Goal: Transaction & Acquisition: Book appointment/travel/reservation

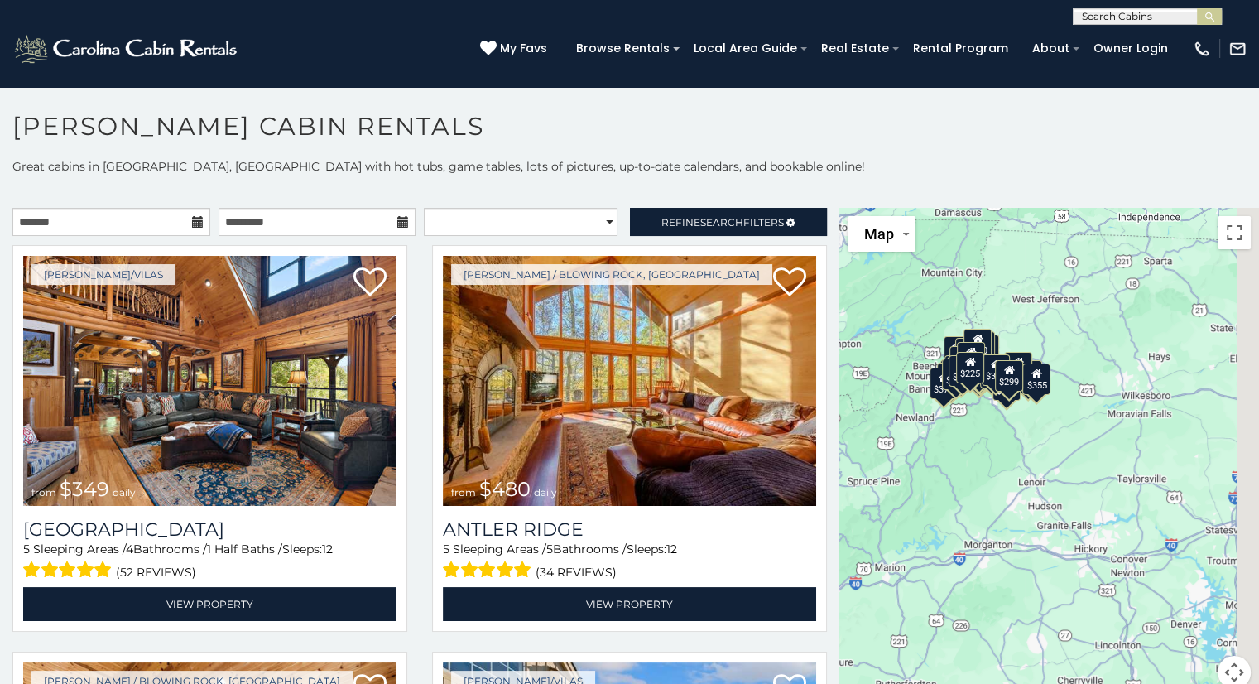
drag, startPoint x: 1066, startPoint y: 508, endPoint x: 914, endPoint y: 364, distance: 209.6
click at [914, 364] on div "$349 $480 $315 $425 $355 $635 $930 $675 $400 $451 $330 $400 $485 $460 $395 $250…" at bounding box center [1049, 458] width 420 height 501
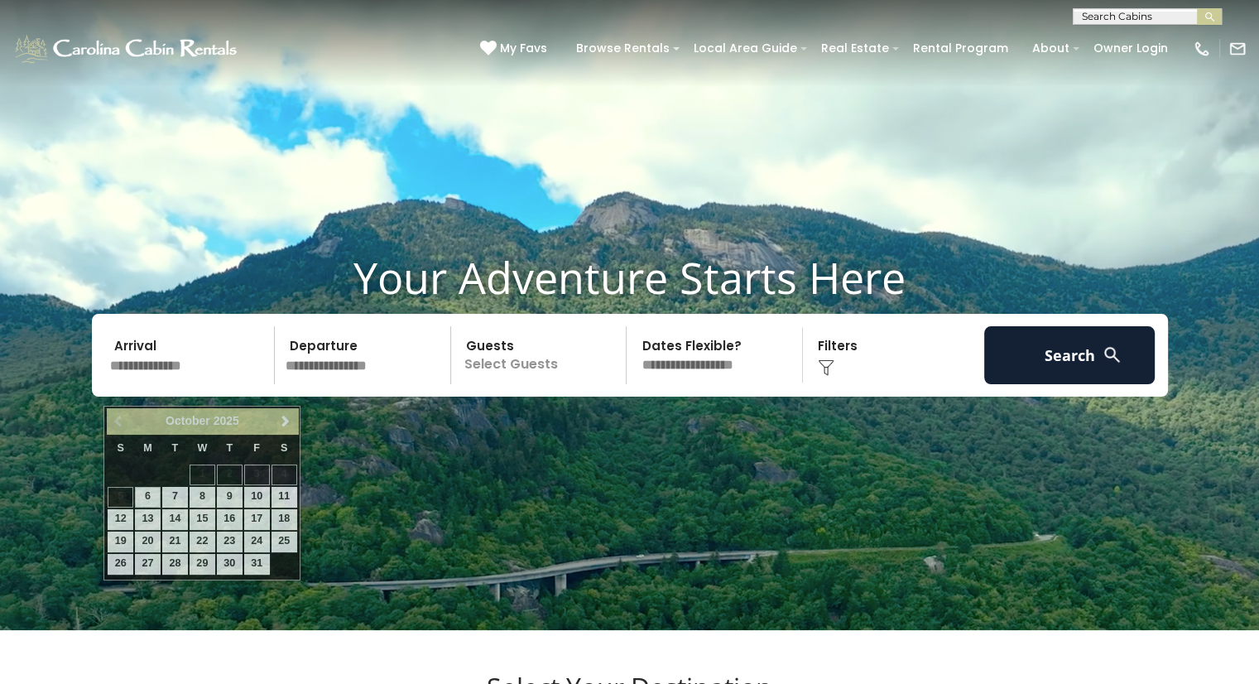
click at [223, 377] on input "text" at bounding box center [189, 355] width 171 height 58
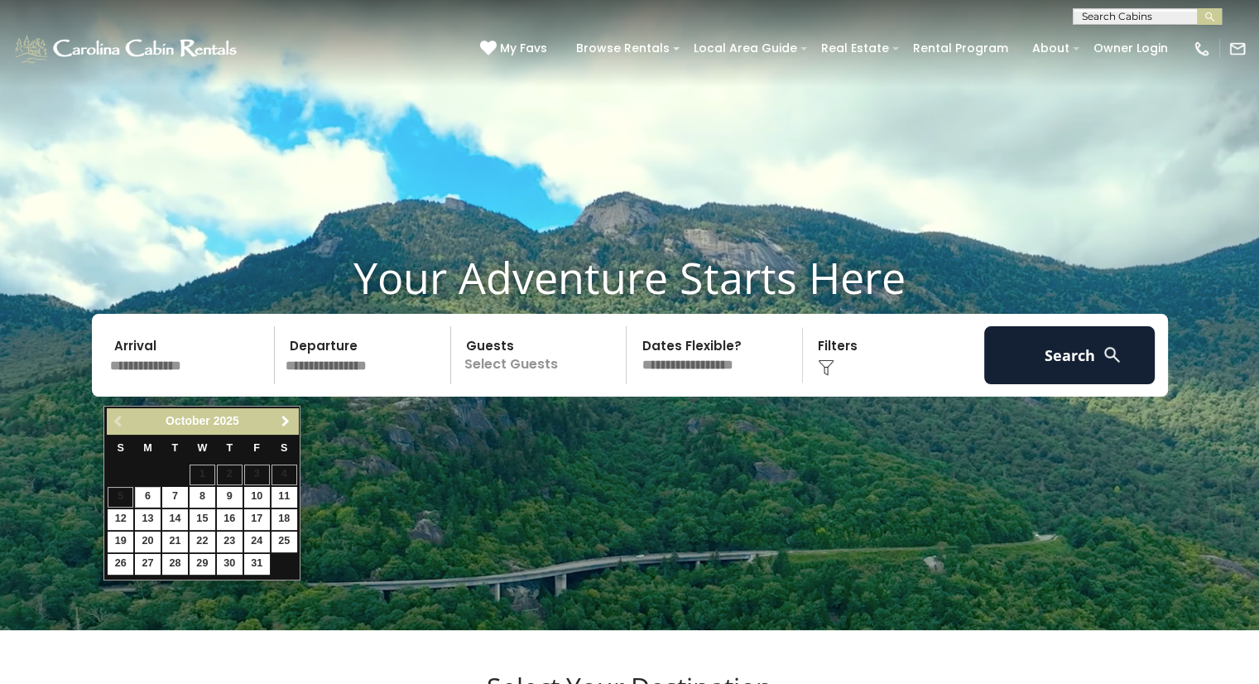
click at [281, 423] on span "Next" at bounding box center [285, 421] width 13 height 13
click at [171, 537] on link "23" at bounding box center [175, 541] width 26 height 21
type input "********"
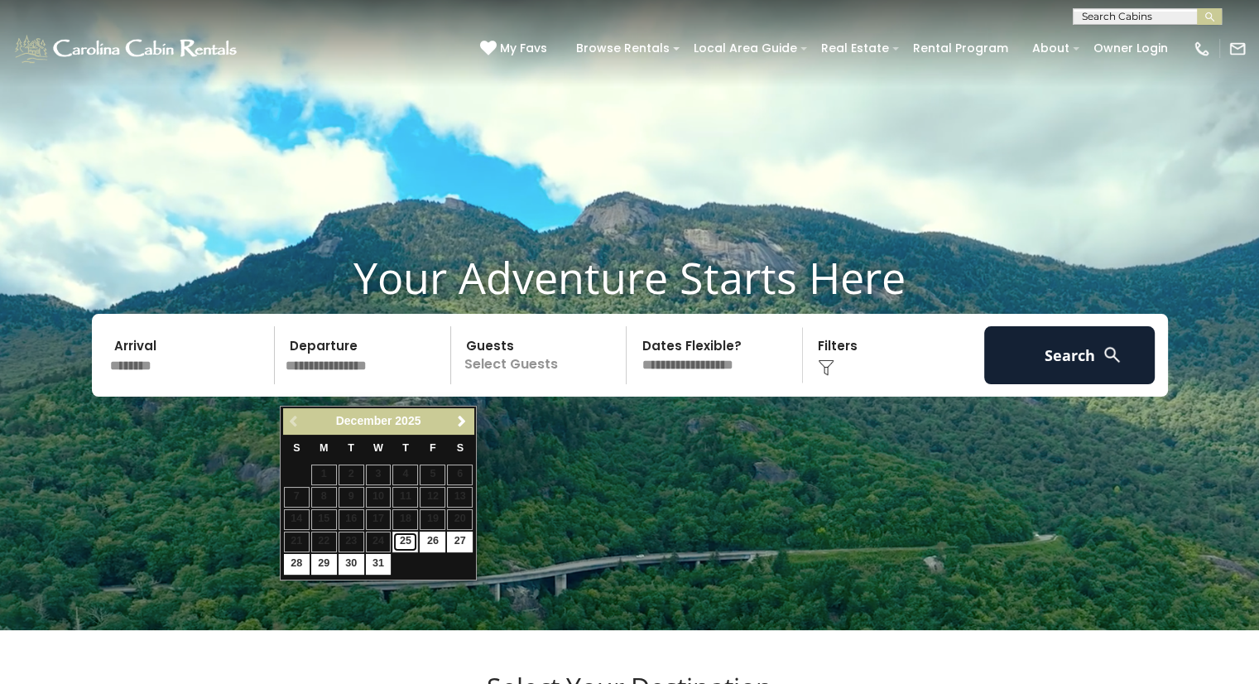
click at [408, 539] on link "25" at bounding box center [405, 541] width 26 height 21
type input "********"
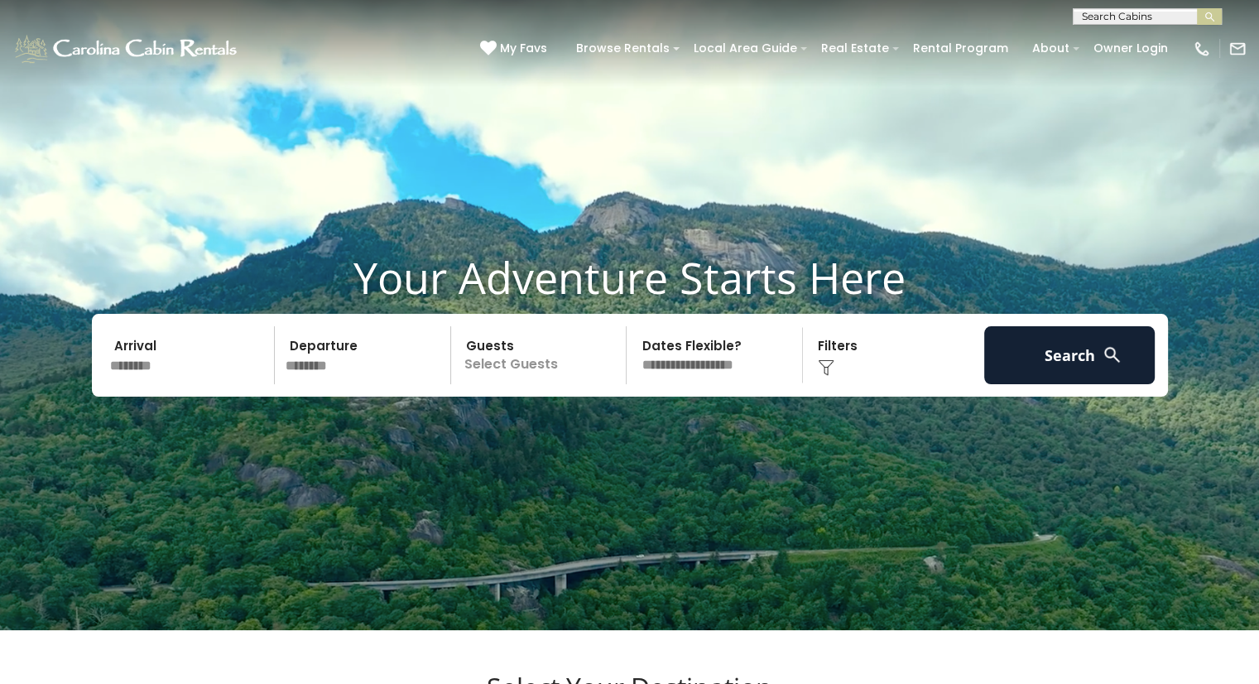
click at [510, 382] on p "Select Guests" at bounding box center [541, 355] width 171 height 58
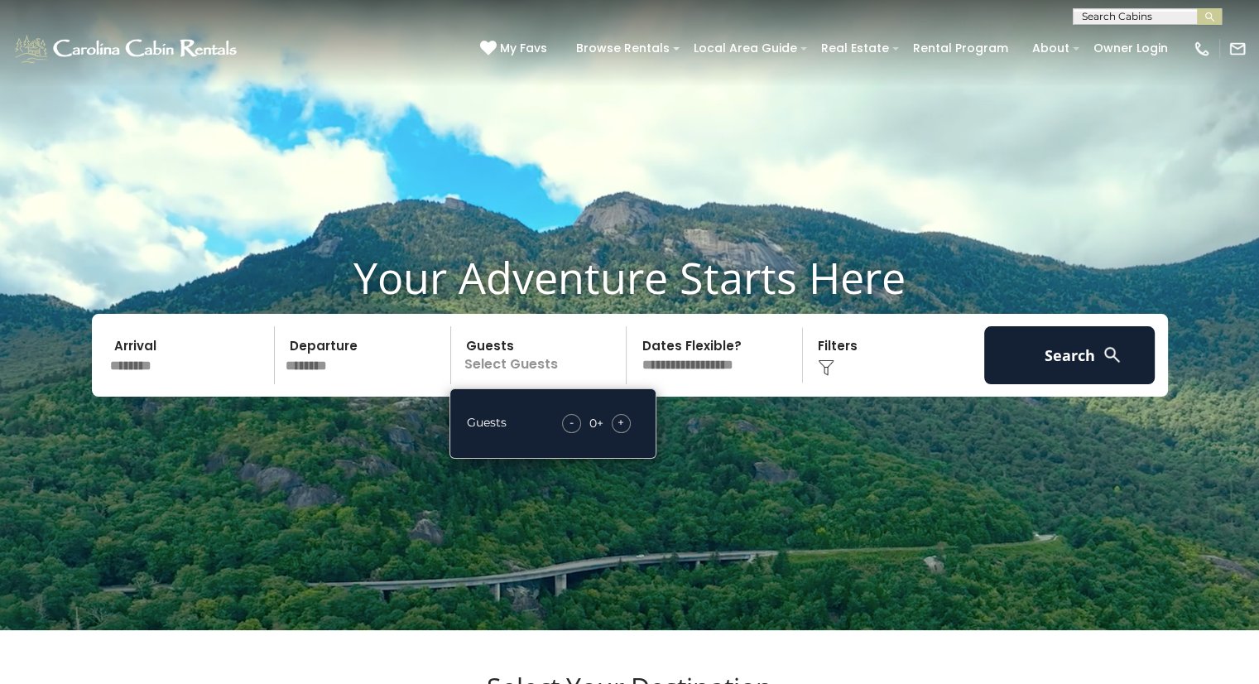
click at [619, 430] on span "+" at bounding box center [621, 422] width 7 height 17
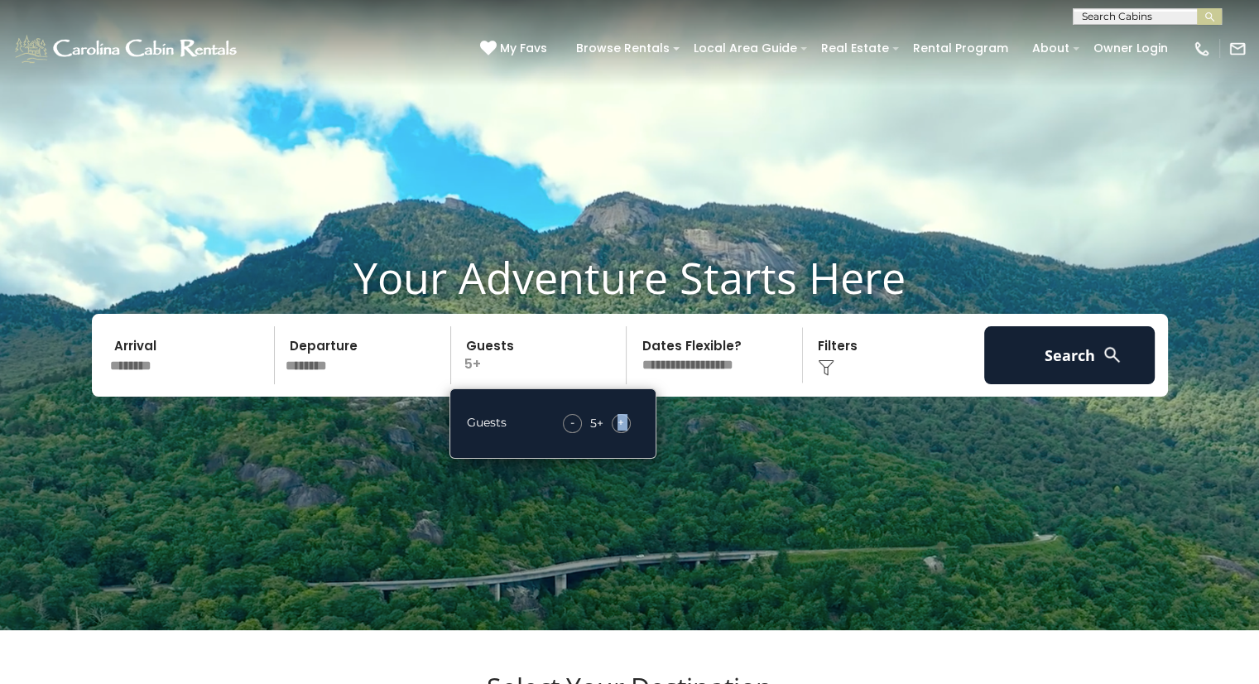
click at [619, 430] on span "+" at bounding box center [621, 422] width 7 height 17
click at [728, 384] on select "**********" at bounding box center [717, 355] width 171 height 58
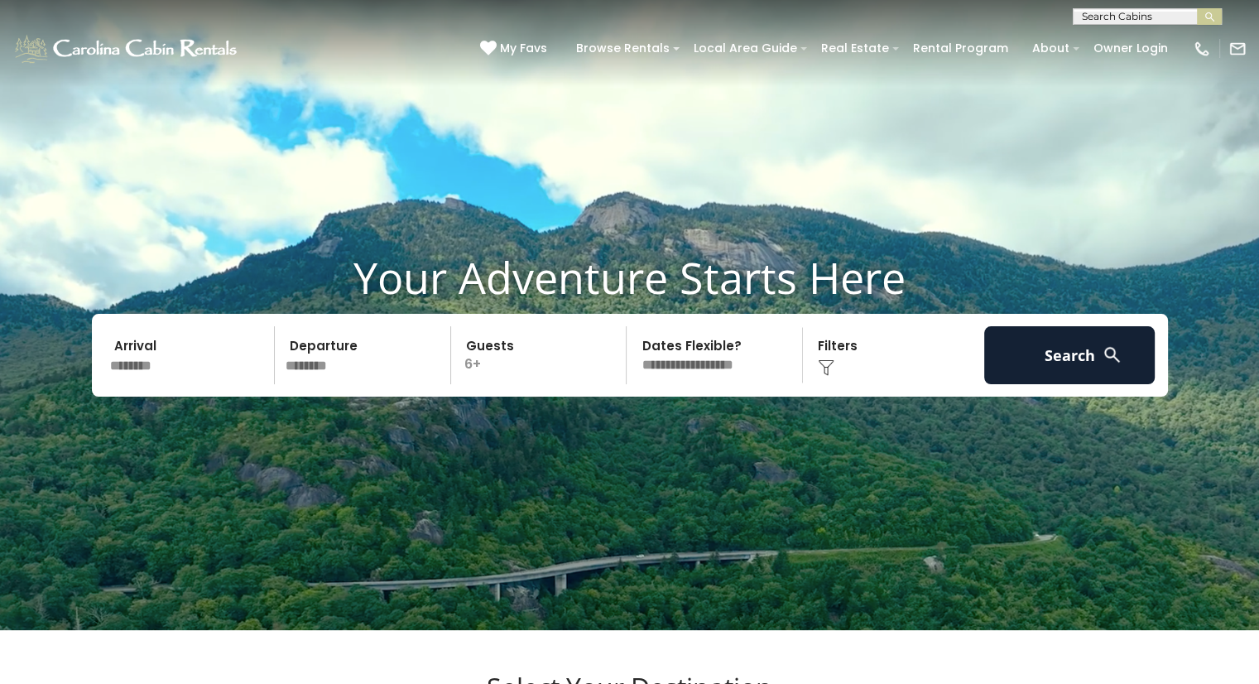
click at [867, 384] on div "Click to Choose" at bounding box center [893, 355] width 171 height 58
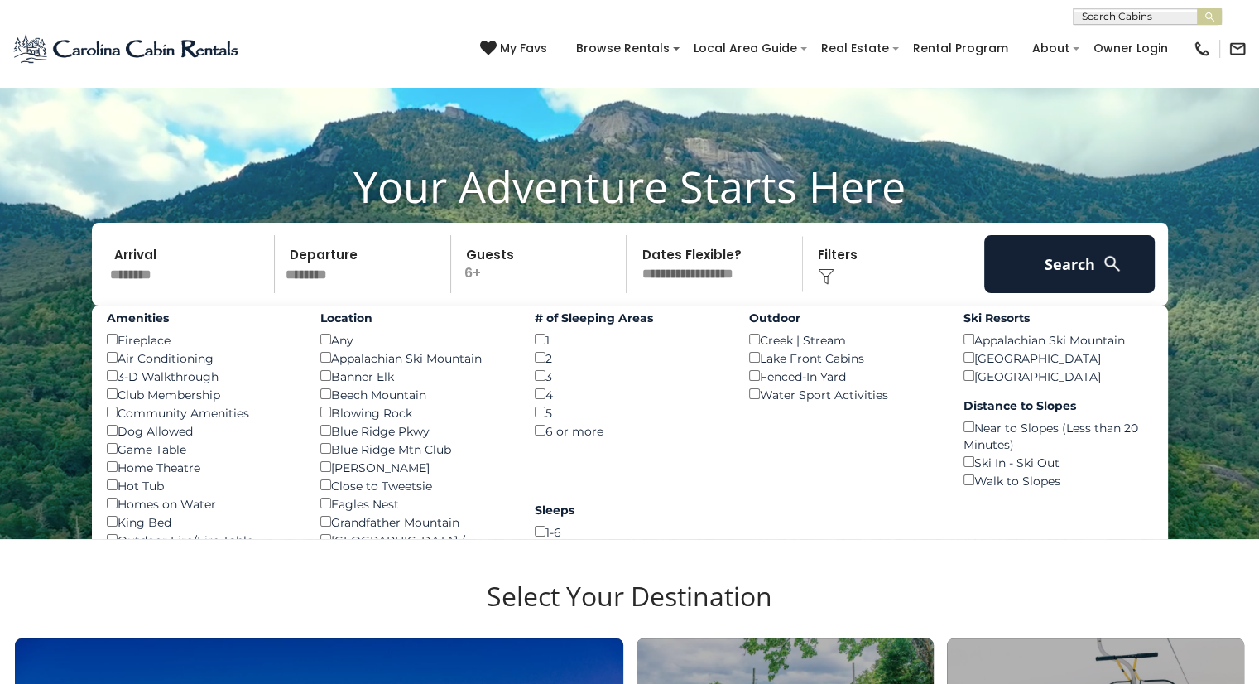
scroll to position [89, 0]
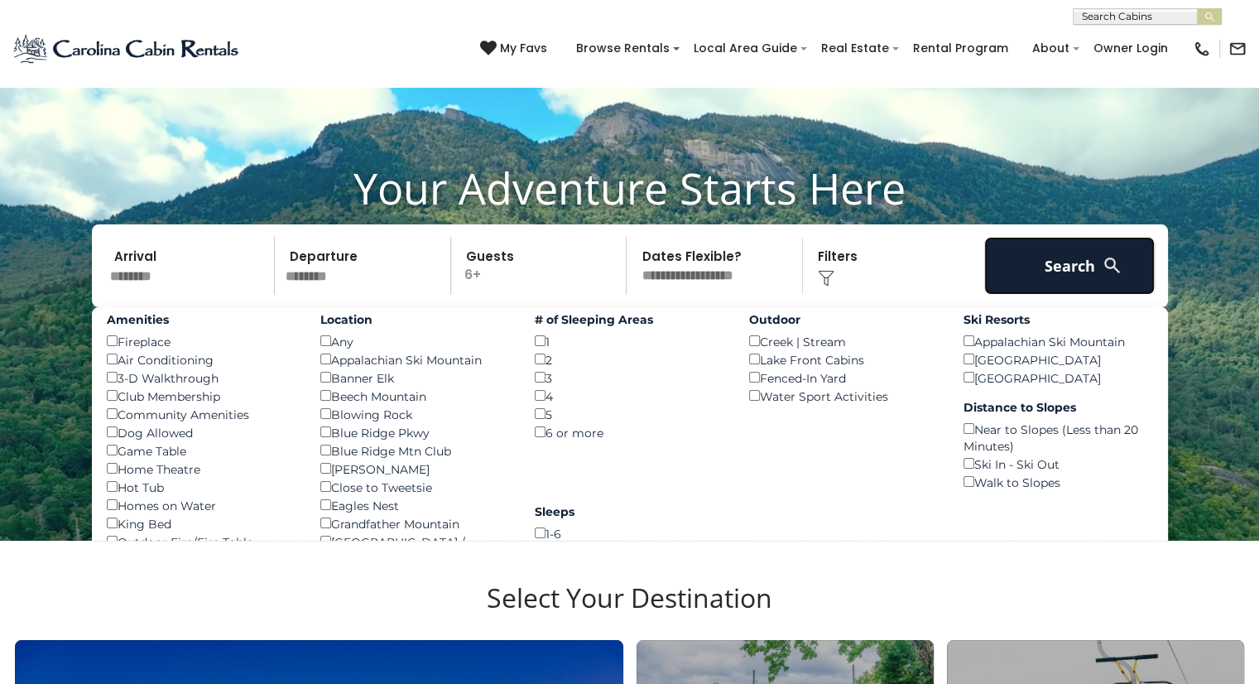
click at [1026, 285] on button "Search" at bounding box center [1069, 266] width 171 height 58
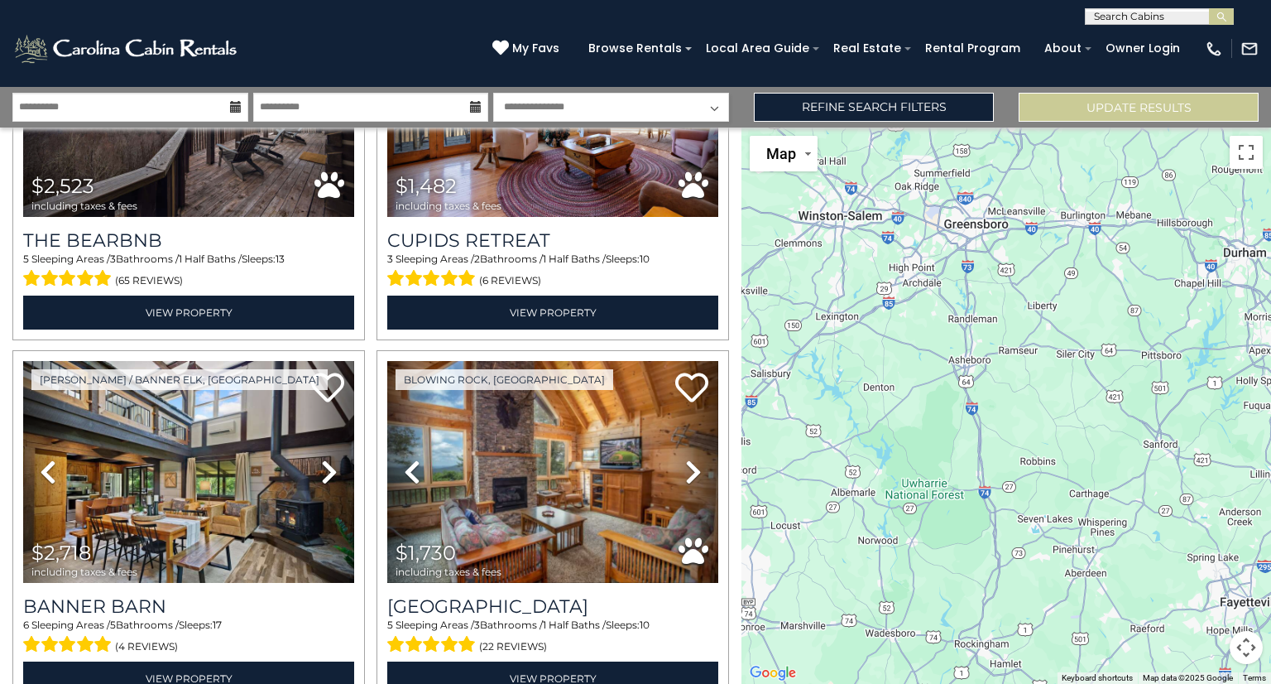
scroll to position [283, 0]
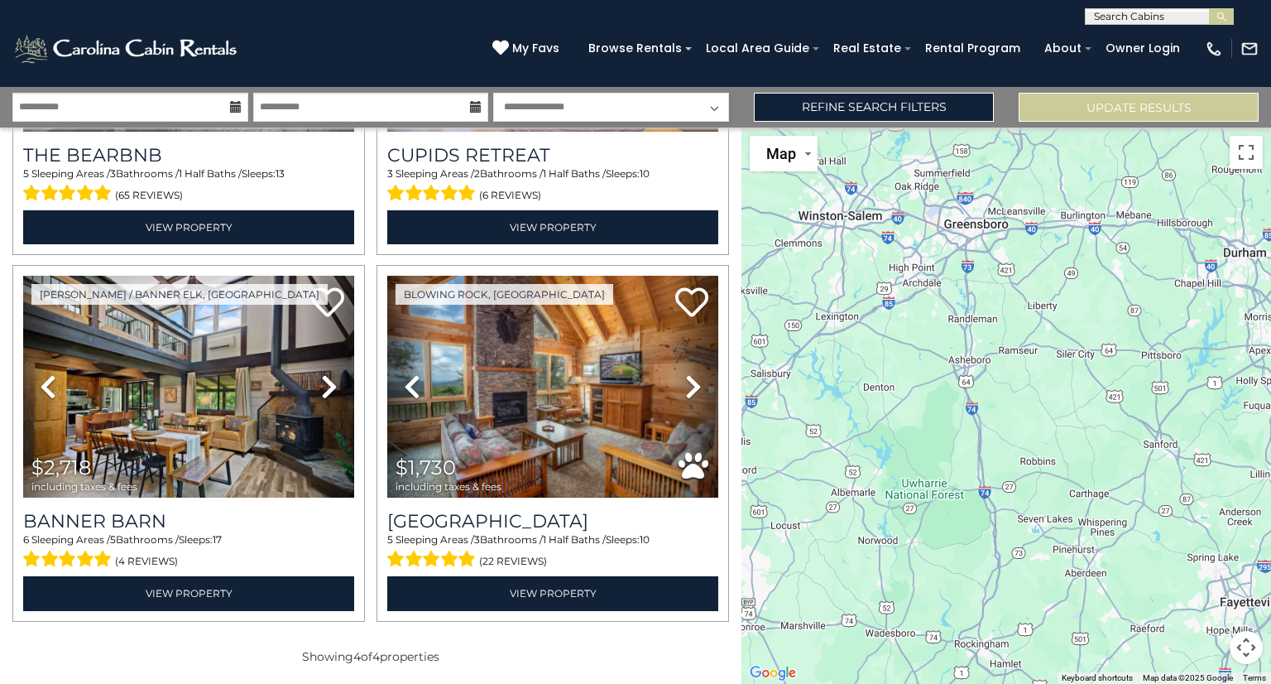
click at [686, 378] on icon at bounding box center [693, 386] width 17 height 26
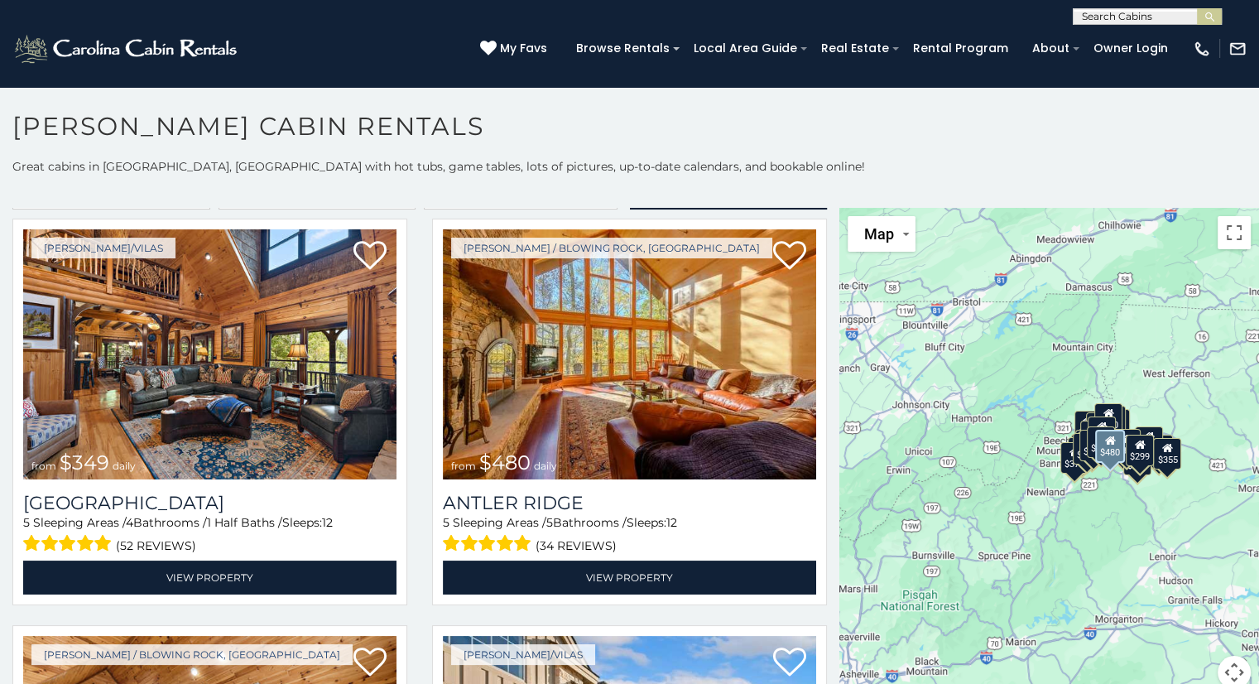
scroll to position [28, 0]
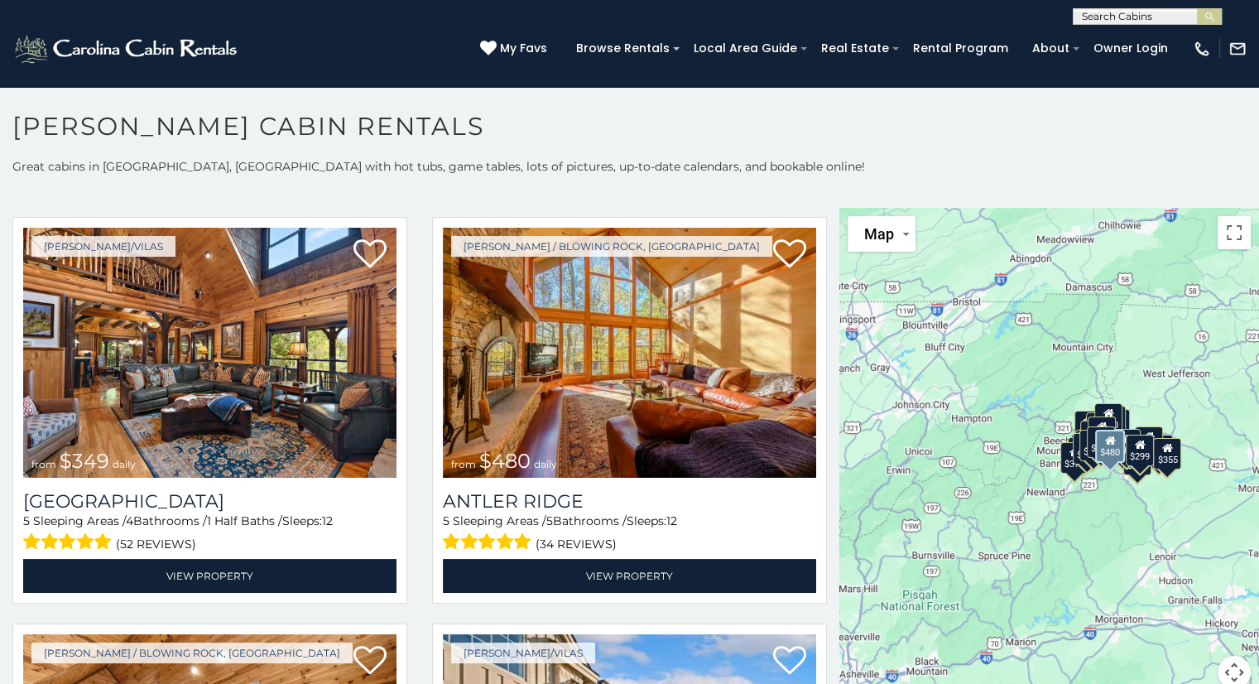
click at [217, 385] on img at bounding box center [209, 353] width 373 height 250
click at [210, 354] on img at bounding box center [209, 353] width 373 height 250
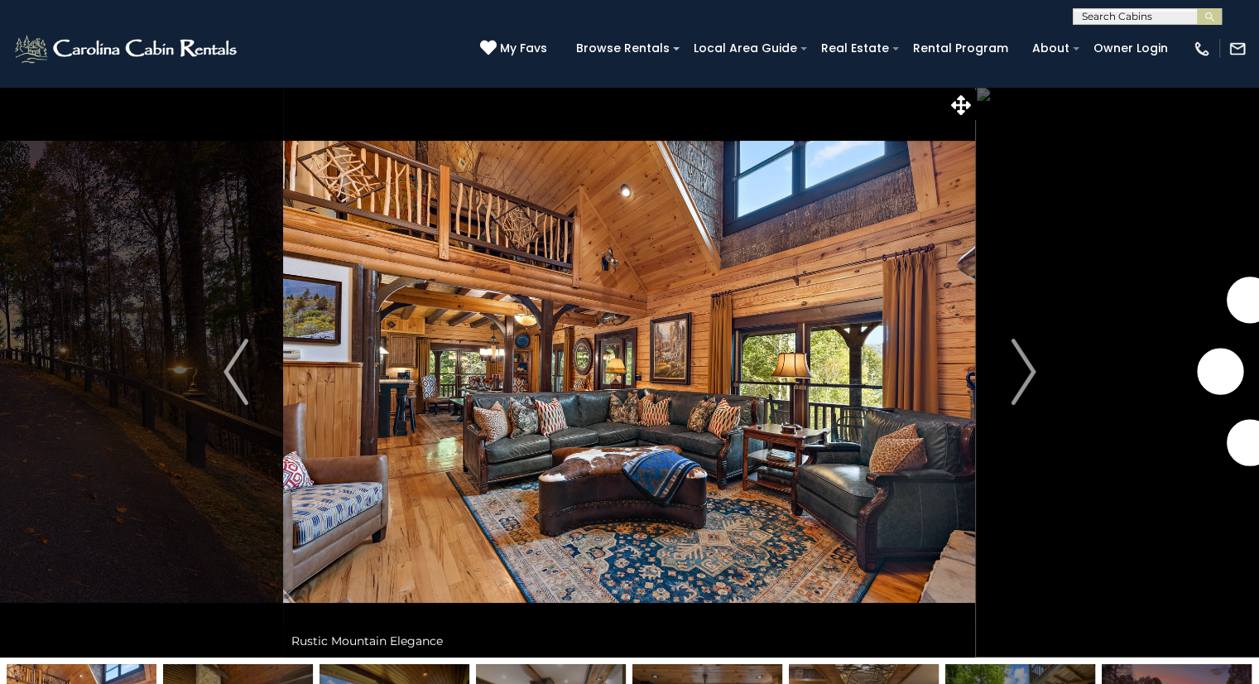
click at [1014, 377] on img "Next" at bounding box center [1023, 372] width 25 height 66
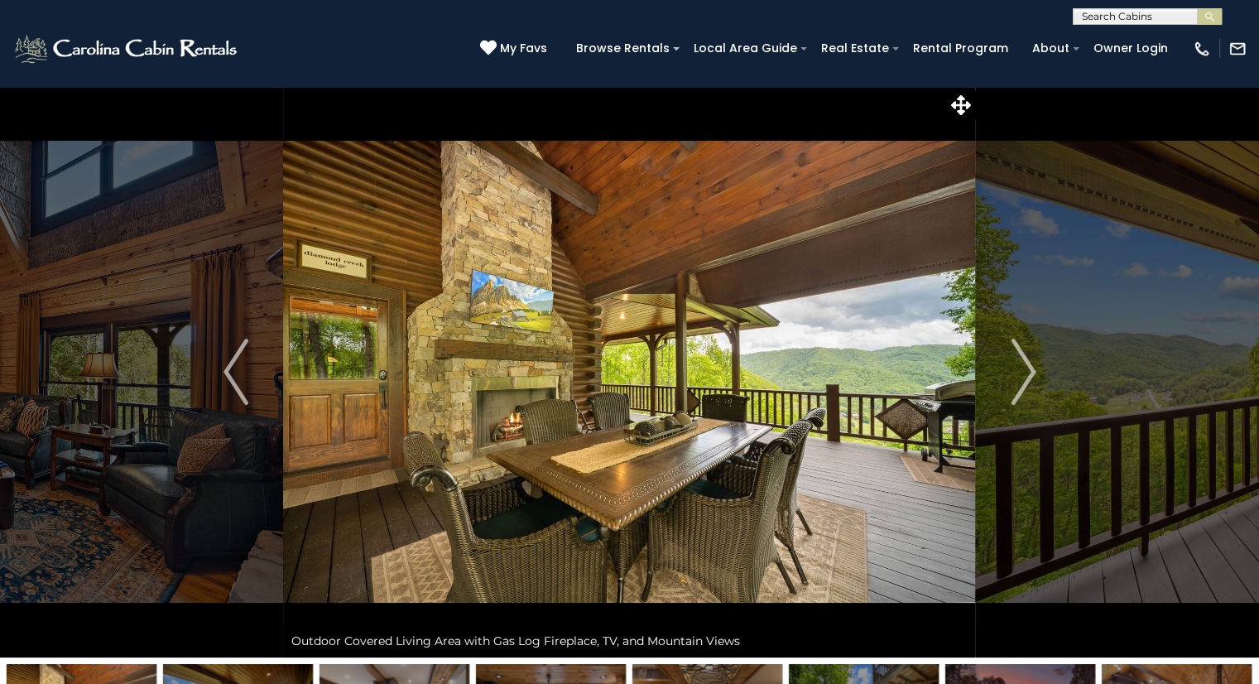
click at [1033, 371] on img "Next" at bounding box center [1023, 372] width 25 height 66
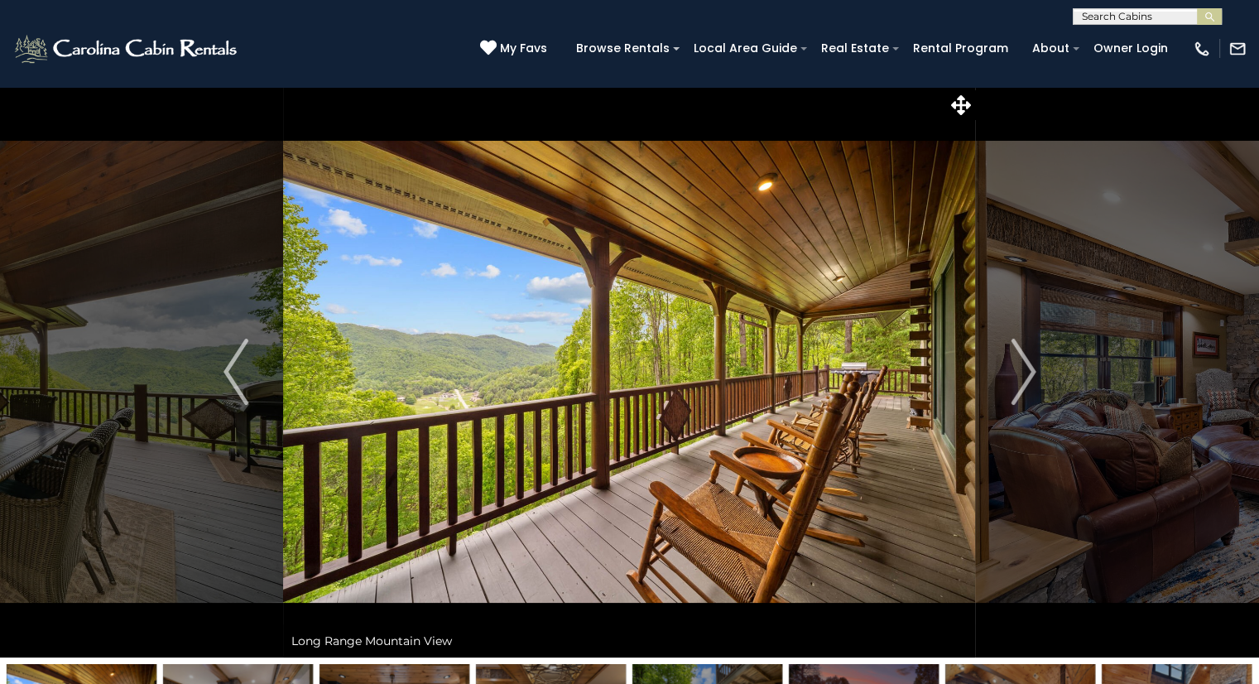
click at [1033, 374] on img "Next" at bounding box center [1023, 372] width 25 height 66
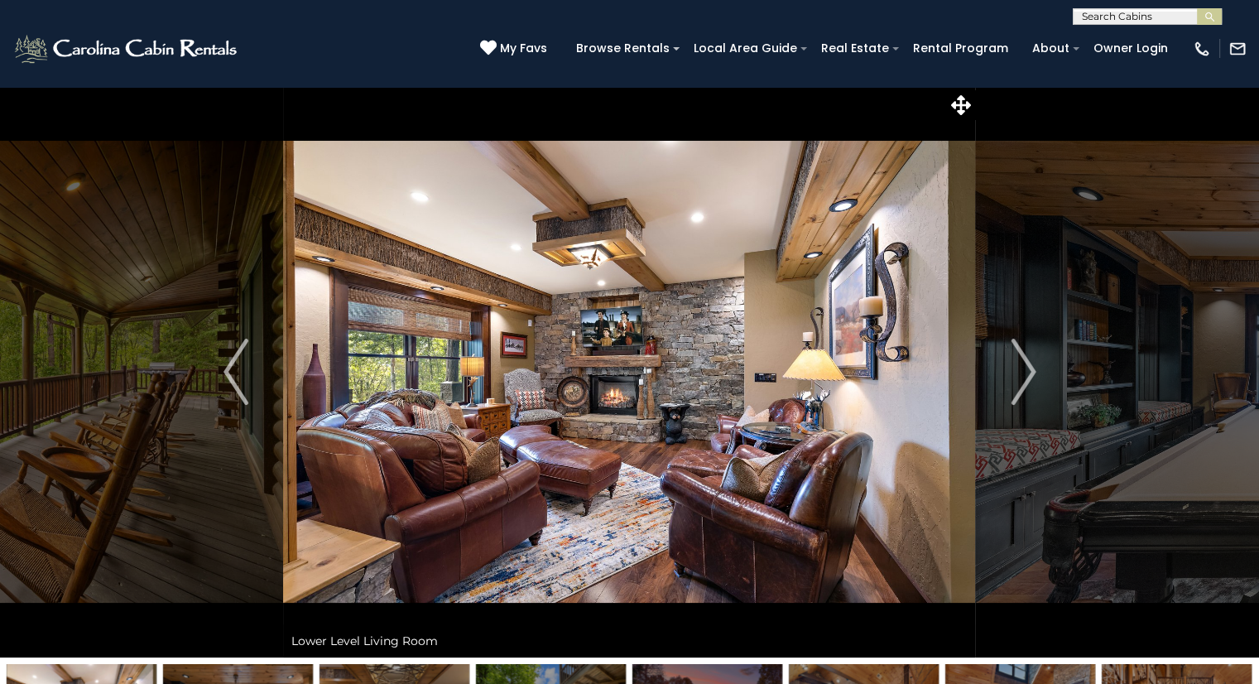
click at [1030, 372] on img "Next" at bounding box center [1023, 372] width 25 height 66
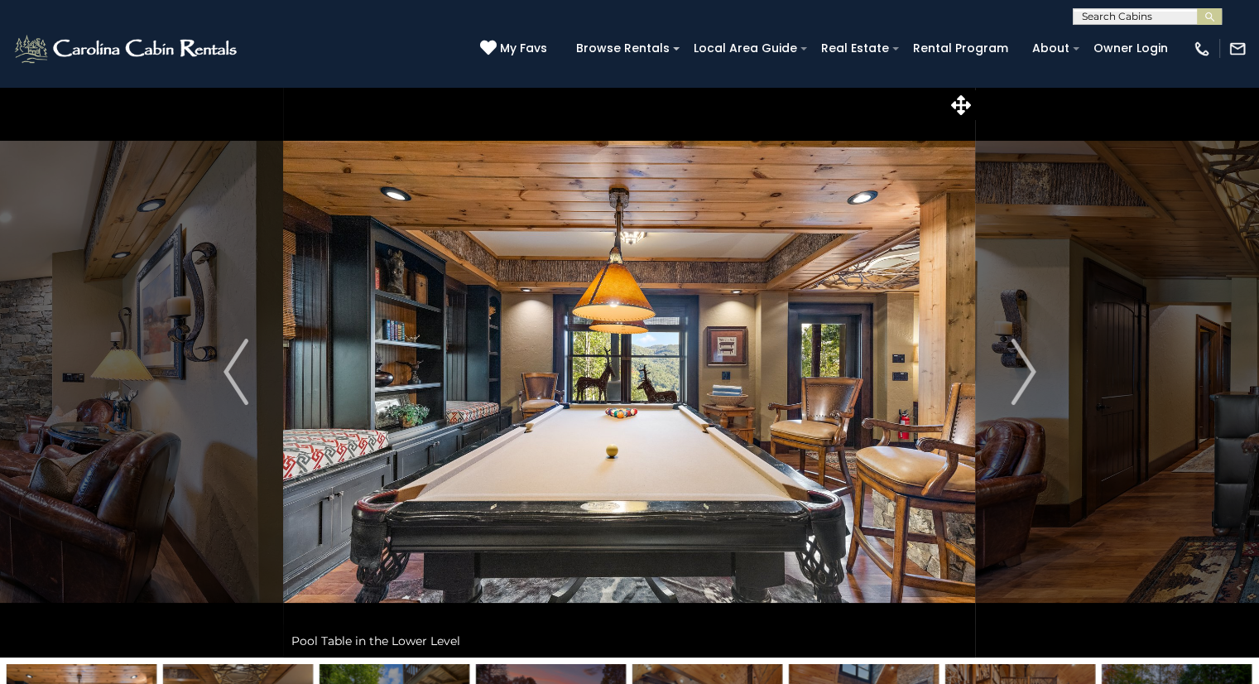
click at [1028, 378] on img "Next" at bounding box center [1023, 372] width 25 height 66
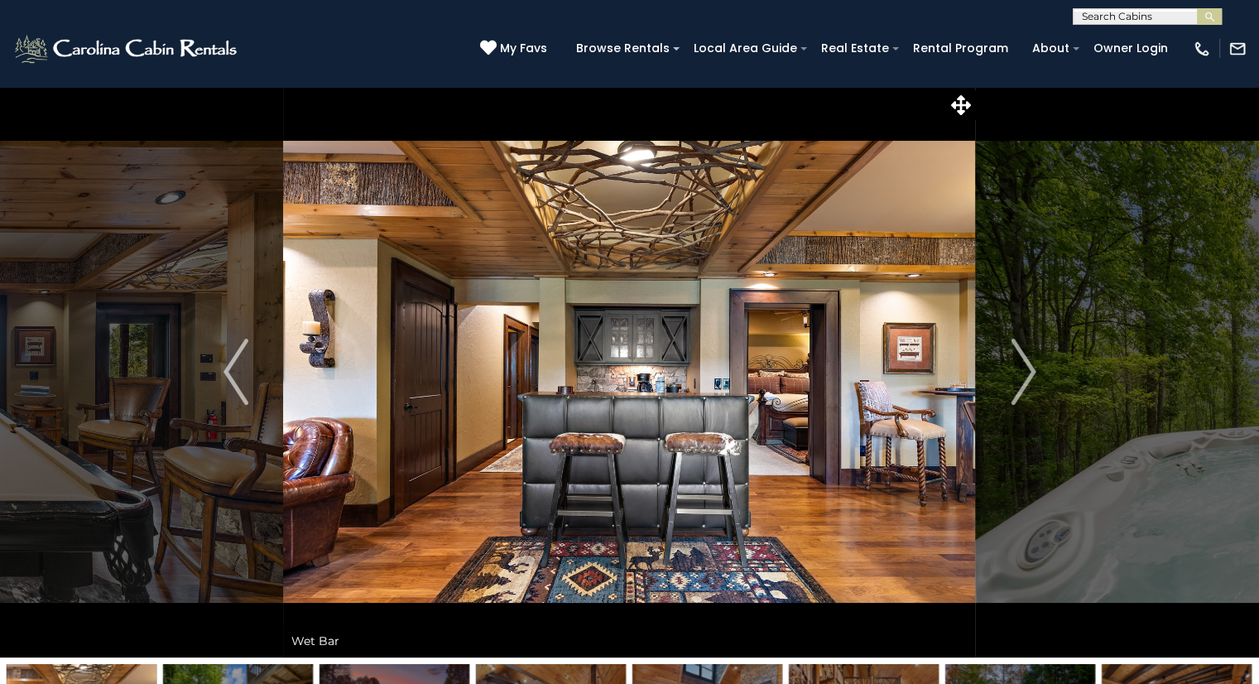
click at [1030, 374] on img "Next" at bounding box center [1023, 372] width 25 height 66
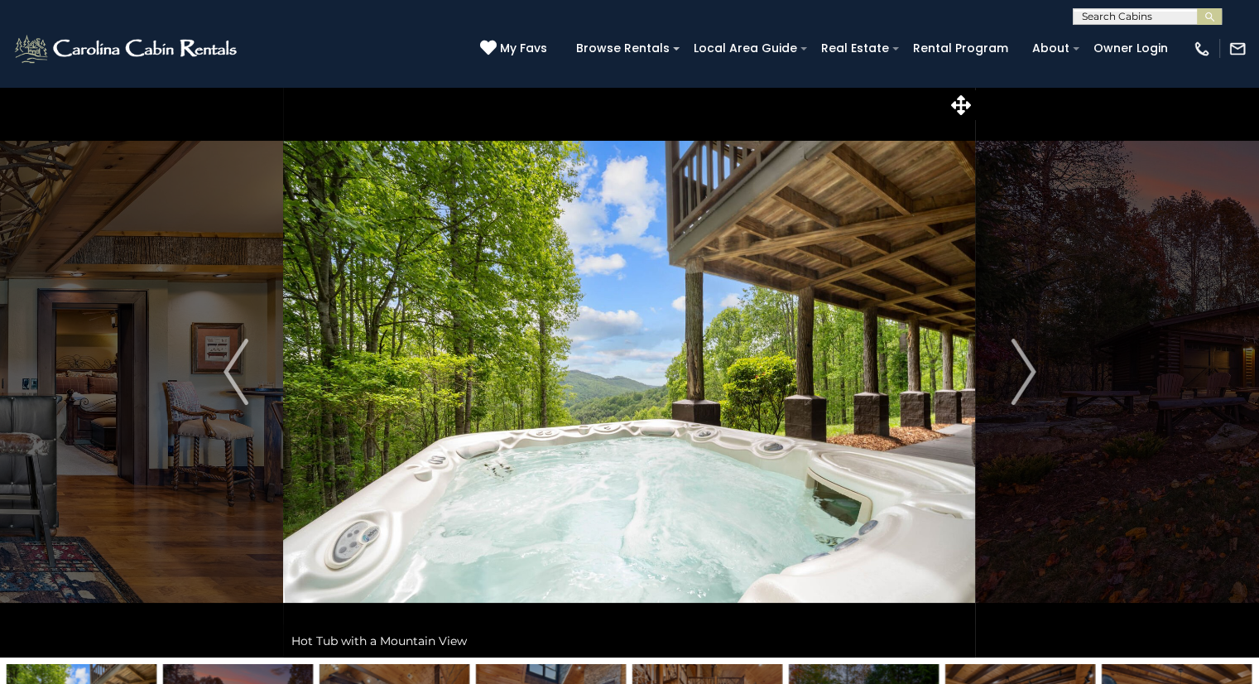
click at [1030, 377] on img "Next" at bounding box center [1023, 372] width 25 height 66
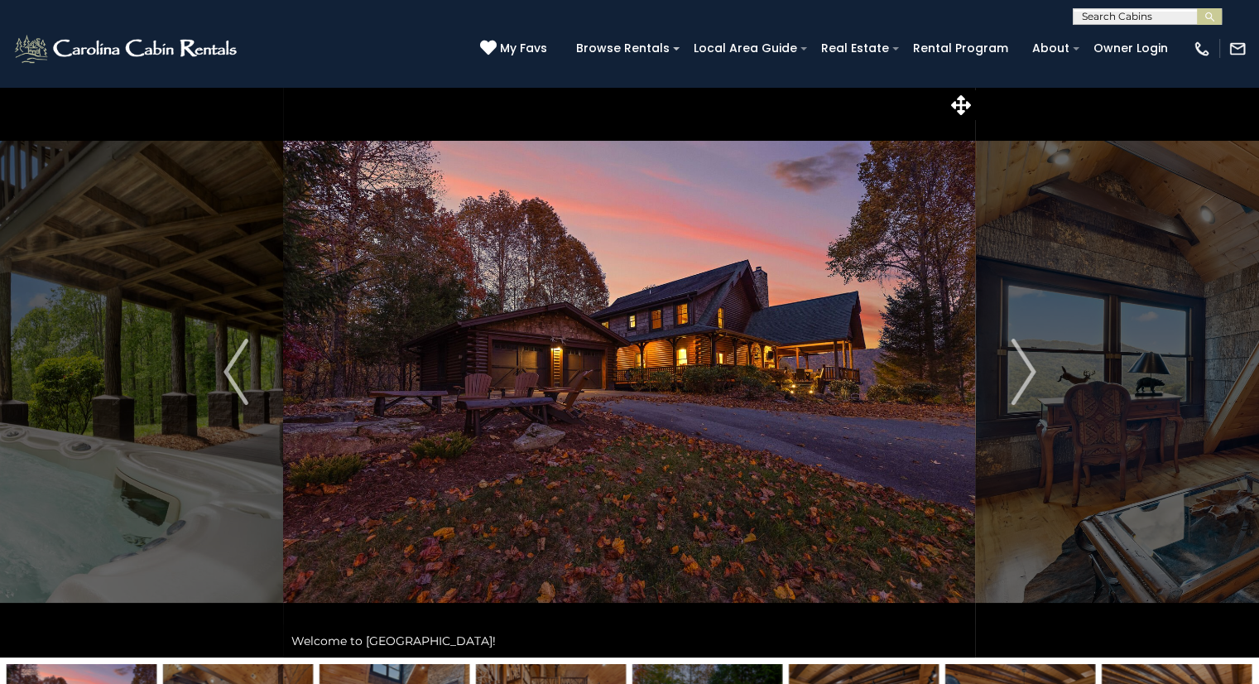
click at [1037, 374] on button "Next" at bounding box center [1023, 371] width 95 height 571
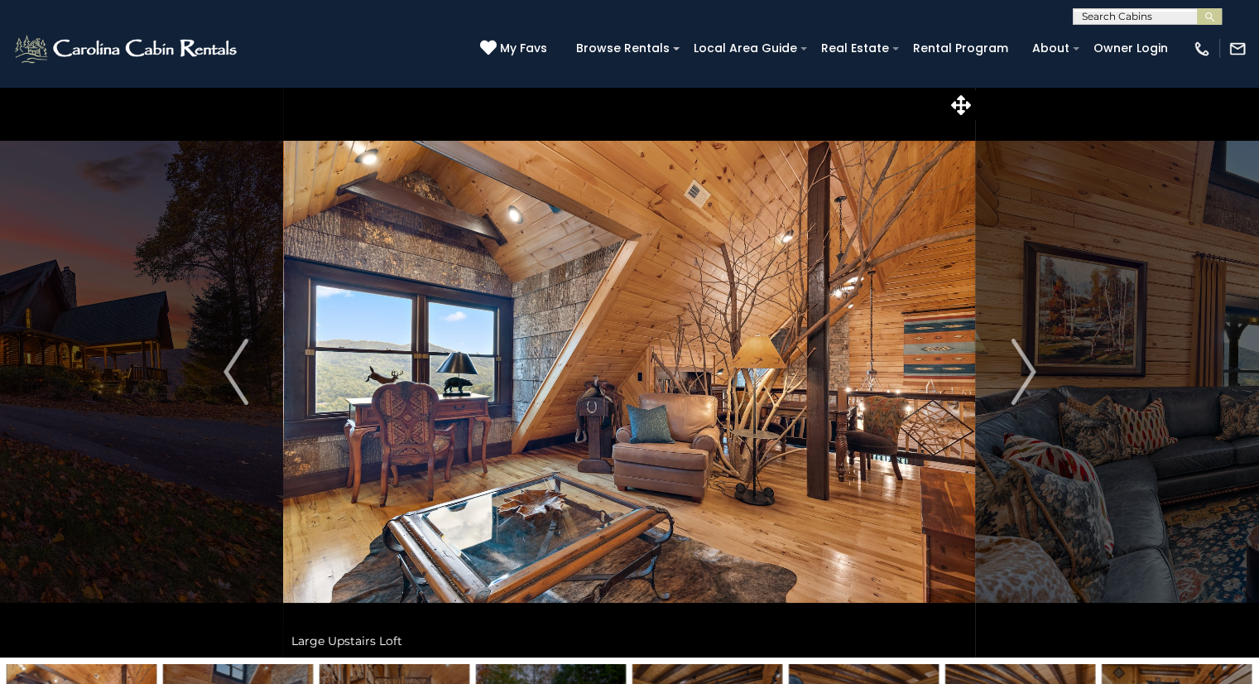
click at [1031, 373] on img "Next" at bounding box center [1023, 372] width 25 height 66
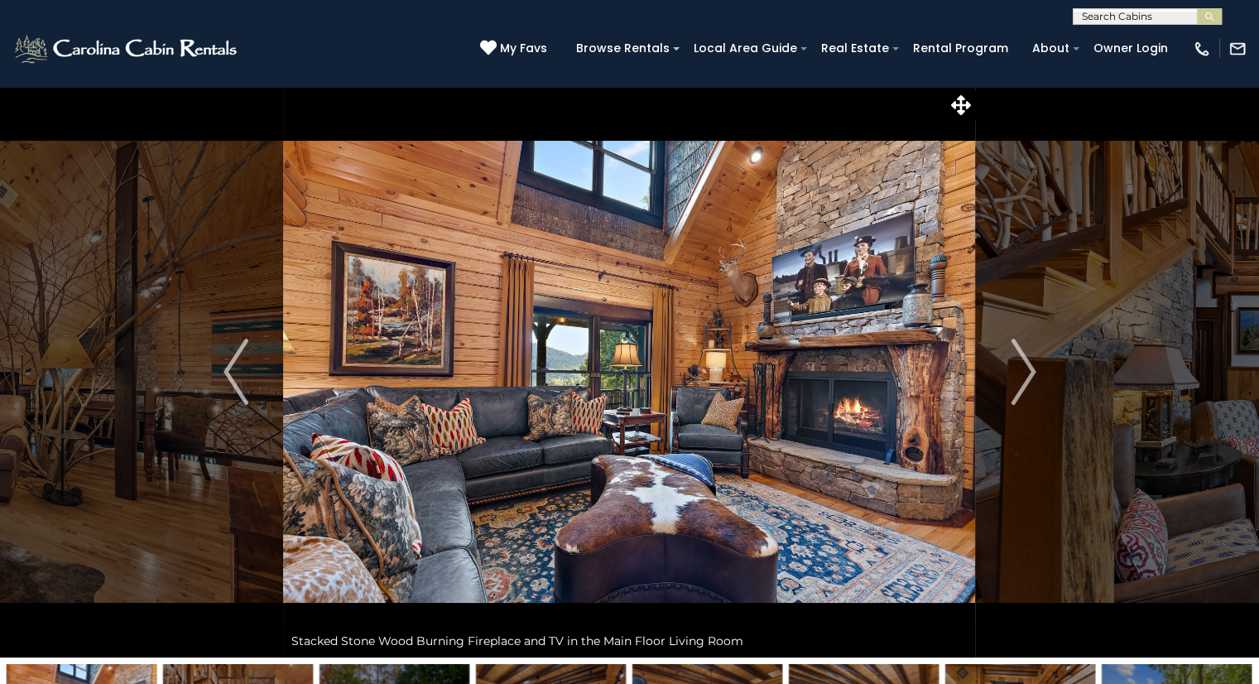
click at [1030, 380] on img "Next" at bounding box center [1023, 372] width 25 height 66
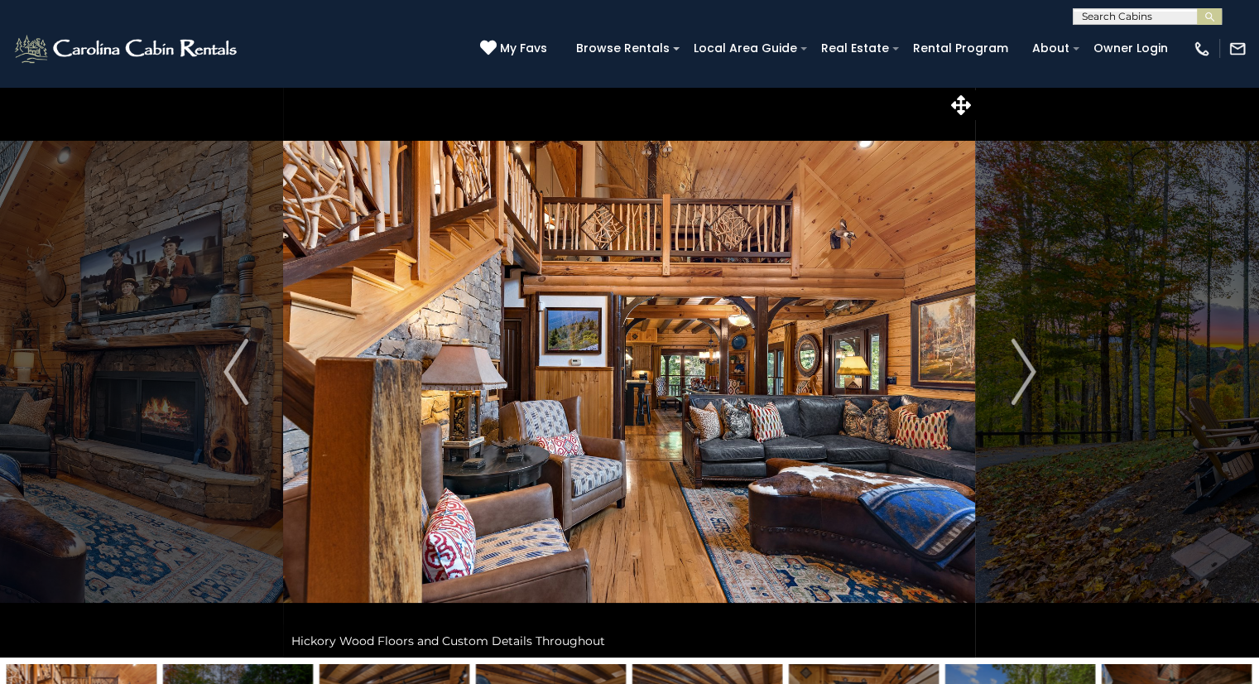
click at [1031, 377] on img "Next" at bounding box center [1023, 372] width 25 height 66
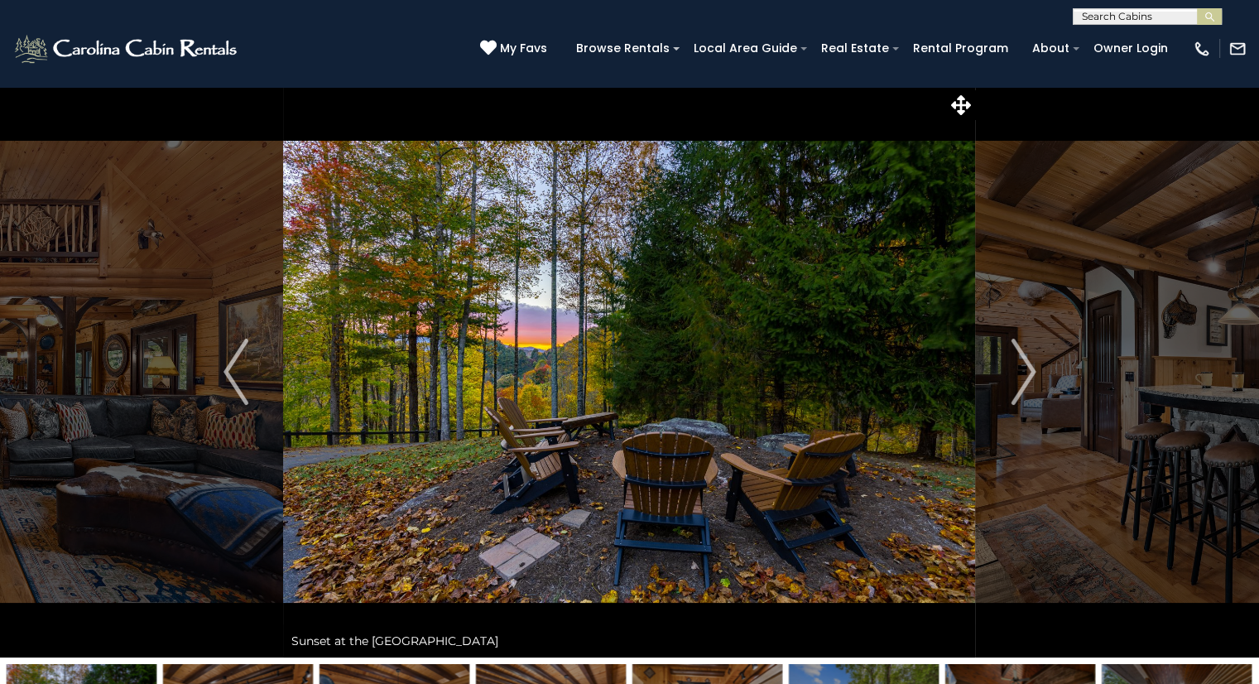
click at [1032, 380] on img "Next" at bounding box center [1023, 372] width 25 height 66
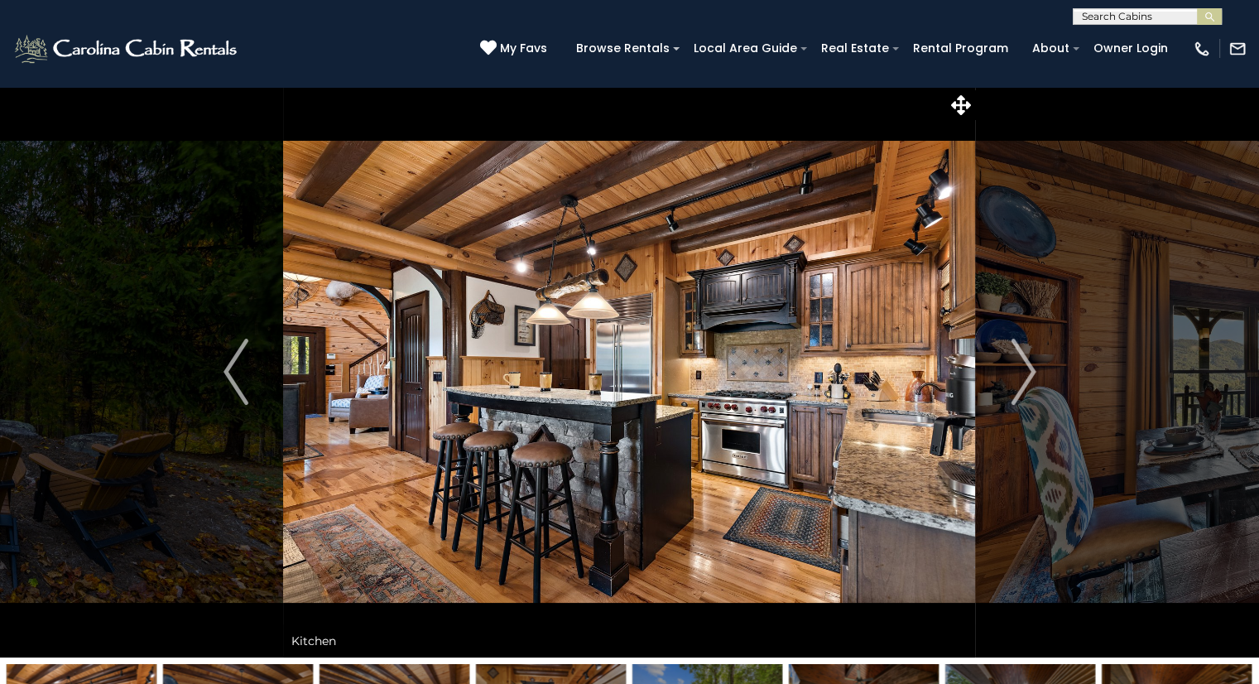
click at [1033, 371] on img "Next" at bounding box center [1023, 372] width 25 height 66
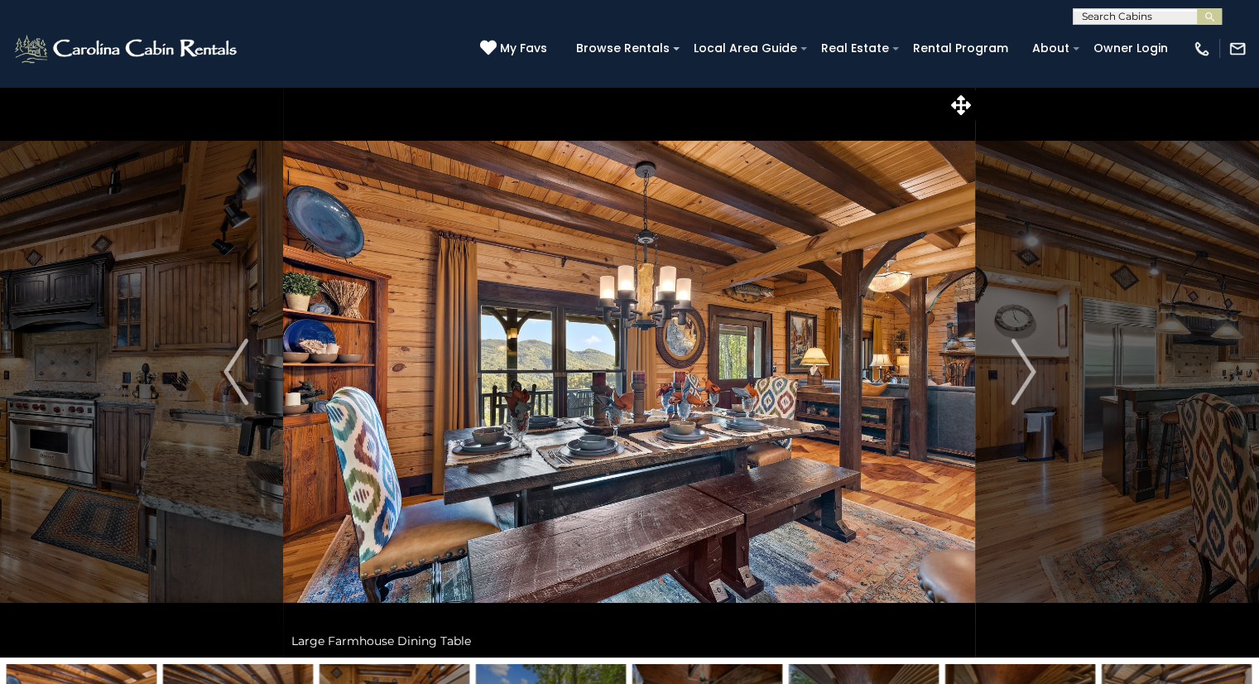
click at [1031, 372] on img "Next" at bounding box center [1023, 372] width 25 height 66
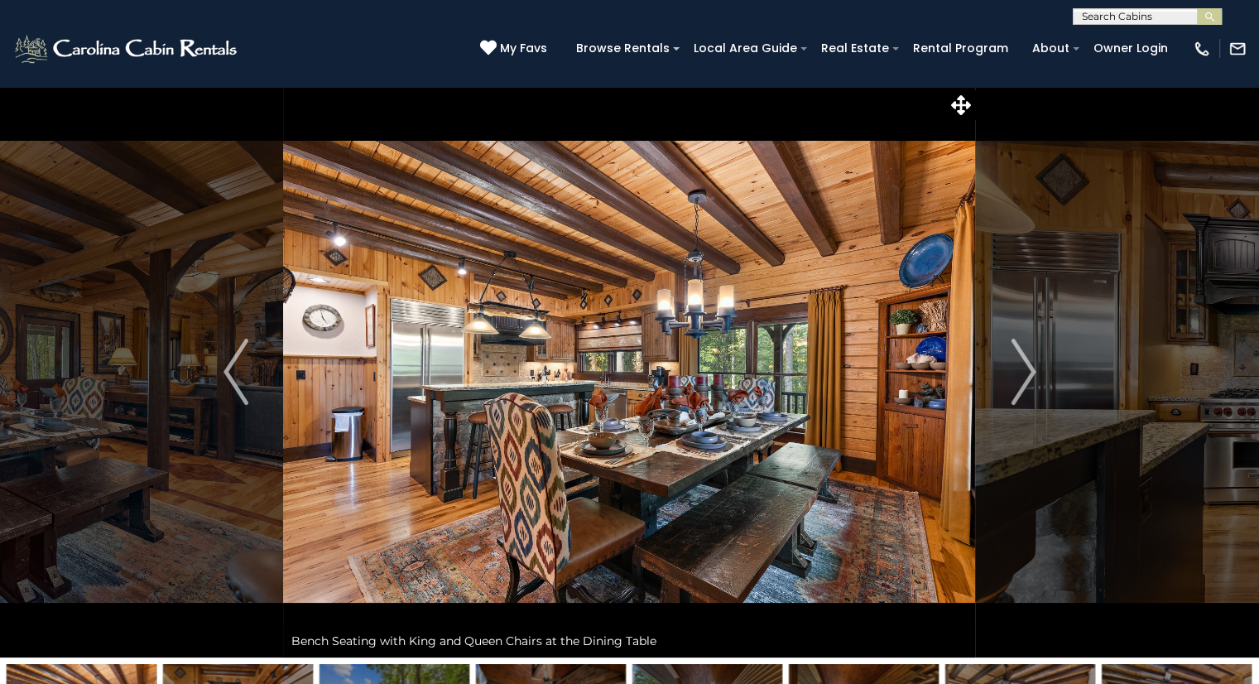
click at [1029, 372] on img "Next" at bounding box center [1023, 372] width 25 height 66
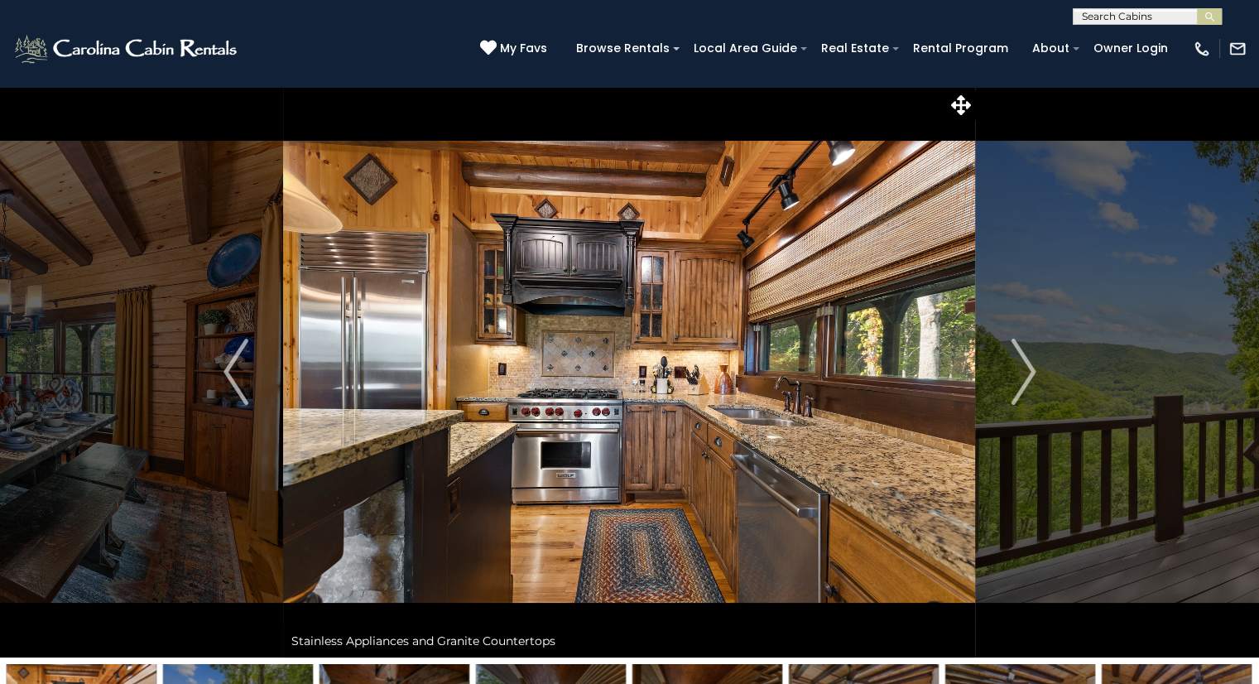
click at [1035, 373] on img "Next" at bounding box center [1023, 372] width 25 height 66
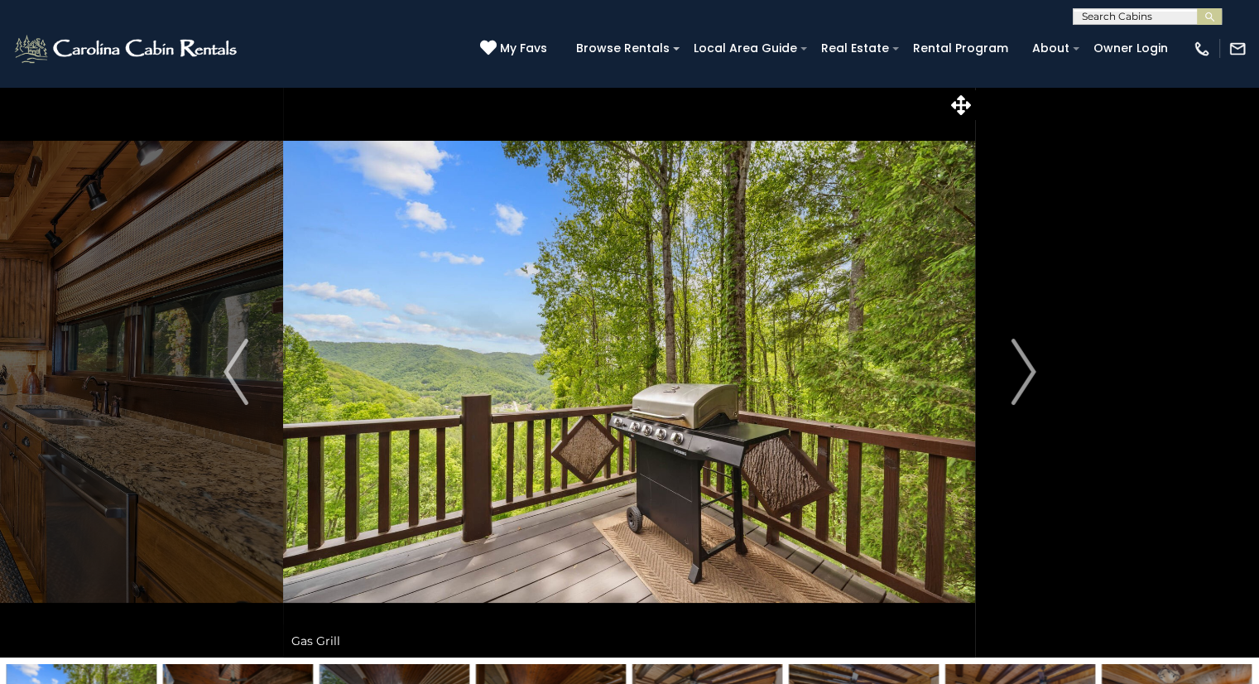
click at [1023, 374] on img "Next" at bounding box center [1023, 372] width 25 height 66
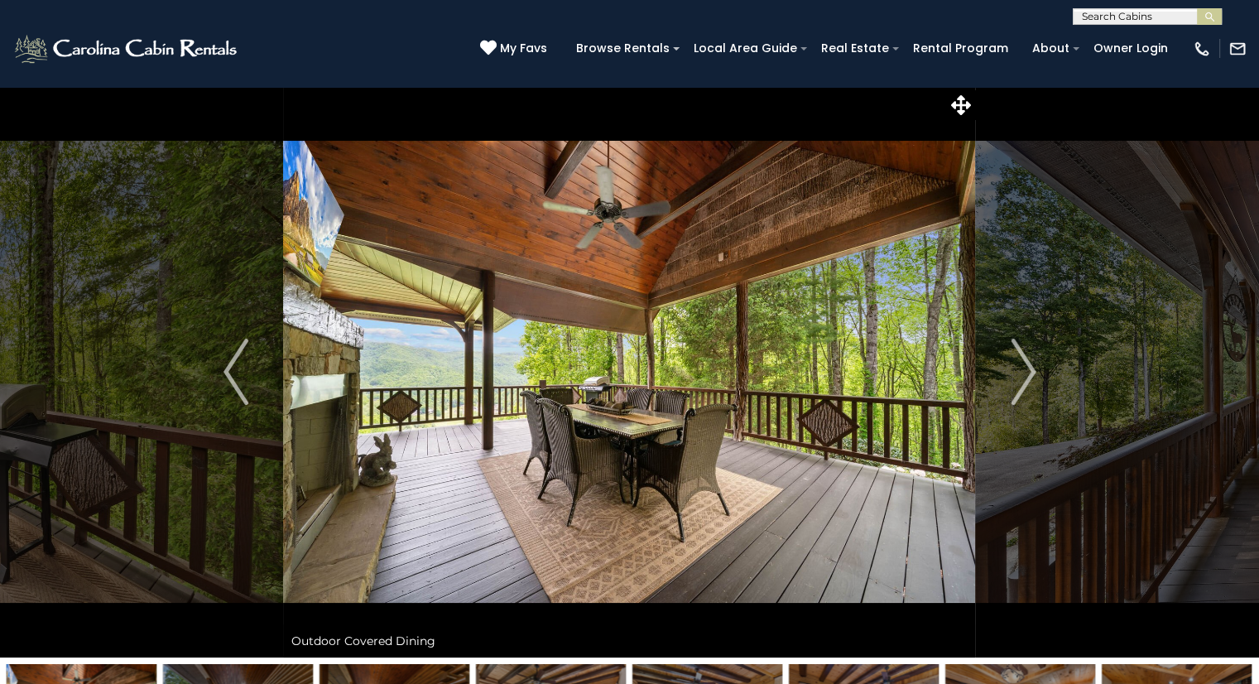
click at [1030, 377] on img "Next" at bounding box center [1023, 372] width 25 height 66
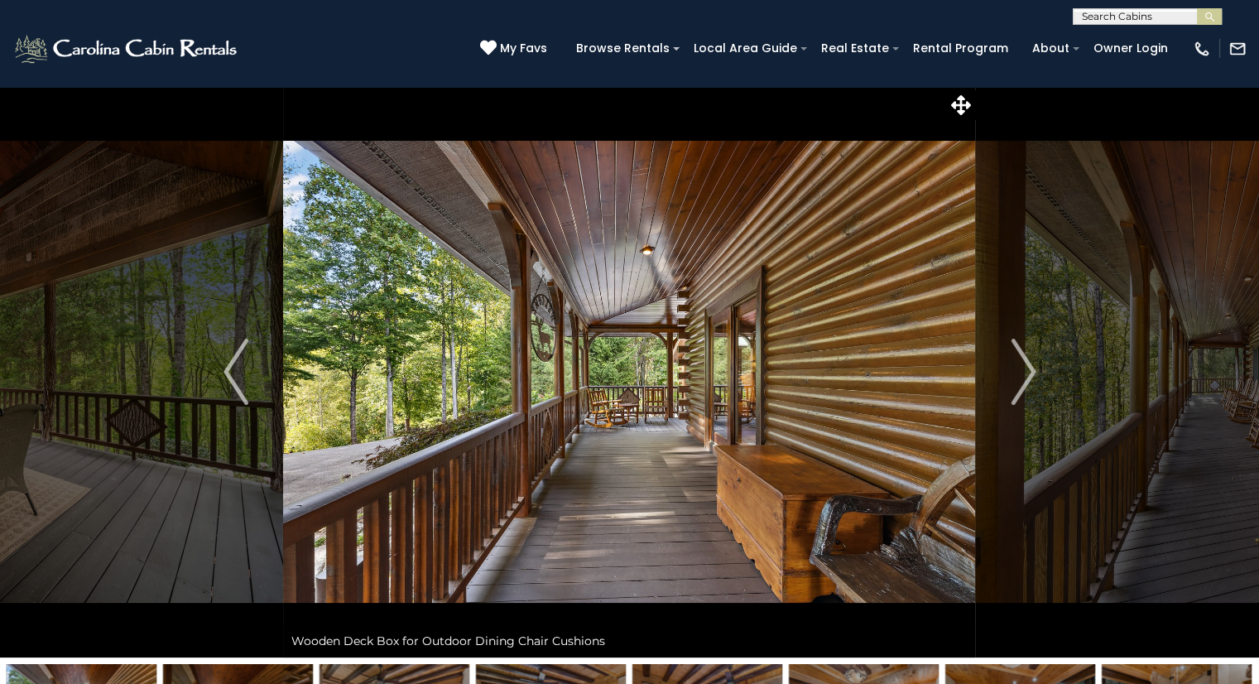
click at [1030, 374] on img "Next" at bounding box center [1023, 372] width 25 height 66
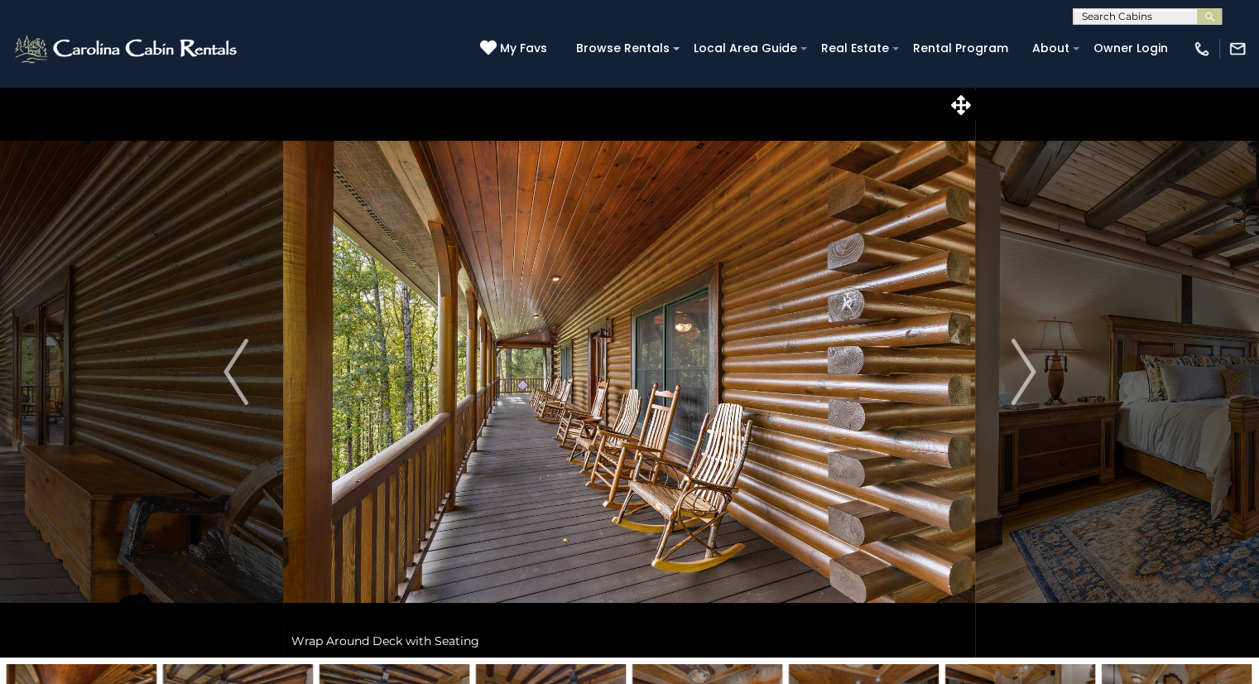
click at [1040, 374] on button "Next" at bounding box center [1023, 371] width 95 height 571
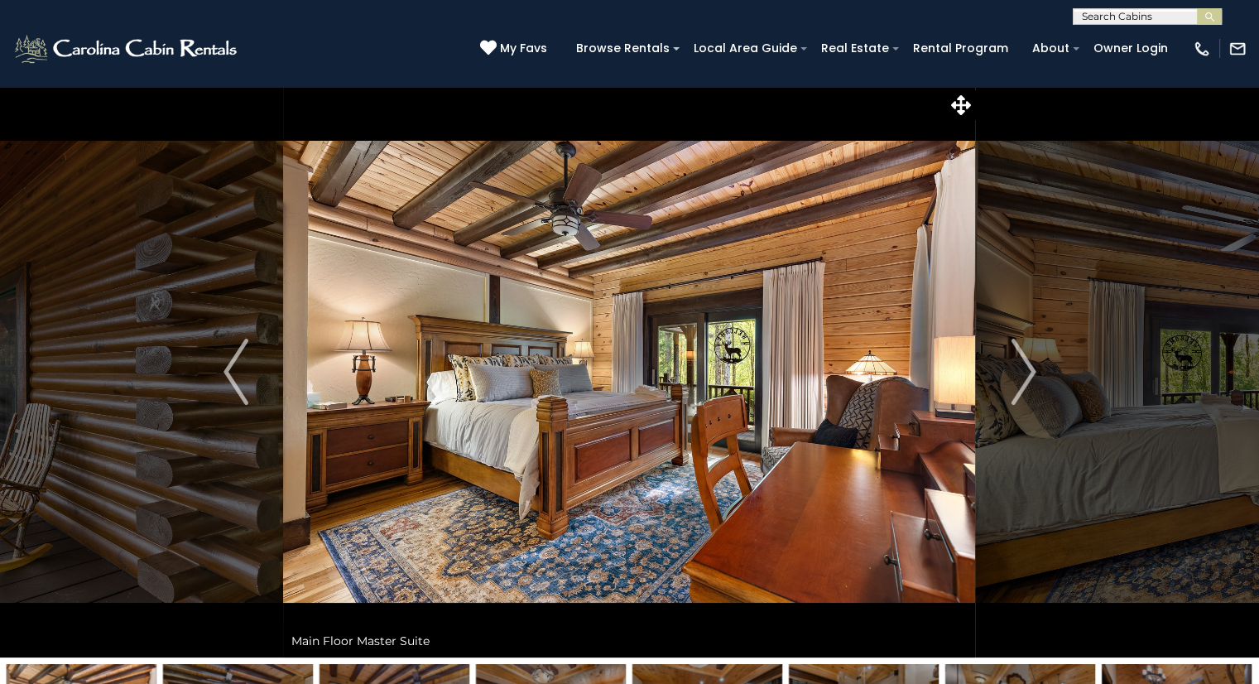
click at [1022, 374] on img "Next" at bounding box center [1023, 372] width 25 height 66
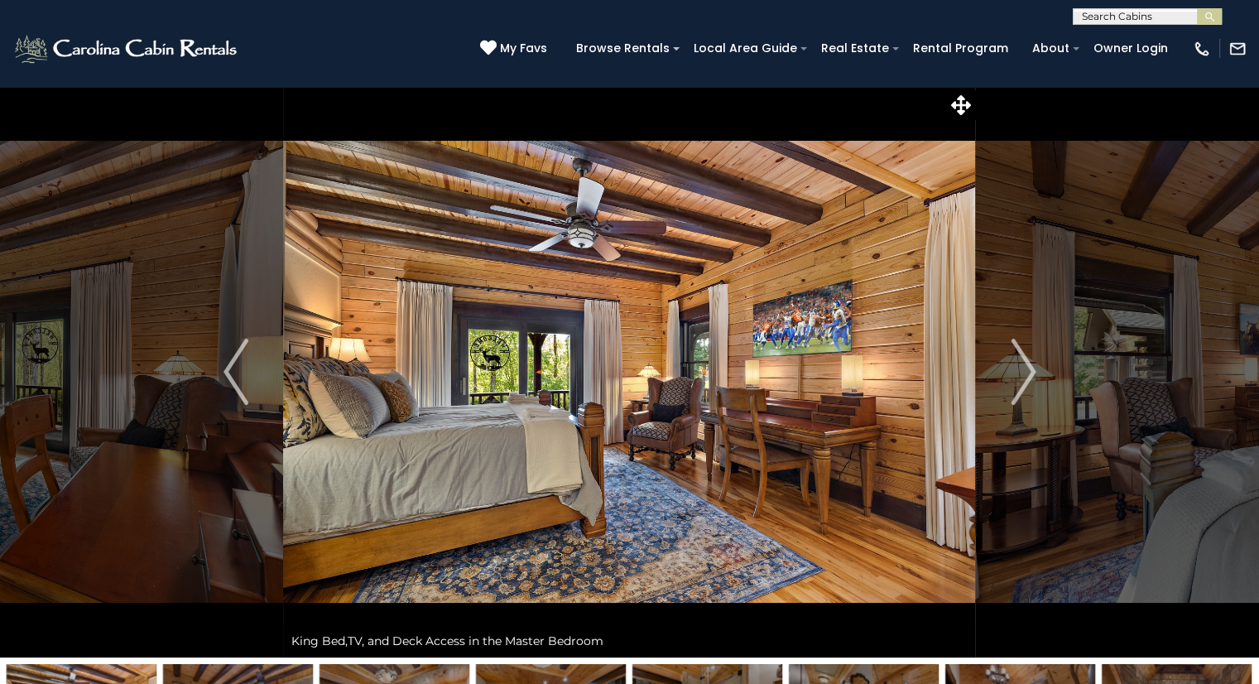
click at [1039, 372] on button "Next" at bounding box center [1023, 371] width 95 height 571
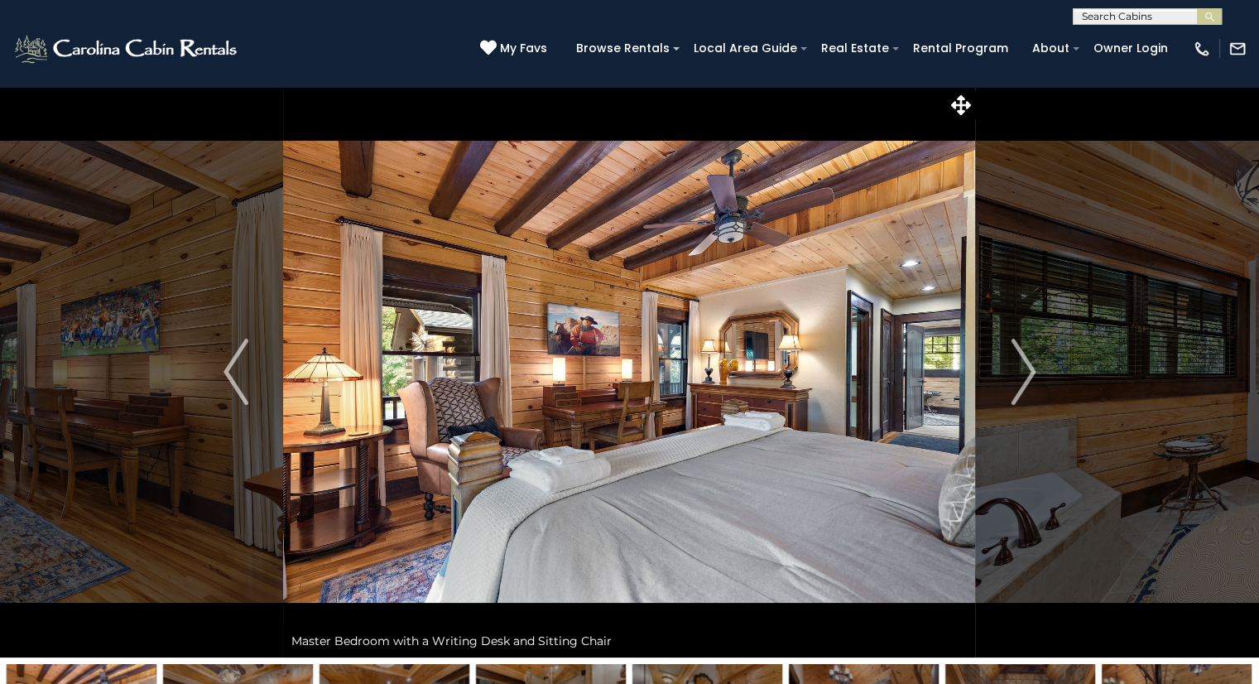
click at [1031, 375] on img "Next" at bounding box center [1023, 372] width 25 height 66
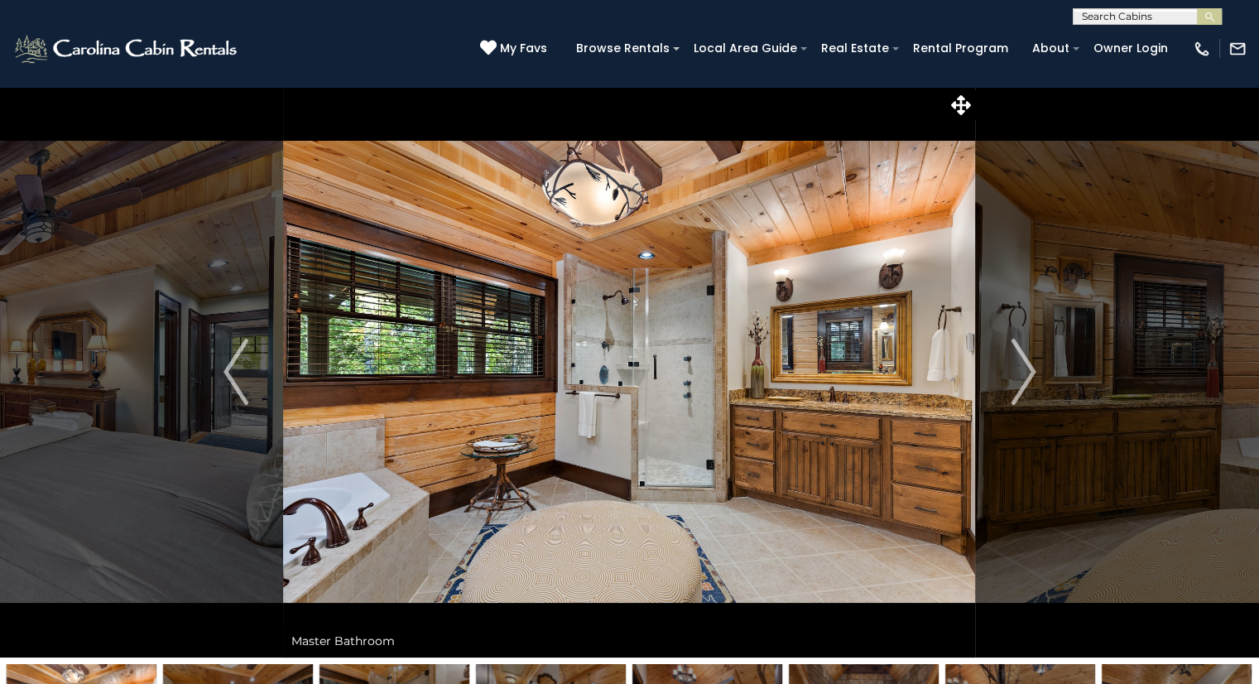
click at [1032, 380] on img "Next" at bounding box center [1023, 372] width 25 height 66
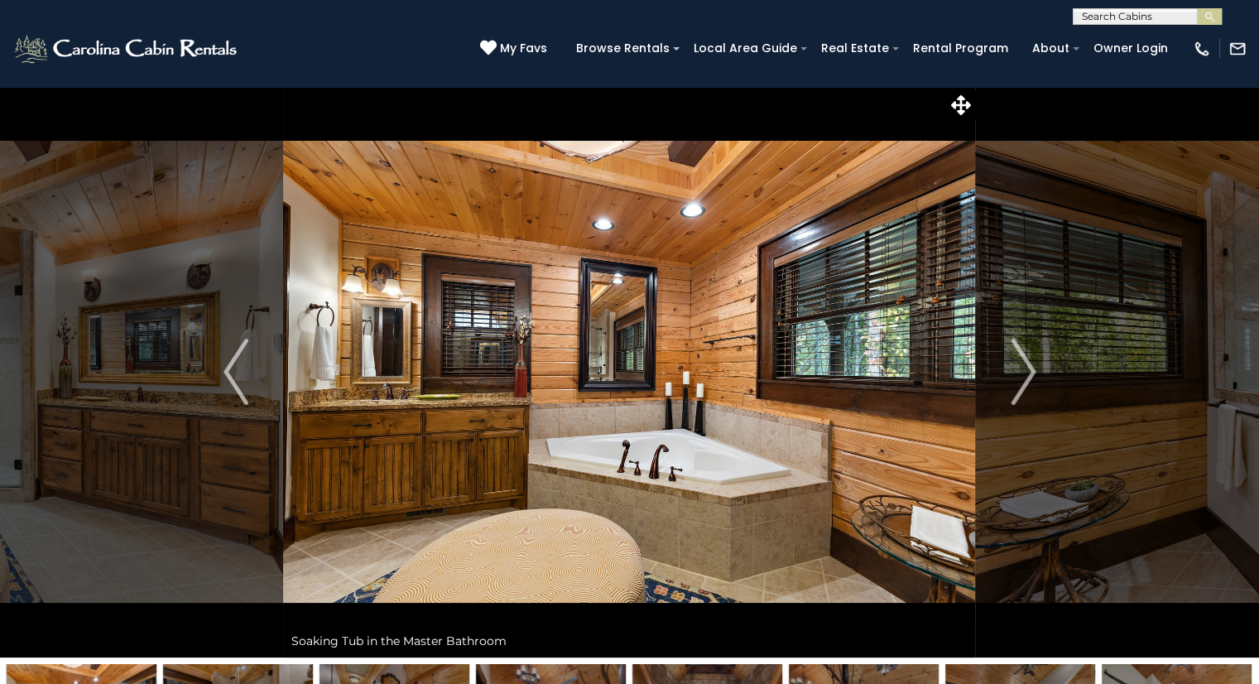
click at [1023, 375] on img "Next" at bounding box center [1023, 372] width 25 height 66
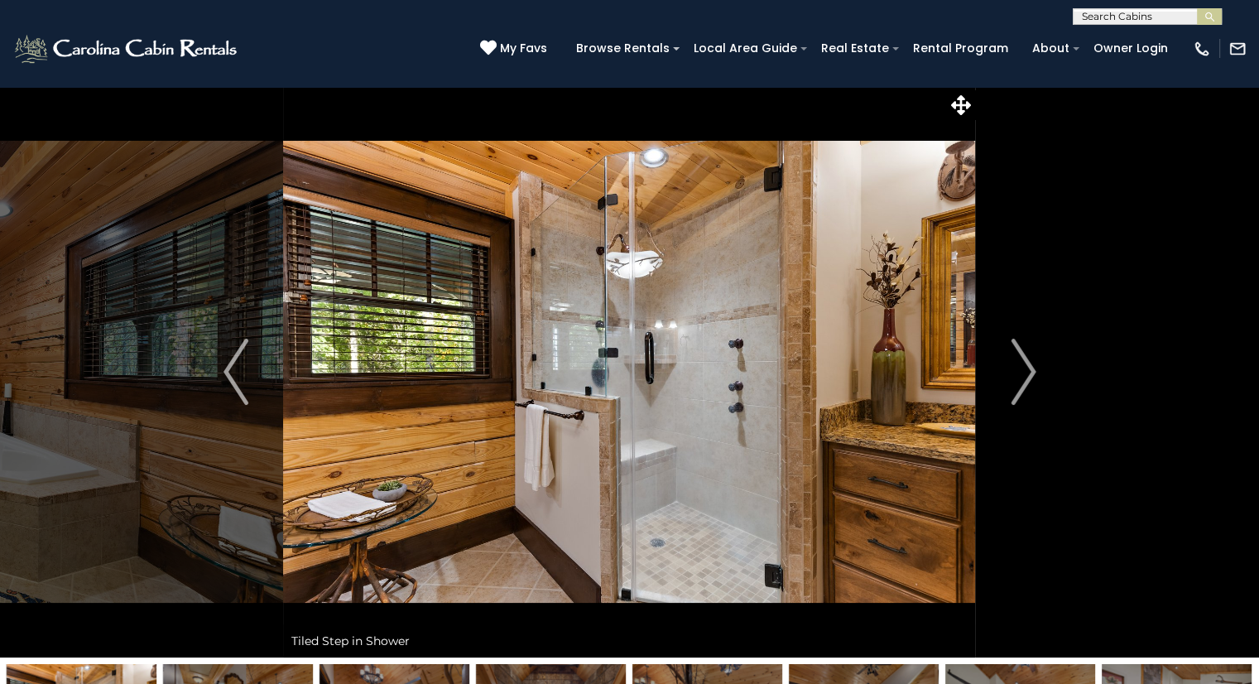
click at [1027, 373] on img "Next" at bounding box center [1023, 372] width 25 height 66
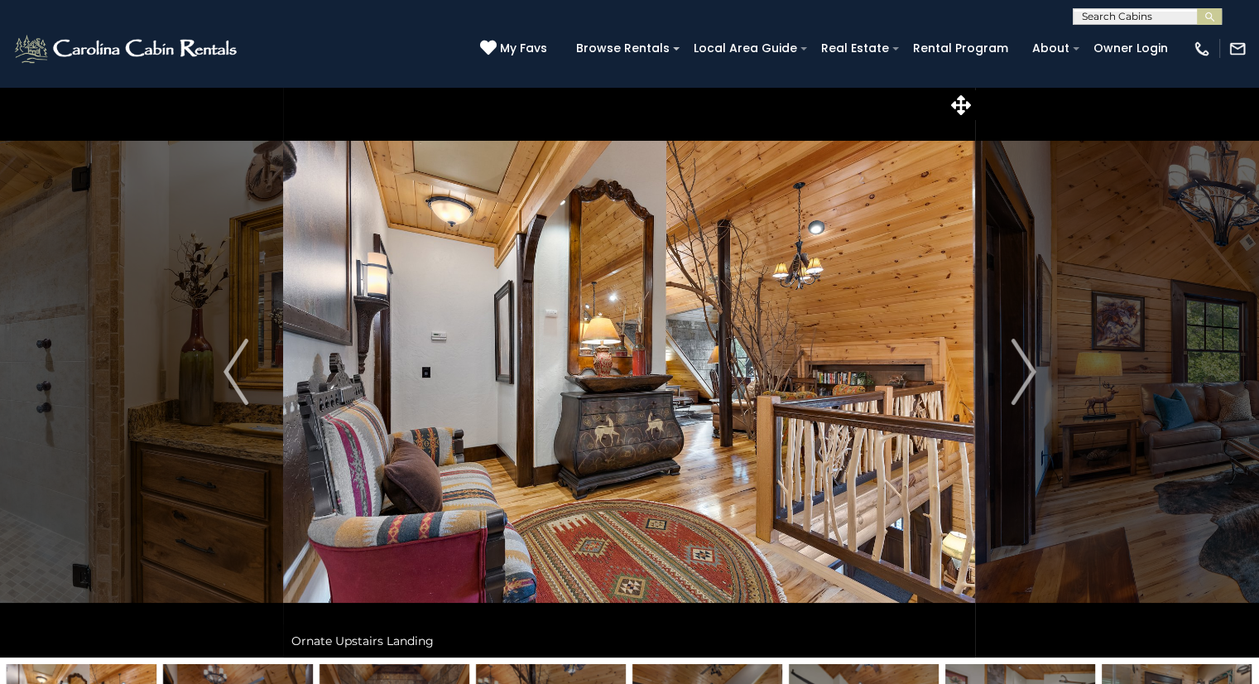
click at [1021, 379] on img "Next" at bounding box center [1023, 372] width 25 height 66
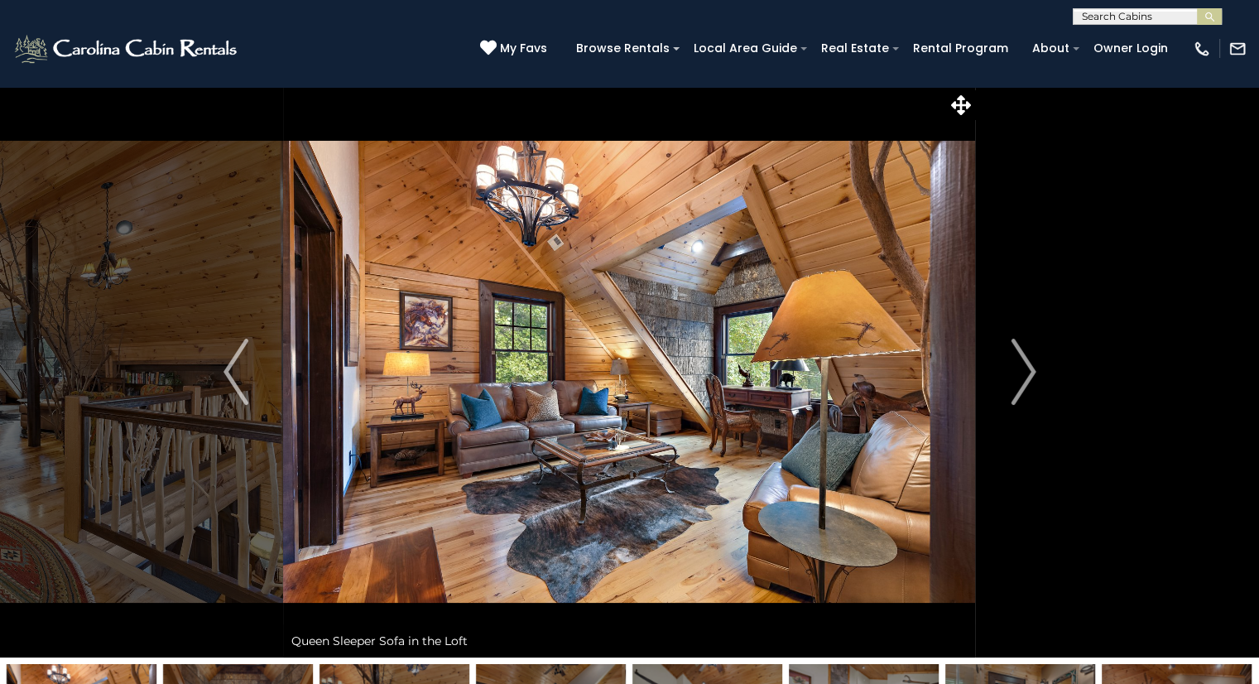
click at [1025, 376] on img "Next" at bounding box center [1023, 372] width 25 height 66
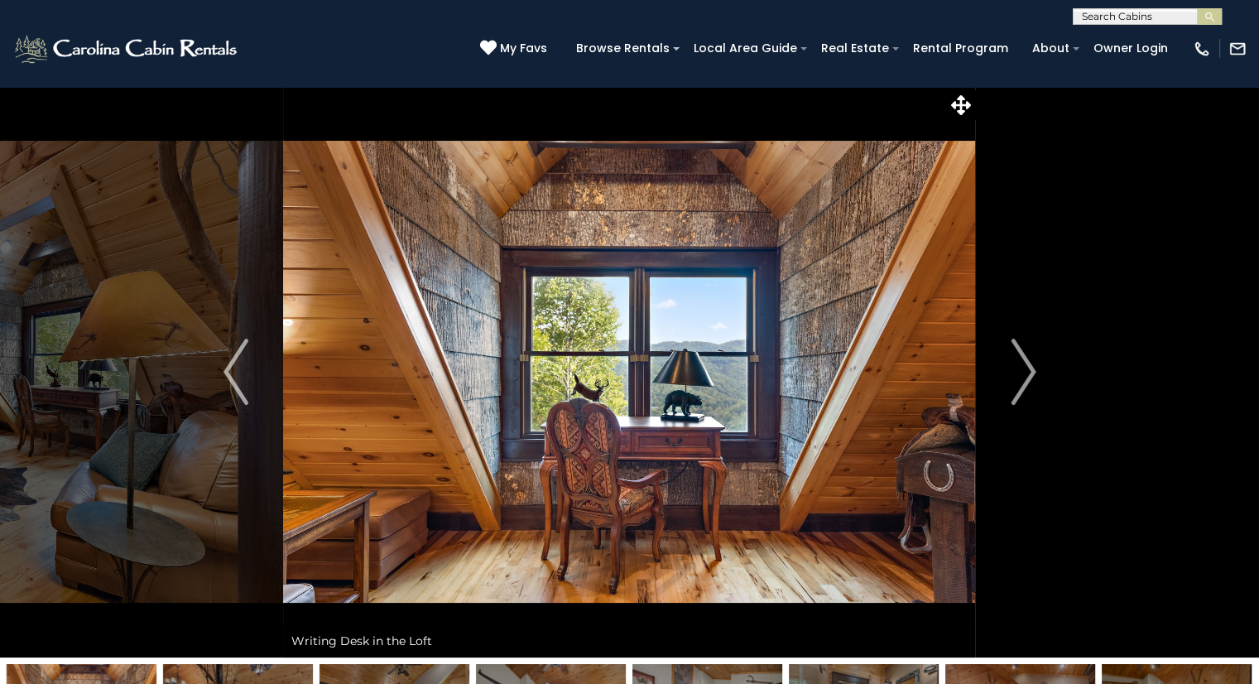
click at [1029, 374] on img "Next" at bounding box center [1023, 372] width 25 height 66
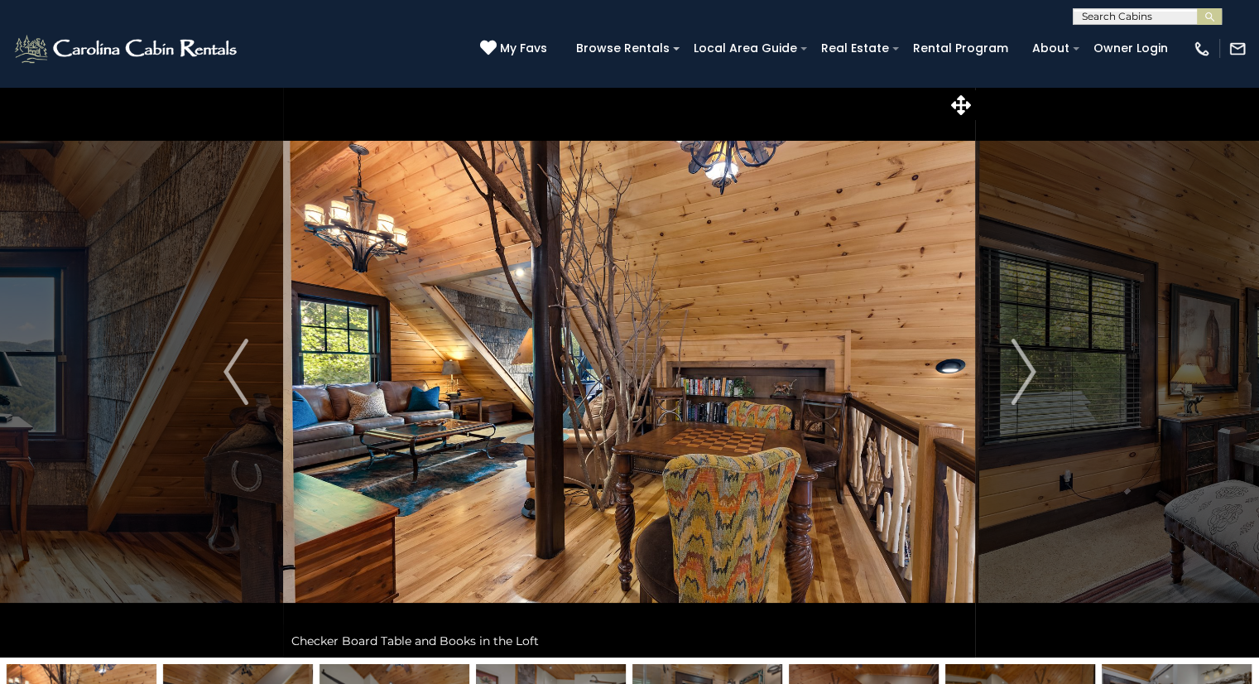
click at [1026, 374] on img "Next" at bounding box center [1023, 372] width 25 height 66
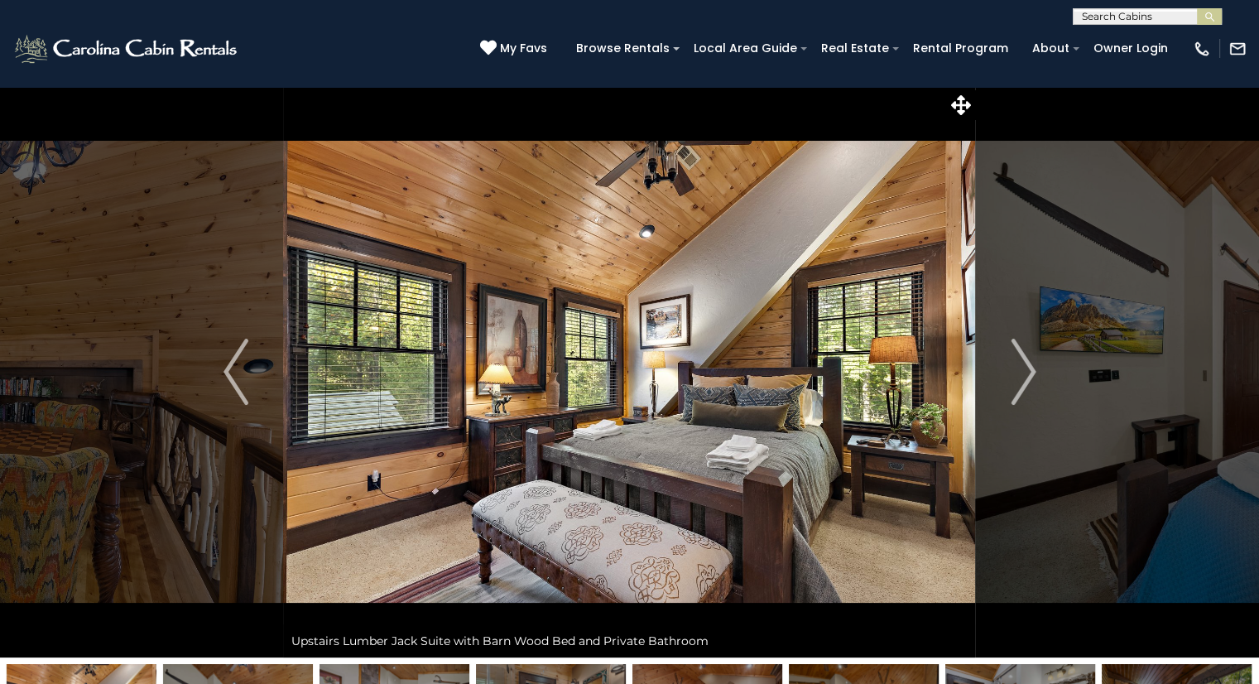
click at [1033, 369] on img "Next" at bounding box center [1023, 372] width 25 height 66
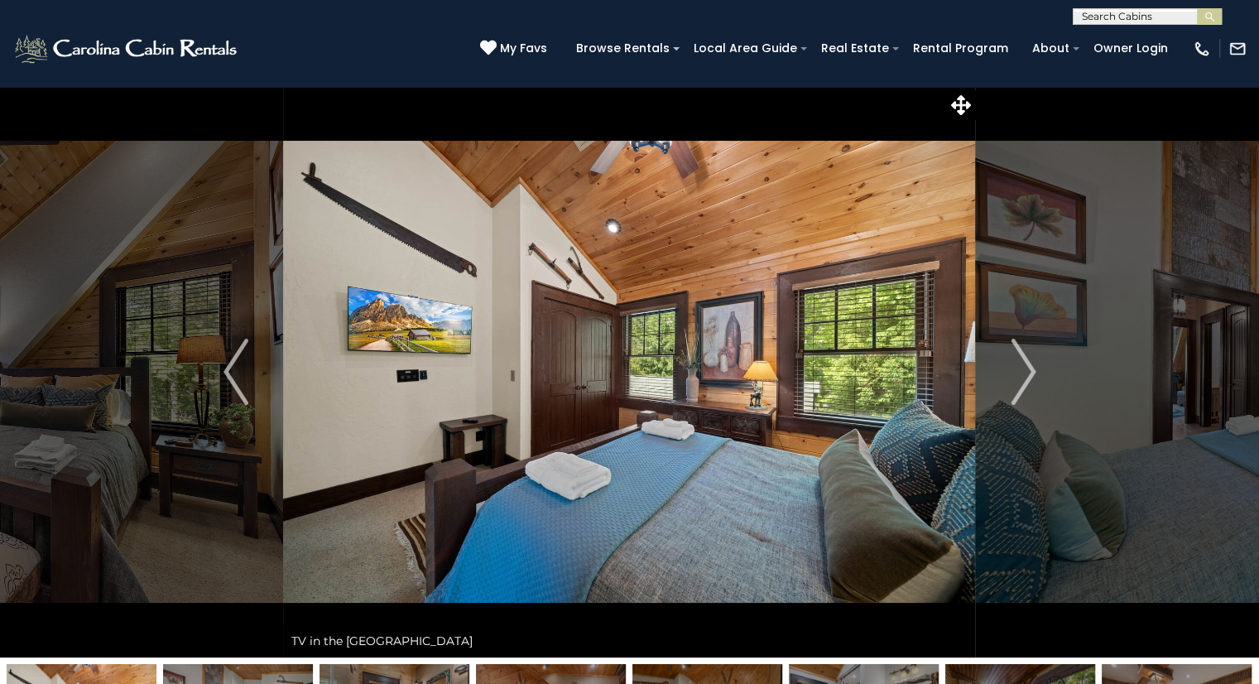
click at [1029, 374] on img "Next" at bounding box center [1023, 372] width 25 height 66
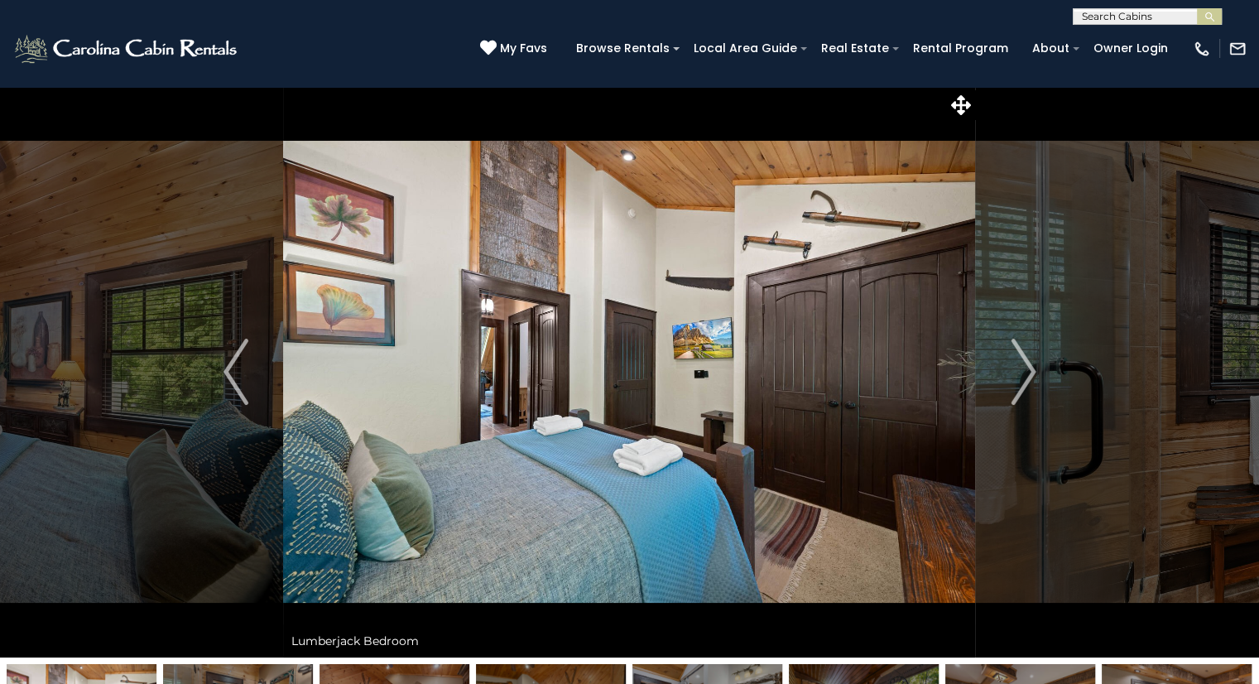
click at [222, 376] on button "Previous" at bounding box center [236, 371] width 95 height 571
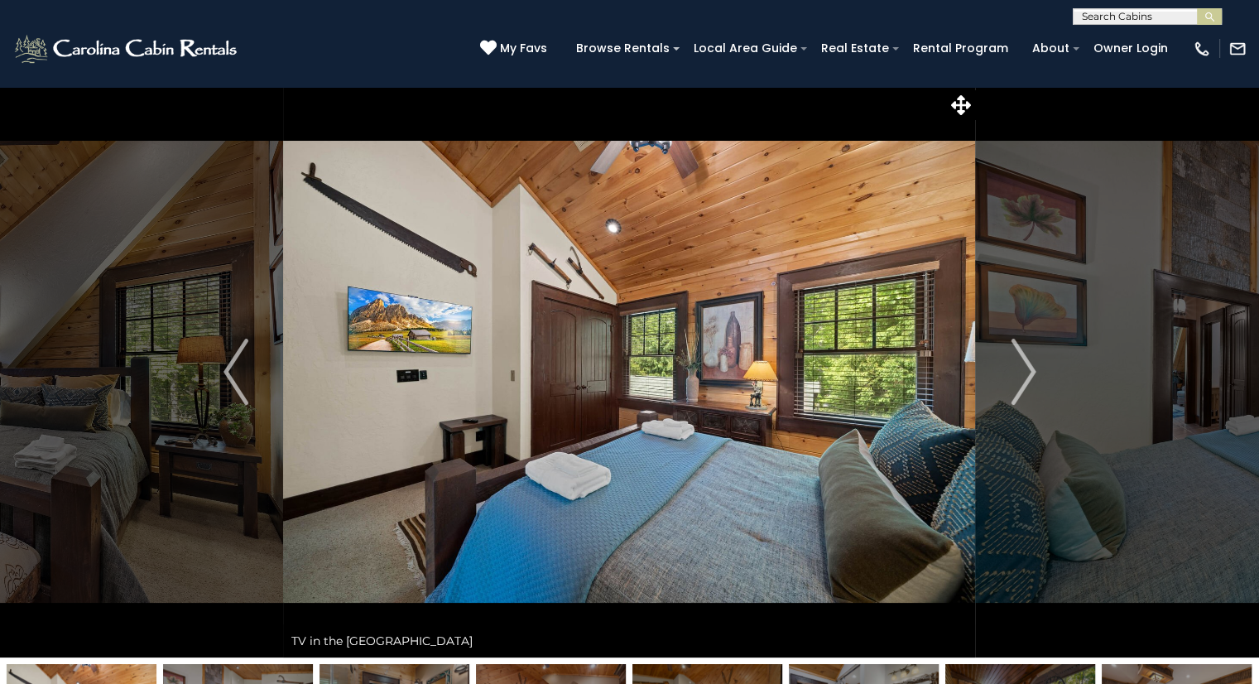
click at [231, 373] on img "Previous" at bounding box center [235, 372] width 25 height 66
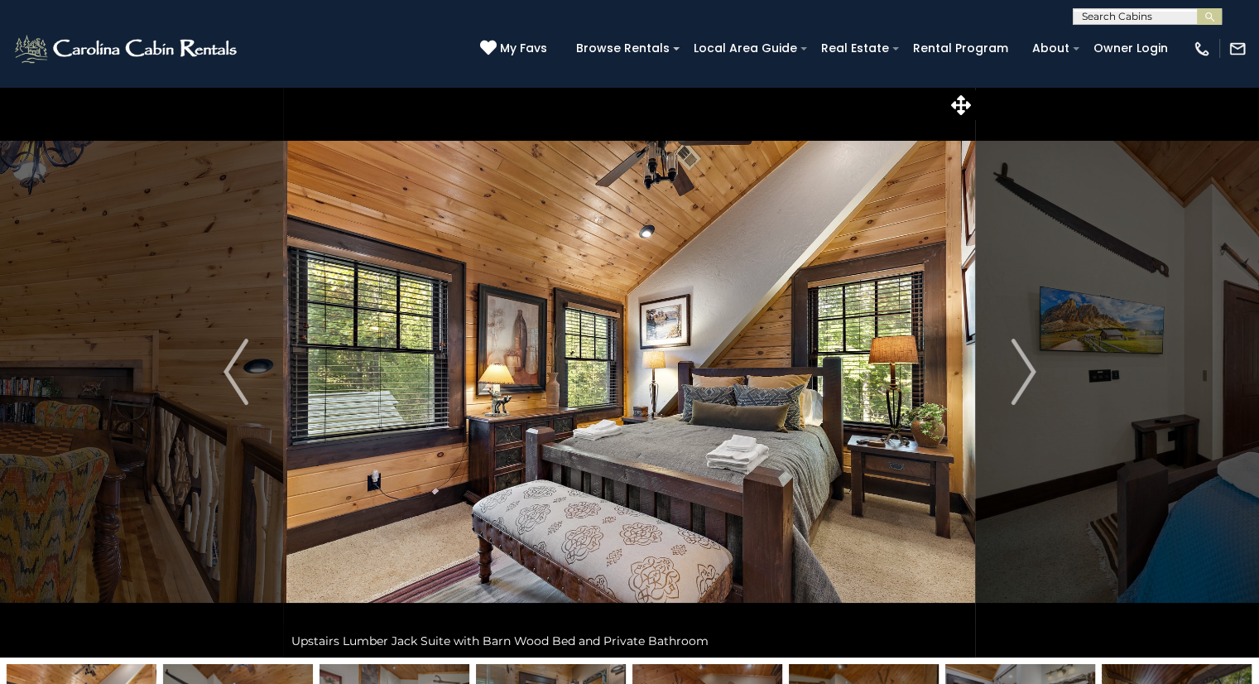
click at [241, 371] on img "Previous" at bounding box center [235, 372] width 25 height 66
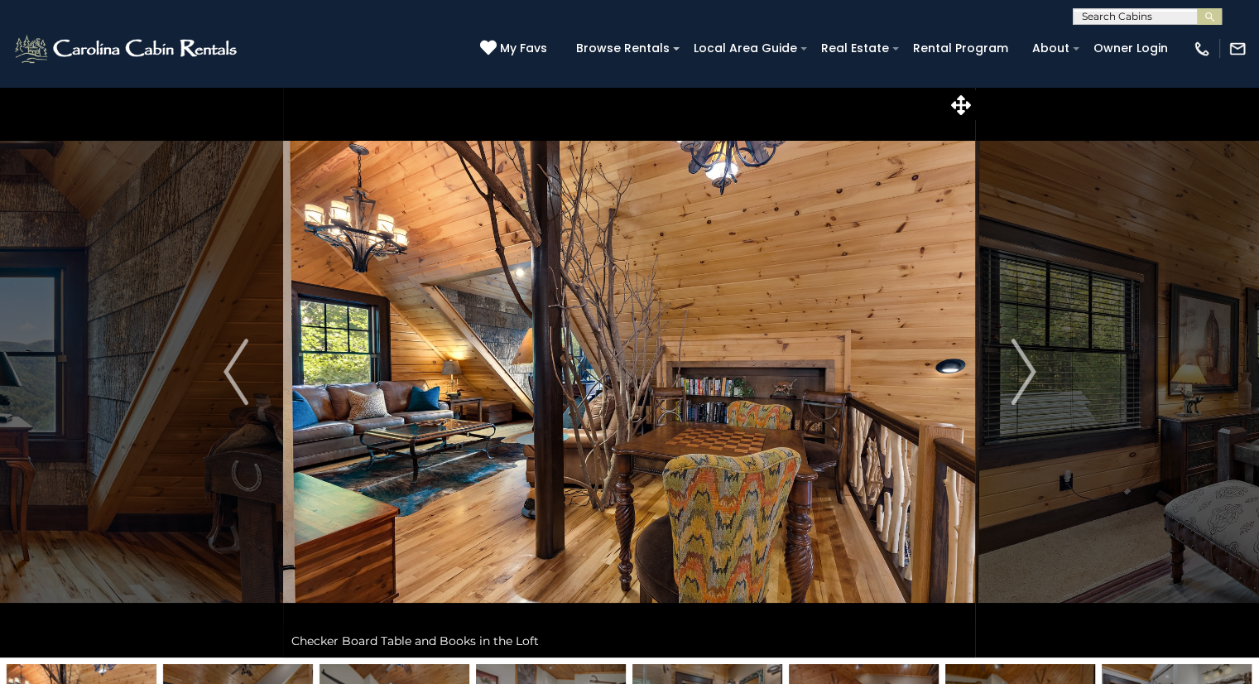
click at [242, 371] on img "Previous" at bounding box center [235, 372] width 25 height 66
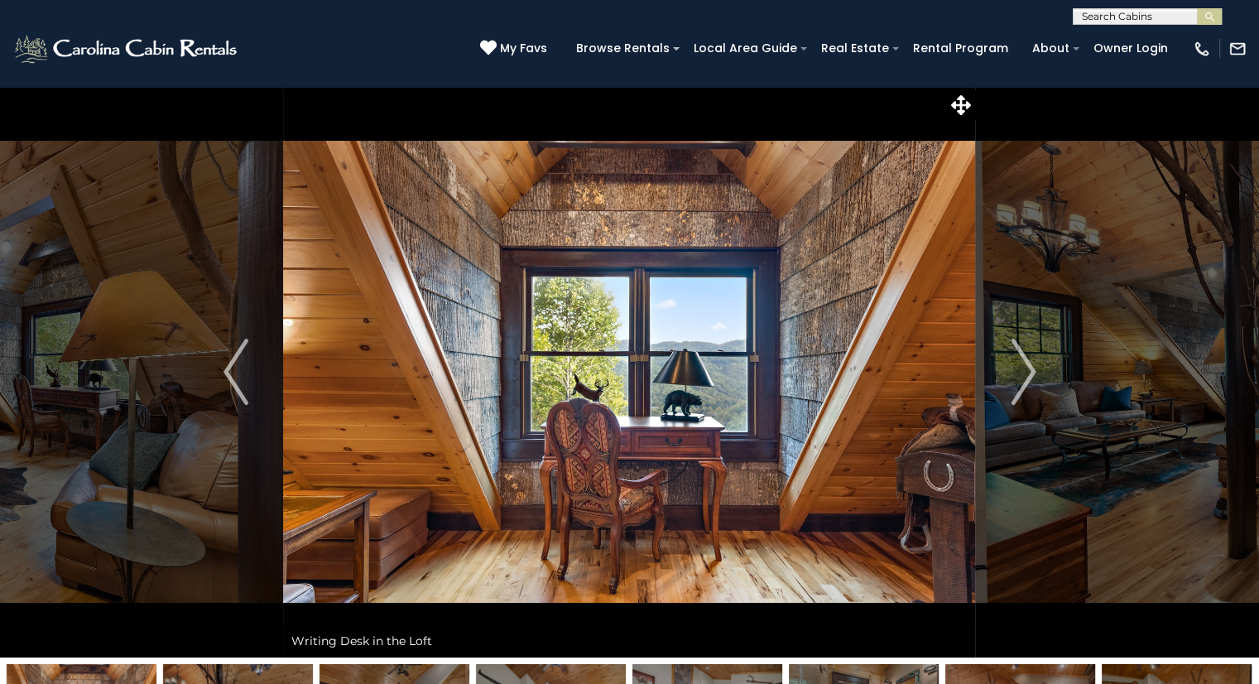
click at [242, 372] on img "Previous" at bounding box center [235, 372] width 25 height 66
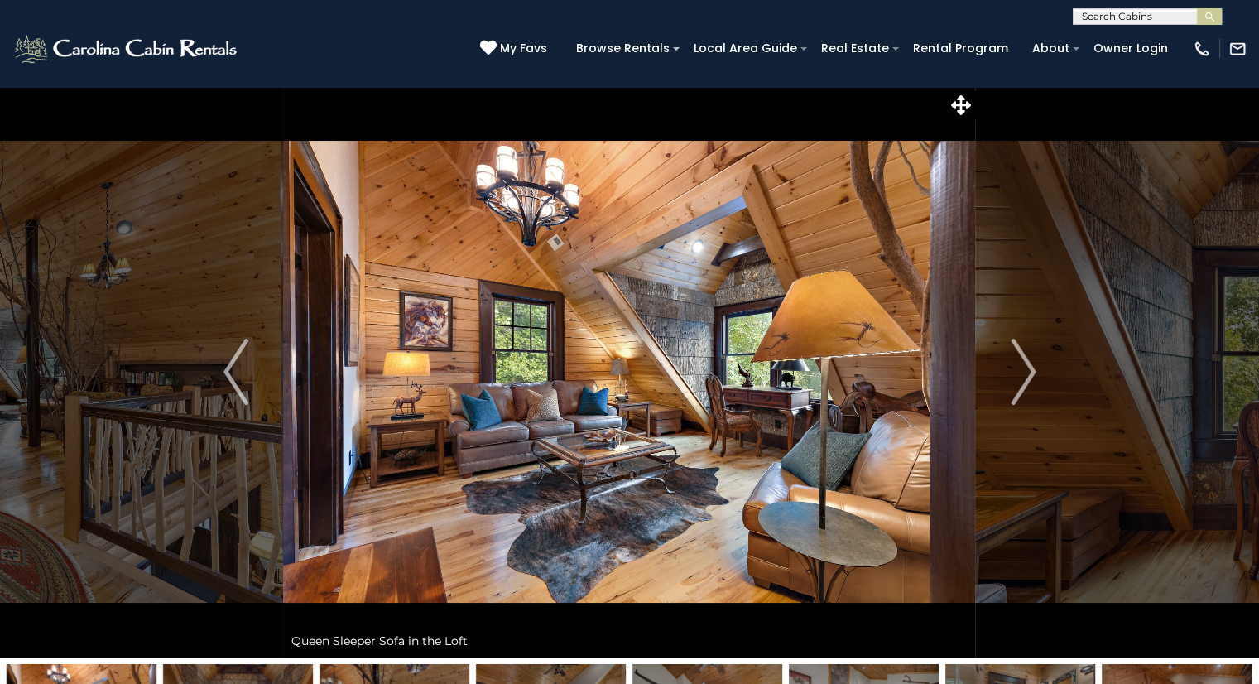
click at [238, 365] on img "Previous" at bounding box center [235, 372] width 25 height 66
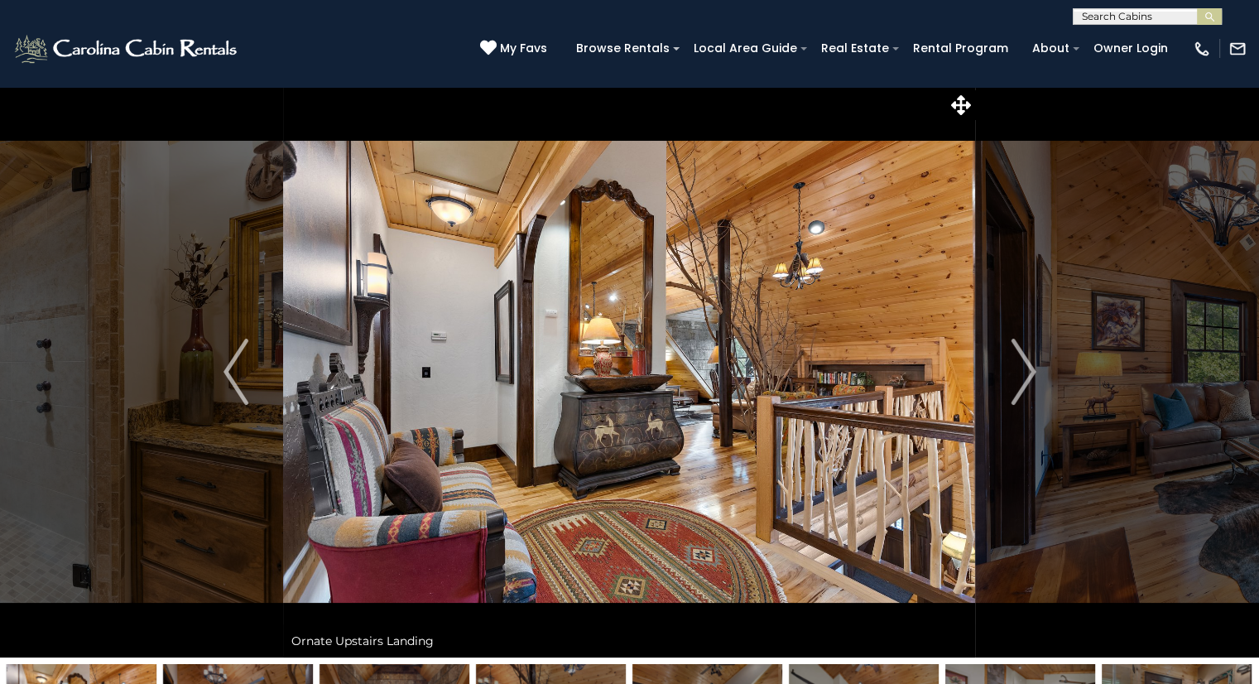
click at [230, 368] on img "Previous" at bounding box center [235, 372] width 25 height 66
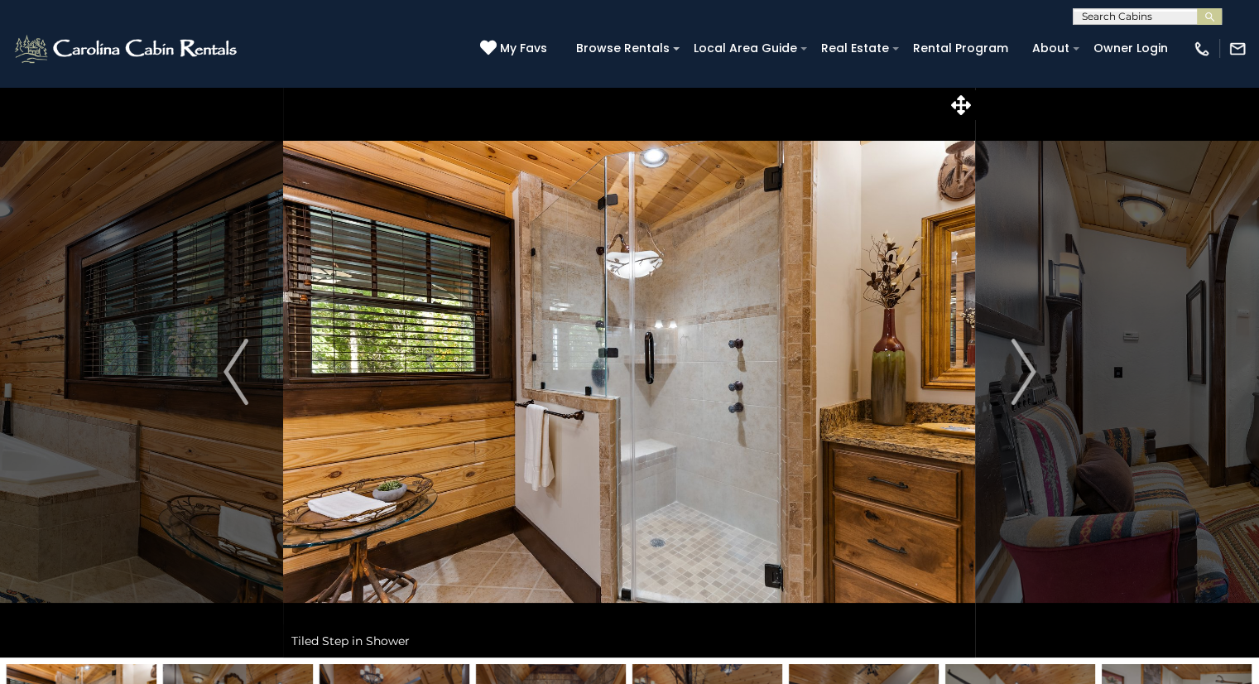
click at [229, 374] on img "Previous" at bounding box center [235, 372] width 25 height 66
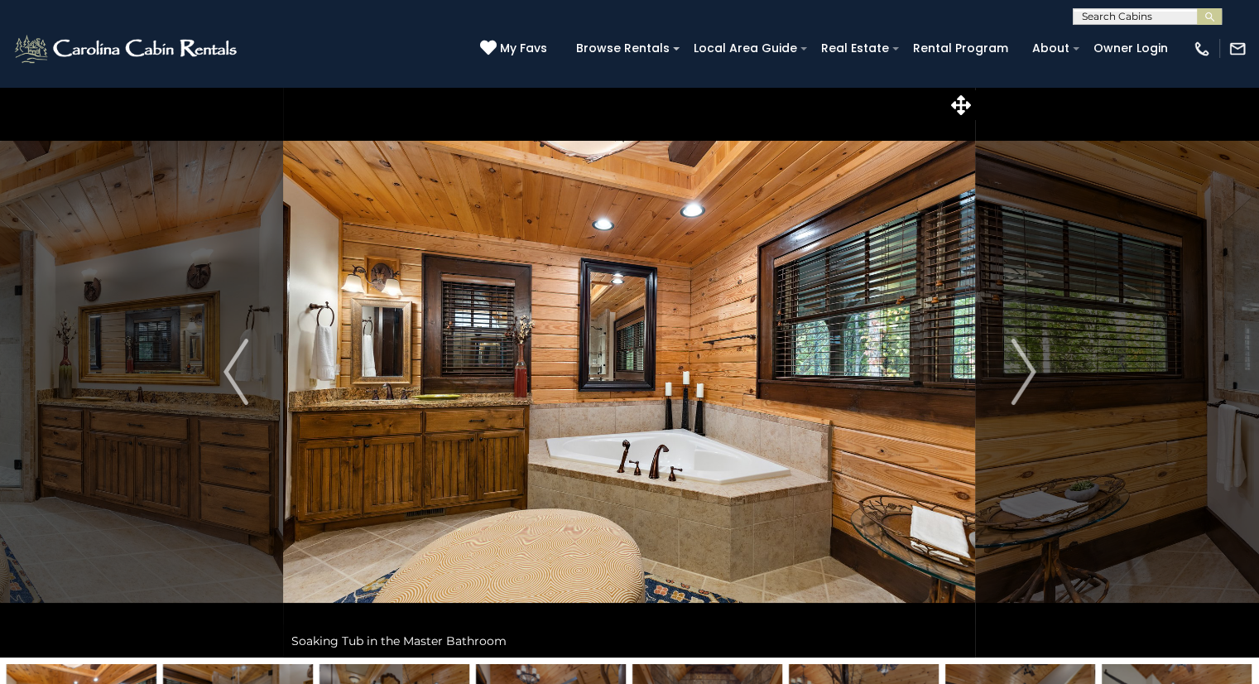
click at [229, 372] on img "Previous" at bounding box center [235, 372] width 25 height 66
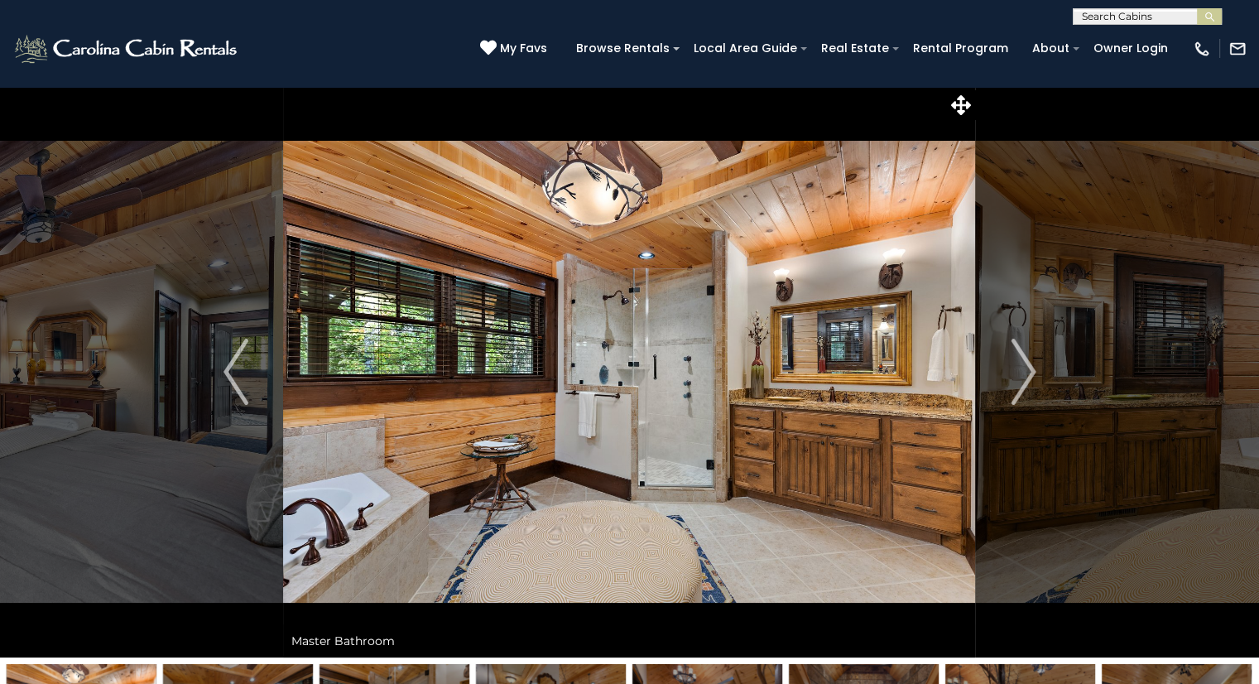
click at [228, 368] on img "Previous" at bounding box center [235, 372] width 25 height 66
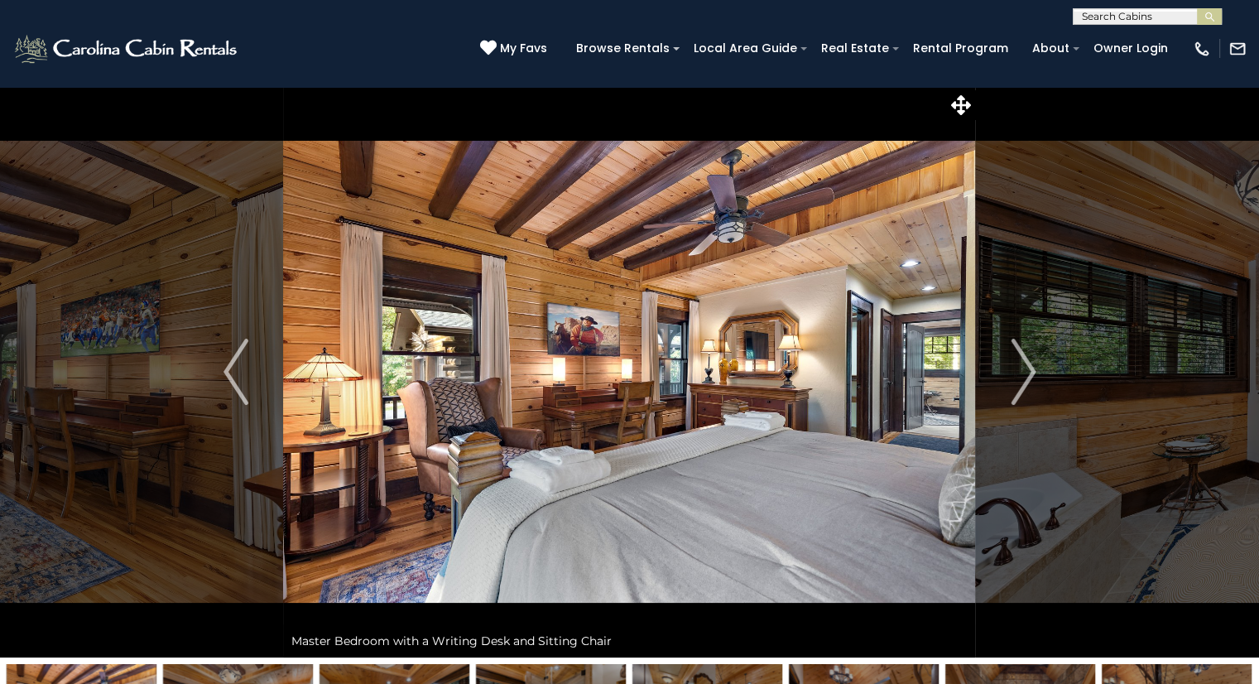
click at [228, 370] on img "Previous" at bounding box center [235, 372] width 25 height 66
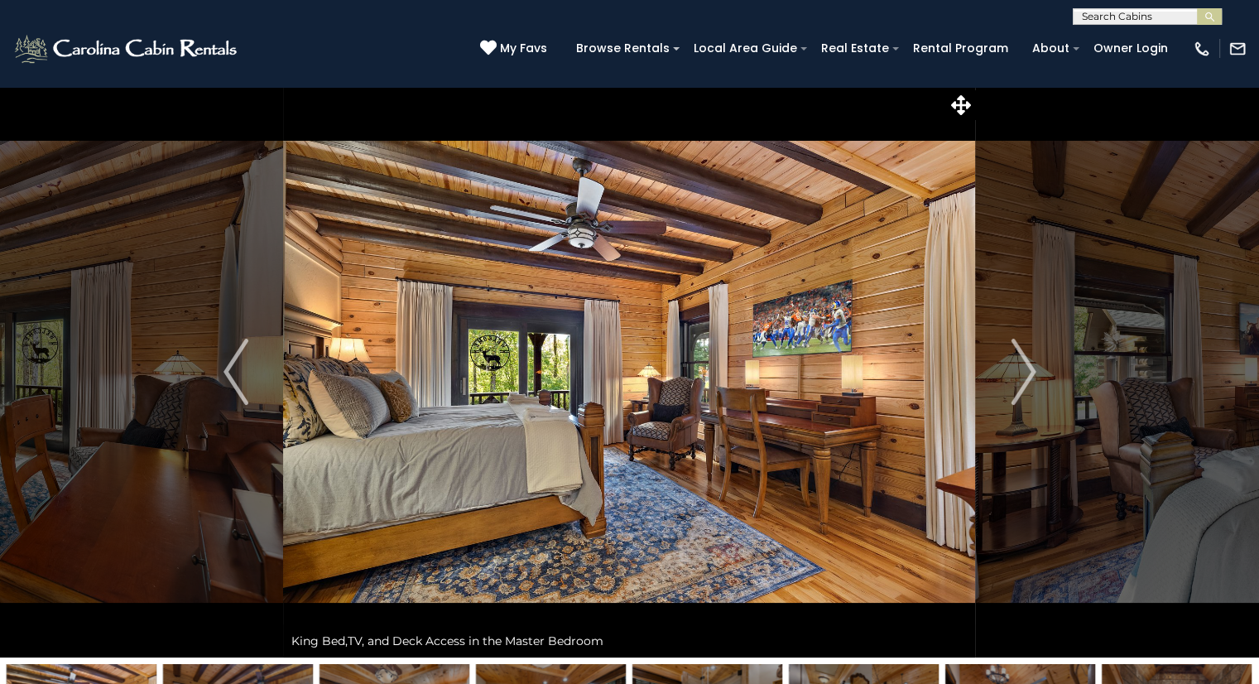
click at [219, 370] on button "Previous" at bounding box center [236, 371] width 95 height 571
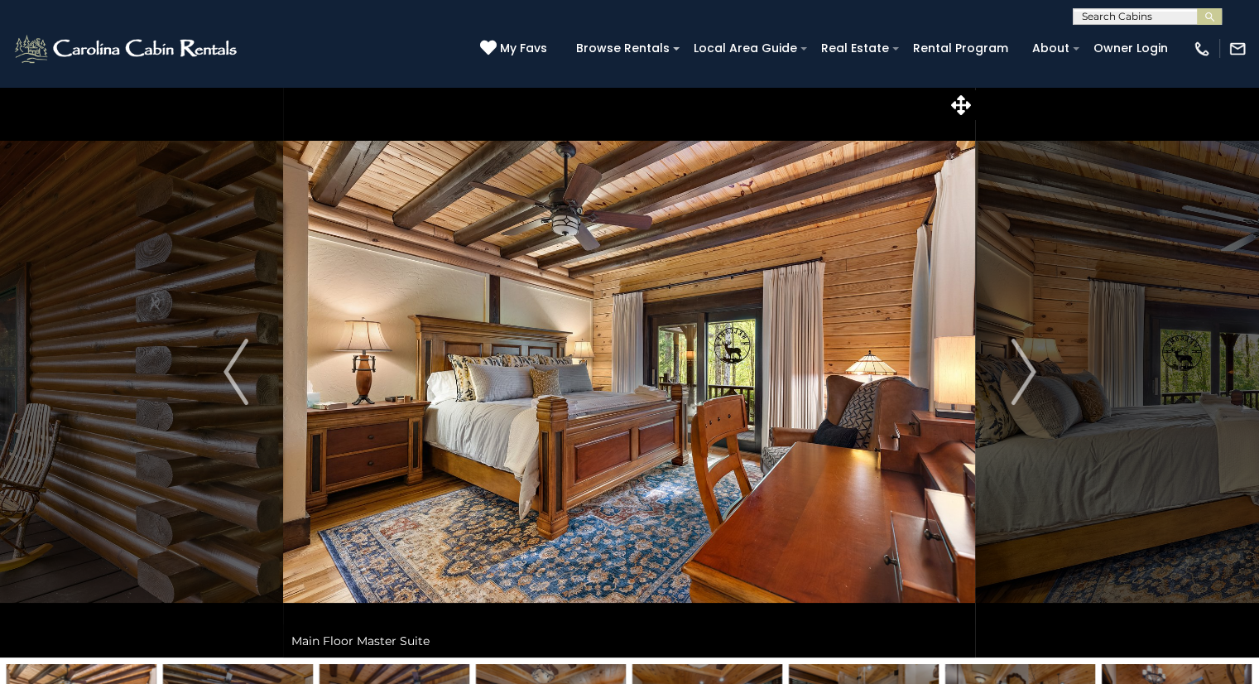
click at [233, 363] on img "Previous" at bounding box center [235, 372] width 25 height 66
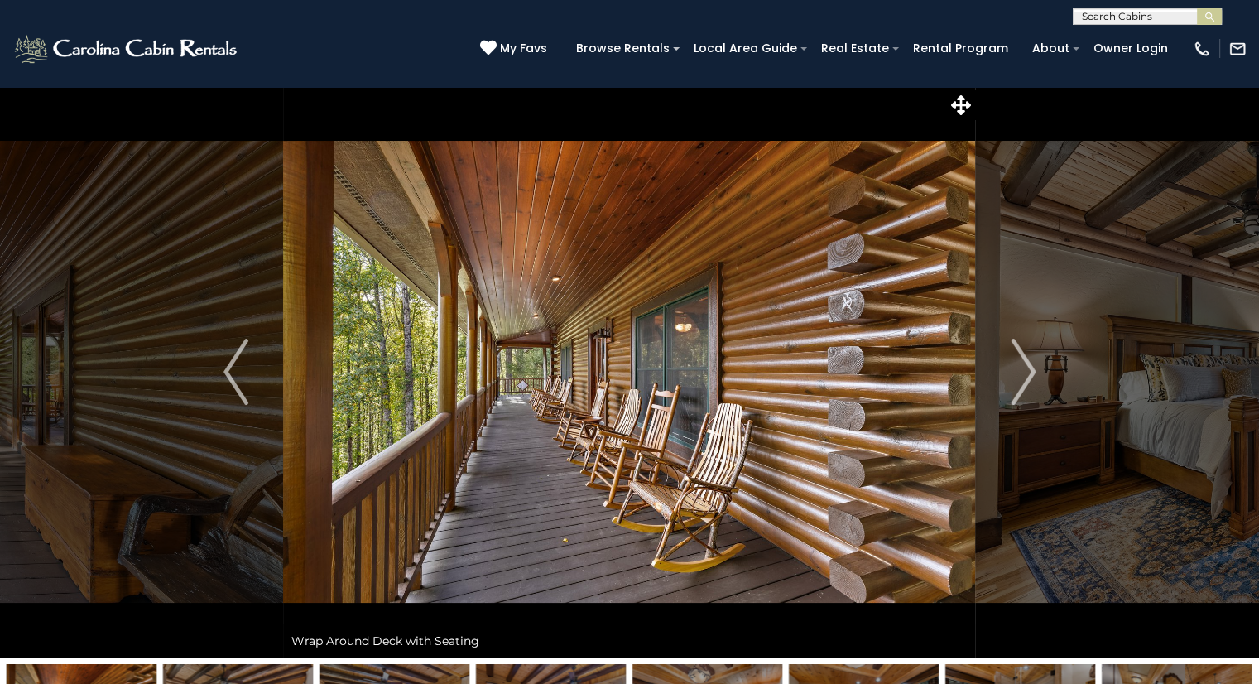
click at [232, 368] on img "Previous" at bounding box center [235, 372] width 25 height 66
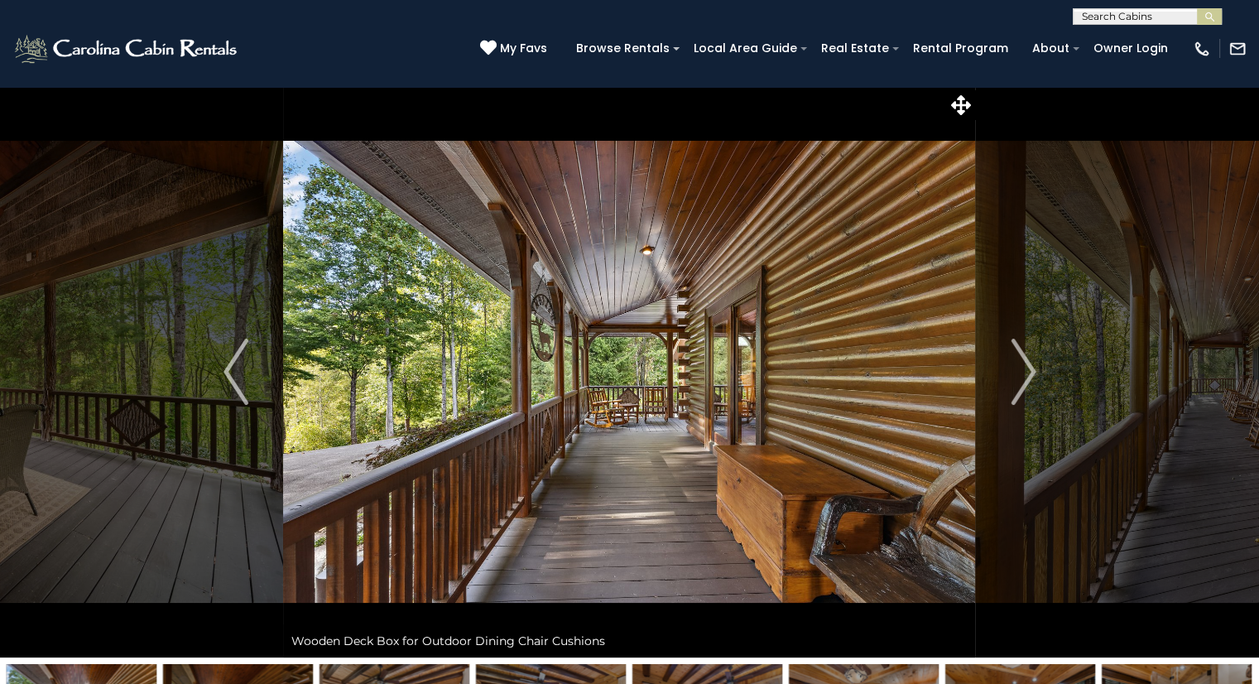
click at [235, 373] on img "Previous" at bounding box center [235, 372] width 25 height 66
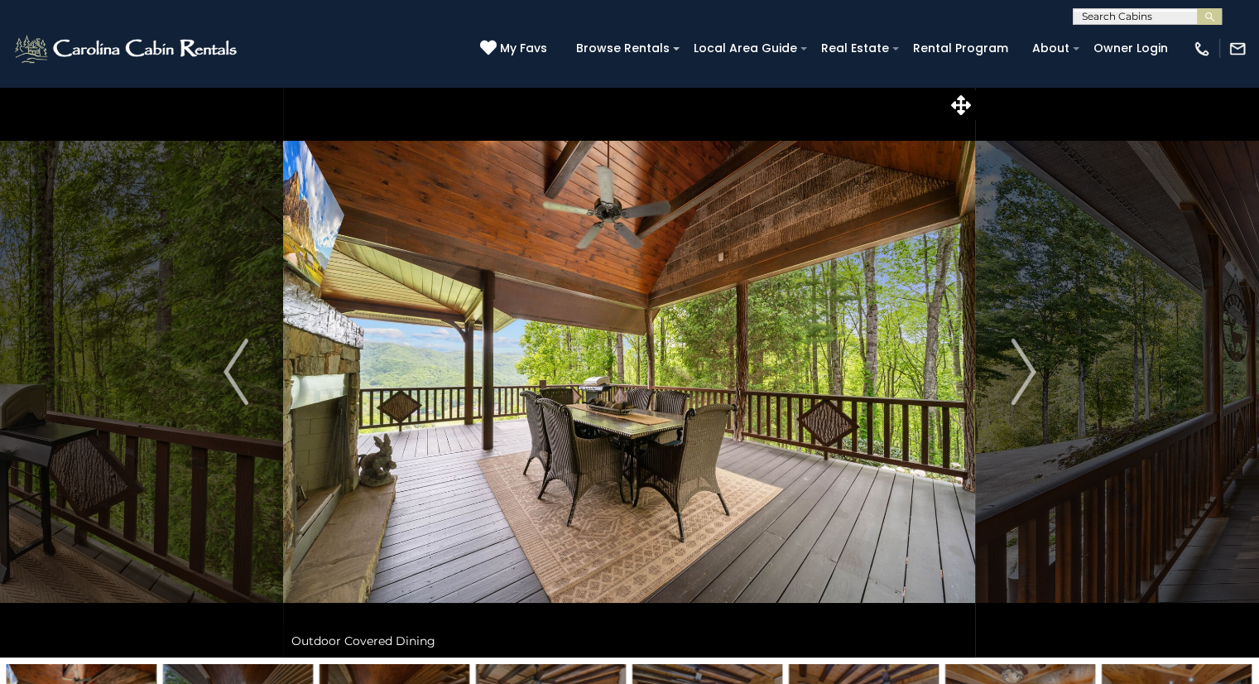
click at [239, 365] on img "Previous" at bounding box center [235, 372] width 25 height 66
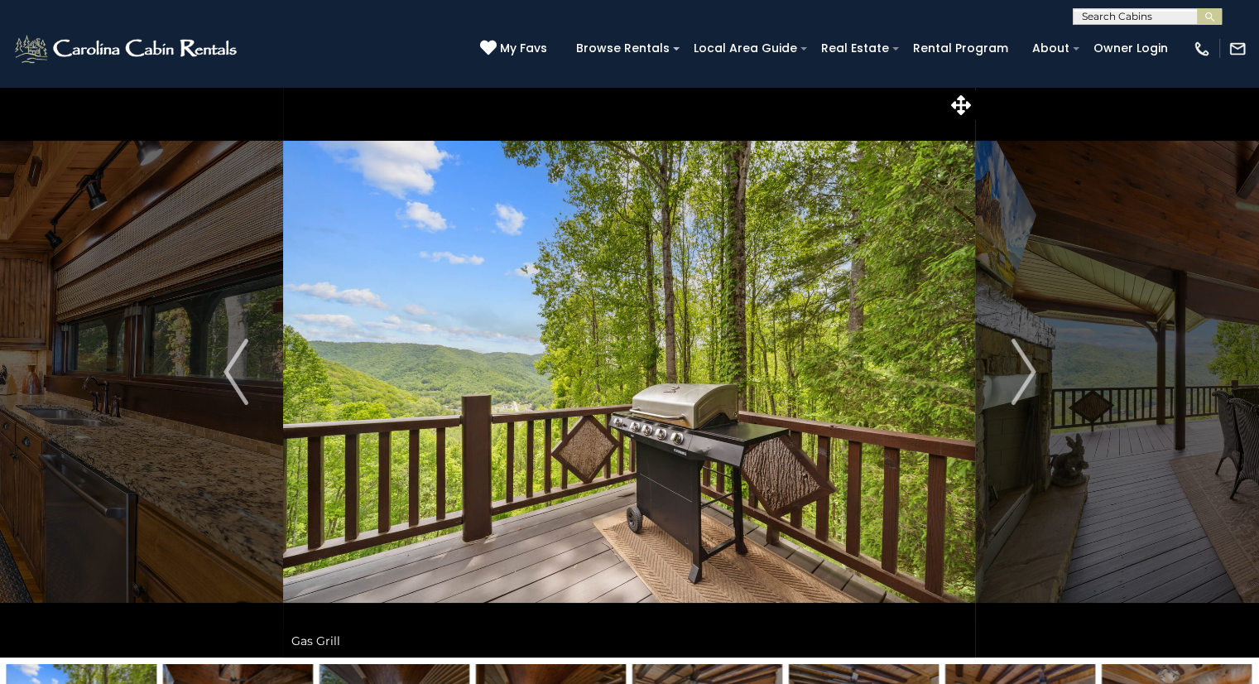
click at [254, 371] on button "Previous" at bounding box center [236, 371] width 95 height 571
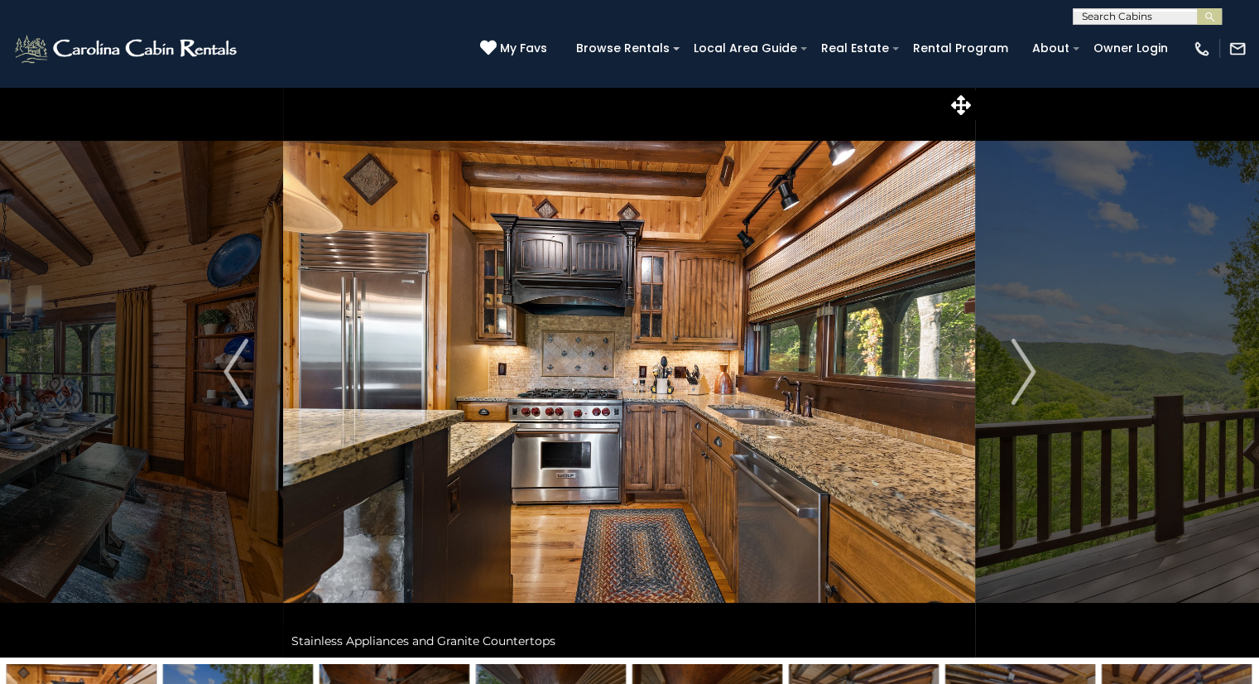
click at [222, 375] on button "Previous" at bounding box center [236, 371] width 95 height 571
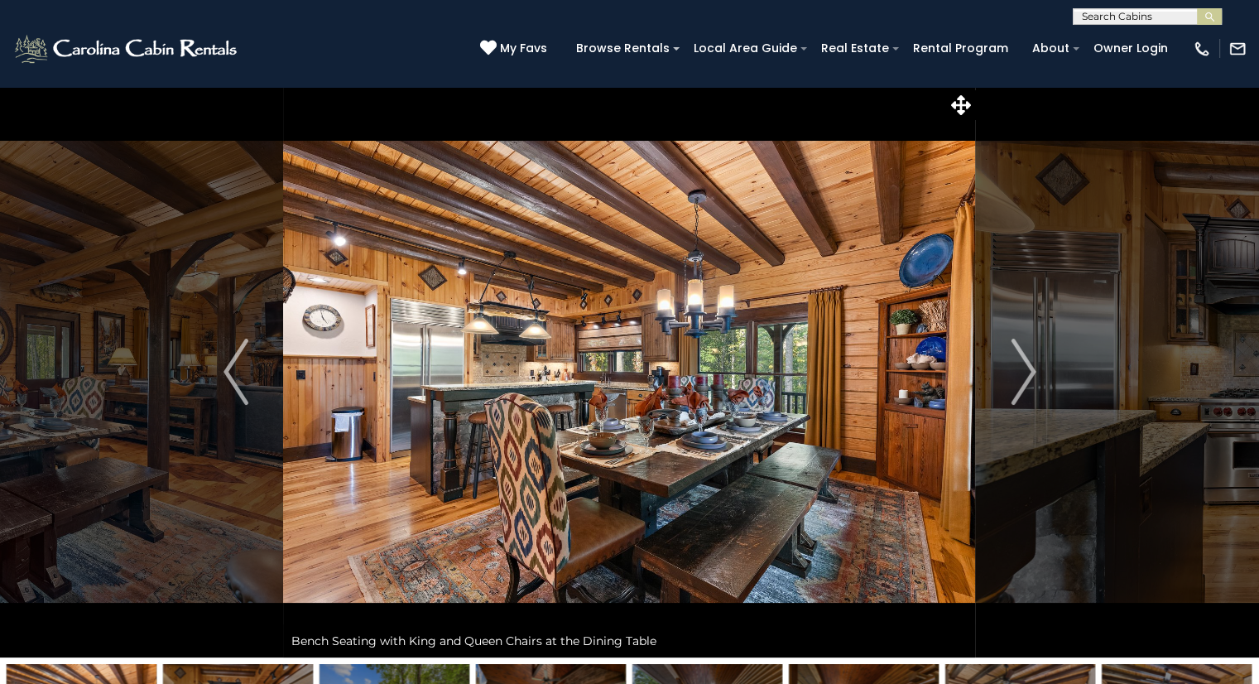
click at [232, 376] on img "Previous" at bounding box center [235, 372] width 25 height 66
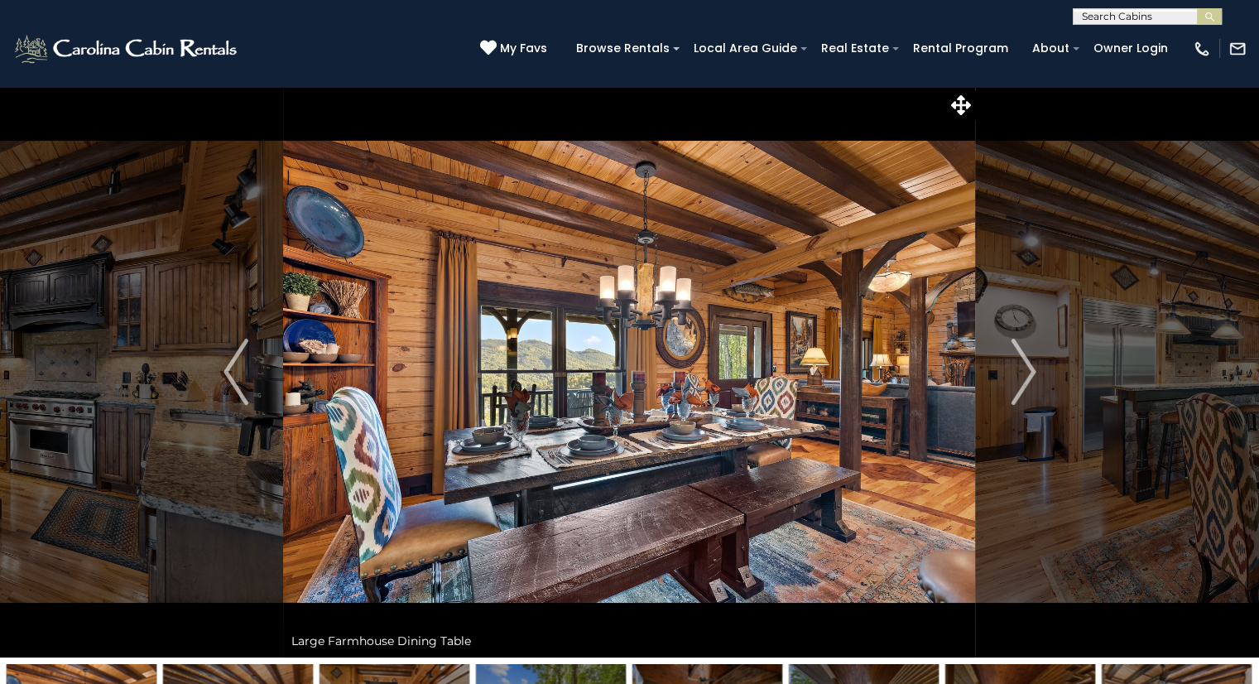
click at [227, 371] on img "Previous" at bounding box center [235, 372] width 25 height 66
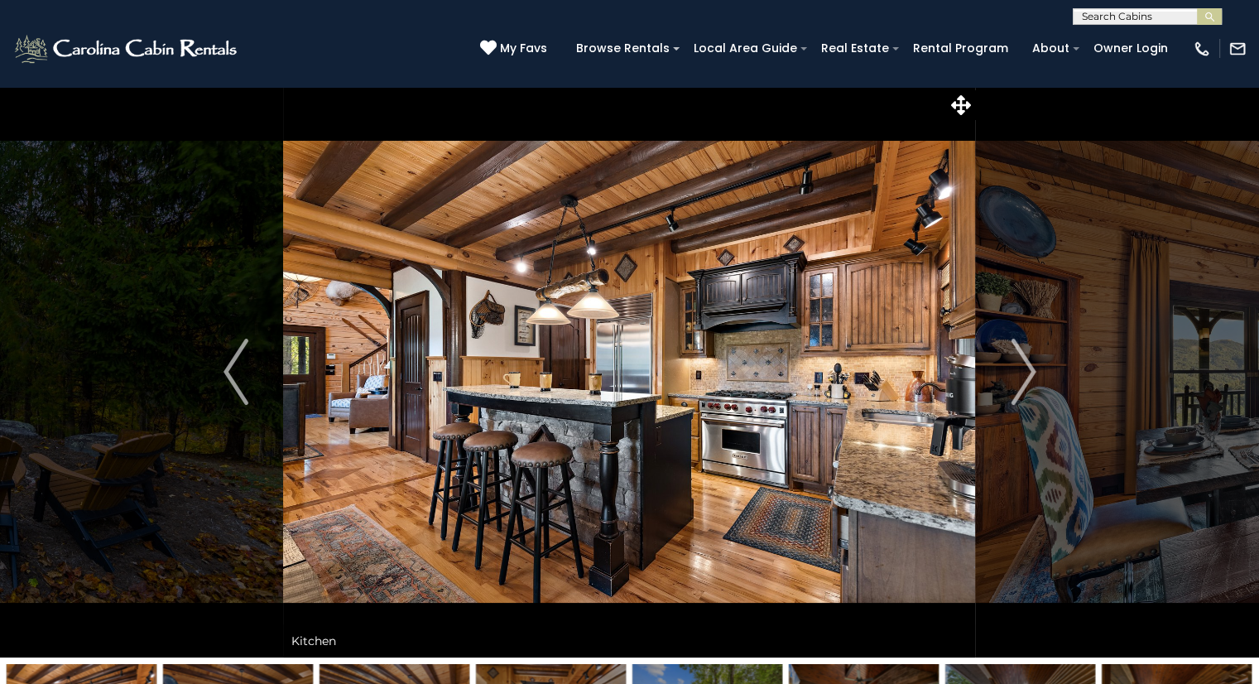
click at [237, 374] on img "Previous" at bounding box center [235, 372] width 25 height 66
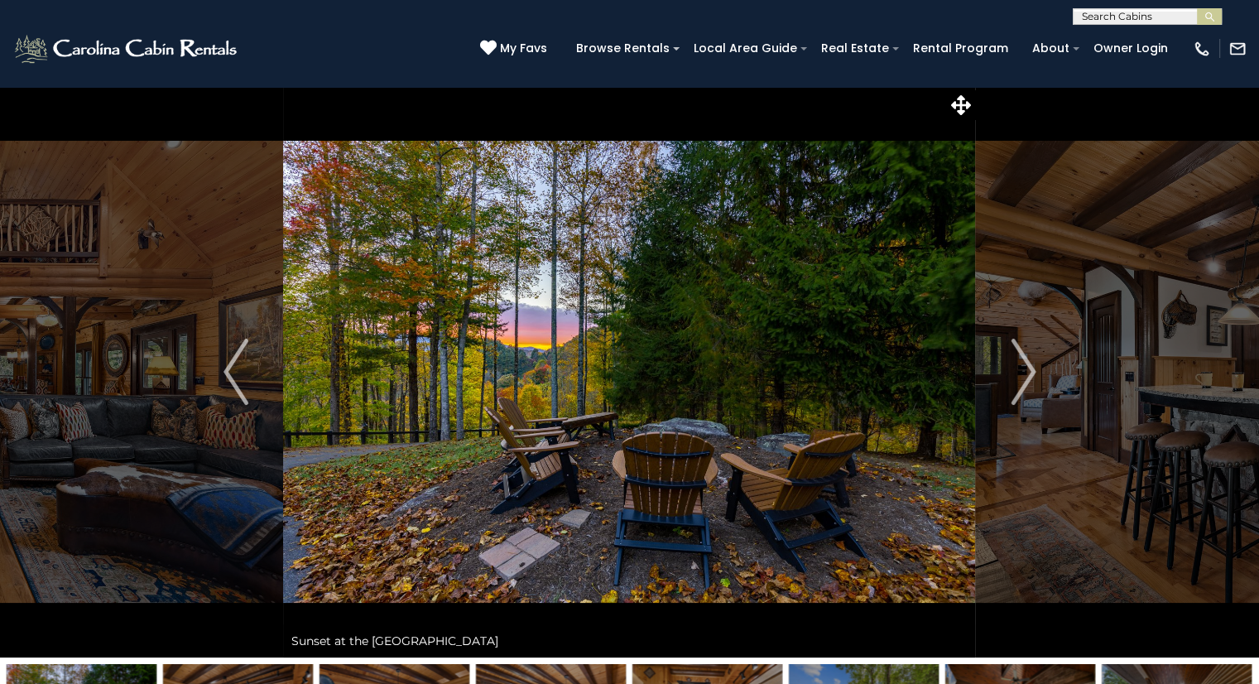
click at [229, 369] on img "Previous" at bounding box center [235, 372] width 25 height 66
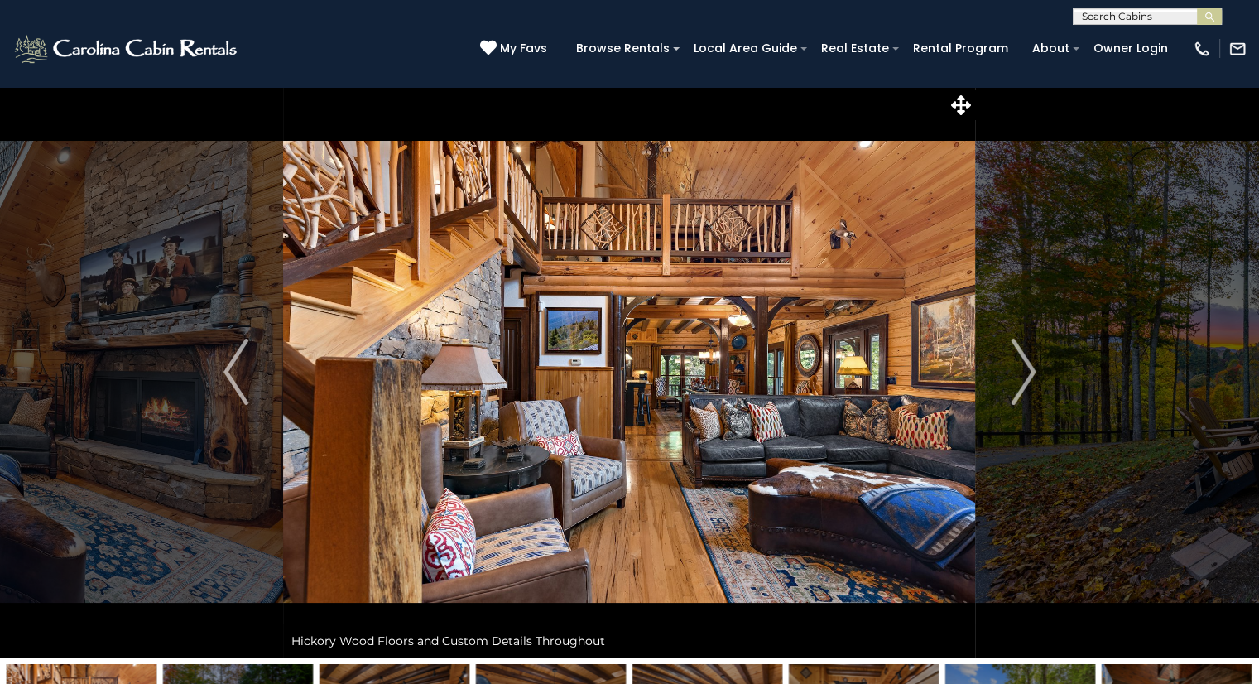
click at [240, 374] on img "Previous" at bounding box center [235, 372] width 25 height 66
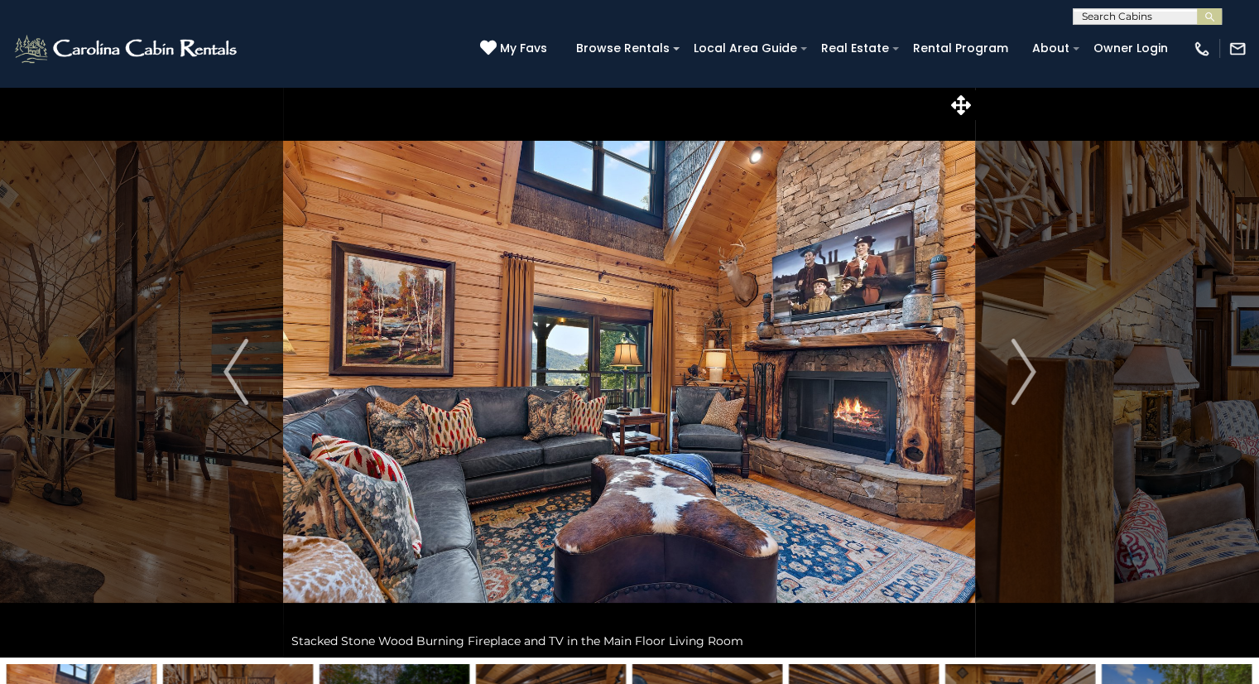
click at [243, 363] on img "Previous" at bounding box center [235, 372] width 25 height 66
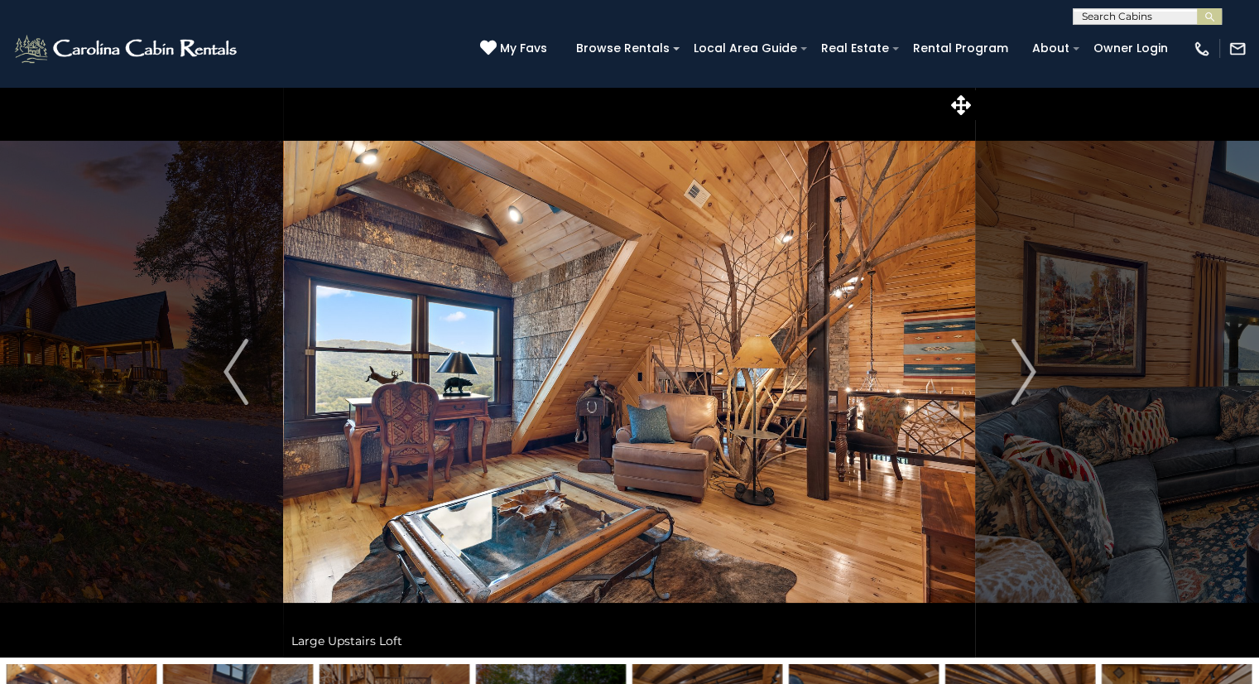
click at [233, 361] on img "Previous" at bounding box center [235, 372] width 25 height 66
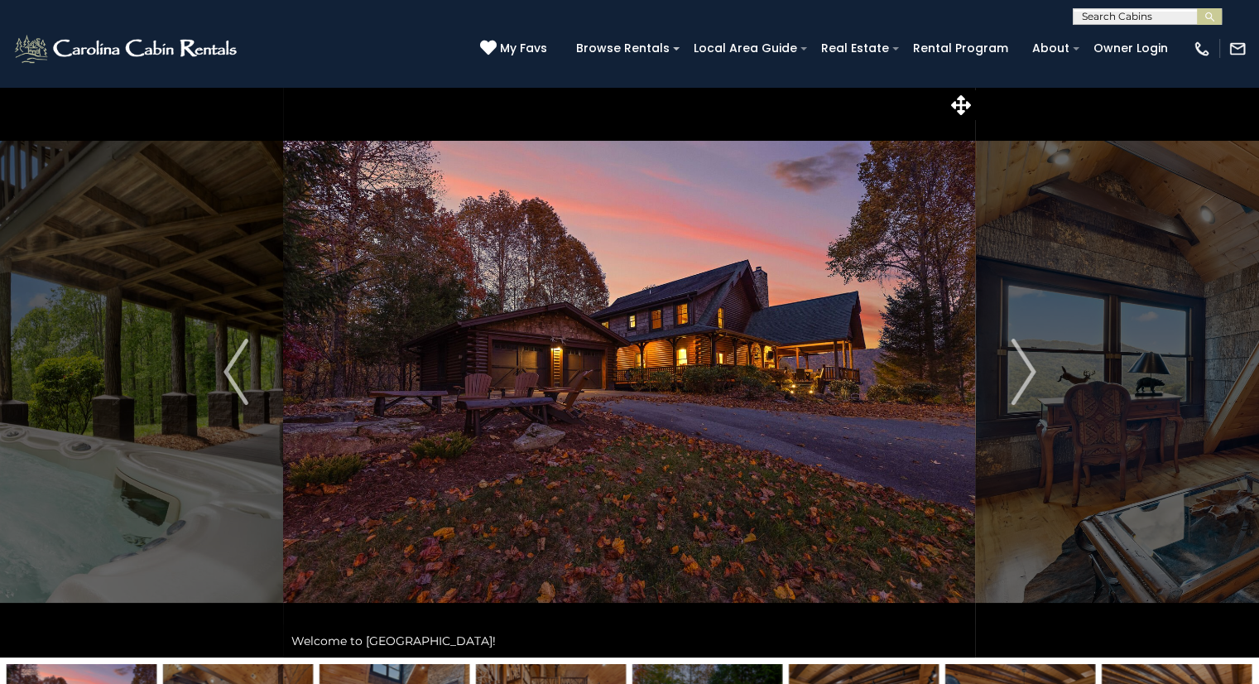
click at [228, 364] on img "Previous" at bounding box center [235, 372] width 25 height 66
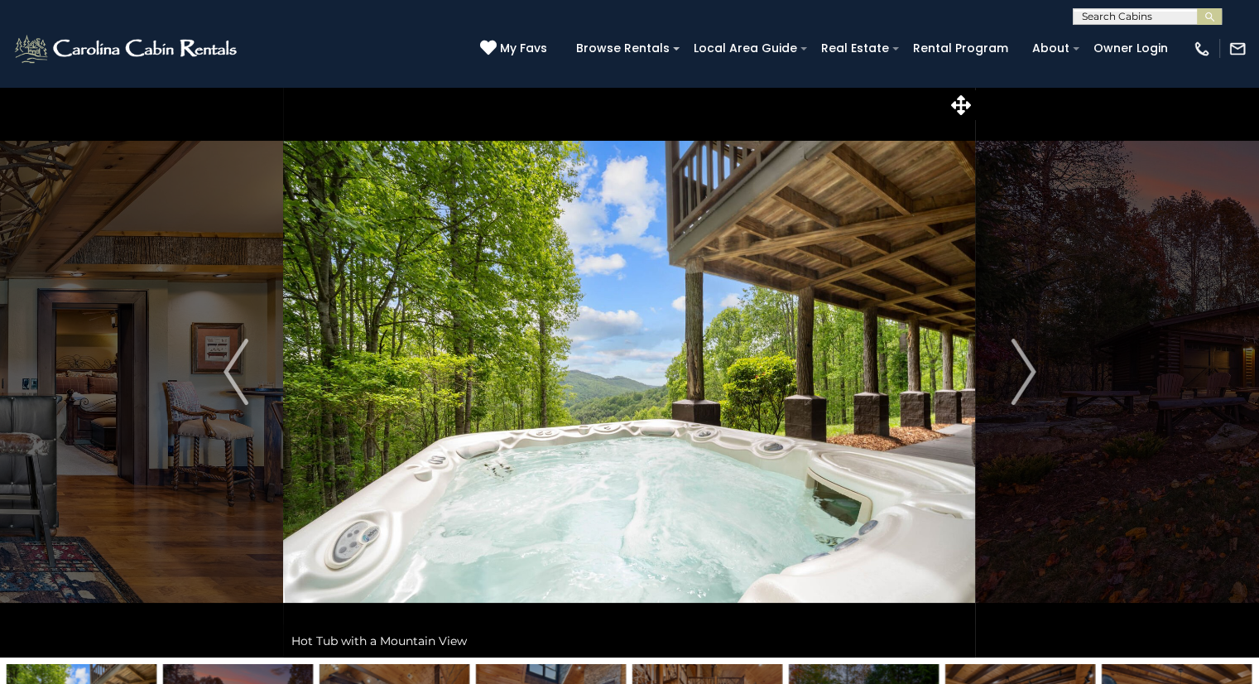
click at [228, 375] on img "Previous" at bounding box center [235, 372] width 25 height 66
click at [236, 377] on img "Previous" at bounding box center [235, 372] width 25 height 66
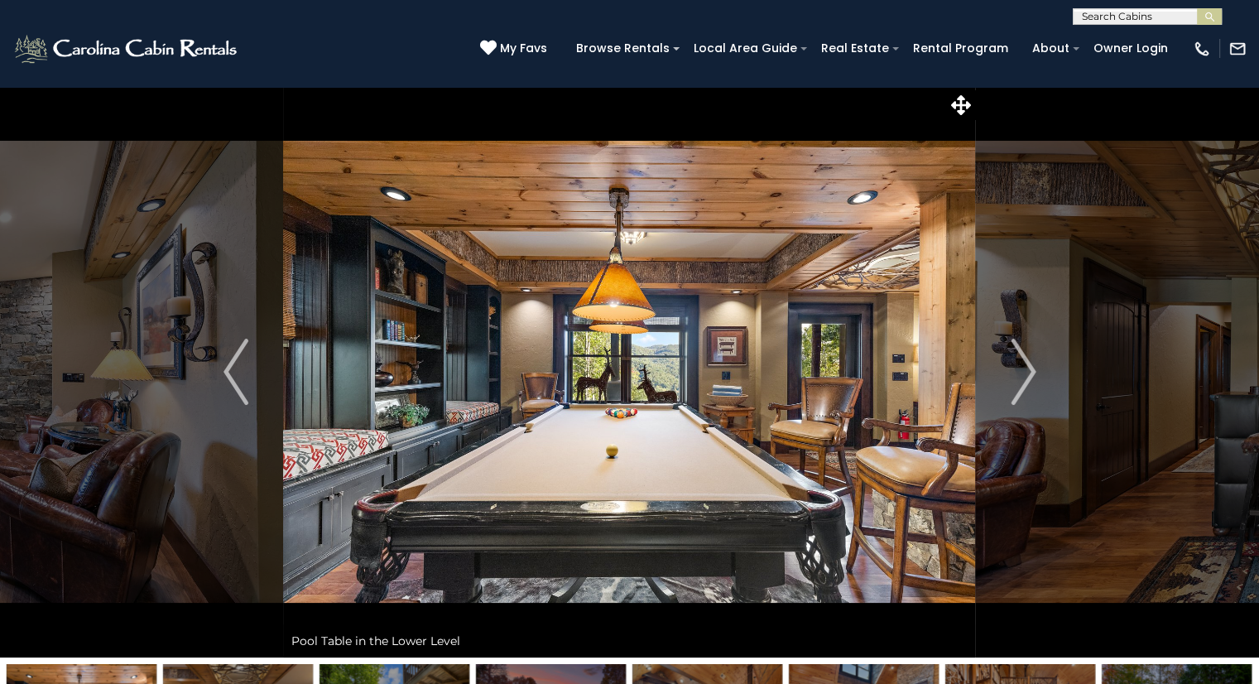
click at [243, 377] on img "Previous" at bounding box center [235, 372] width 25 height 66
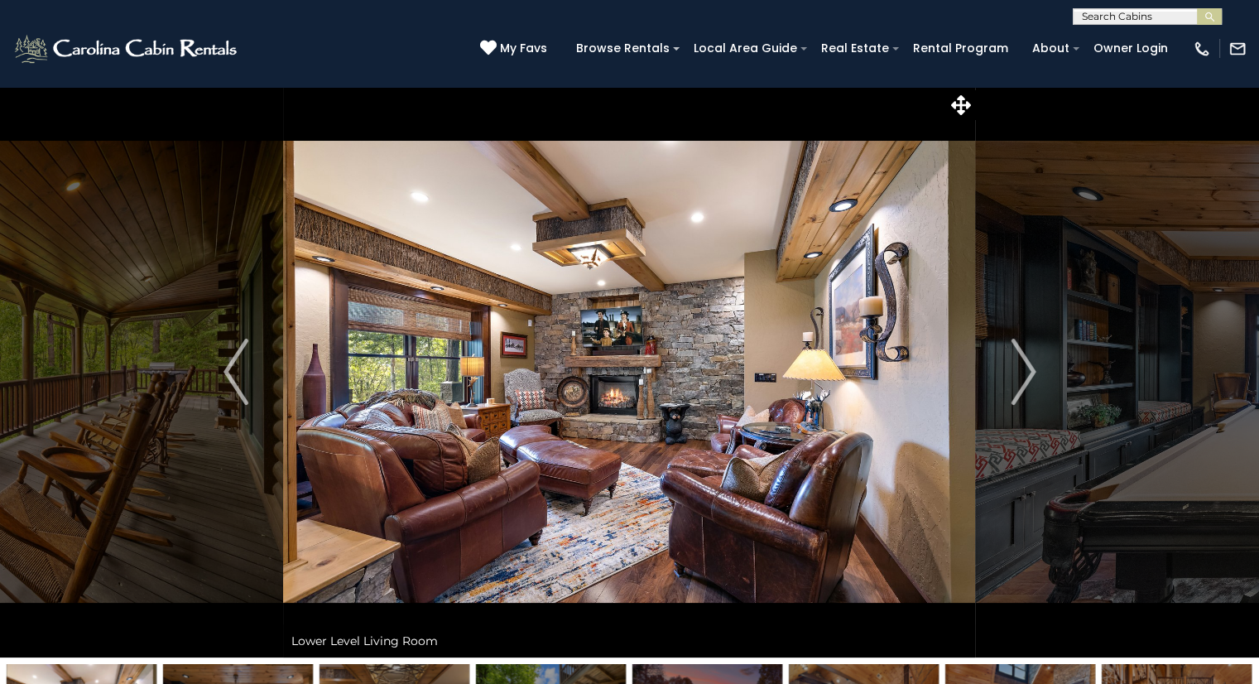
click at [234, 374] on img "Previous" at bounding box center [235, 372] width 25 height 66
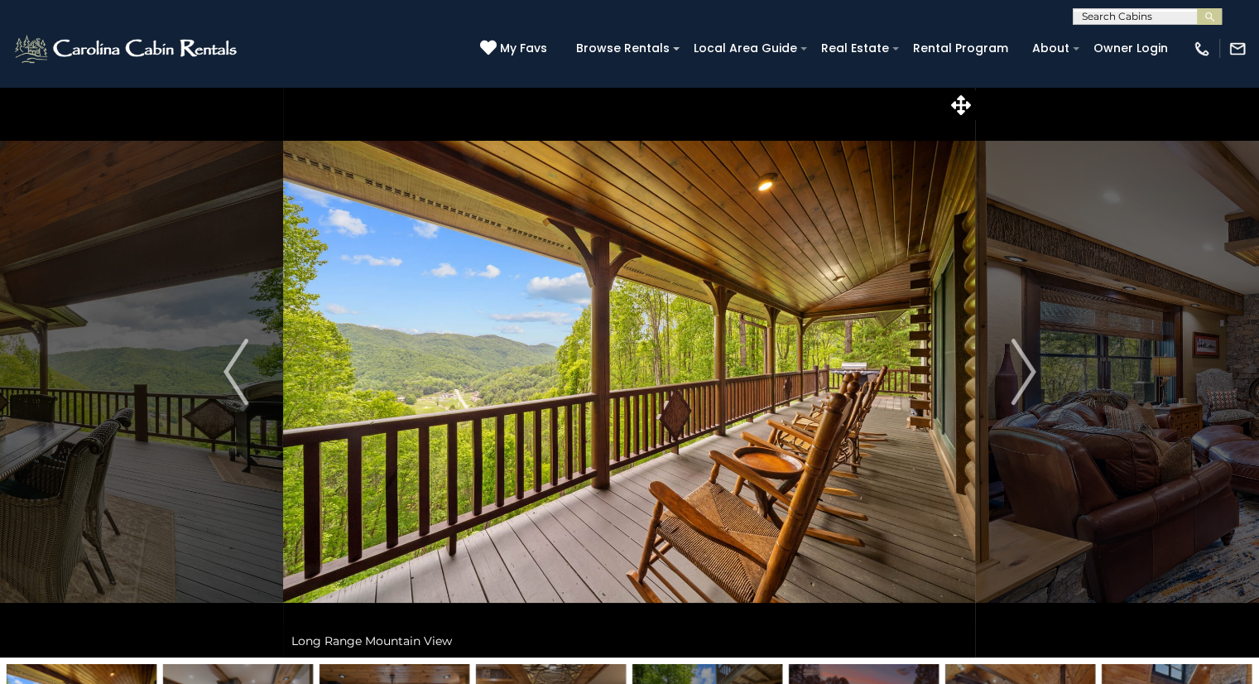
click at [242, 377] on img "Previous" at bounding box center [235, 372] width 25 height 66
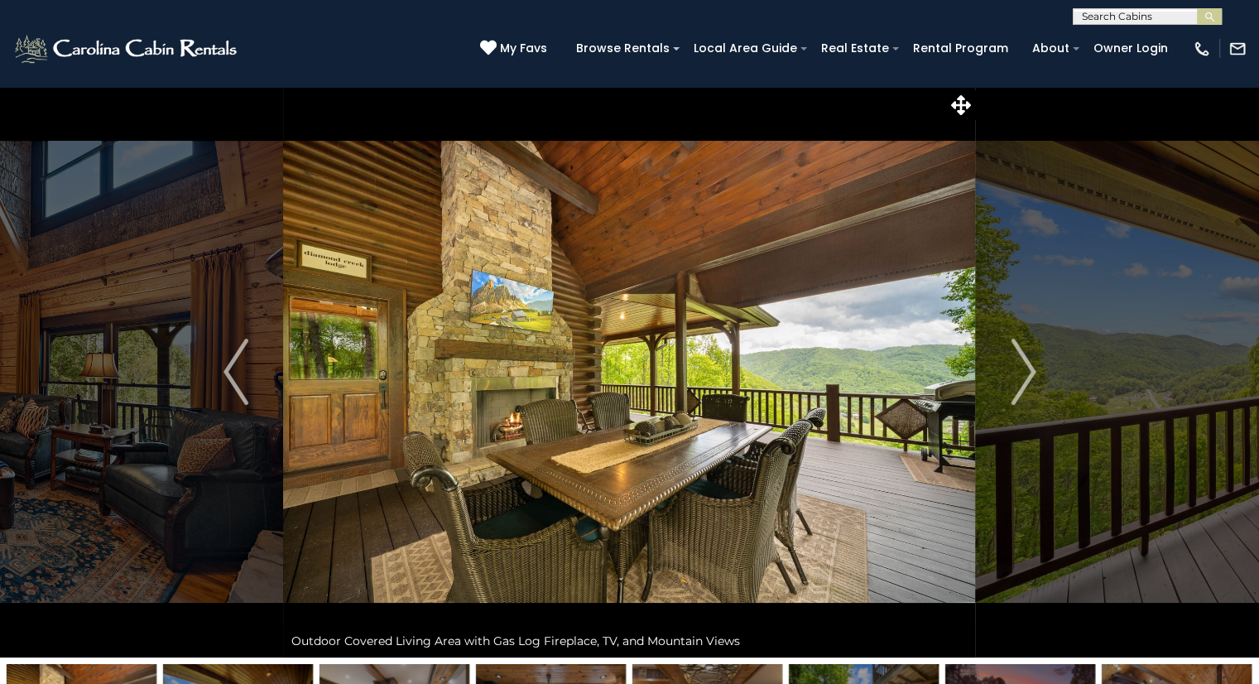
click at [242, 380] on img "Previous" at bounding box center [235, 372] width 25 height 66
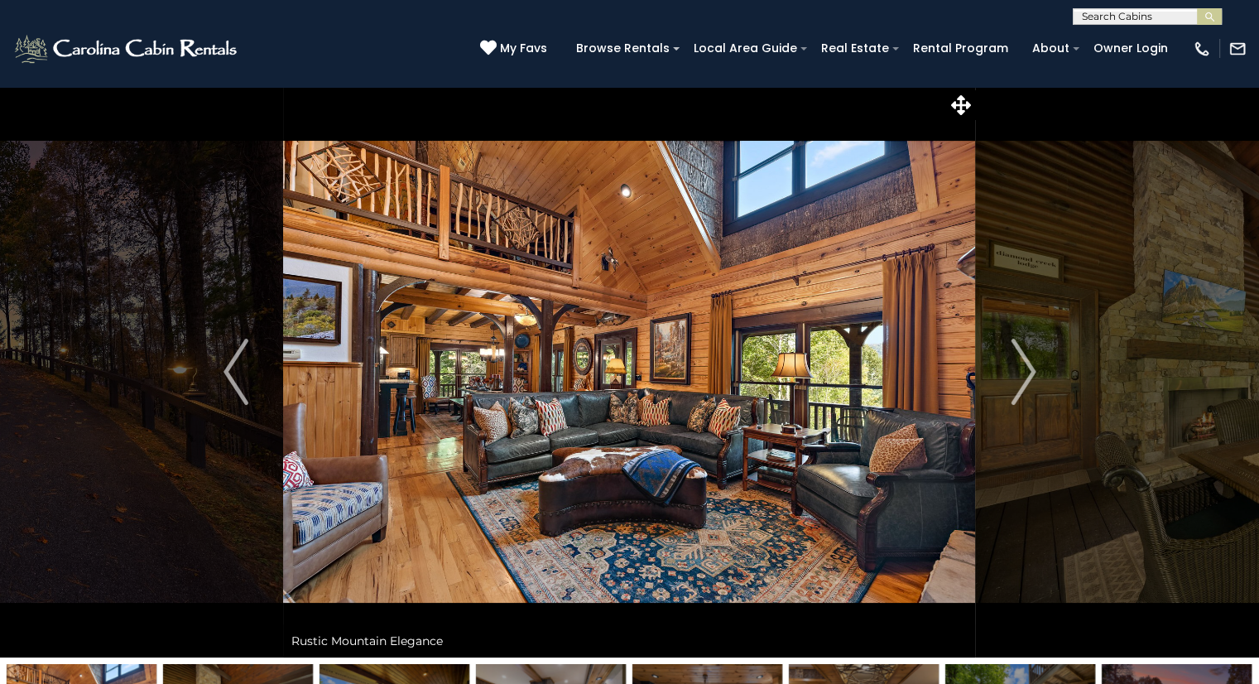
click at [235, 381] on img "Previous" at bounding box center [235, 372] width 25 height 66
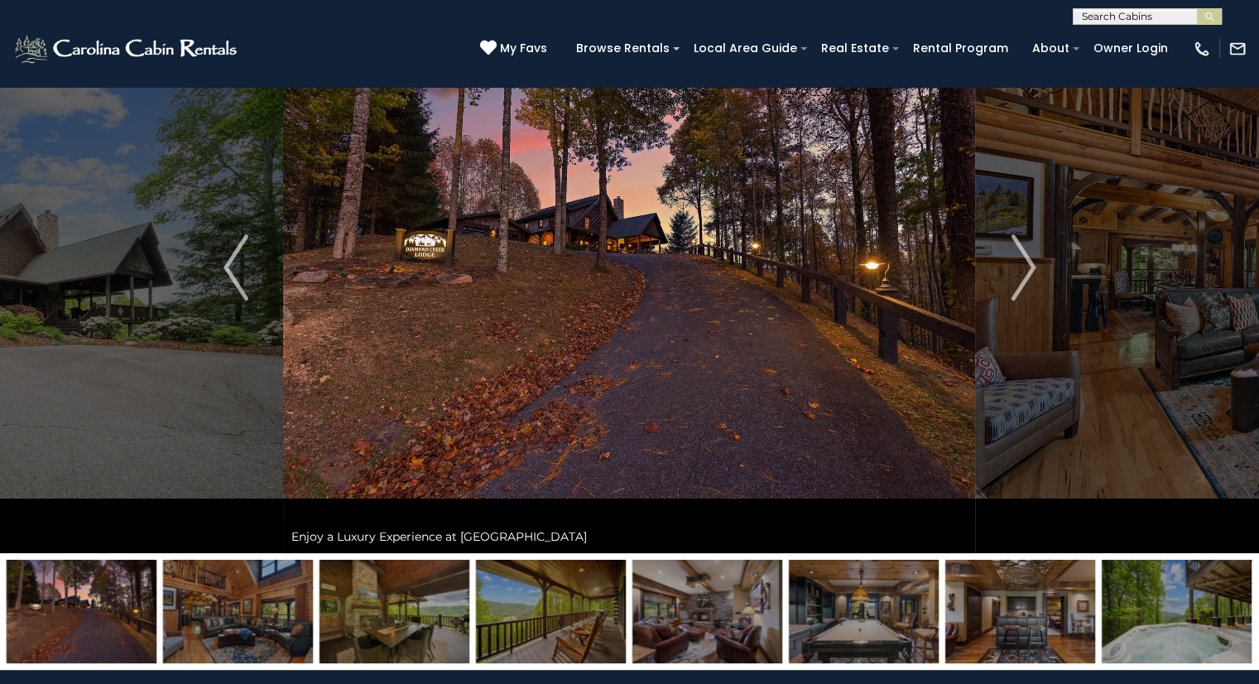
scroll to position [105, 0]
click at [1033, 285] on img "Next" at bounding box center [1023, 266] width 25 height 66
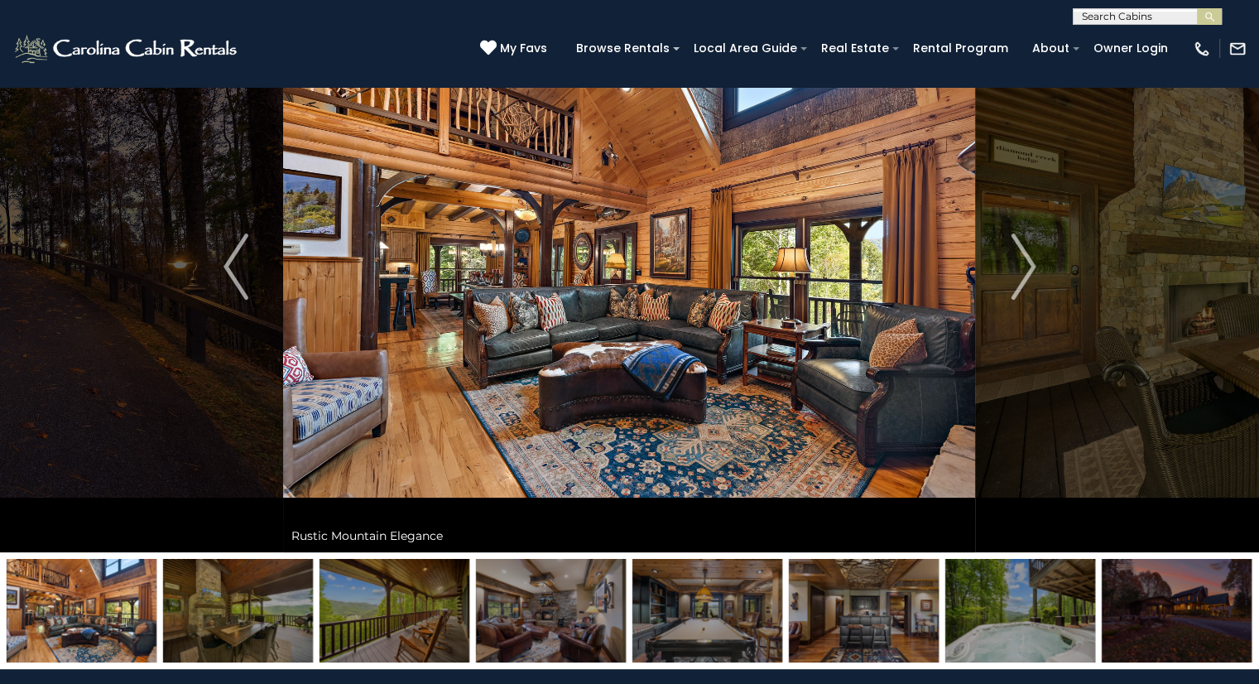
click at [1036, 272] on button "Next" at bounding box center [1023, 266] width 95 height 571
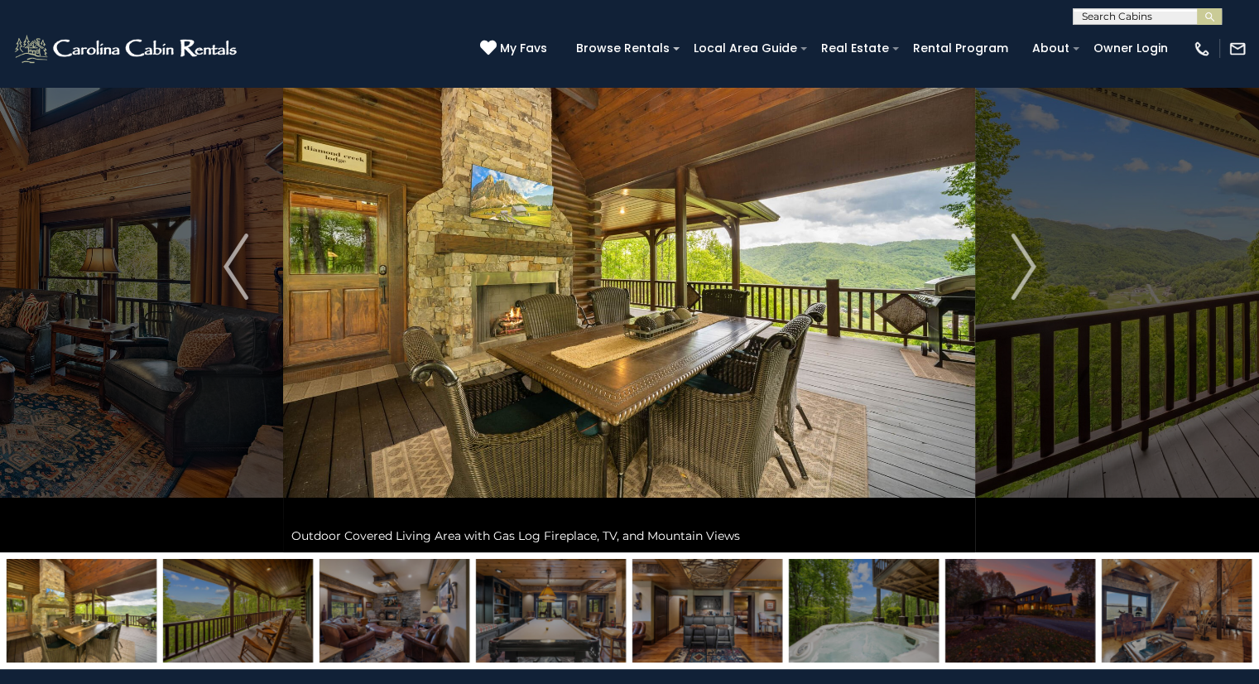
click at [1030, 268] on img "Next" at bounding box center [1023, 266] width 25 height 66
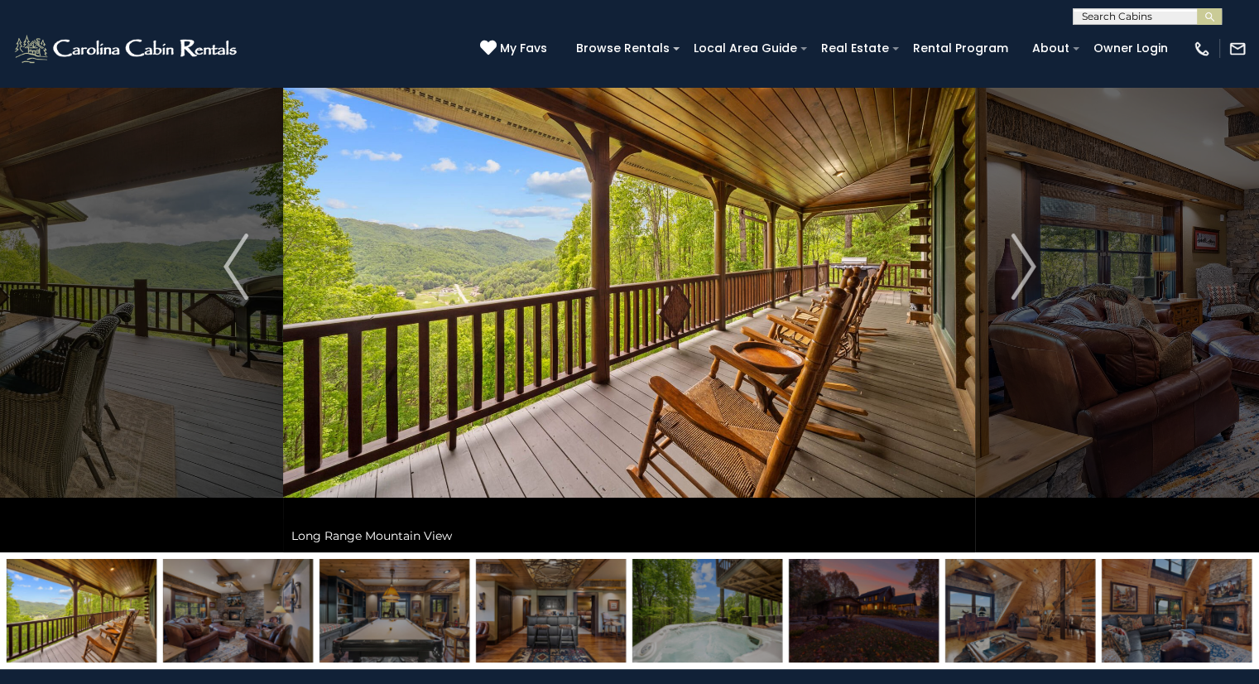
click at [1026, 281] on img "Next" at bounding box center [1023, 266] width 25 height 66
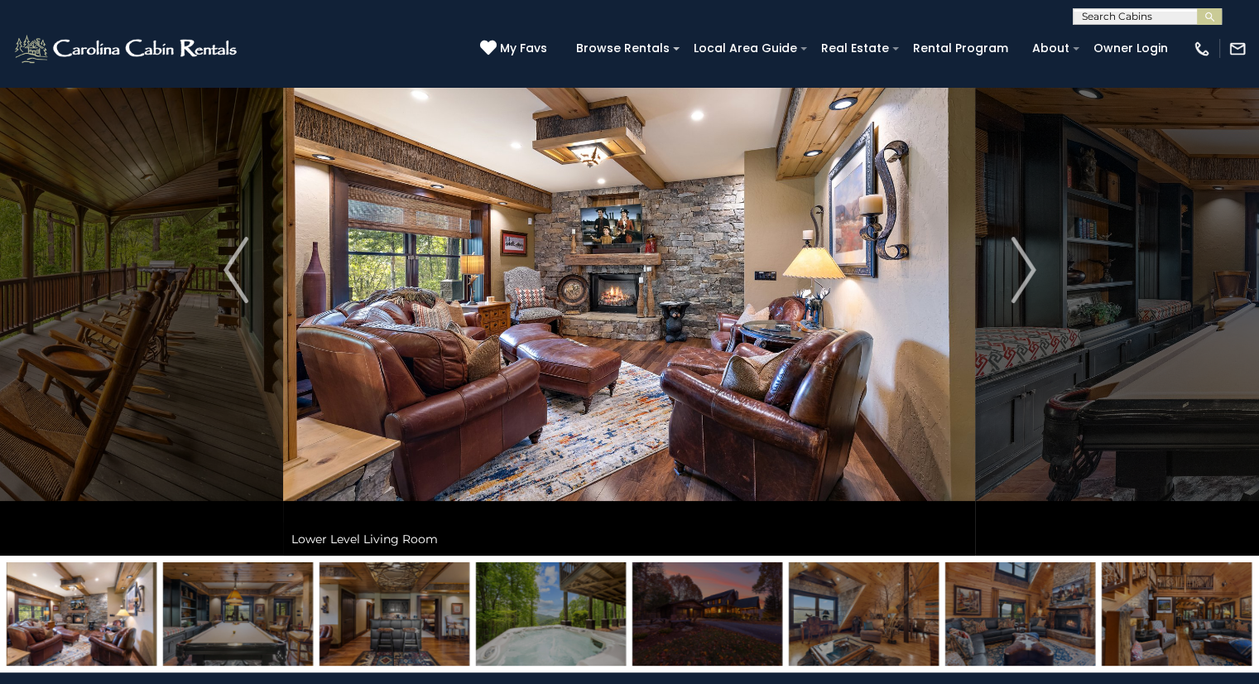
scroll to position [94, 0]
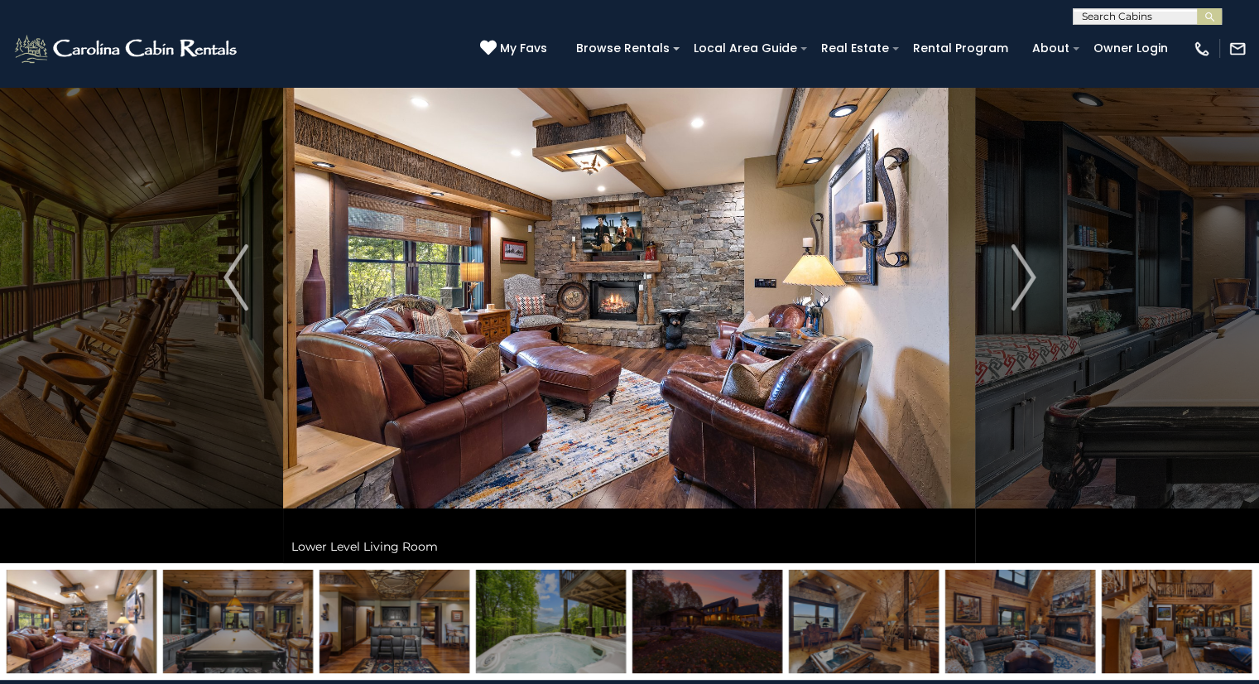
click at [229, 280] on img "Previous" at bounding box center [235, 277] width 25 height 66
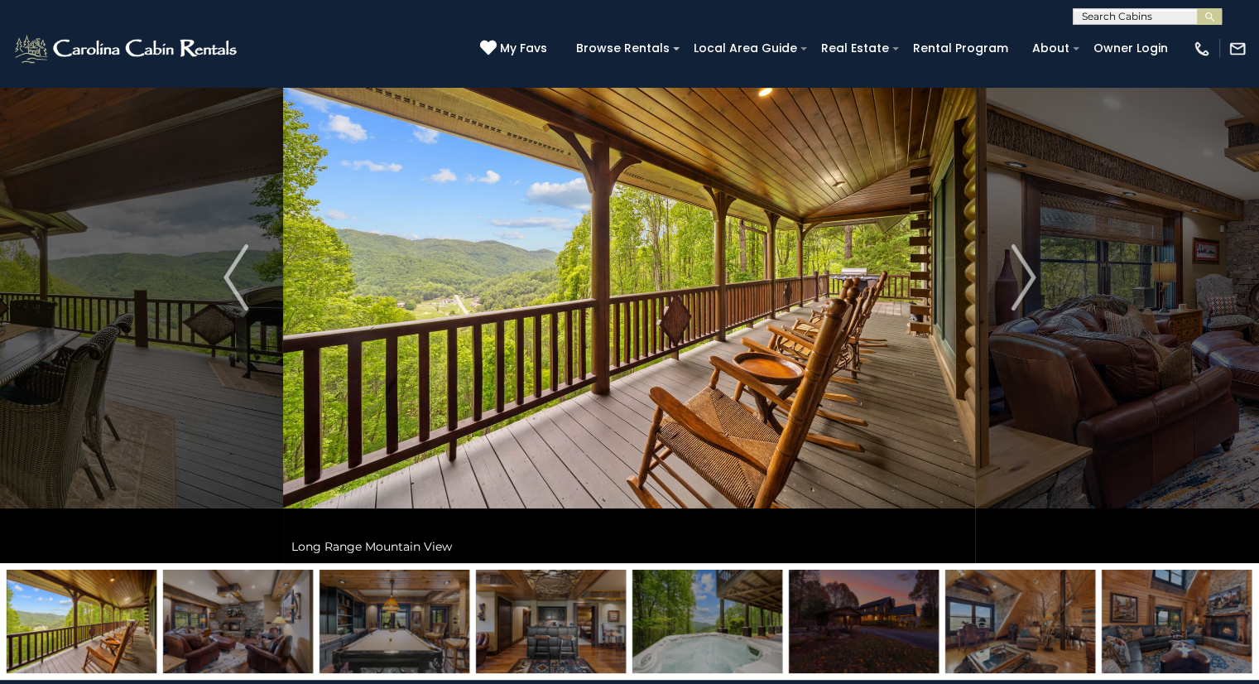
click at [1023, 282] on img "Next" at bounding box center [1023, 277] width 25 height 66
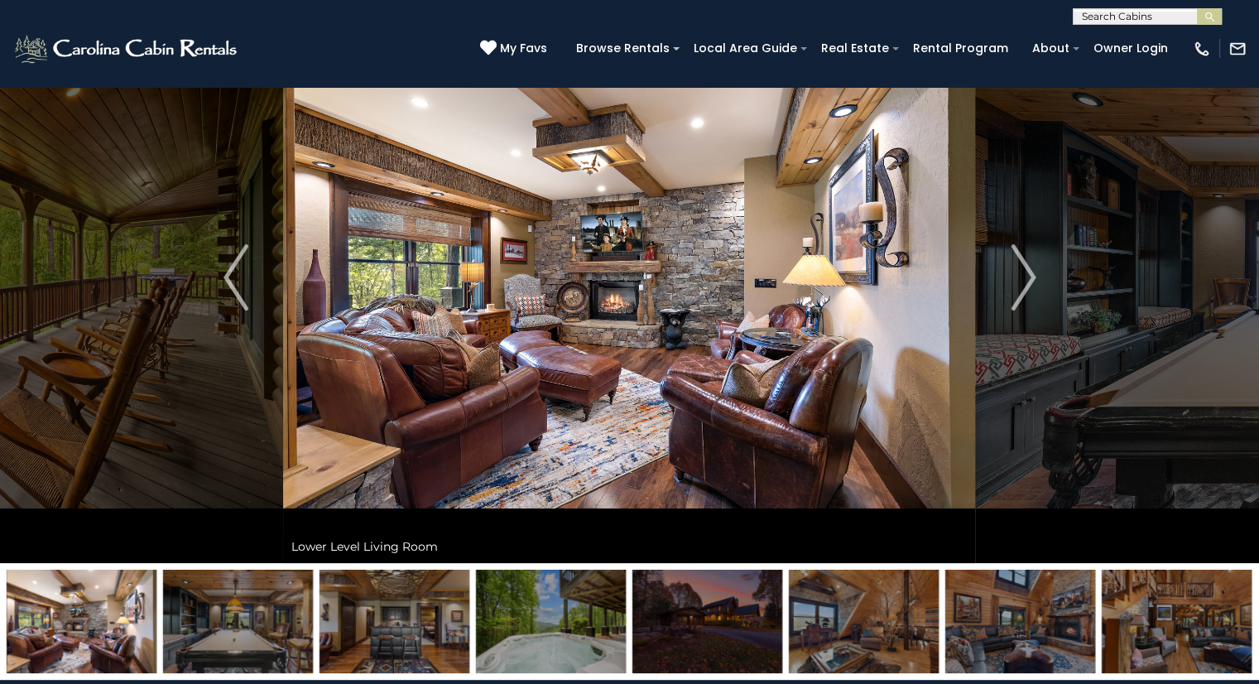
click at [1035, 284] on img "Next" at bounding box center [1023, 277] width 25 height 66
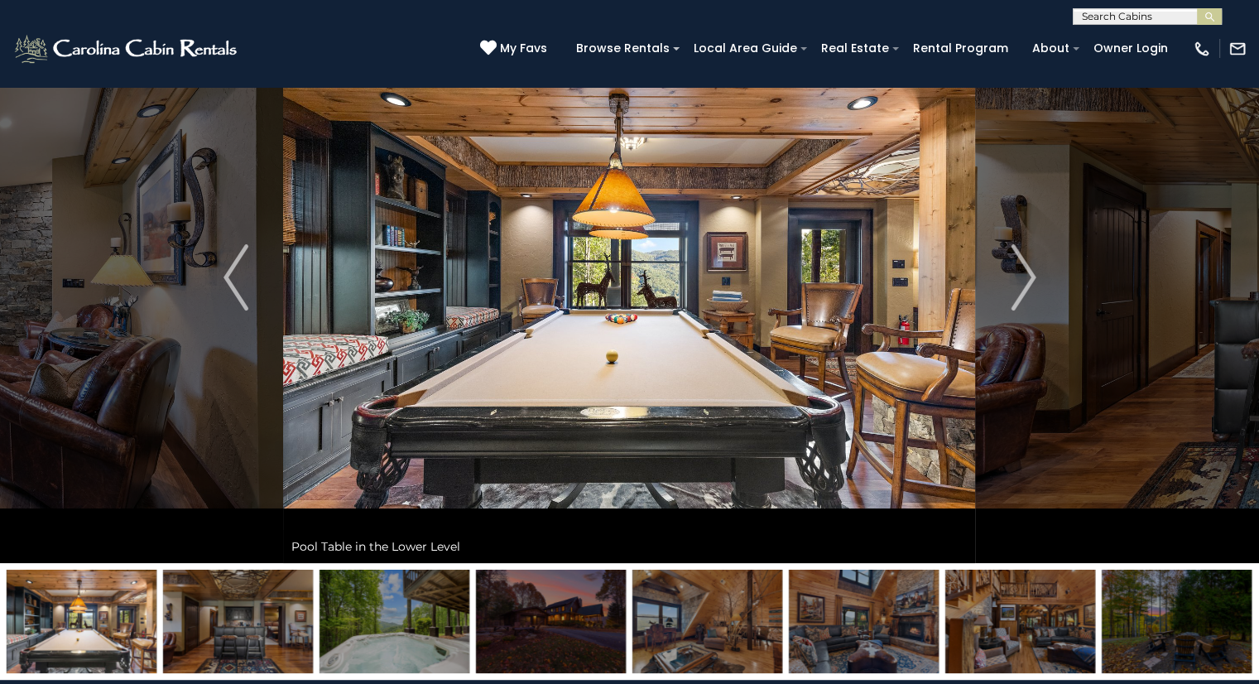
click at [1036, 281] on button "Next" at bounding box center [1023, 277] width 95 height 571
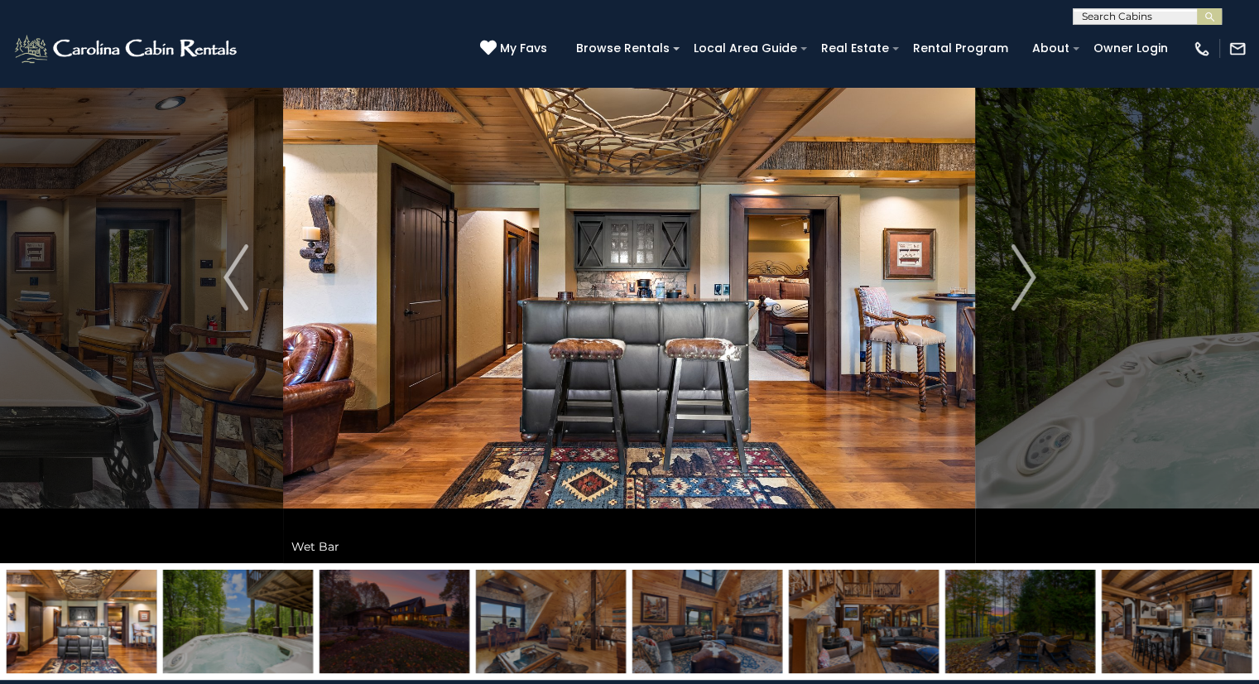
click at [1031, 273] on img "Next" at bounding box center [1023, 277] width 25 height 66
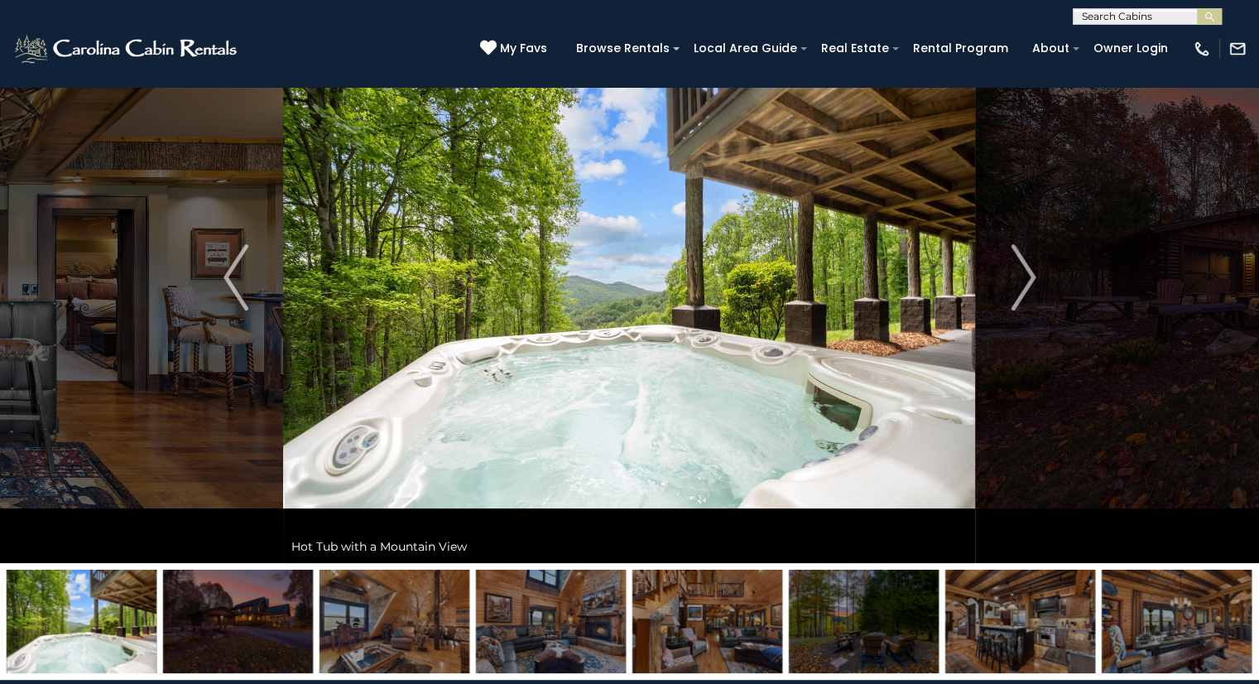
click at [1031, 276] on img "Next" at bounding box center [1023, 277] width 25 height 66
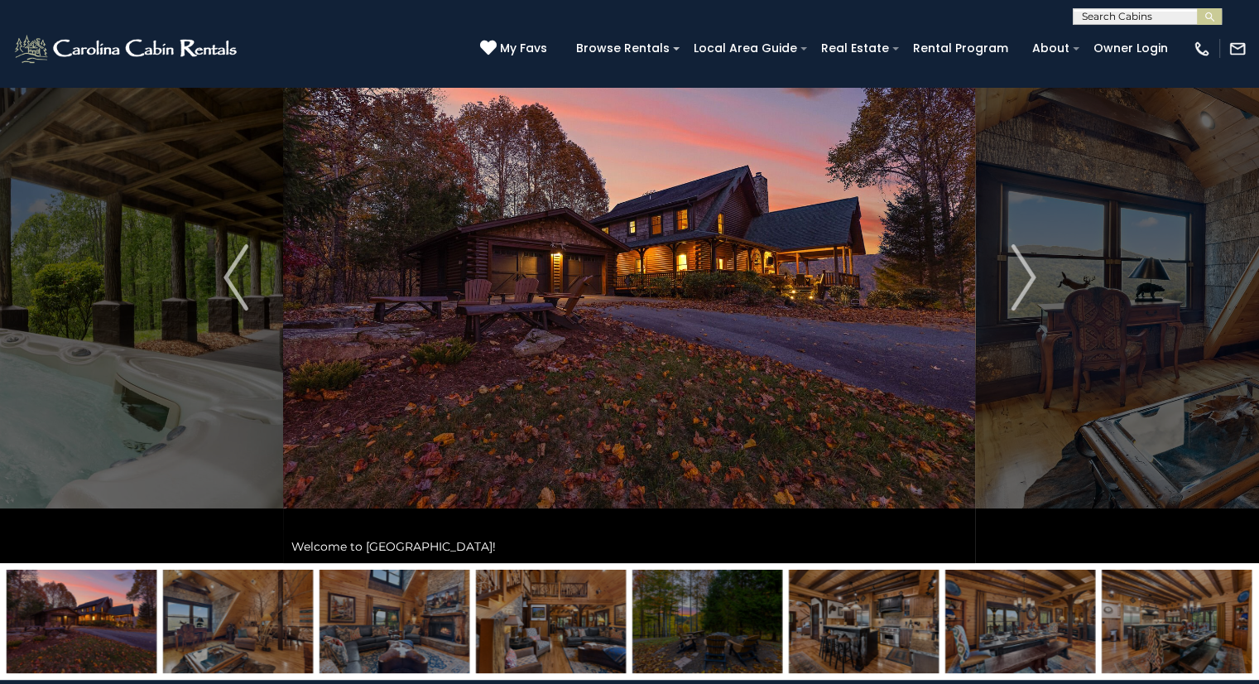
click at [1026, 278] on img "Next" at bounding box center [1023, 277] width 25 height 66
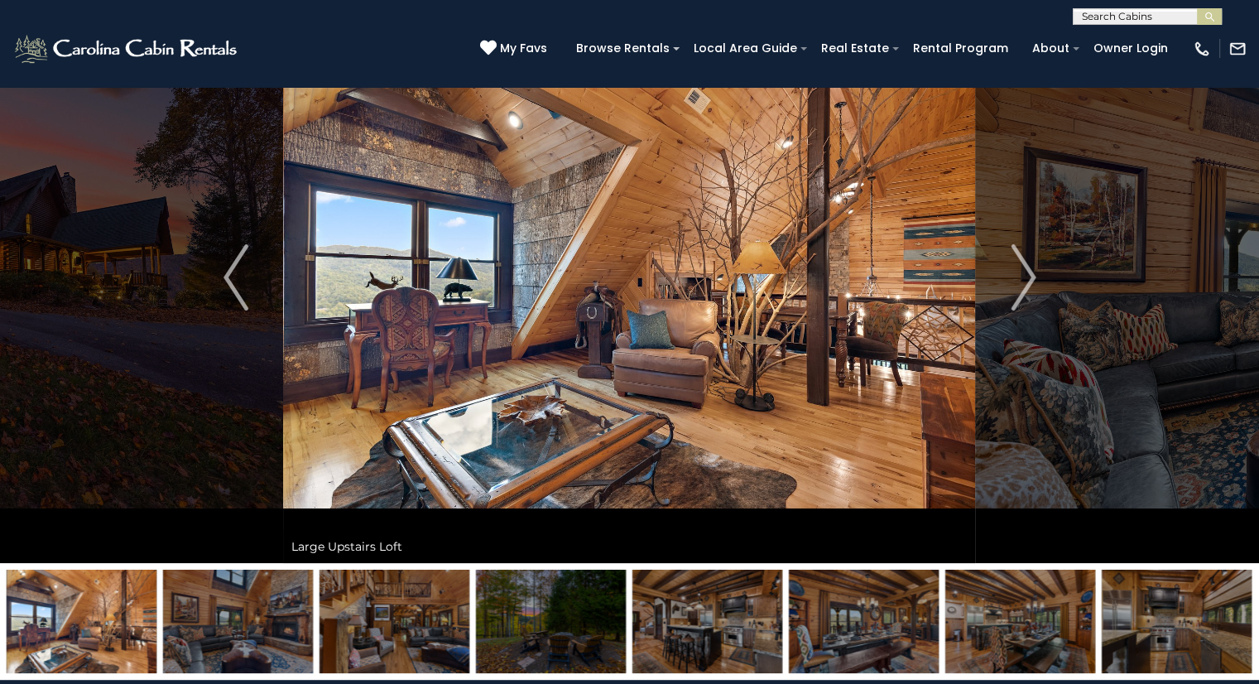
click at [1030, 274] on img "Next" at bounding box center [1023, 277] width 25 height 66
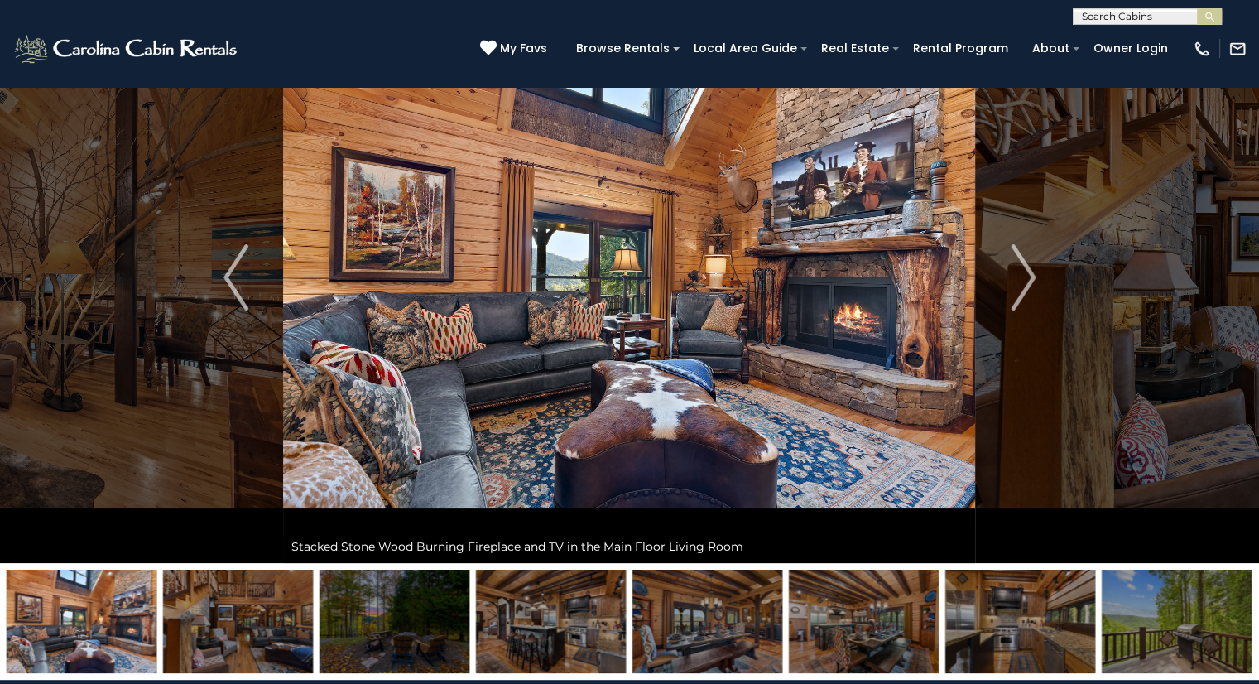
click at [1028, 288] on img "Next" at bounding box center [1023, 277] width 25 height 66
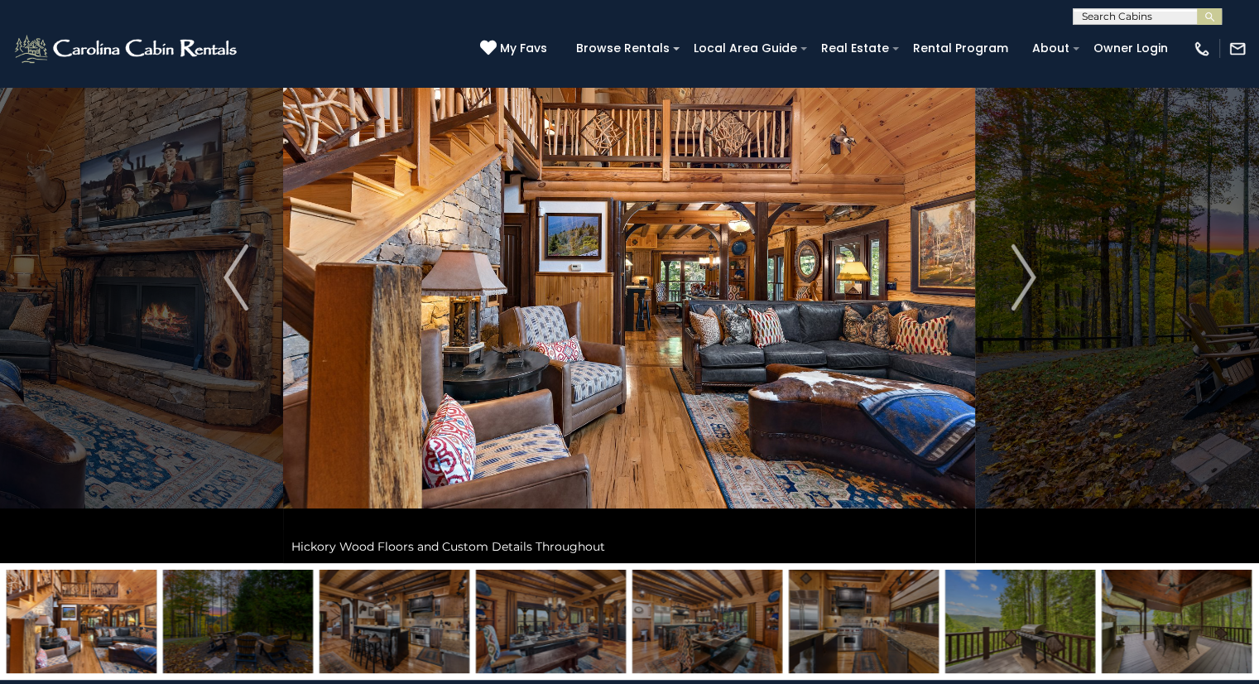
click at [1034, 283] on img "Next" at bounding box center [1023, 277] width 25 height 66
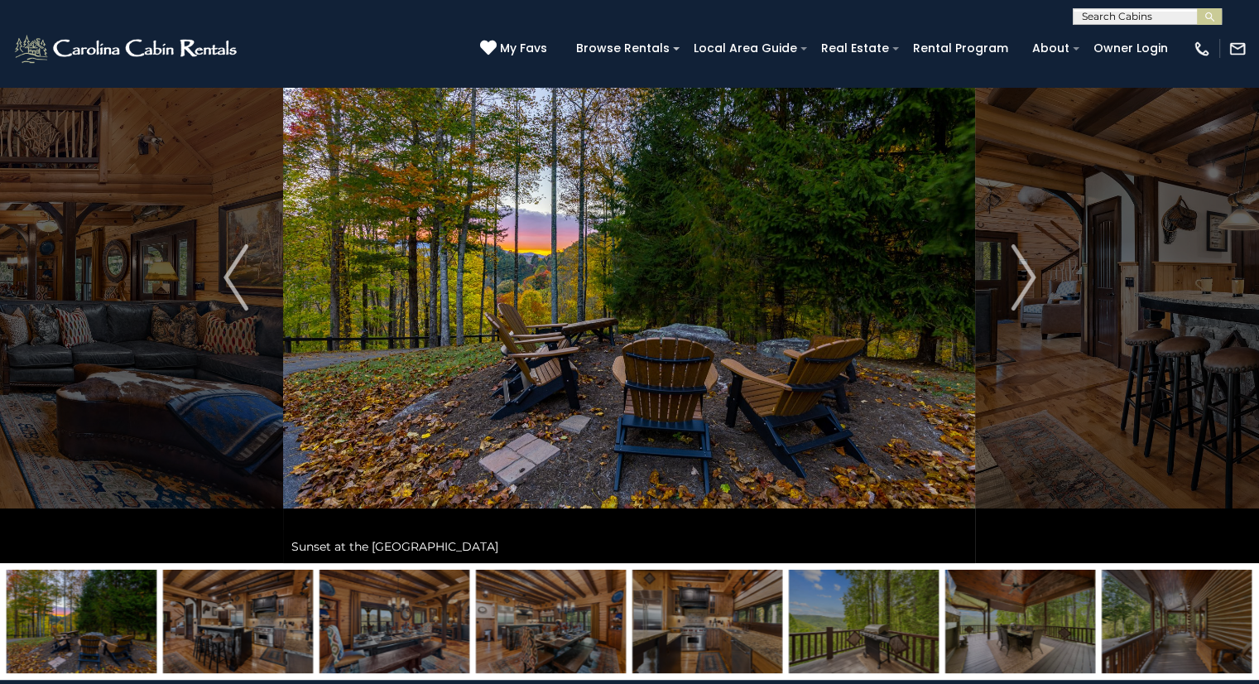
click at [1031, 286] on img "Next" at bounding box center [1023, 277] width 25 height 66
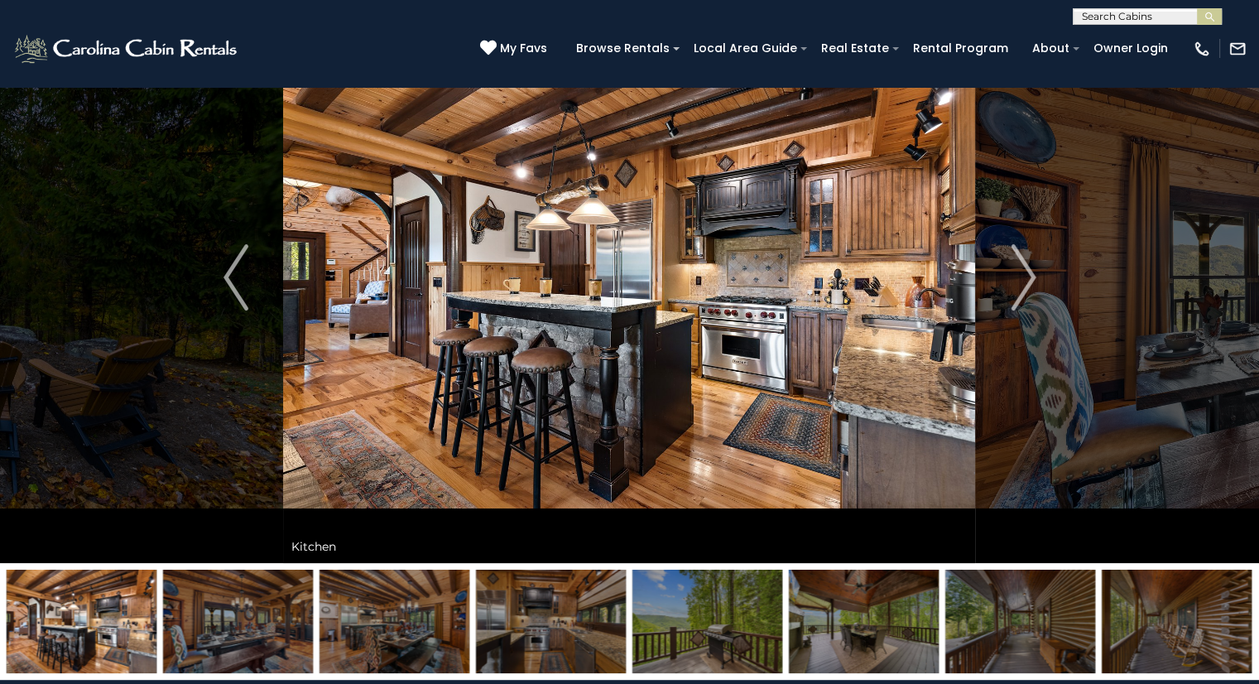
click at [1027, 284] on img "Next" at bounding box center [1023, 277] width 25 height 66
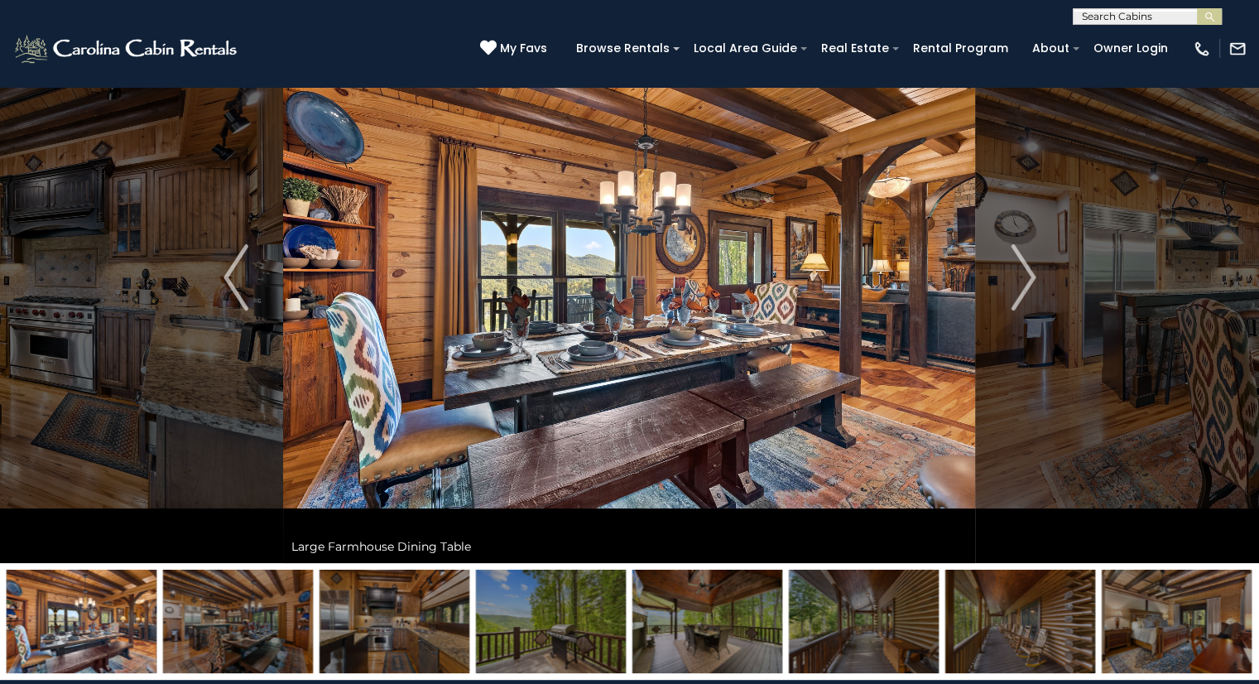
click at [1027, 289] on img "Next" at bounding box center [1023, 277] width 25 height 66
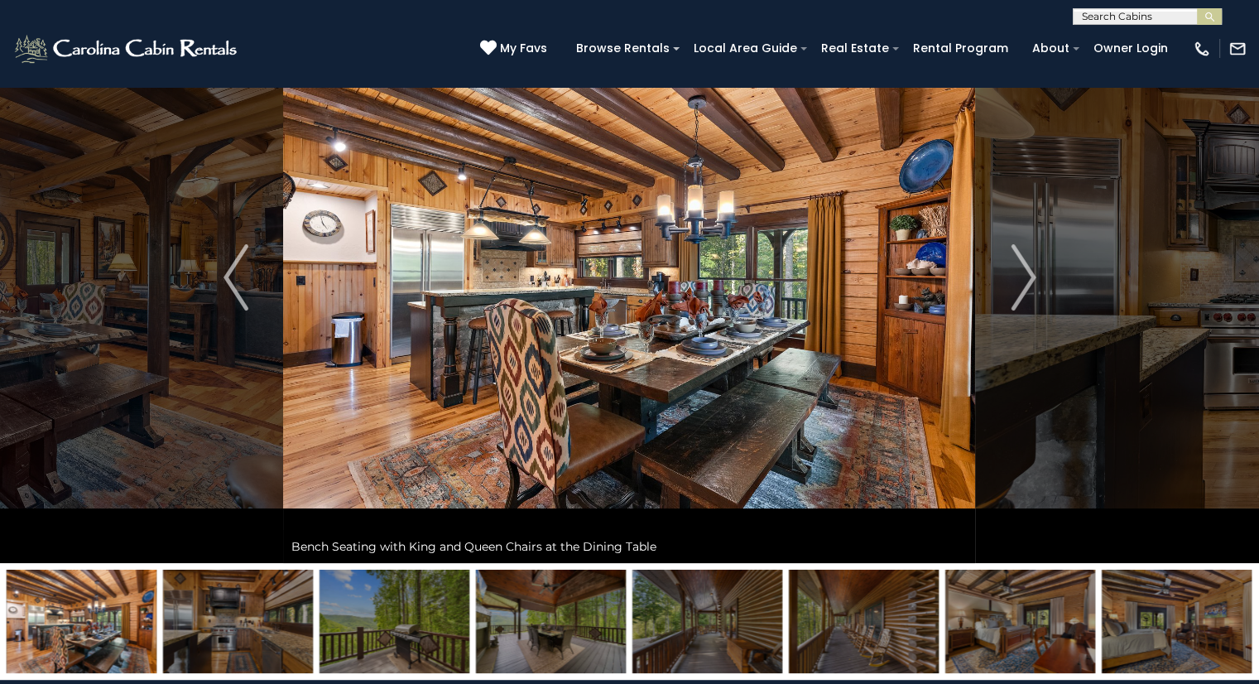
click at [1032, 282] on img "Next" at bounding box center [1023, 277] width 25 height 66
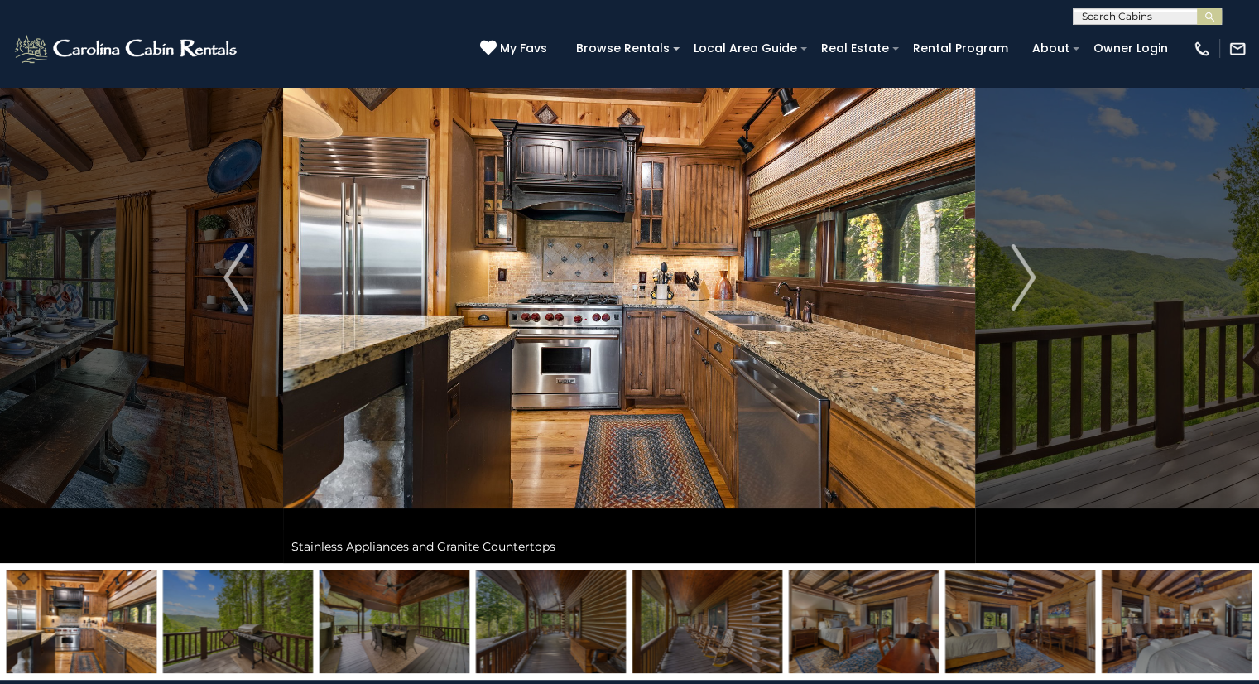
click at [1029, 282] on img "Next" at bounding box center [1023, 277] width 25 height 66
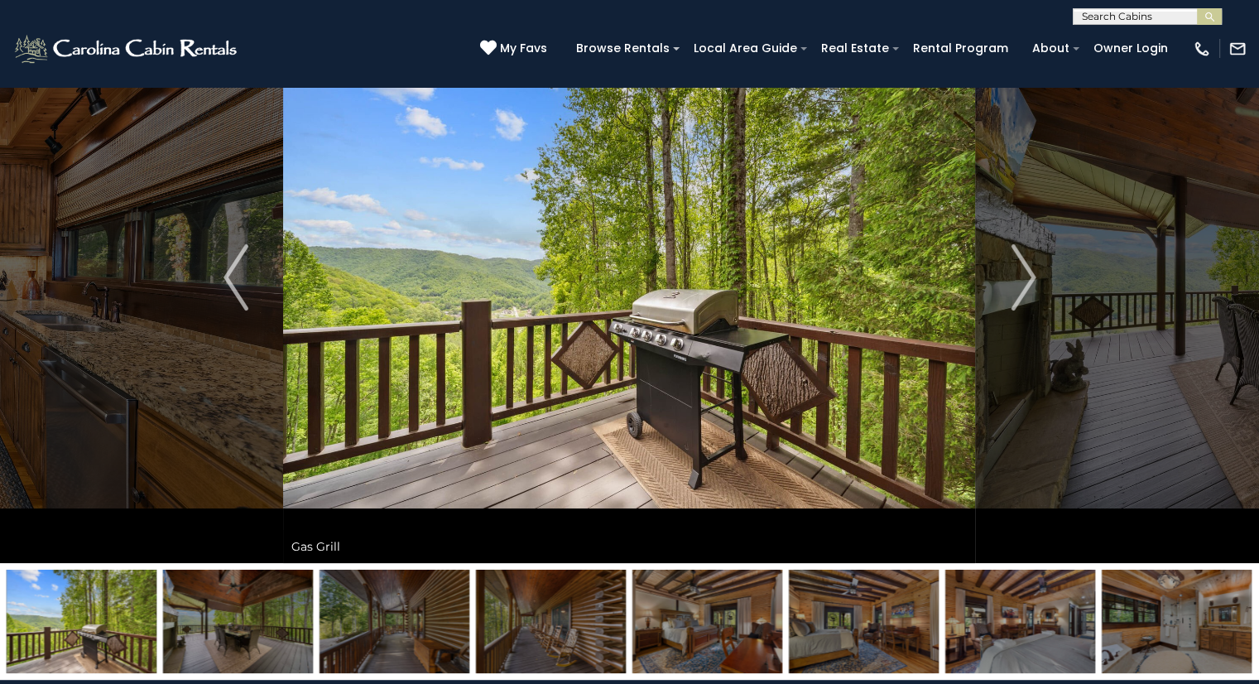
click at [1030, 291] on img "Next" at bounding box center [1023, 277] width 25 height 66
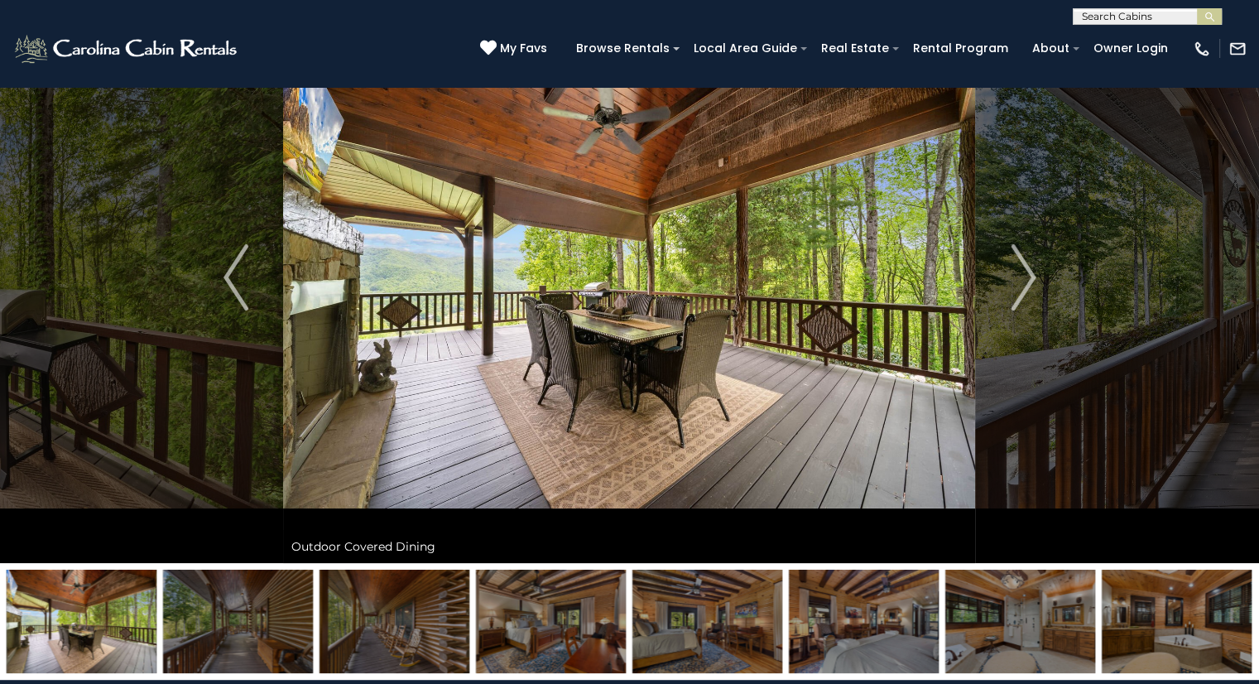
click at [1031, 277] on img "Next" at bounding box center [1023, 277] width 25 height 66
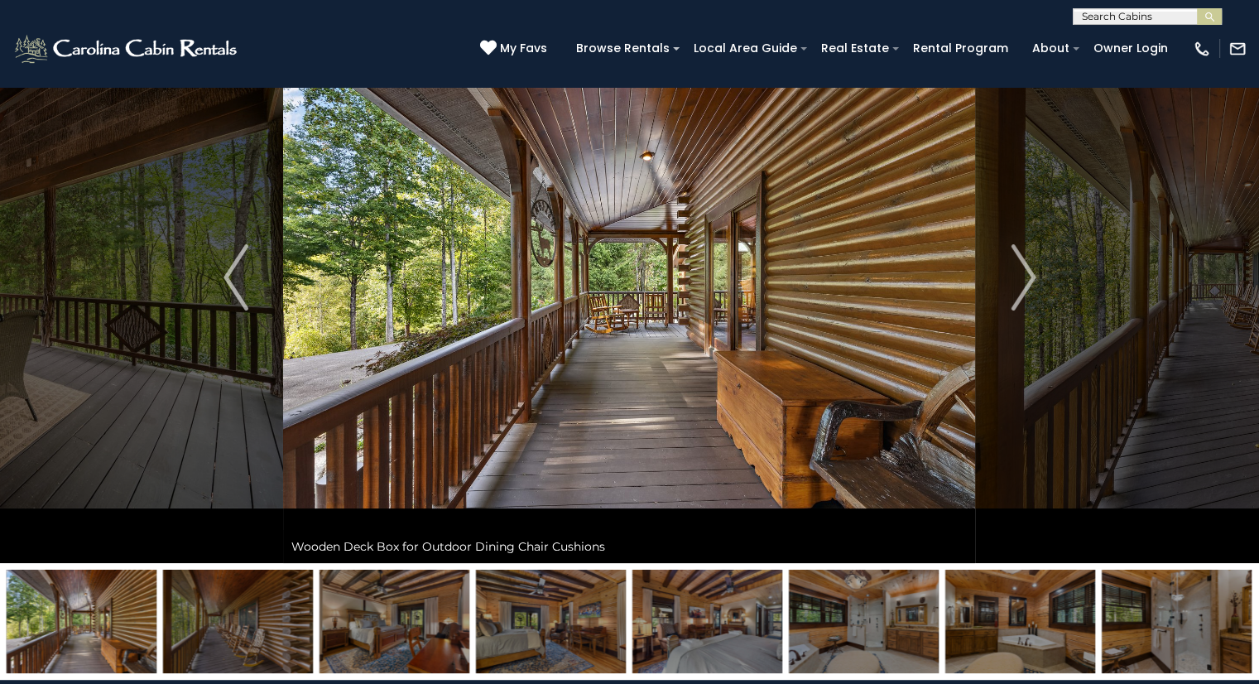
click at [1033, 285] on img "Next" at bounding box center [1023, 277] width 25 height 66
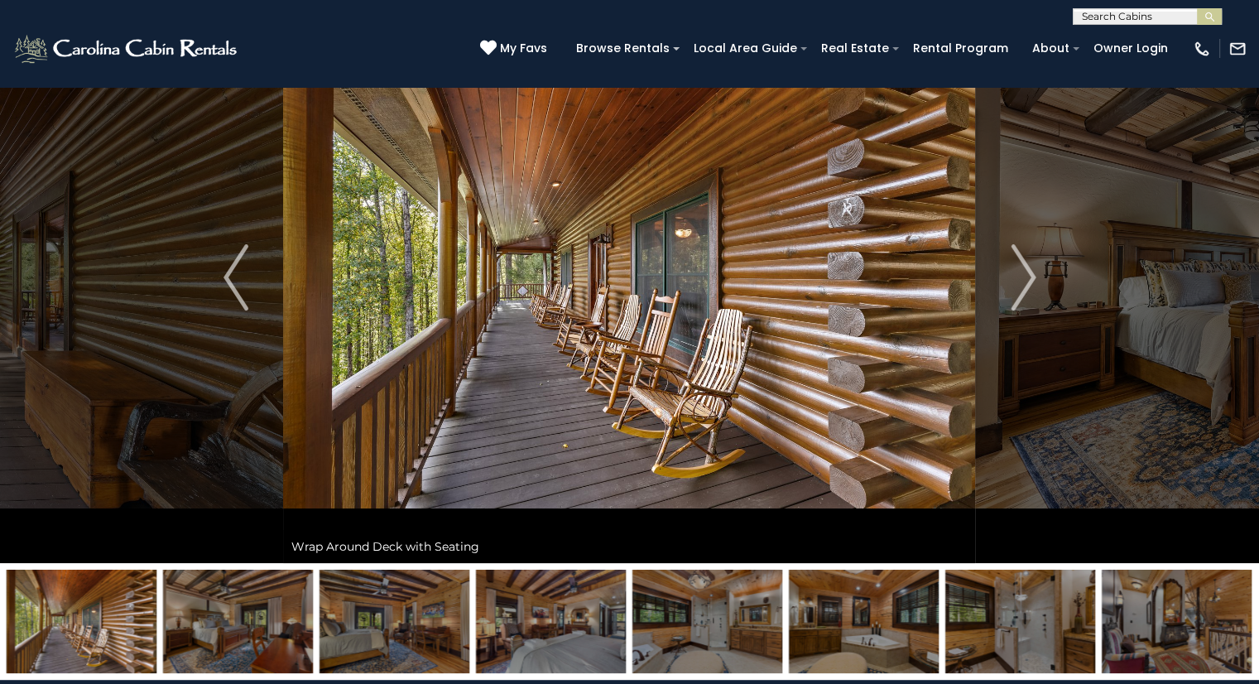
click at [1035, 276] on img "Next" at bounding box center [1023, 277] width 25 height 66
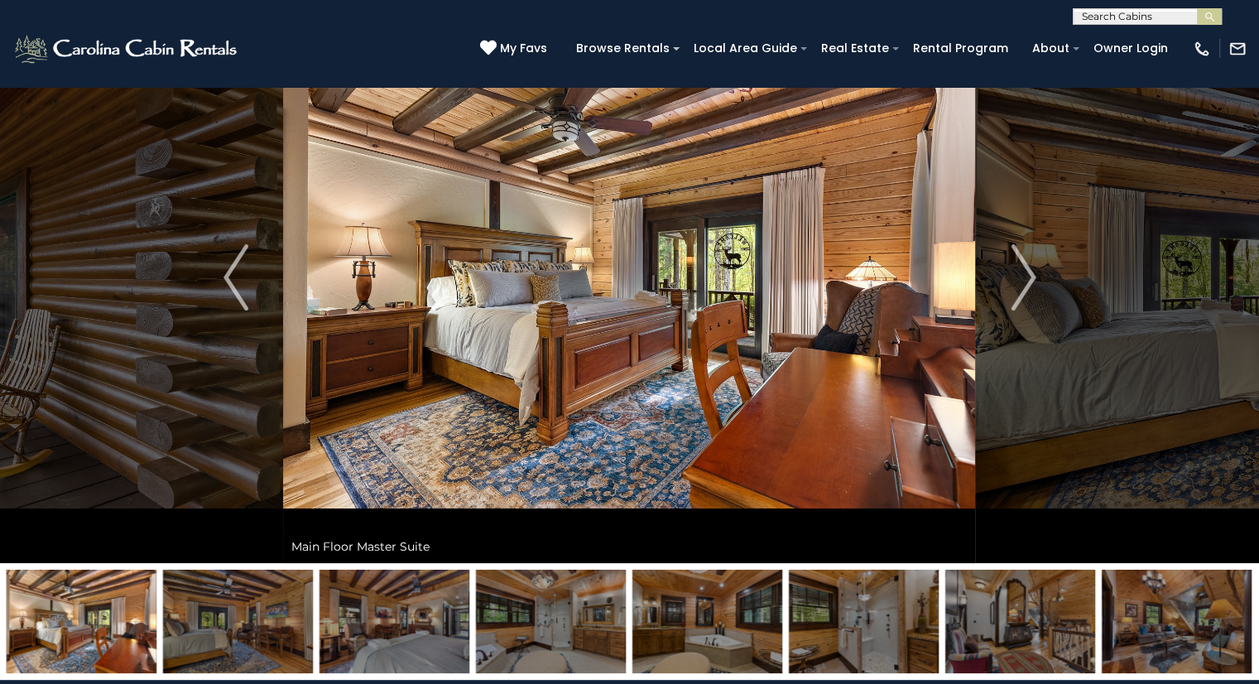
click at [1035, 286] on img "Next" at bounding box center [1023, 277] width 25 height 66
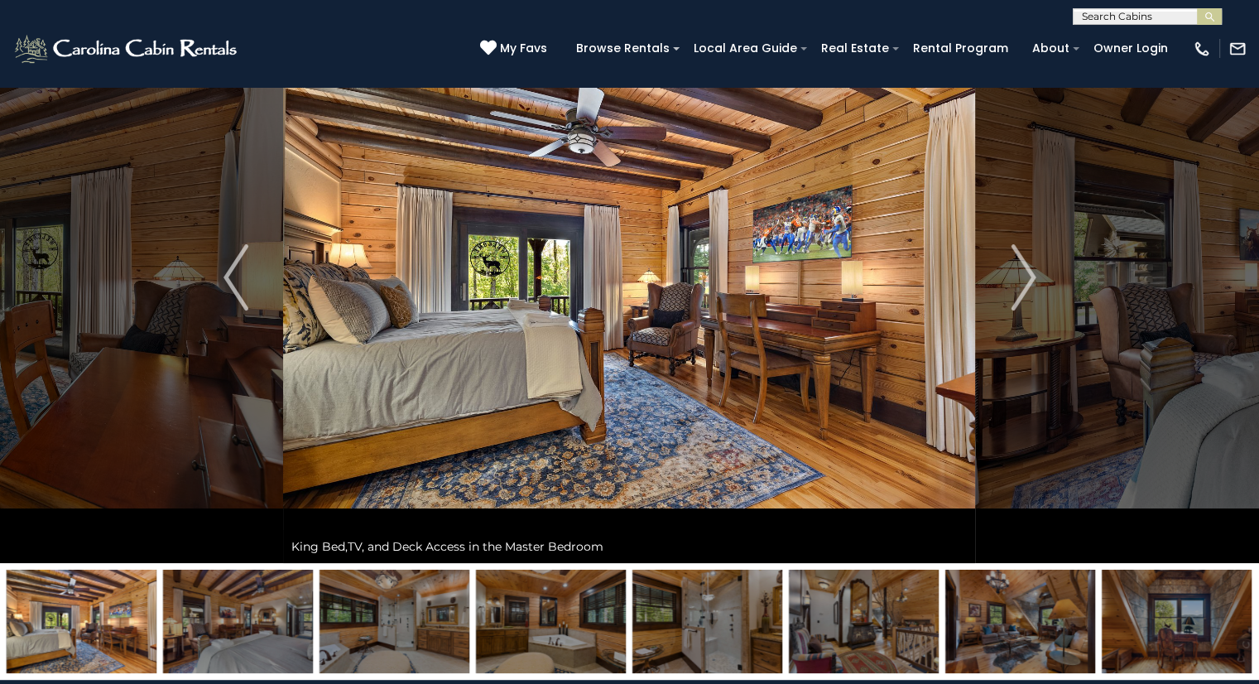
click at [1036, 278] on button "Next" at bounding box center [1023, 277] width 95 height 571
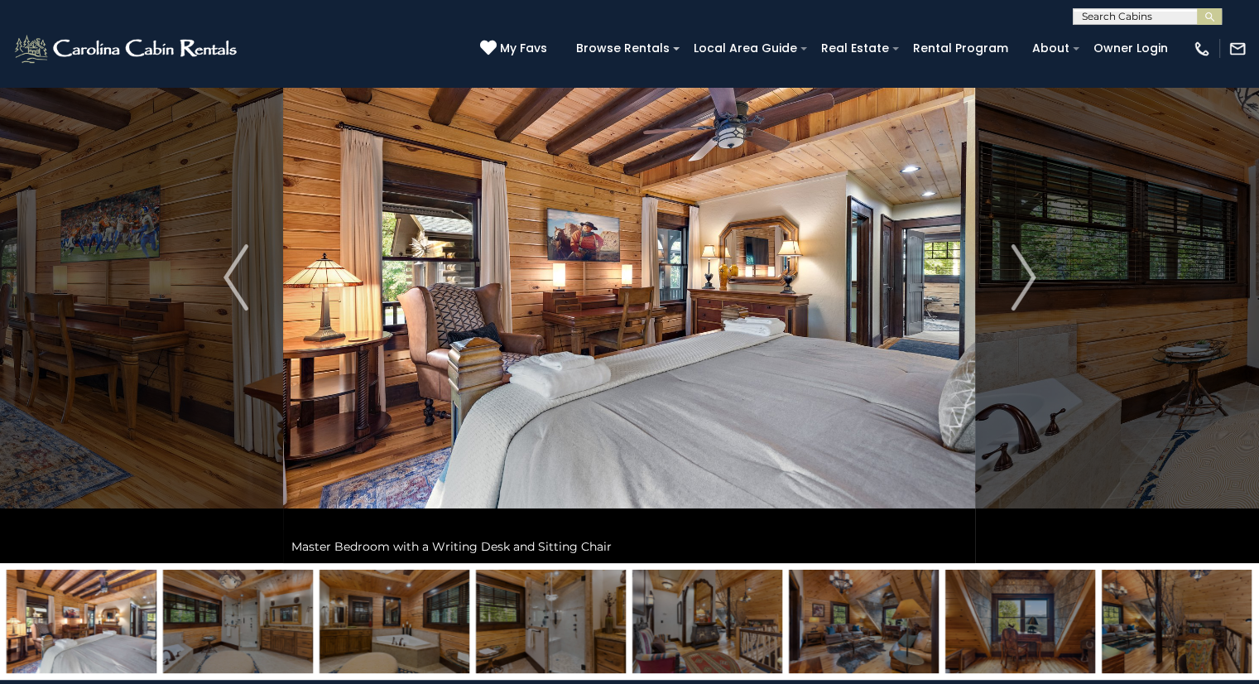
click at [1030, 288] on img "Next" at bounding box center [1023, 277] width 25 height 66
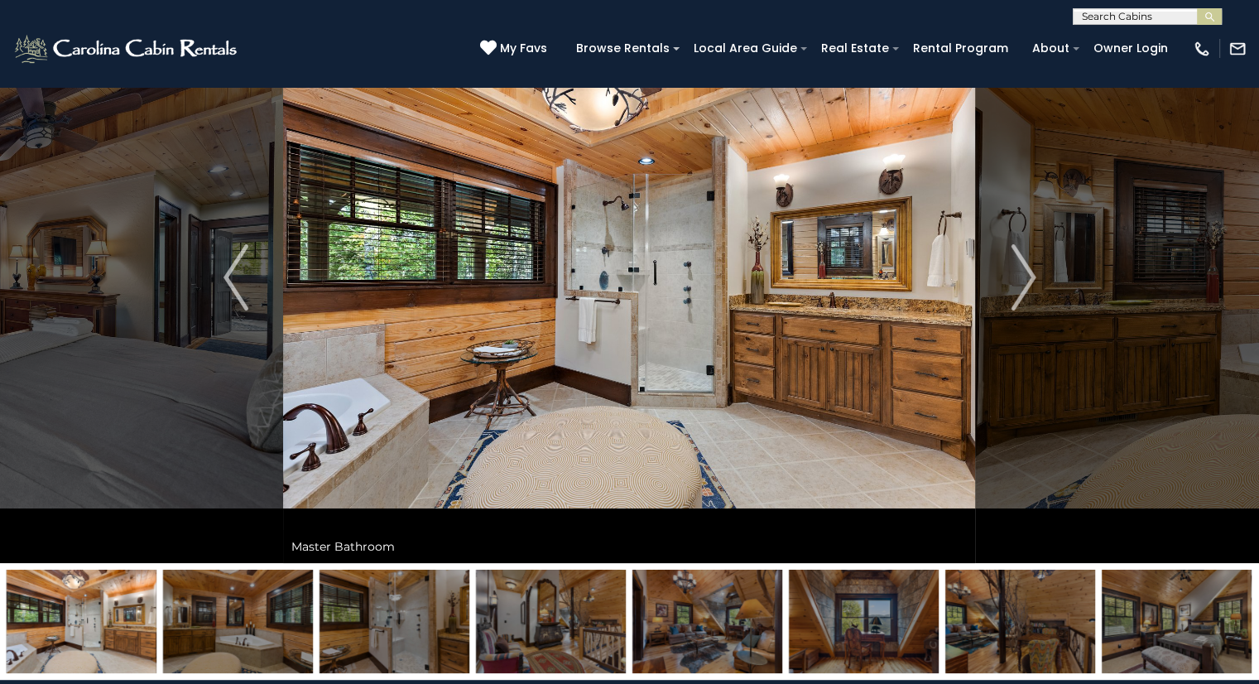
click at [1029, 281] on img "Next" at bounding box center [1023, 277] width 25 height 66
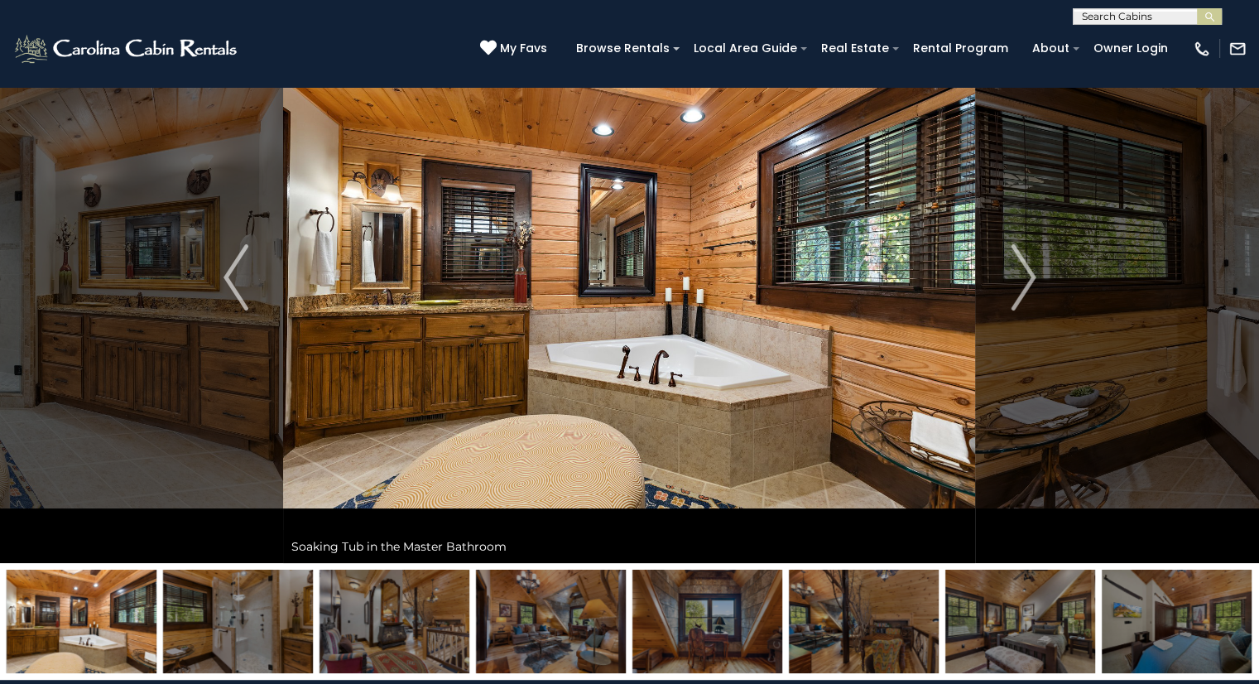
click at [1032, 285] on img "Next" at bounding box center [1023, 277] width 25 height 66
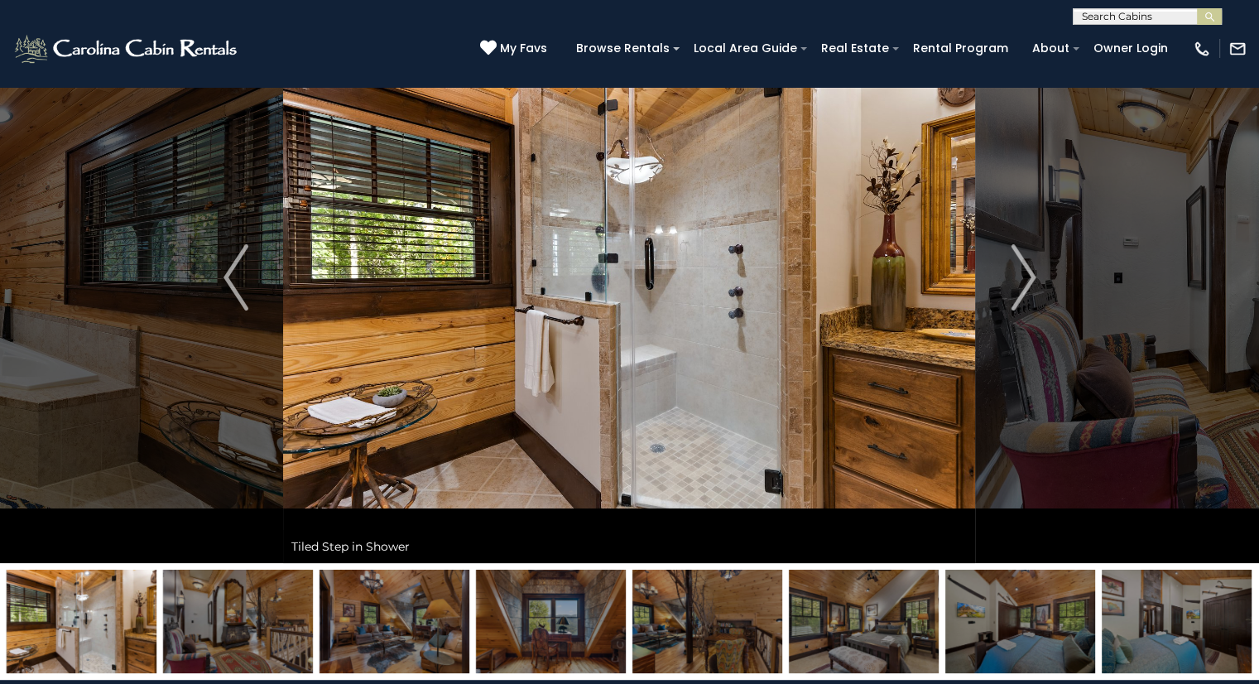
click at [1030, 276] on img "Next" at bounding box center [1023, 277] width 25 height 66
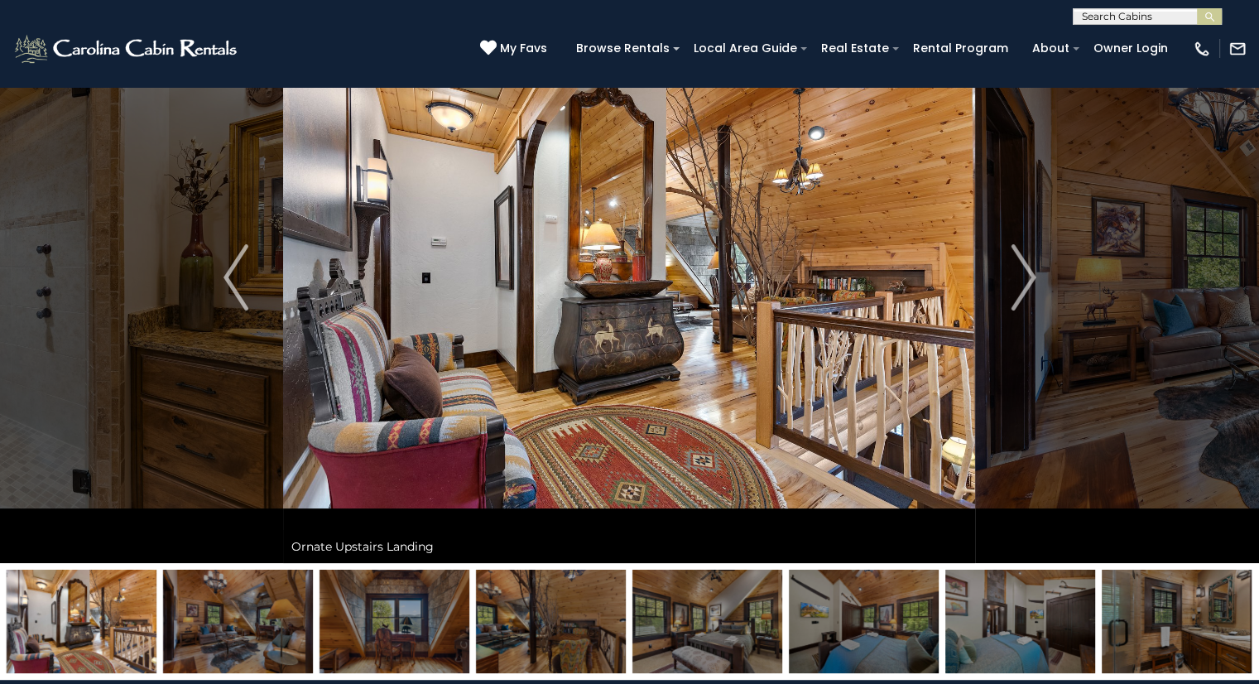
click at [1033, 287] on img "Next" at bounding box center [1023, 277] width 25 height 66
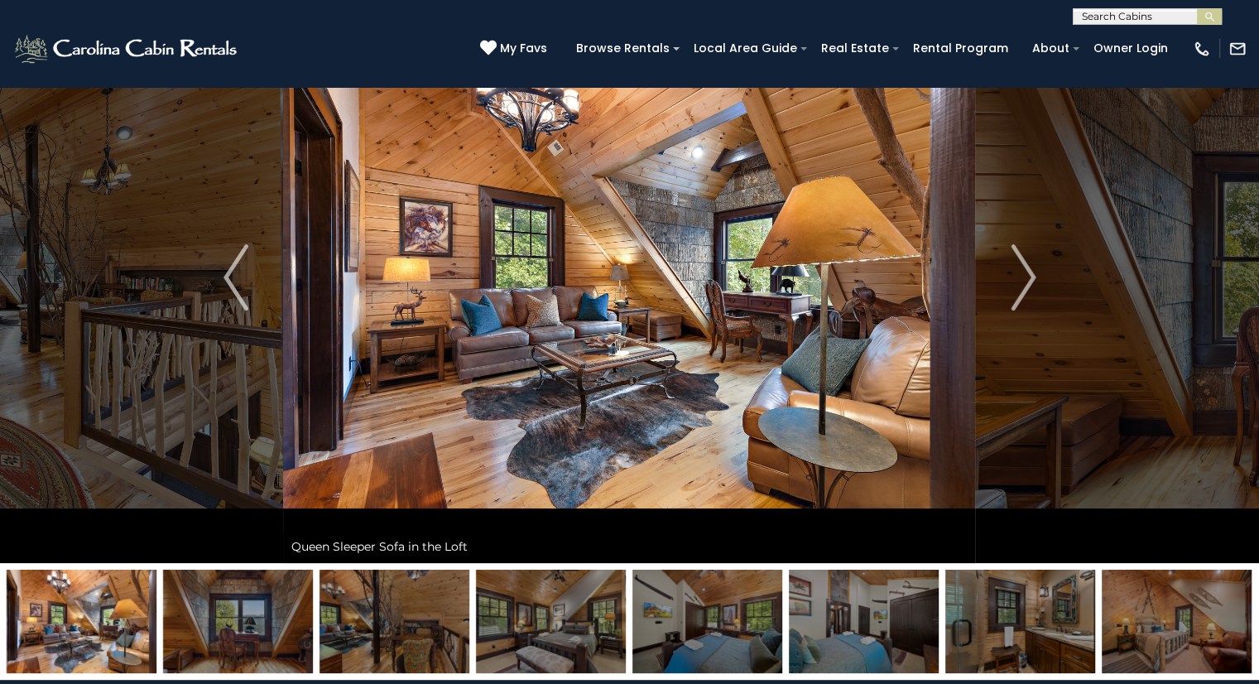
click at [1033, 288] on img "Next" at bounding box center [1023, 277] width 25 height 66
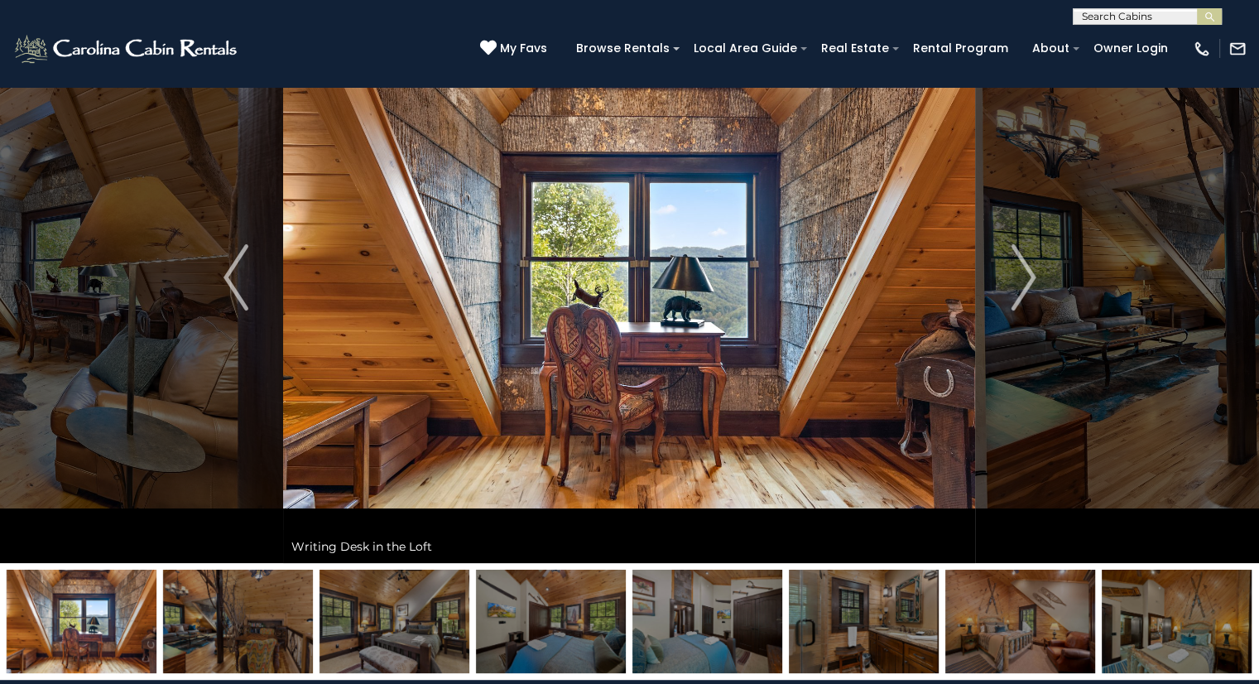
click at [1035, 281] on img "Next" at bounding box center [1023, 277] width 25 height 66
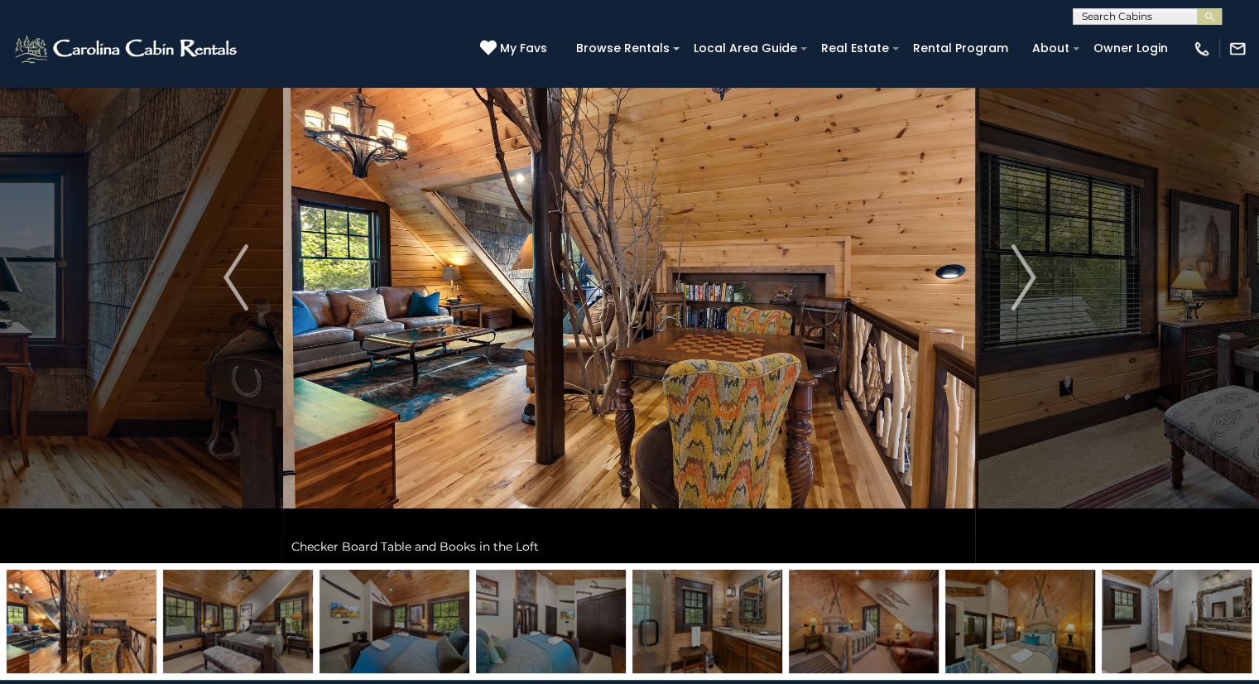
click at [1028, 281] on img "Next" at bounding box center [1023, 277] width 25 height 66
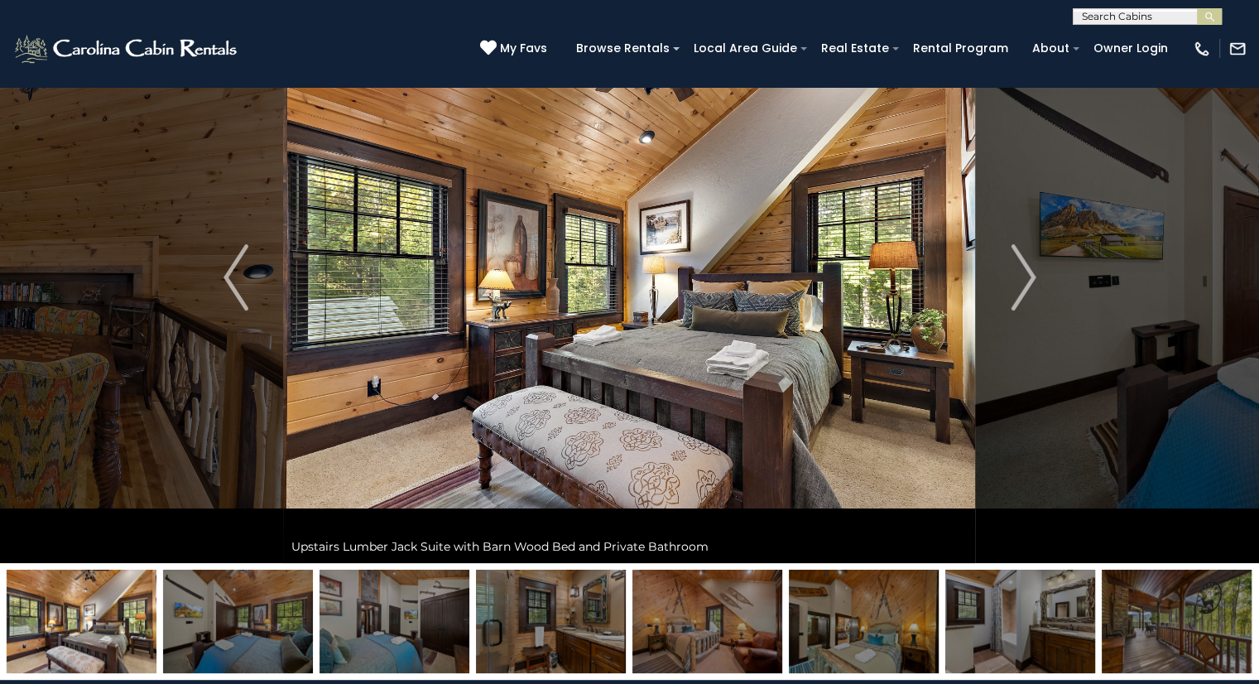
click at [1032, 284] on img "Next" at bounding box center [1023, 277] width 25 height 66
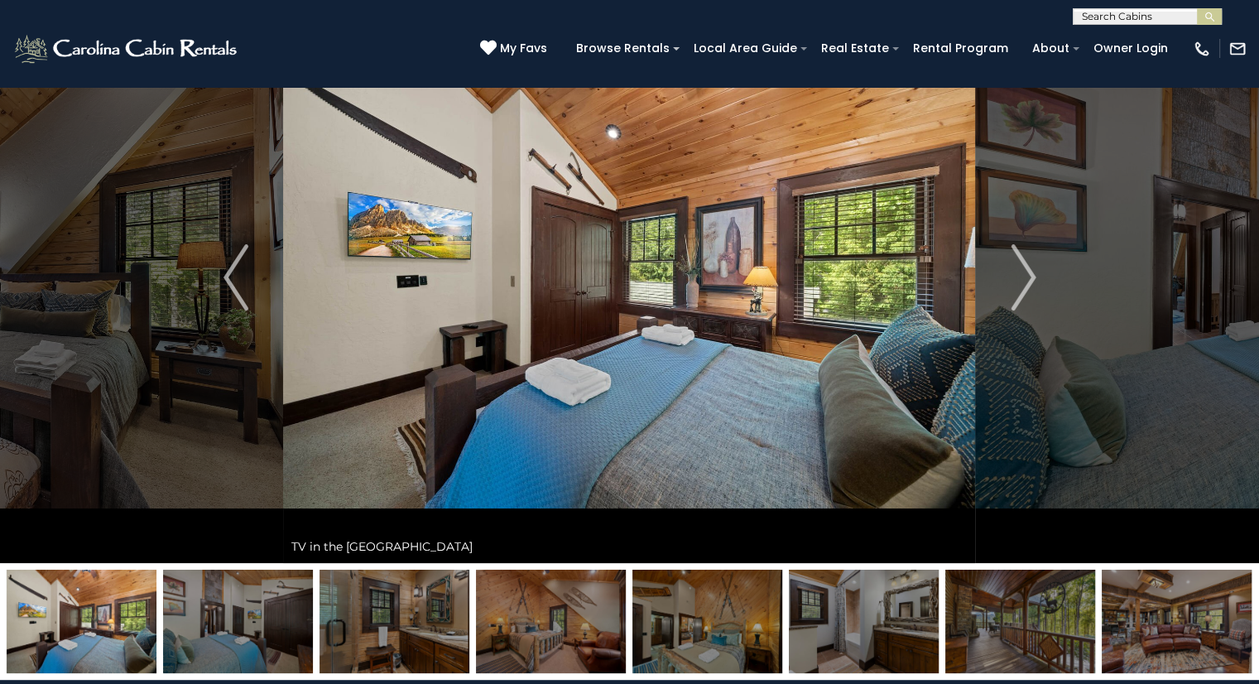
click at [1033, 279] on img "Next" at bounding box center [1023, 277] width 25 height 66
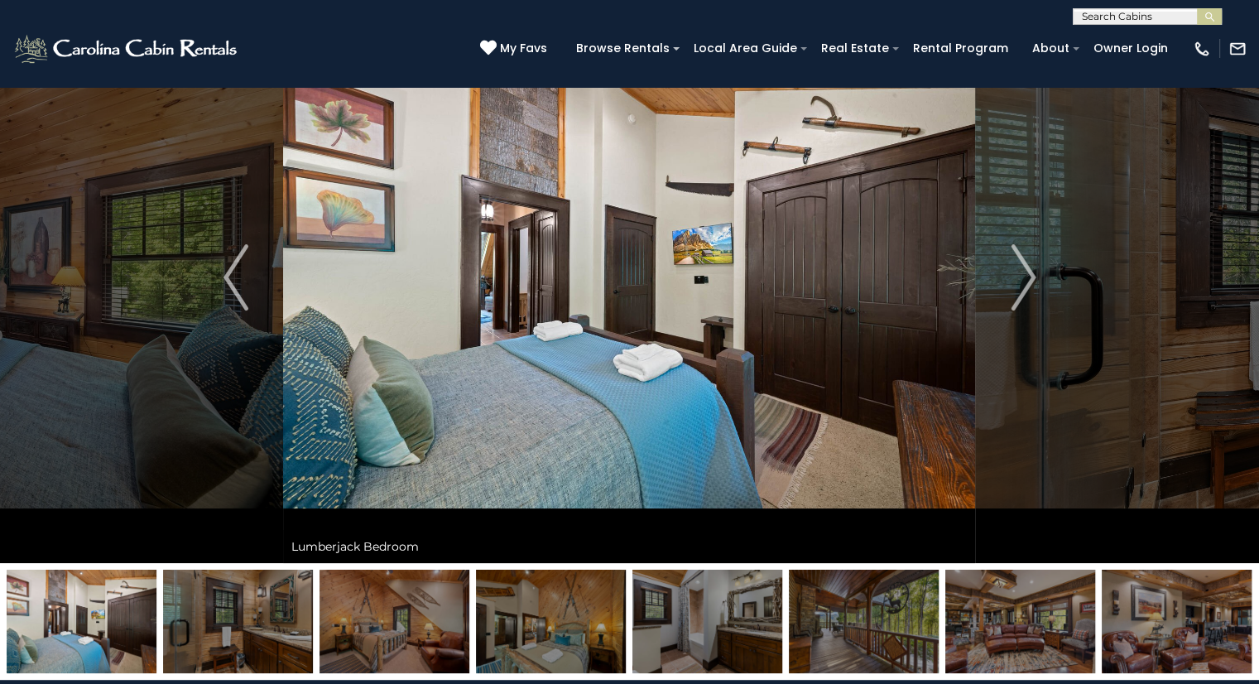
click at [1030, 288] on img "Next" at bounding box center [1023, 277] width 25 height 66
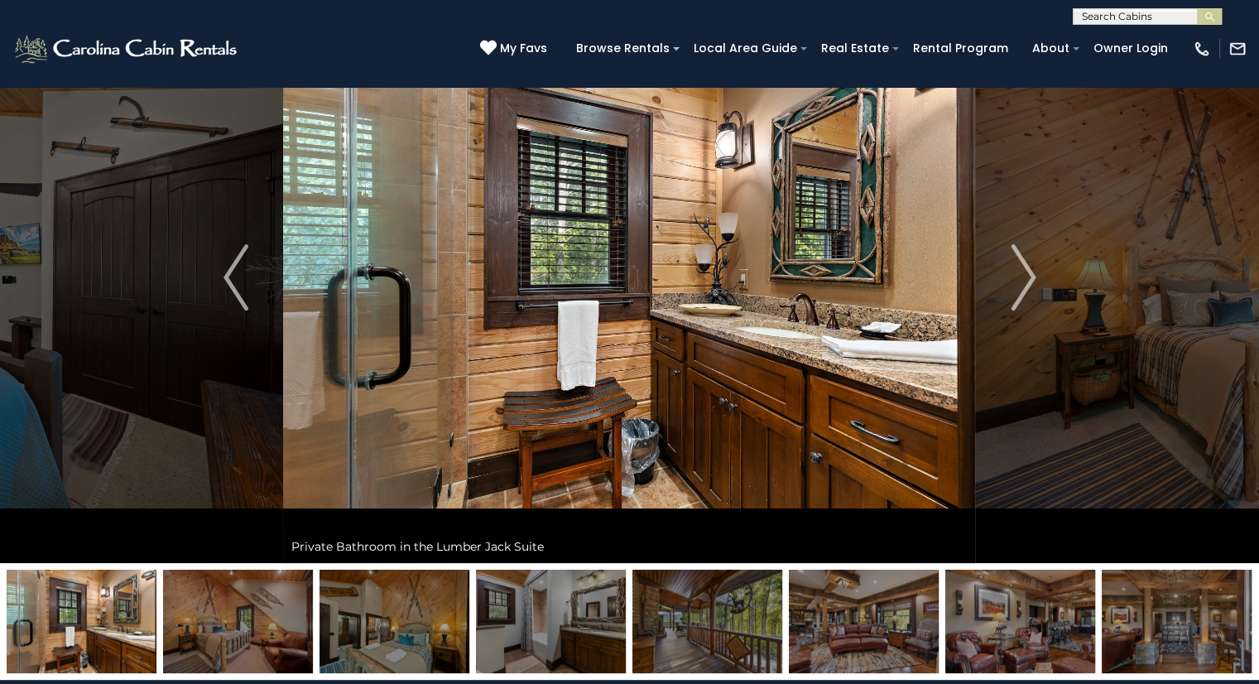
click at [1030, 287] on img "Next" at bounding box center [1023, 277] width 25 height 66
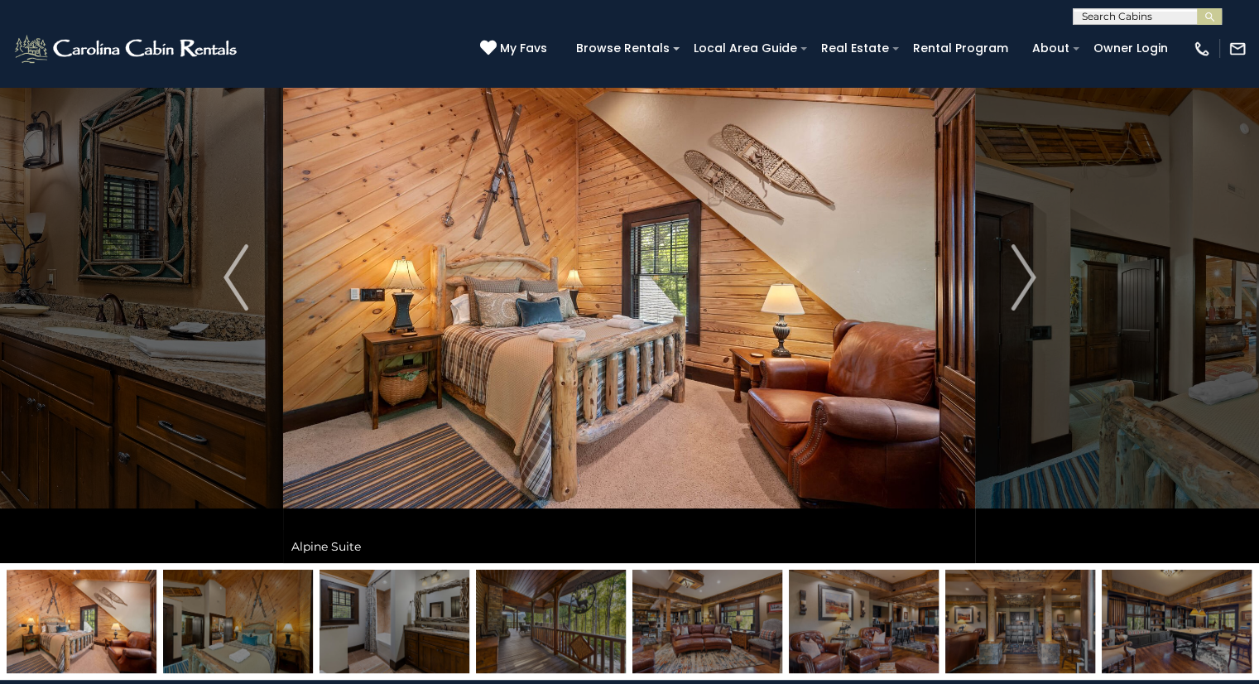
click at [1031, 285] on img "Next" at bounding box center [1023, 277] width 25 height 66
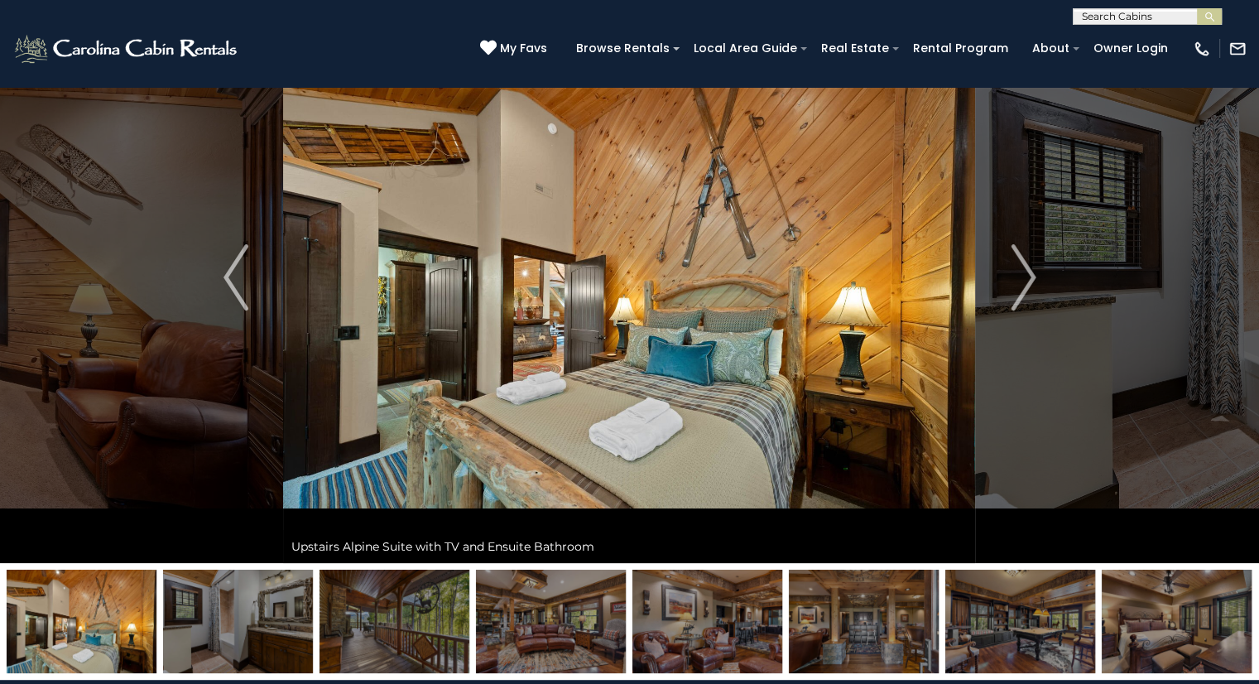
click at [1033, 285] on img "Next" at bounding box center [1023, 277] width 25 height 66
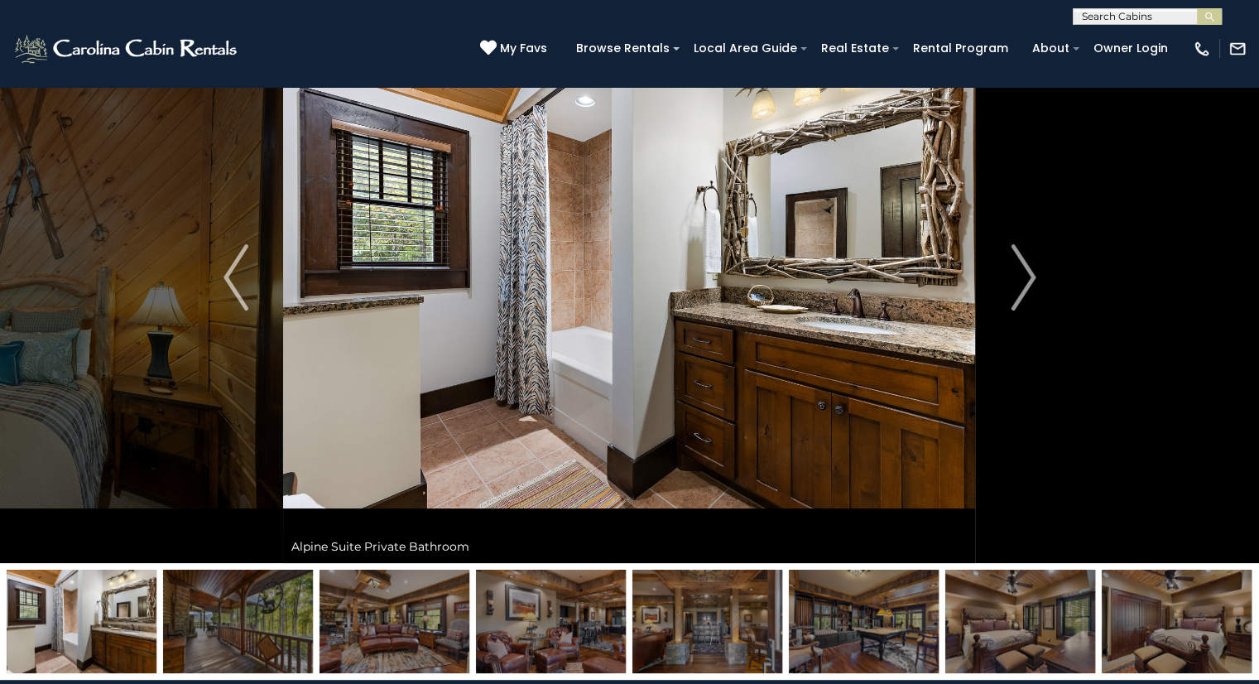
click at [1033, 277] on img "Next" at bounding box center [1023, 277] width 25 height 66
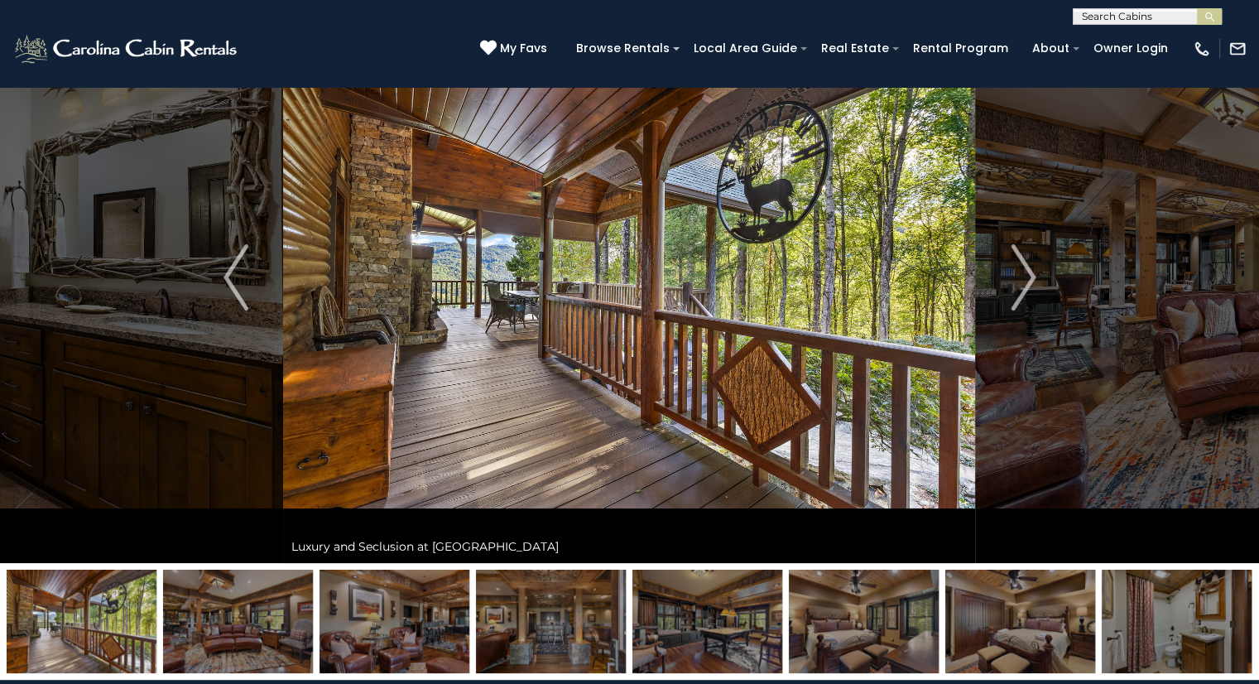
click at [1033, 283] on img "Next" at bounding box center [1023, 277] width 25 height 66
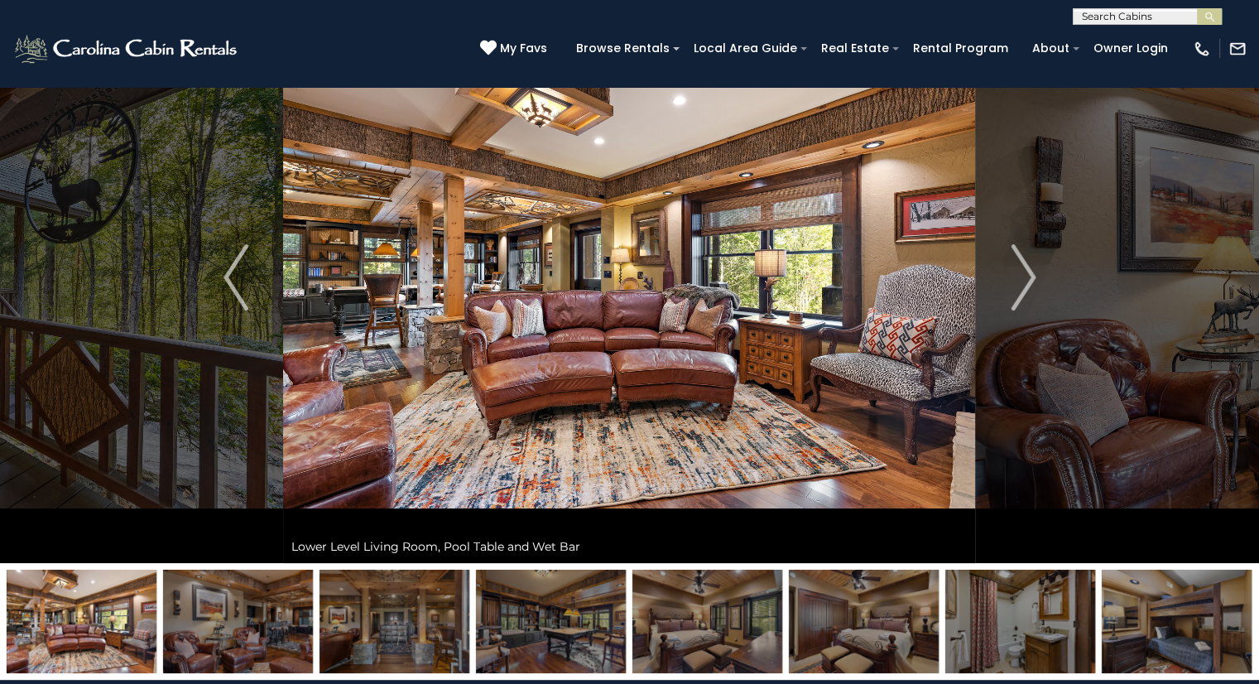
click at [1016, 286] on img "Next" at bounding box center [1023, 277] width 25 height 66
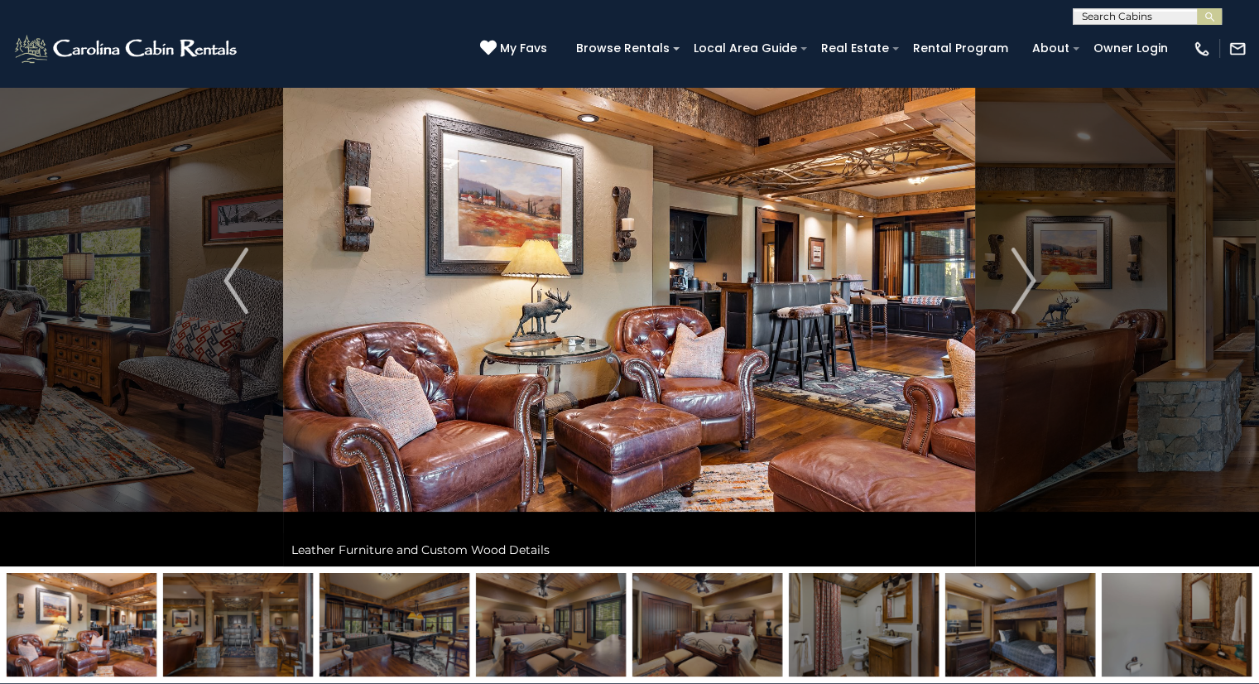
scroll to position [89, 0]
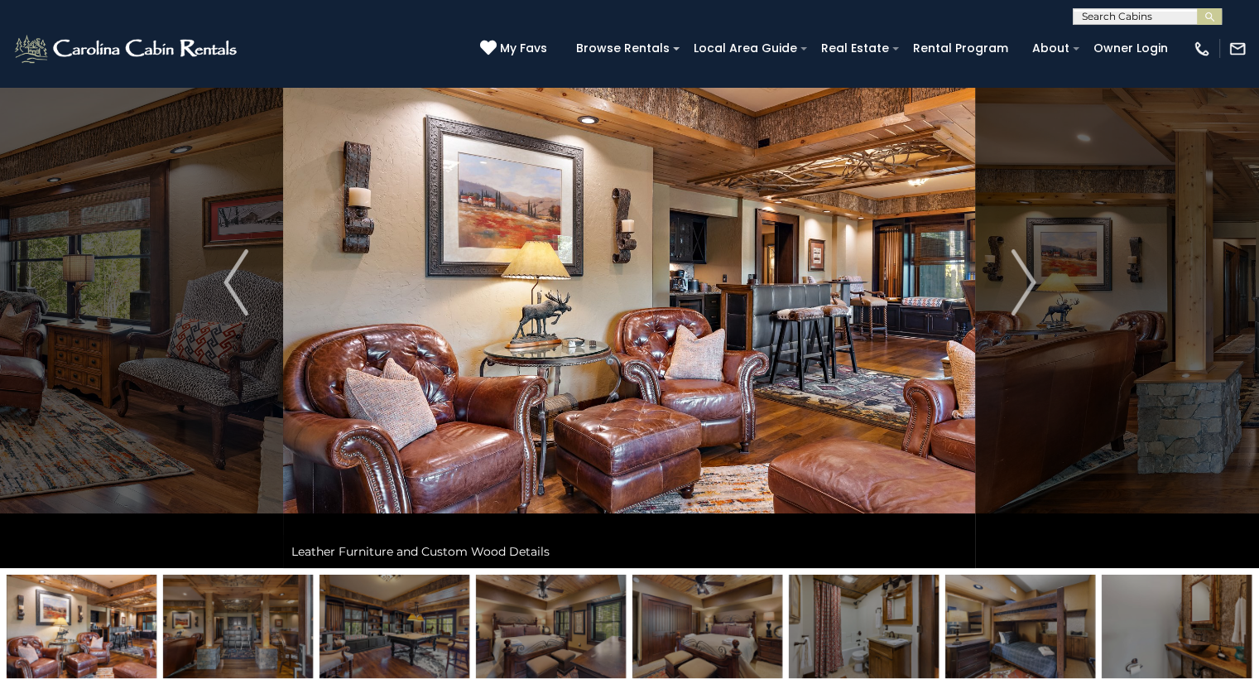
click at [1031, 290] on img "Next" at bounding box center [1023, 282] width 25 height 66
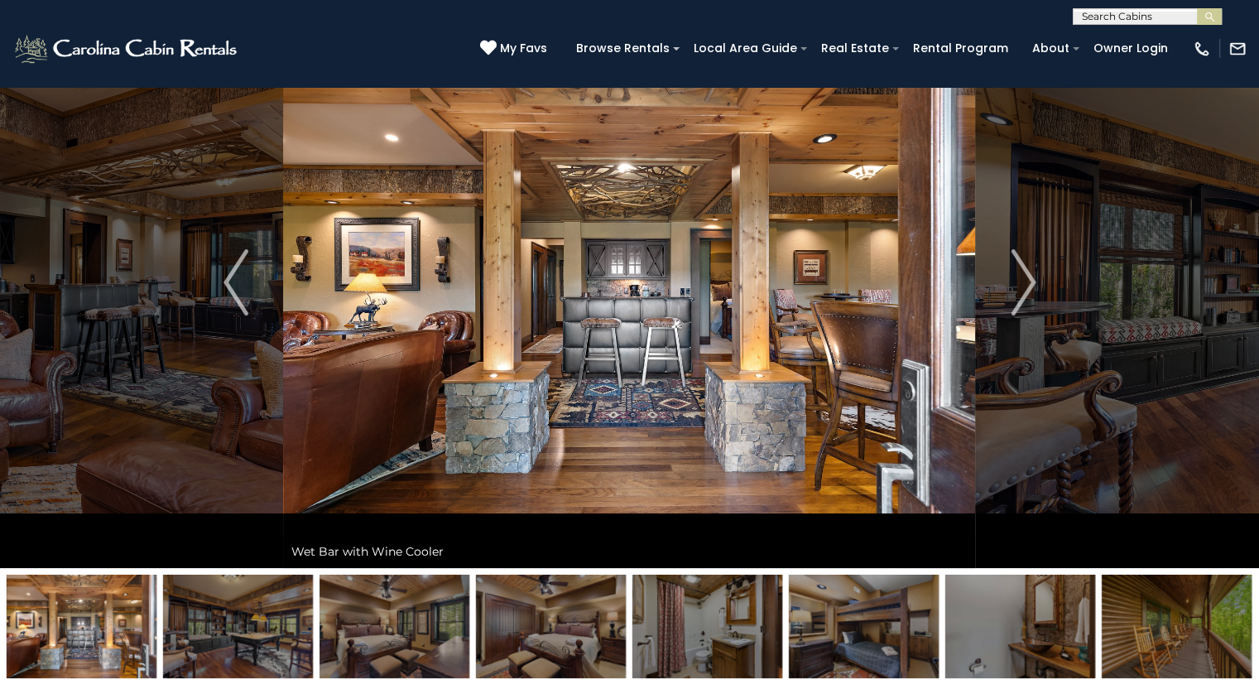
click at [1026, 287] on img "Next" at bounding box center [1023, 282] width 25 height 66
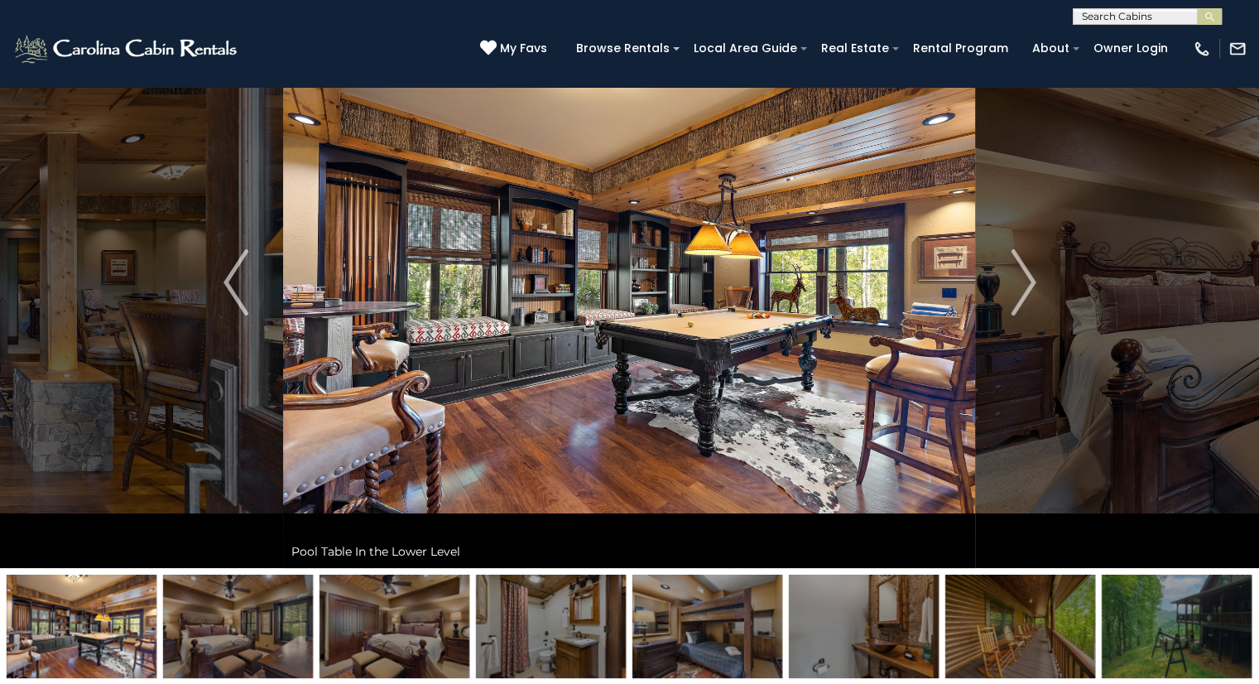
click at [1033, 291] on img "Next" at bounding box center [1023, 282] width 25 height 66
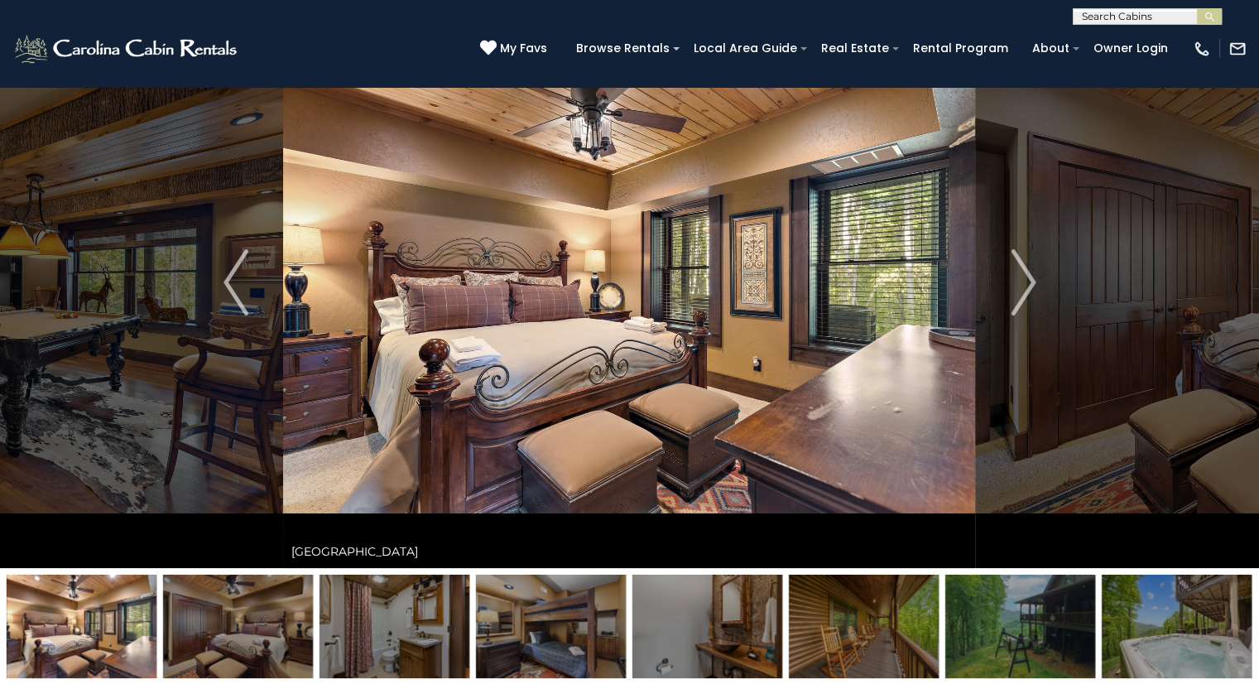
click at [1032, 285] on img "Next" at bounding box center [1023, 282] width 25 height 66
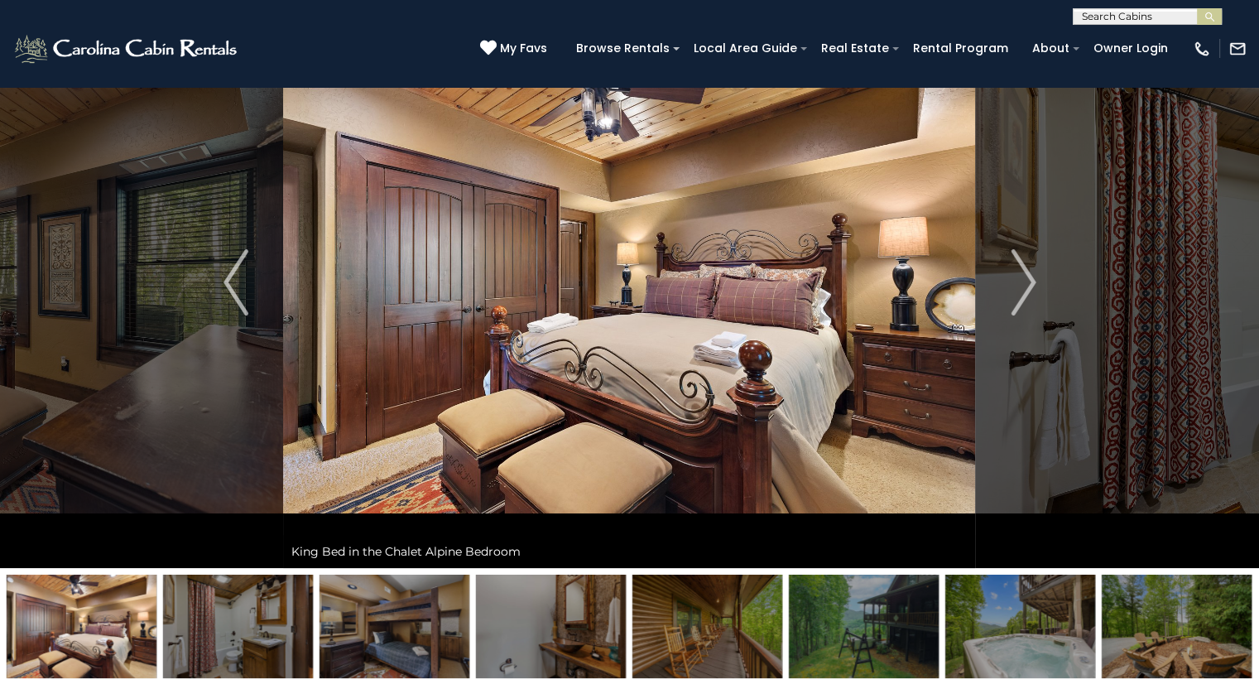
click at [1033, 288] on img "Next" at bounding box center [1023, 282] width 25 height 66
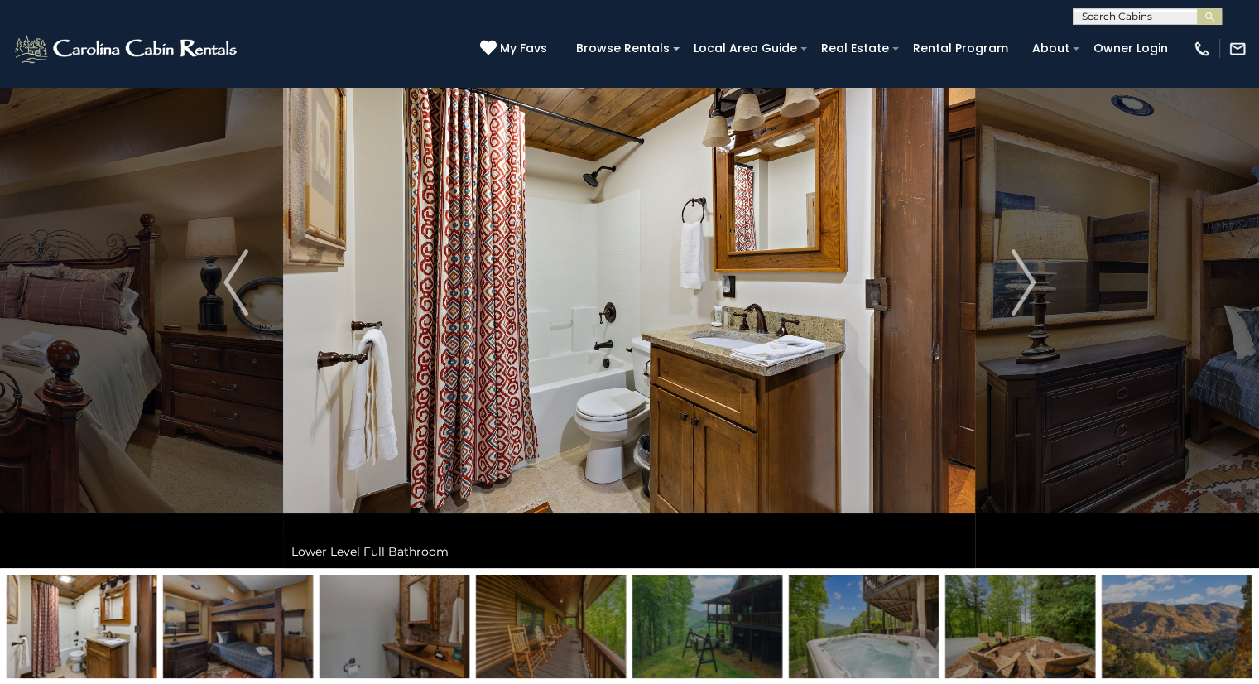
click at [1033, 291] on img "Next" at bounding box center [1023, 282] width 25 height 66
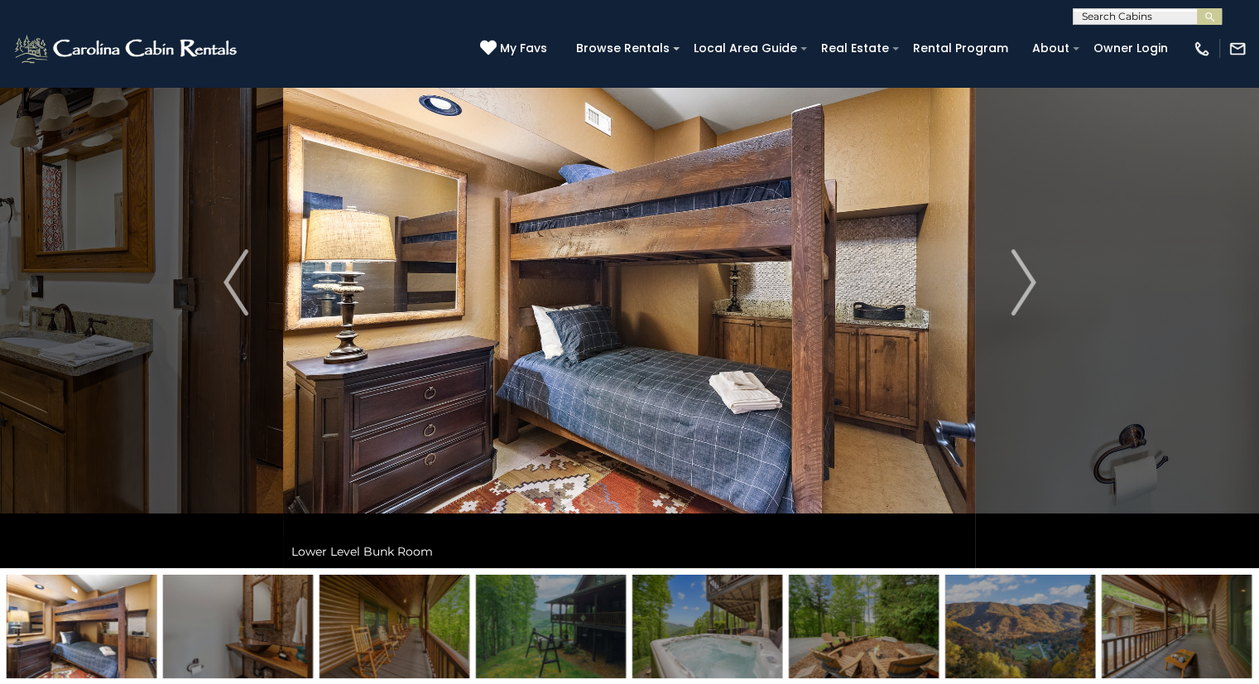
click at [1029, 295] on img "Next" at bounding box center [1023, 282] width 25 height 66
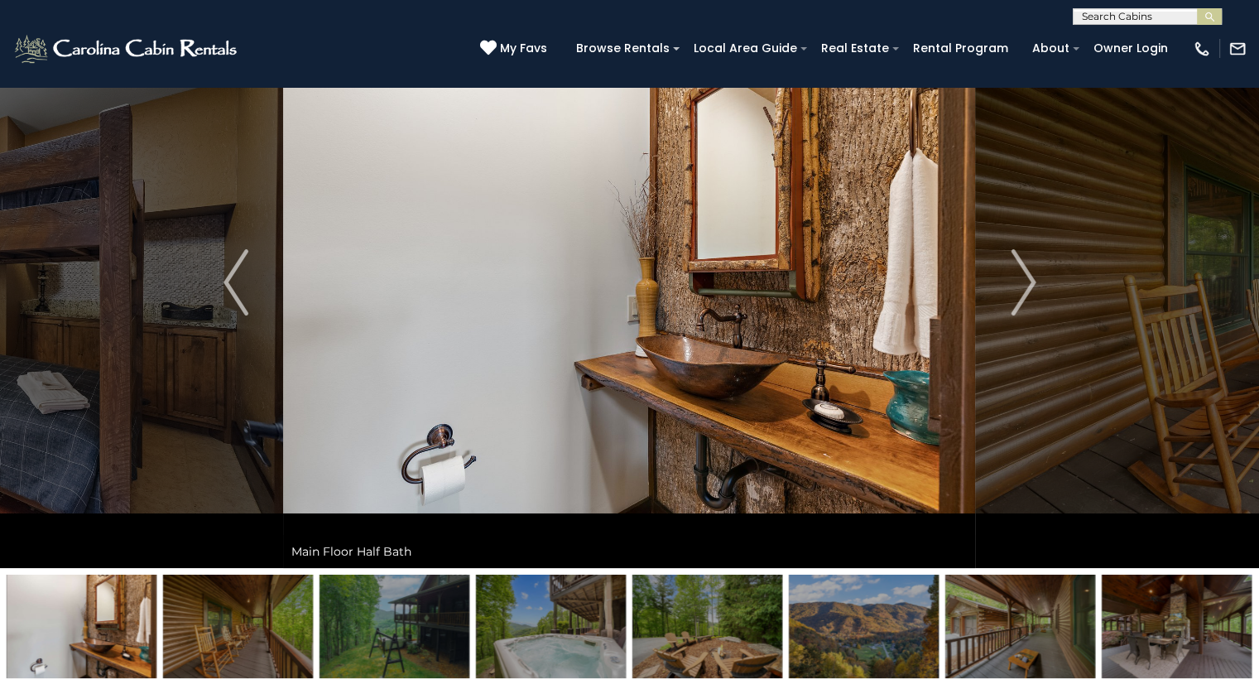
click at [1020, 285] on img "Next" at bounding box center [1023, 282] width 25 height 66
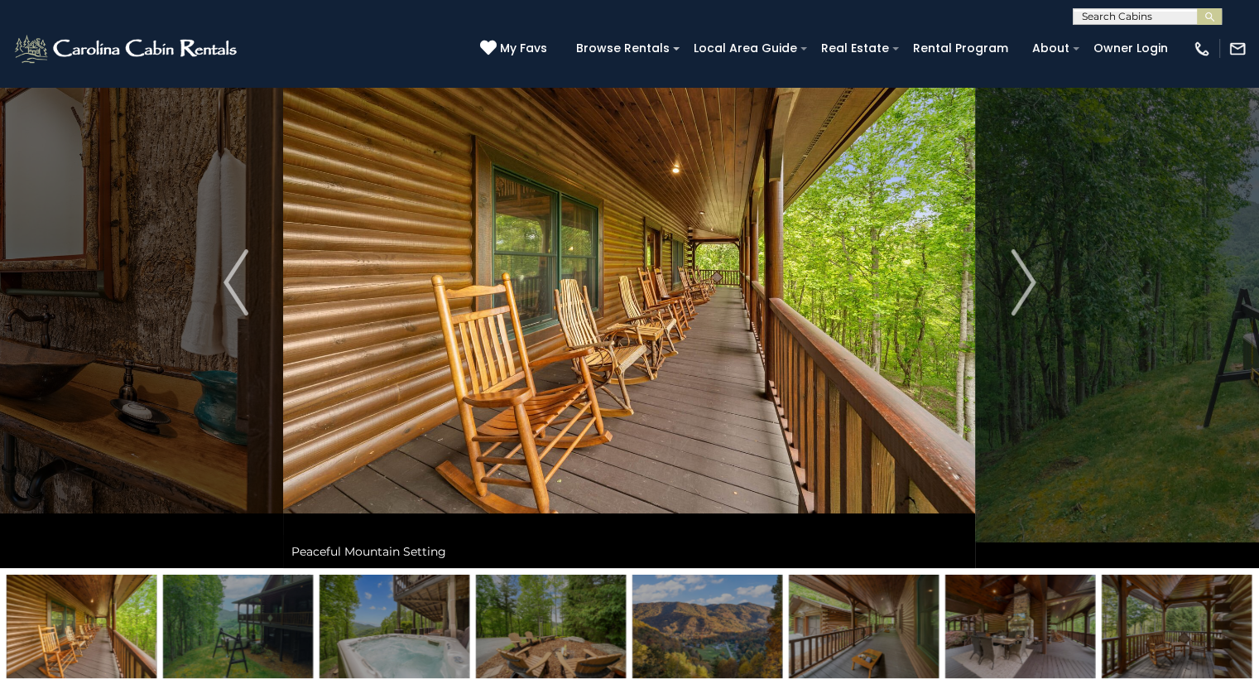
click at [1032, 290] on img "Next" at bounding box center [1023, 282] width 25 height 66
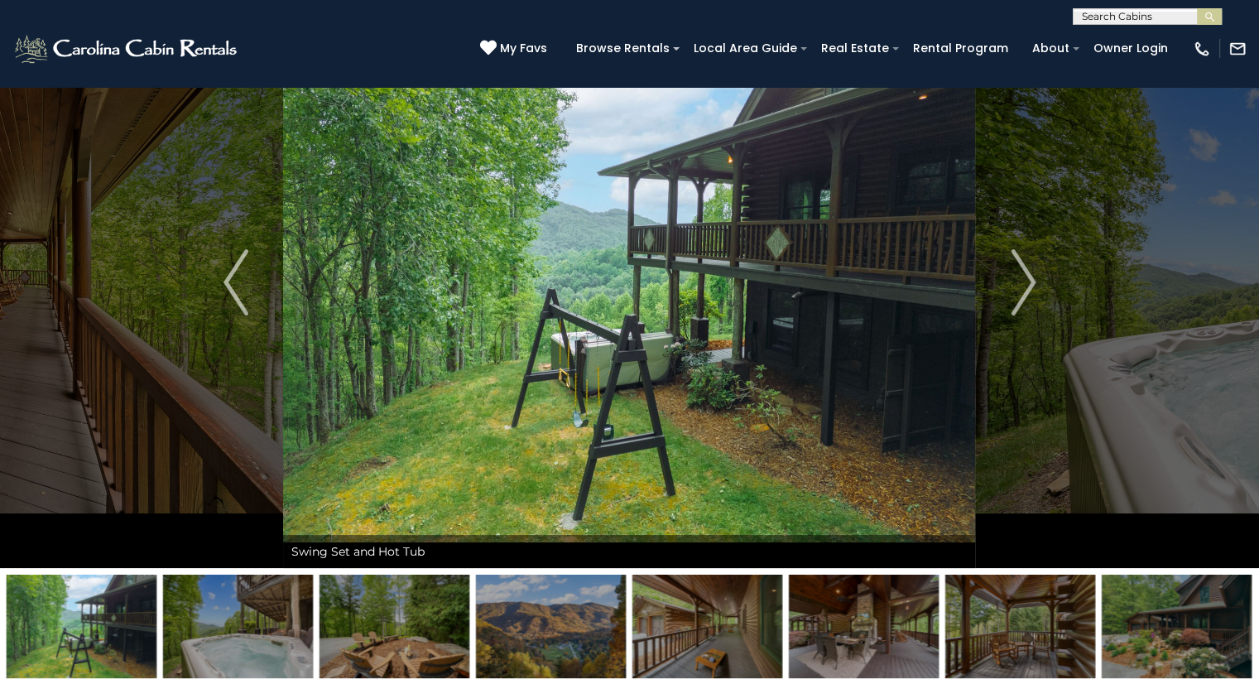
click at [1029, 291] on img "Next" at bounding box center [1023, 282] width 25 height 66
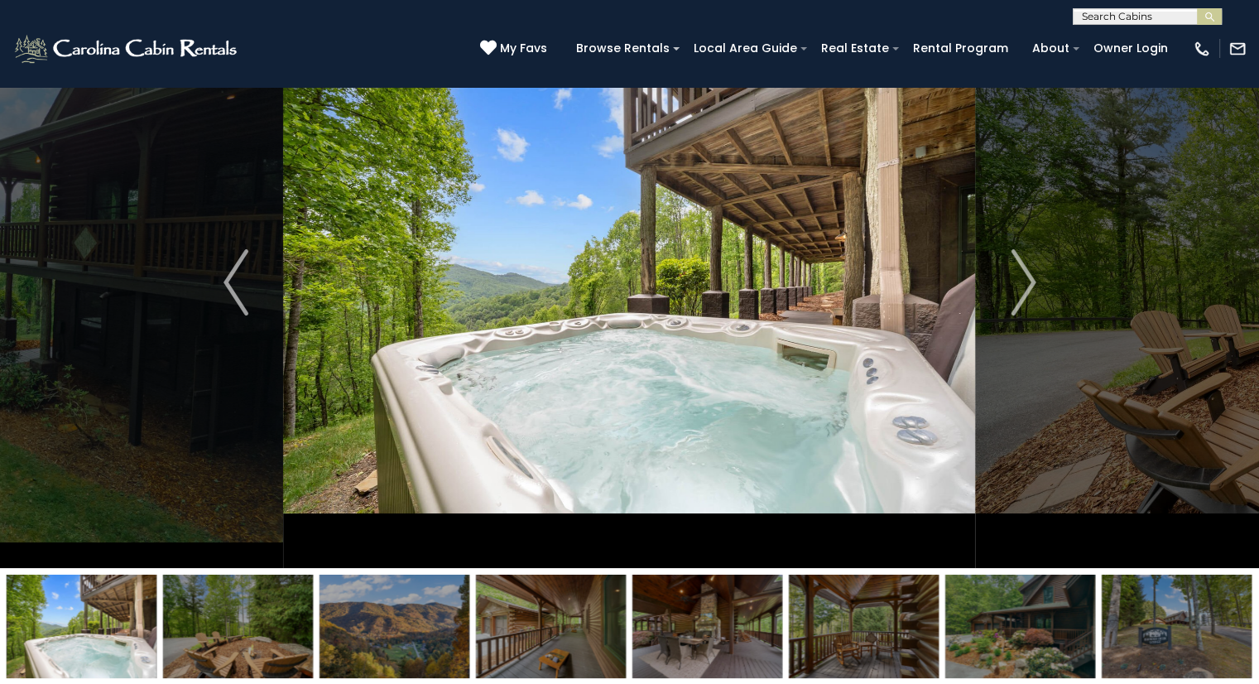
click at [1023, 290] on img "Next" at bounding box center [1023, 282] width 25 height 66
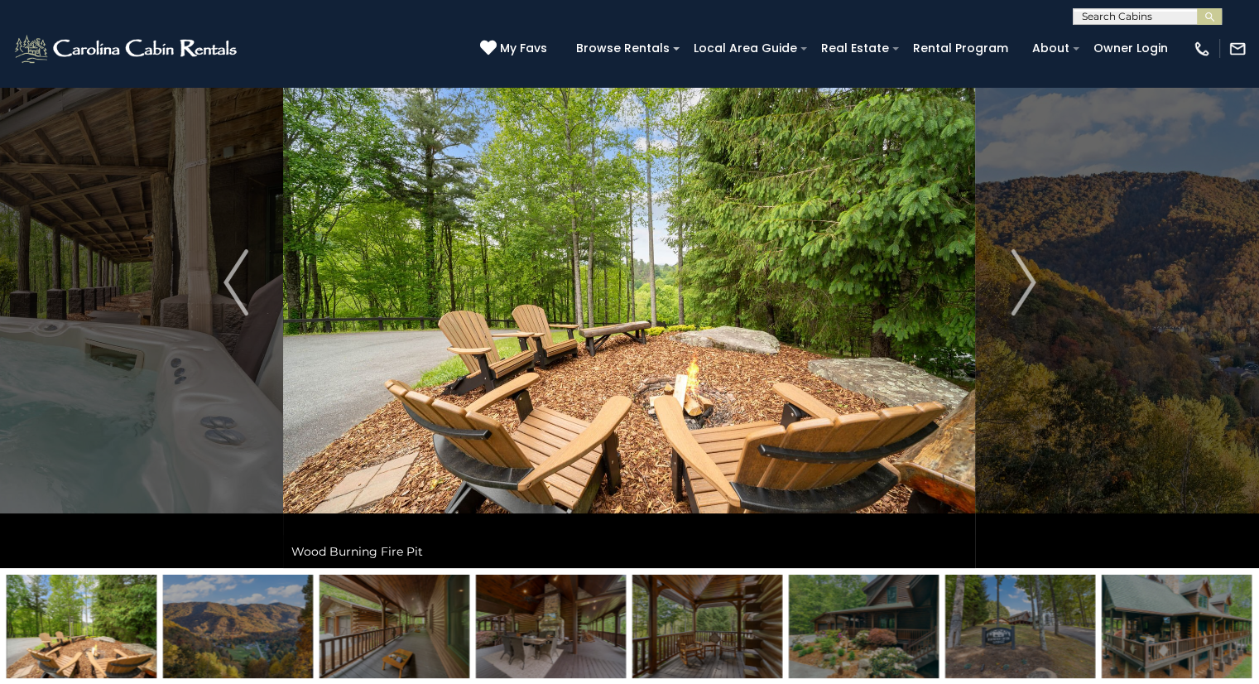
click at [1020, 295] on img "Next" at bounding box center [1023, 282] width 25 height 66
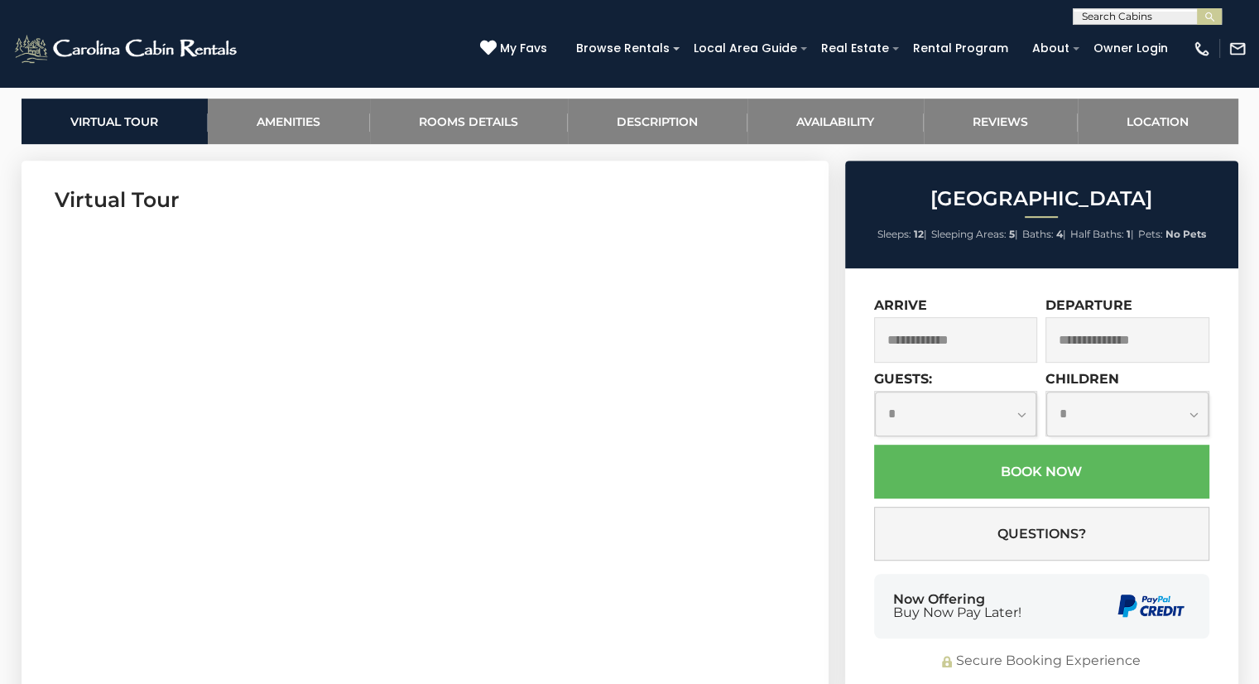
scroll to position [779, 0]
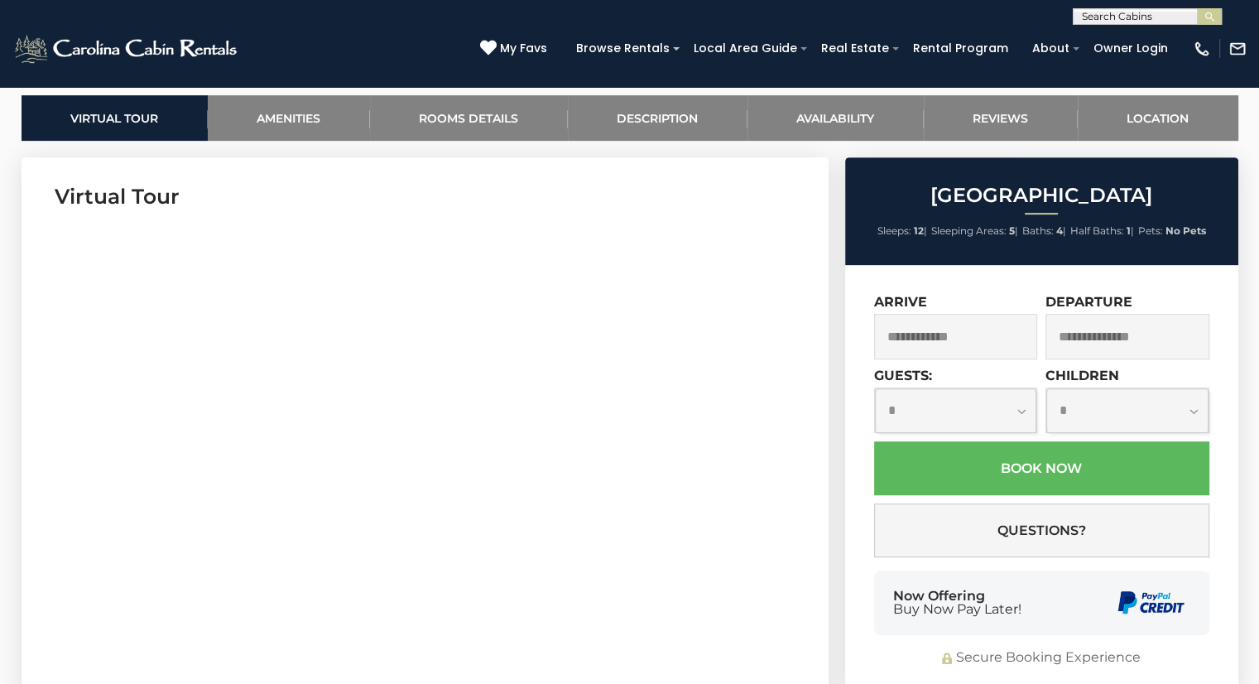
click at [990, 349] on input "text" at bounding box center [956, 337] width 164 height 46
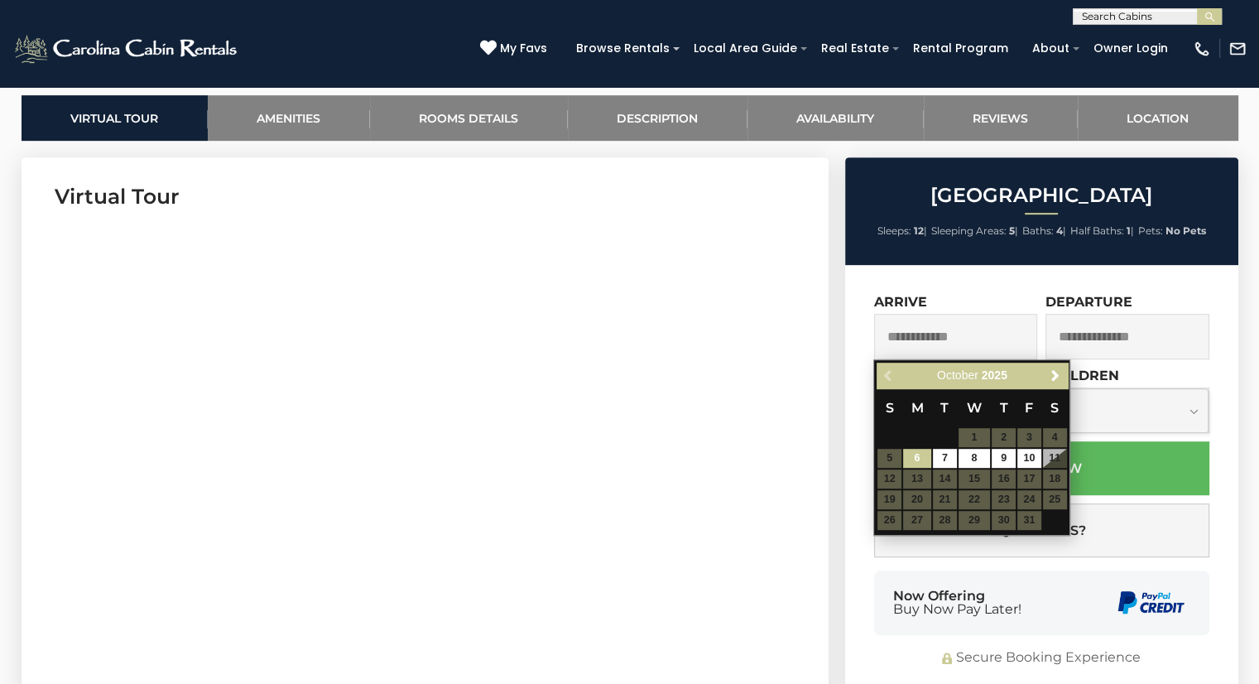
click at [983, 331] on input "text" at bounding box center [956, 337] width 164 height 46
click at [1055, 374] on span "Next" at bounding box center [1055, 375] width 13 height 13
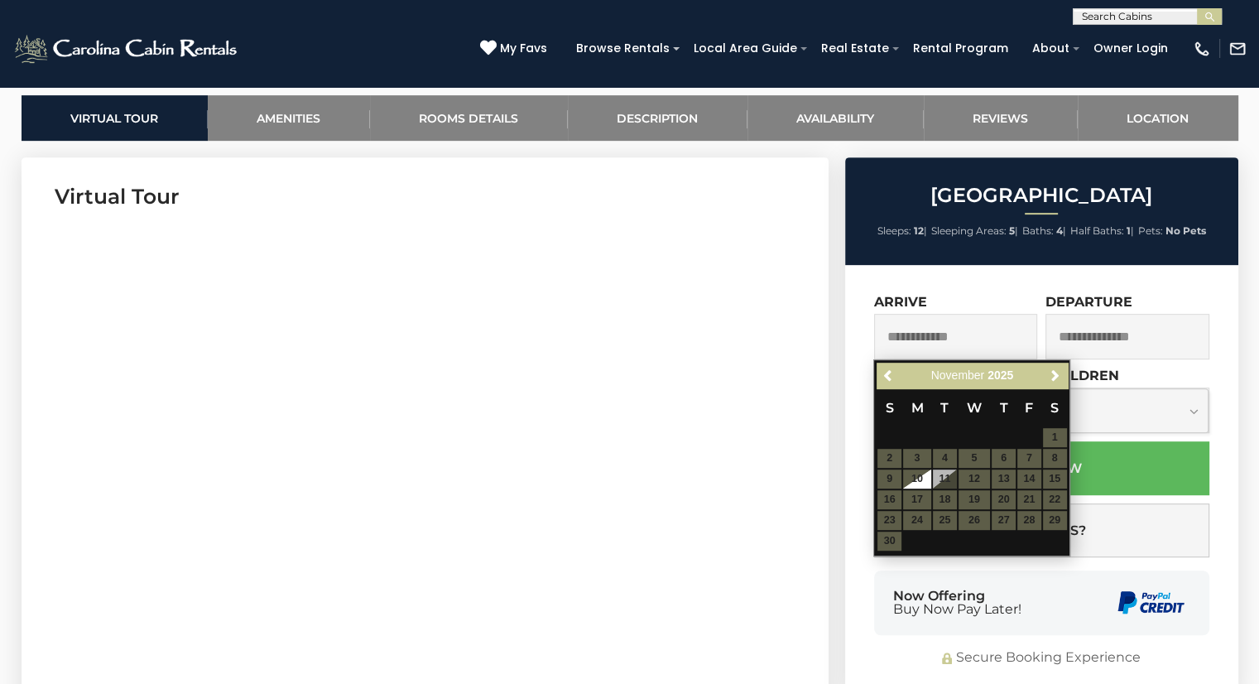
click at [1055, 374] on span "Next" at bounding box center [1055, 375] width 13 height 13
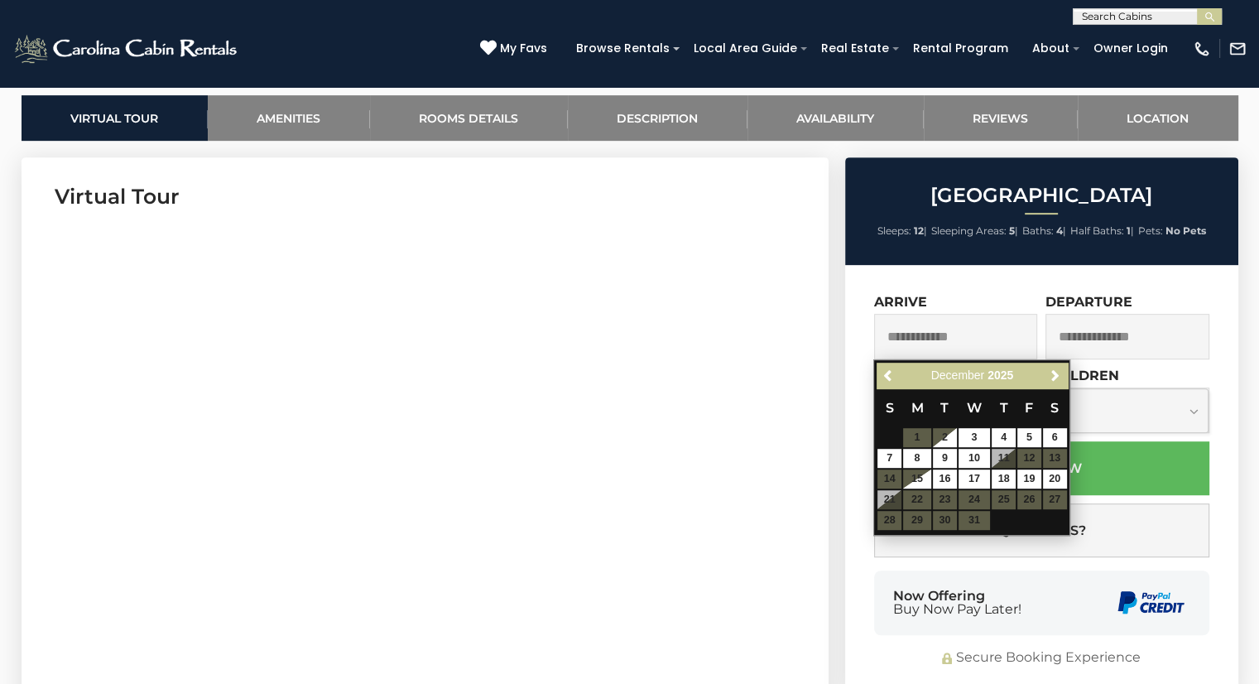
click at [959, 505] on table "S M T W T F S 1 2 3 4 5 6 7 8 9 10 11 12 13 14 15 16 17 18 19 20 21 22 23 24 25…" at bounding box center [972, 459] width 190 height 142
click at [947, 484] on link "16" at bounding box center [945, 478] width 24 height 19
type input "**********"
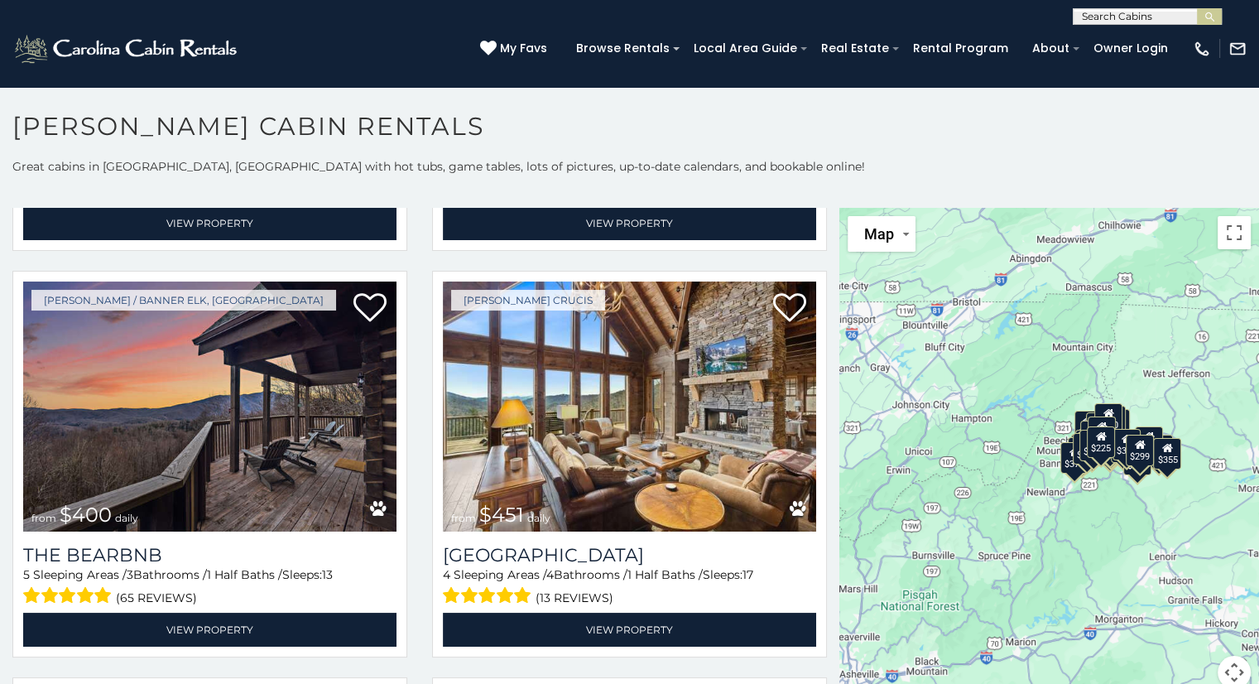
scroll to position [1609, 0]
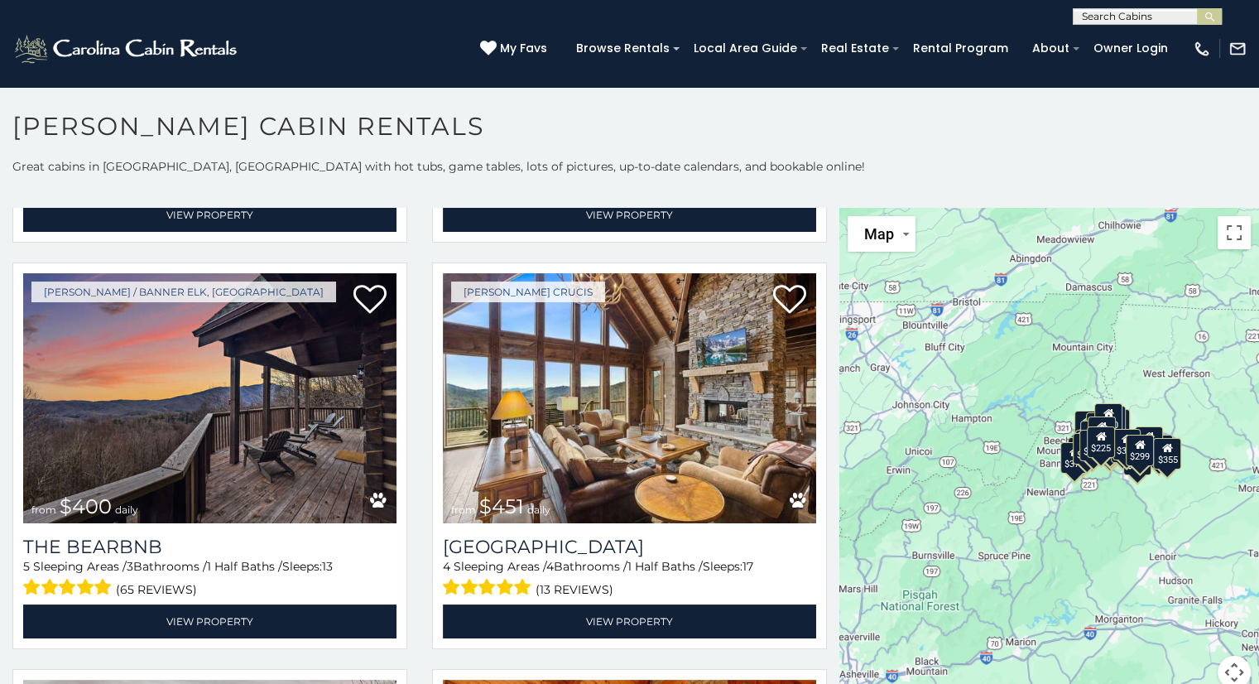
click at [265, 390] on img at bounding box center [209, 398] width 373 height 250
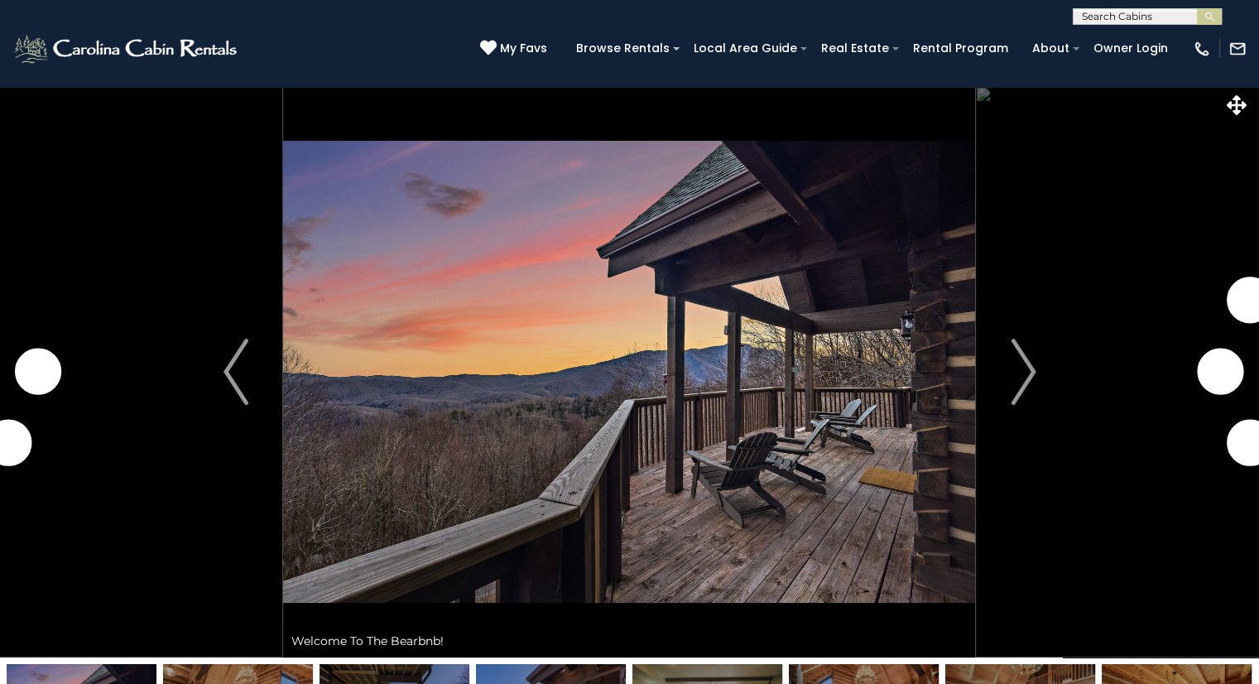
click at [1036, 371] on button "Next" at bounding box center [1023, 371] width 95 height 571
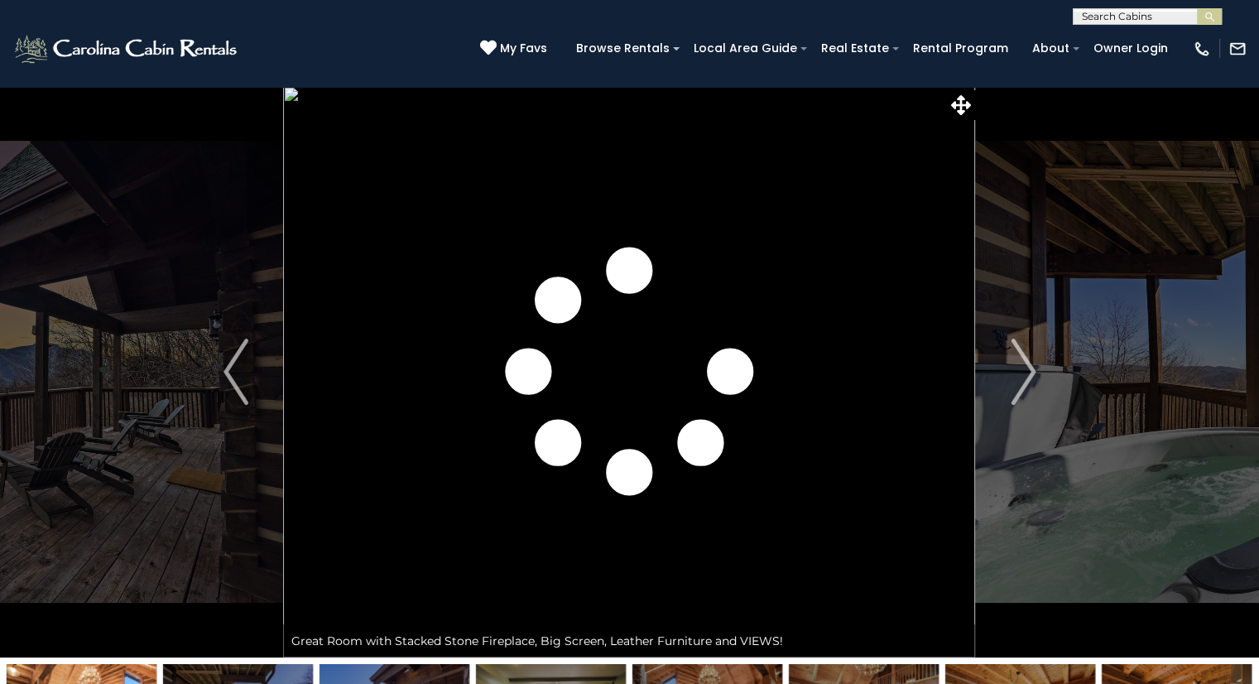
click at [1036, 377] on button "Next" at bounding box center [1023, 371] width 95 height 571
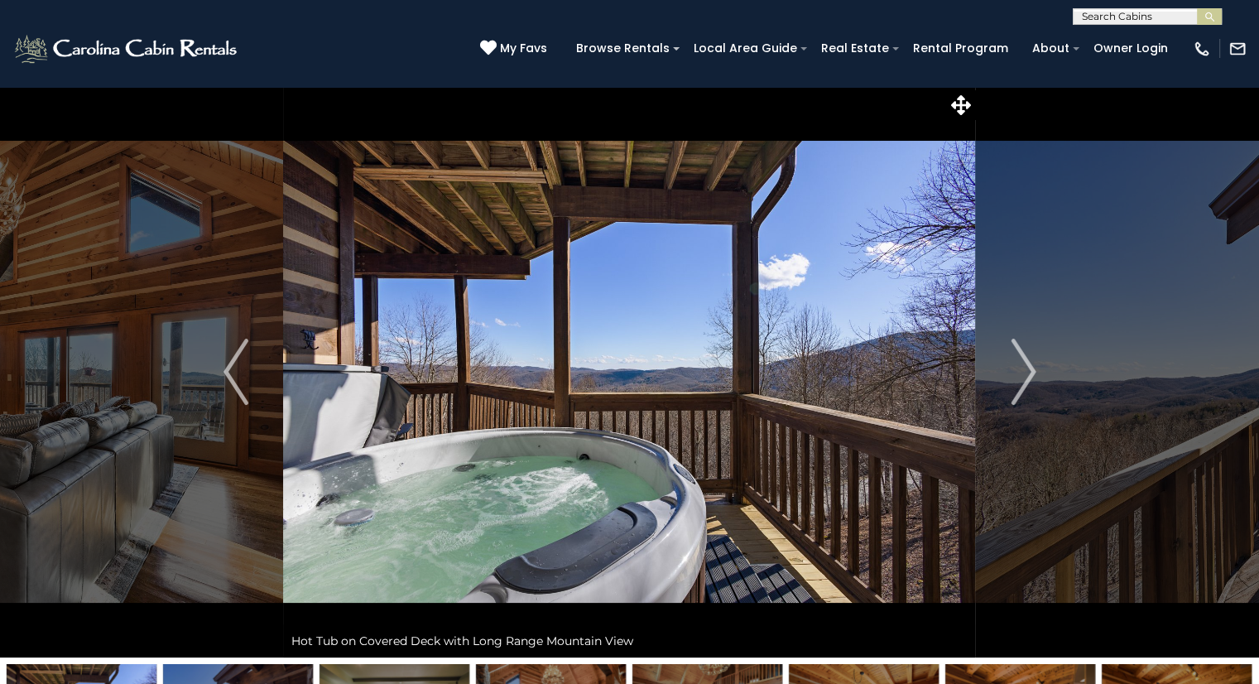
click at [222, 375] on button "Previous" at bounding box center [236, 371] width 95 height 571
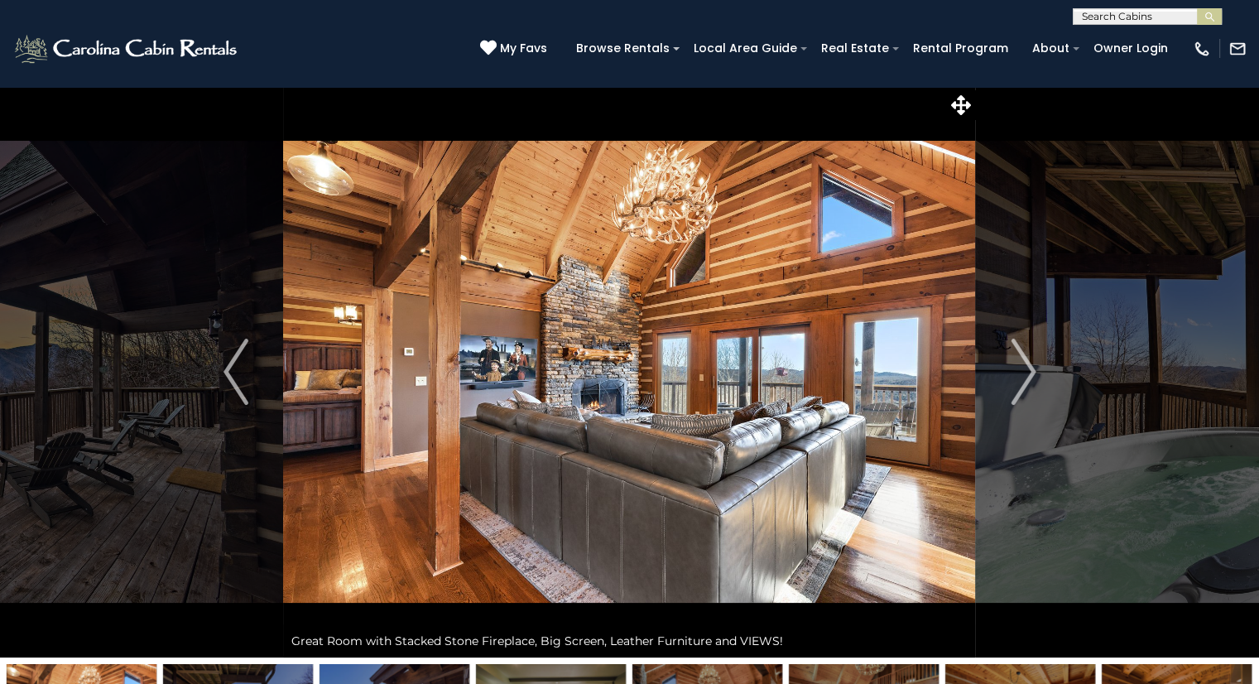
click at [1027, 373] on img "Next" at bounding box center [1023, 372] width 25 height 66
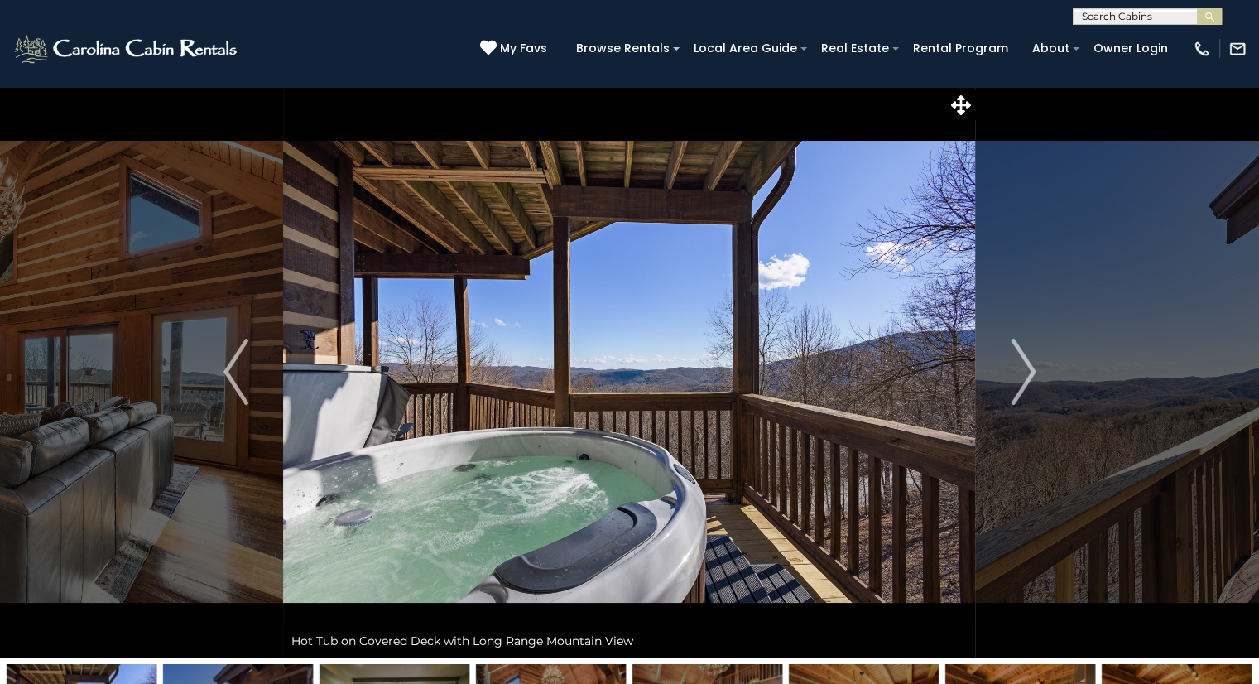
click at [1029, 382] on img "Next" at bounding box center [1023, 372] width 25 height 66
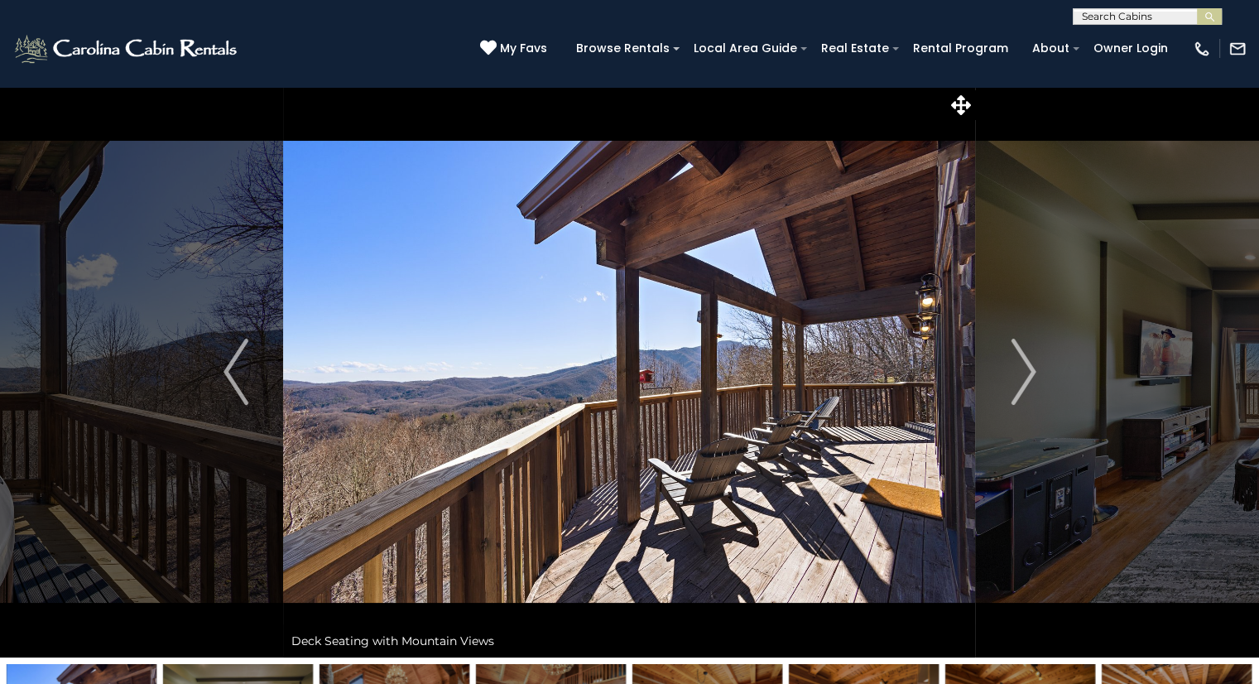
click at [1025, 375] on img "Next" at bounding box center [1023, 372] width 25 height 66
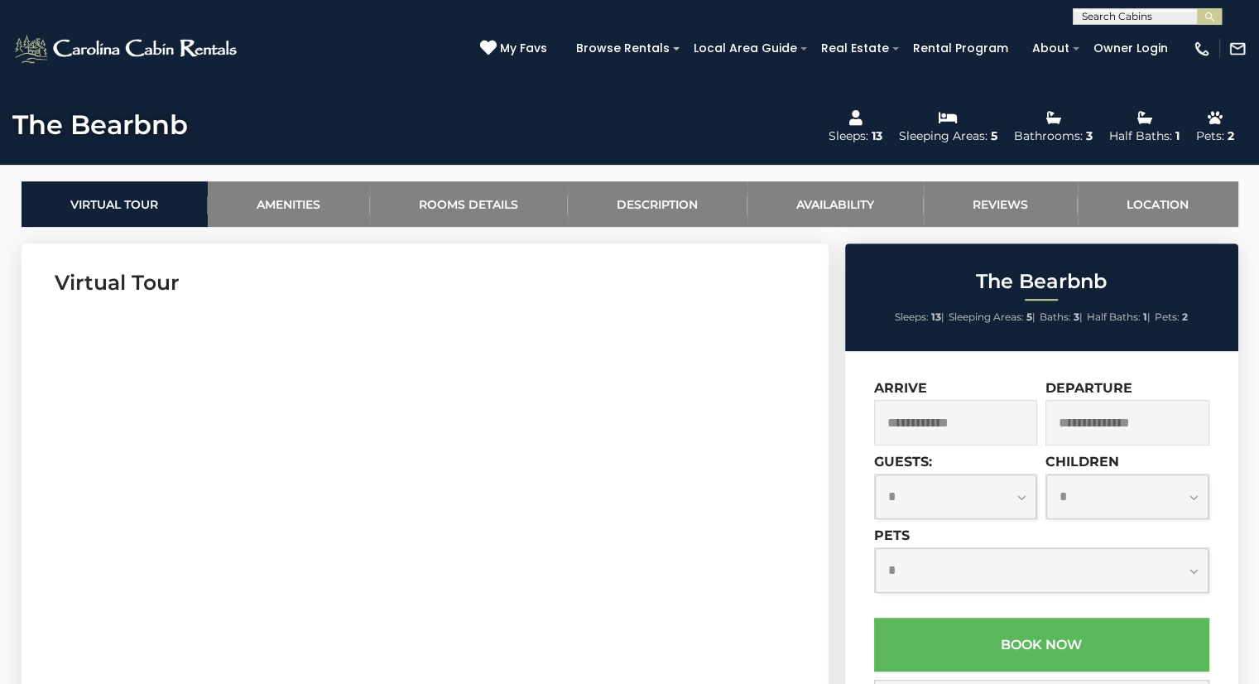
scroll to position [699, 0]
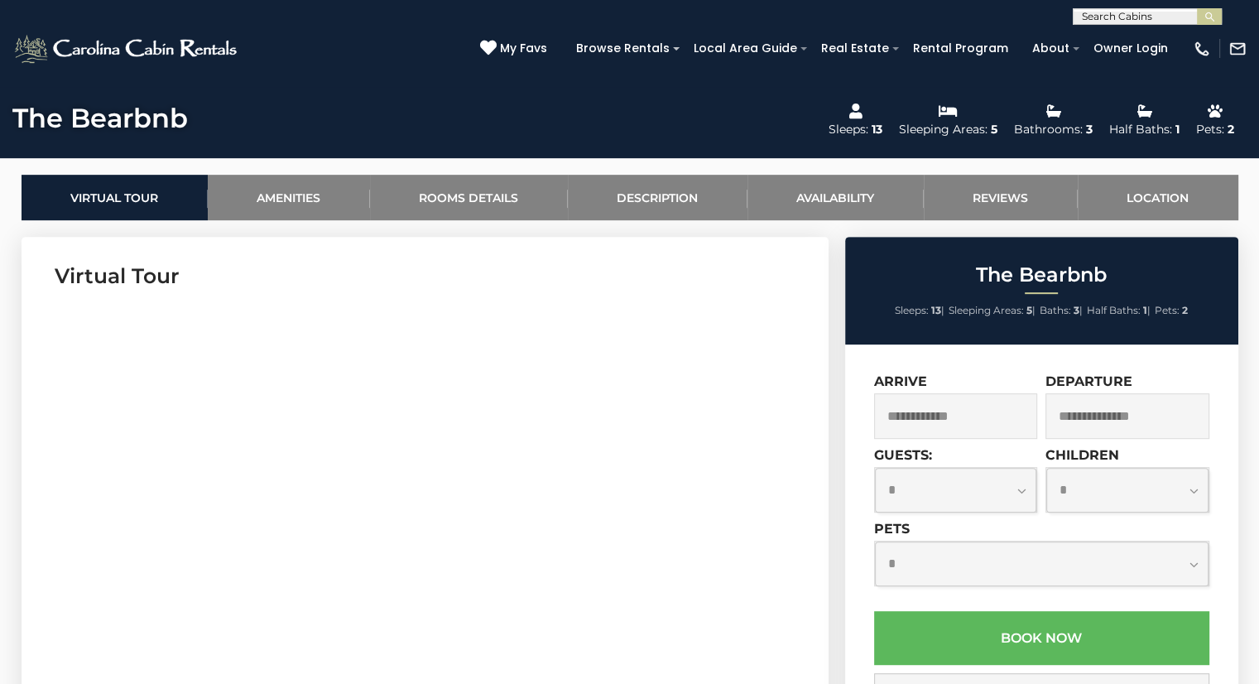
click at [945, 417] on input "text" at bounding box center [956, 416] width 164 height 46
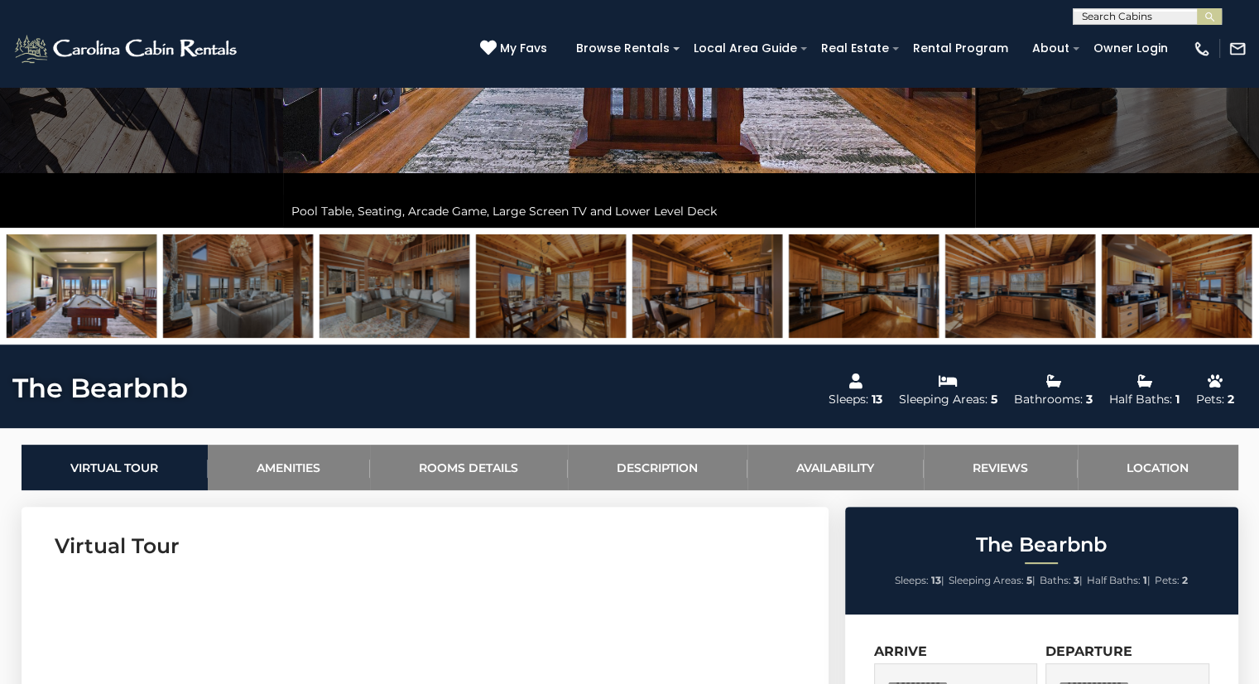
scroll to position [423, 0]
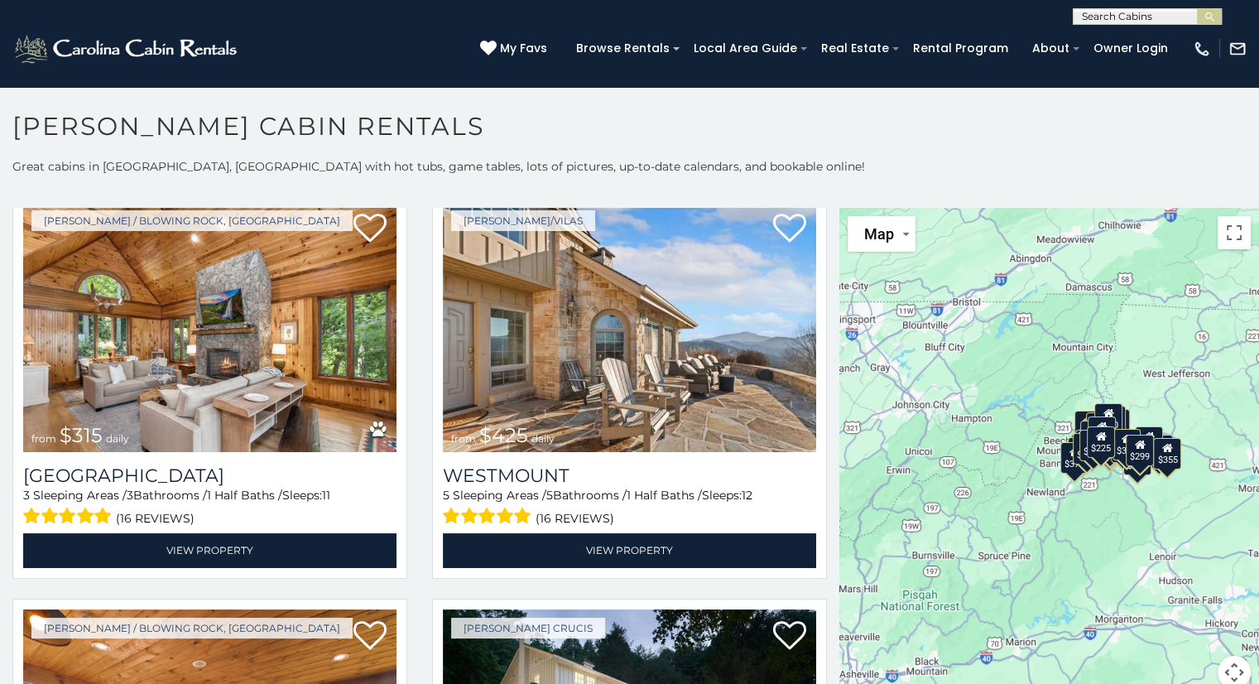
scroll to position [462, 0]
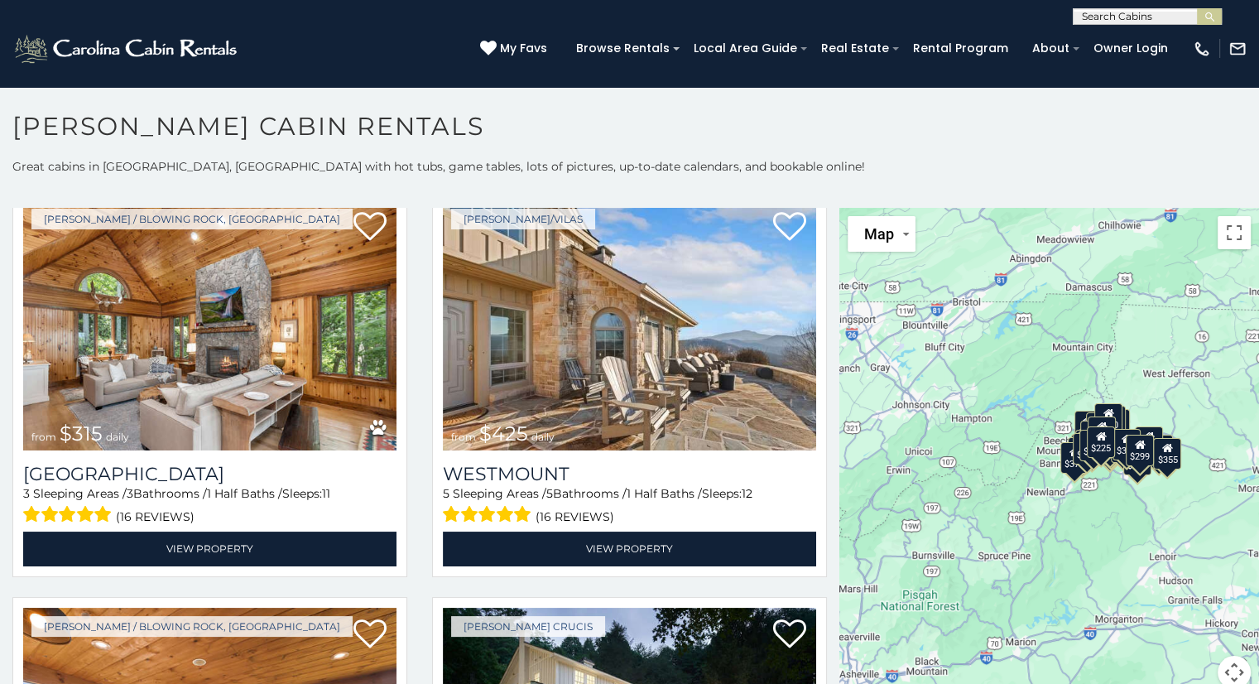
click at [625, 351] on img at bounding box center [629, 325] width 373 height 250
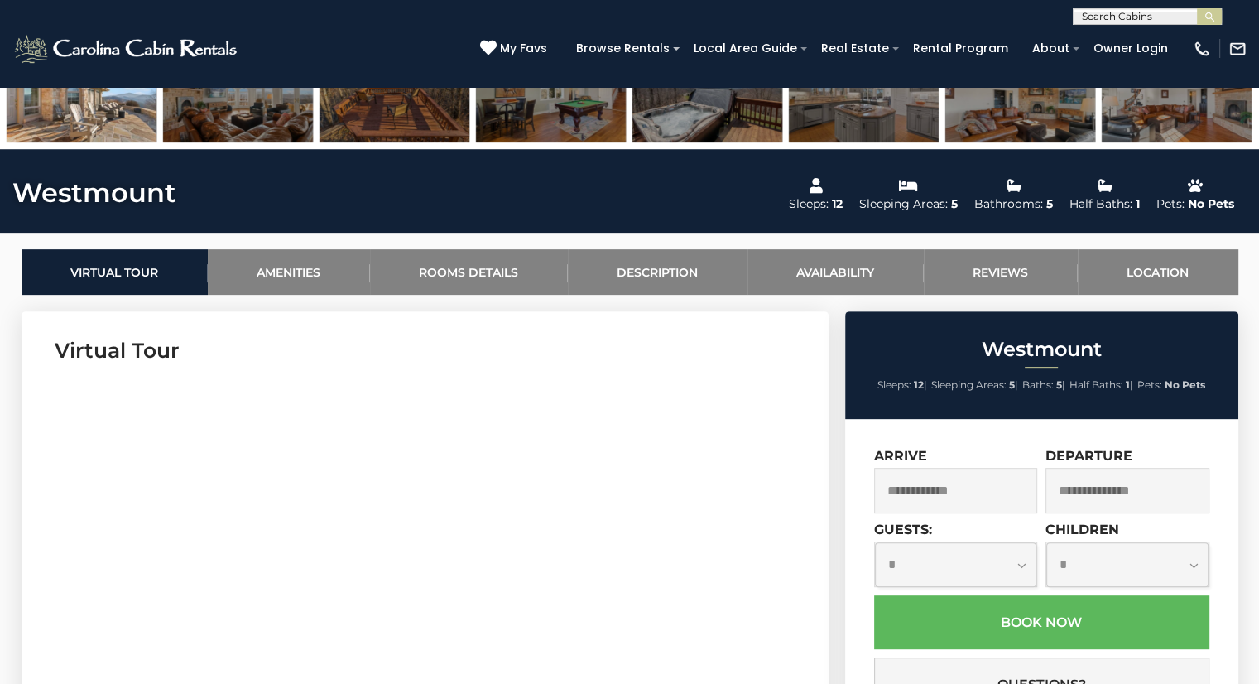
scroll to position [626, 0]
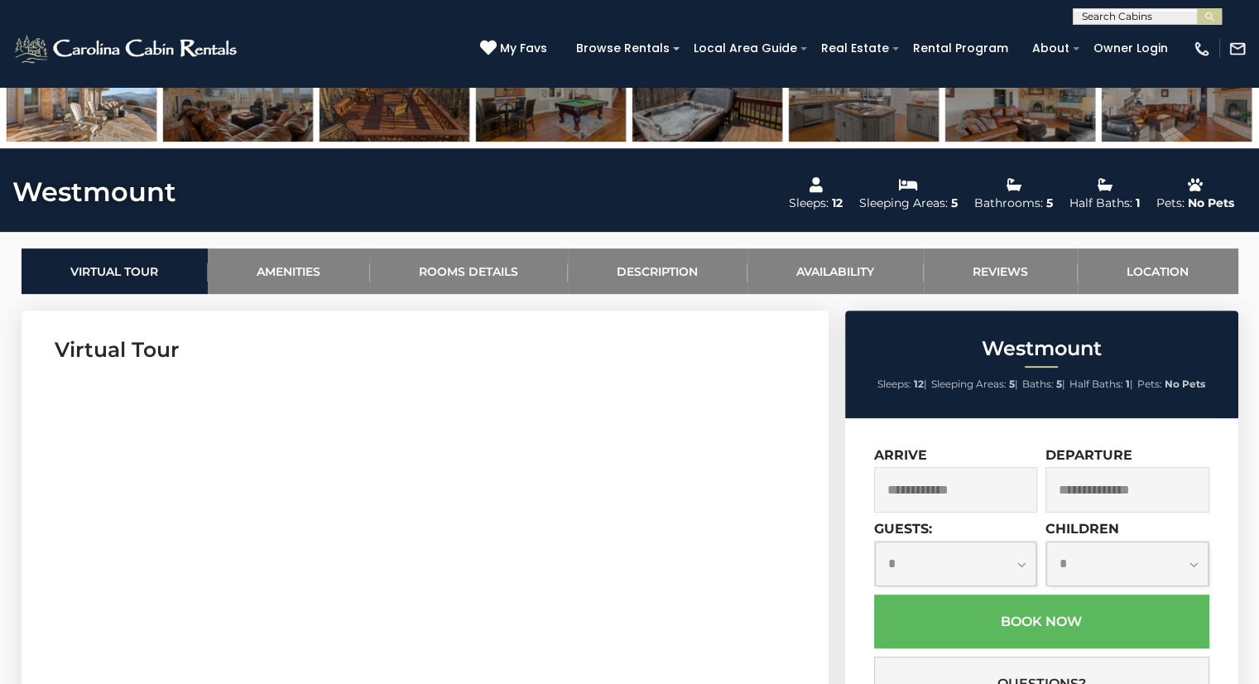
click at [959, 484] on input "text" at bounding box center [956, 490] width 164 height 46
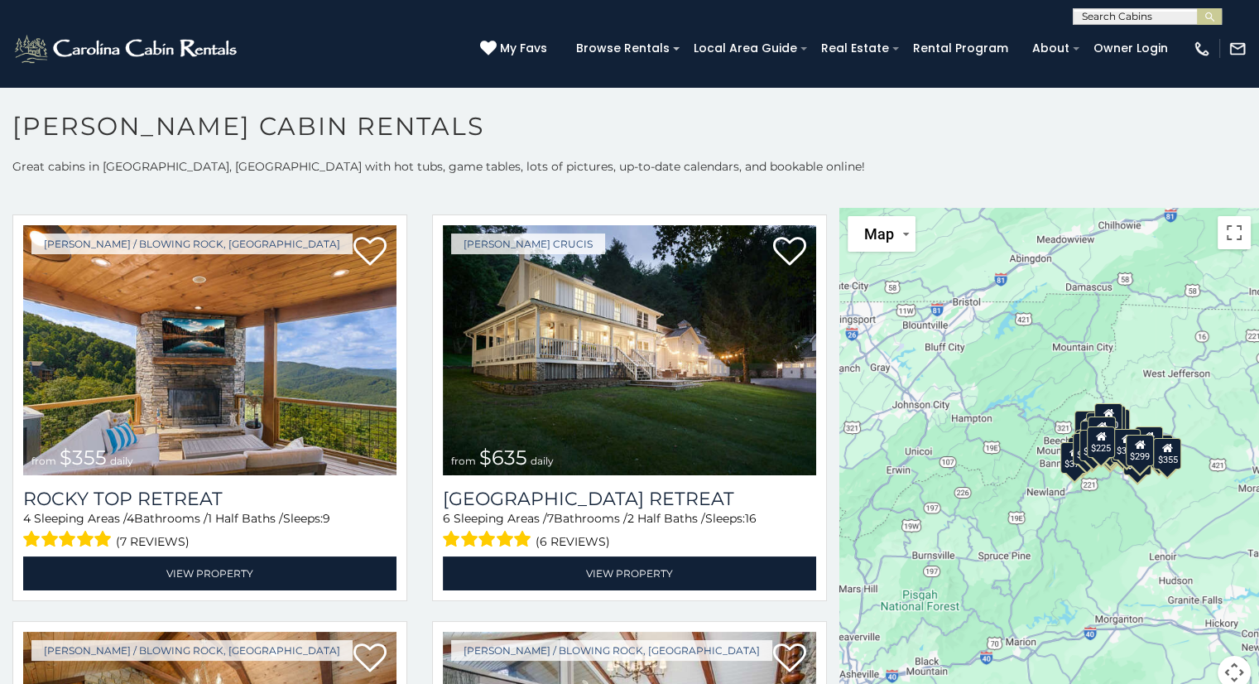
scroll to position [842, 0]
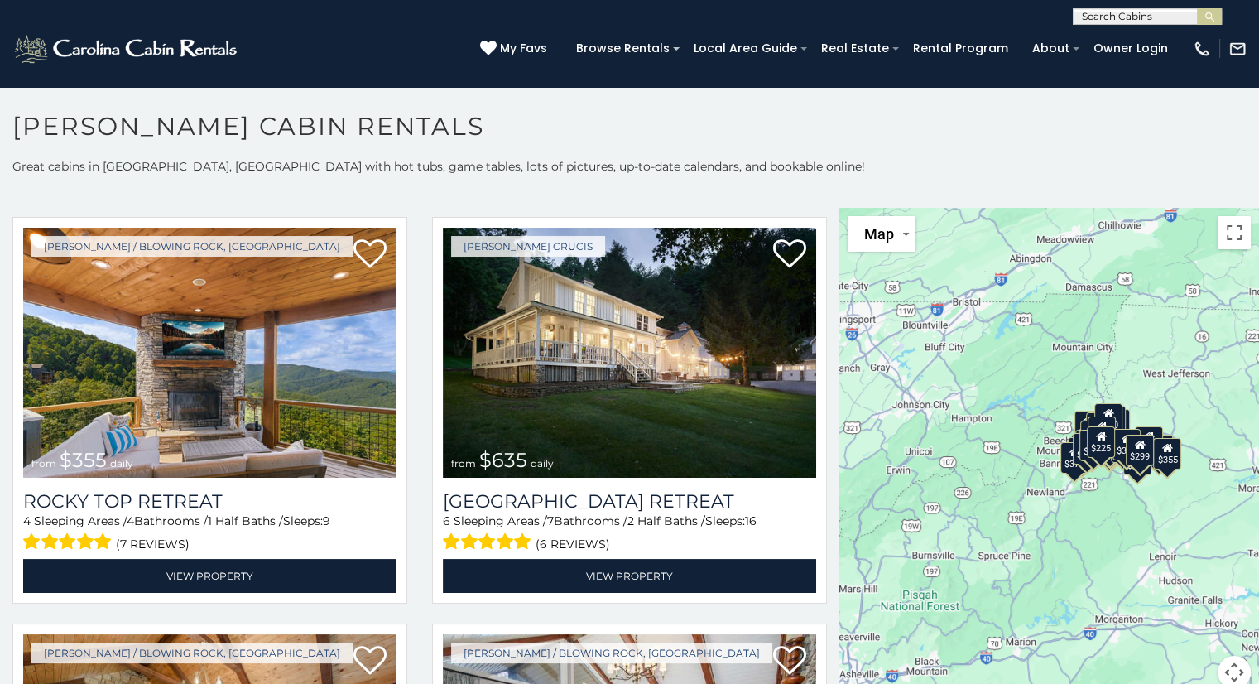
click at [206, 364] on img at bounding box center [209, 353] width 373 height 250
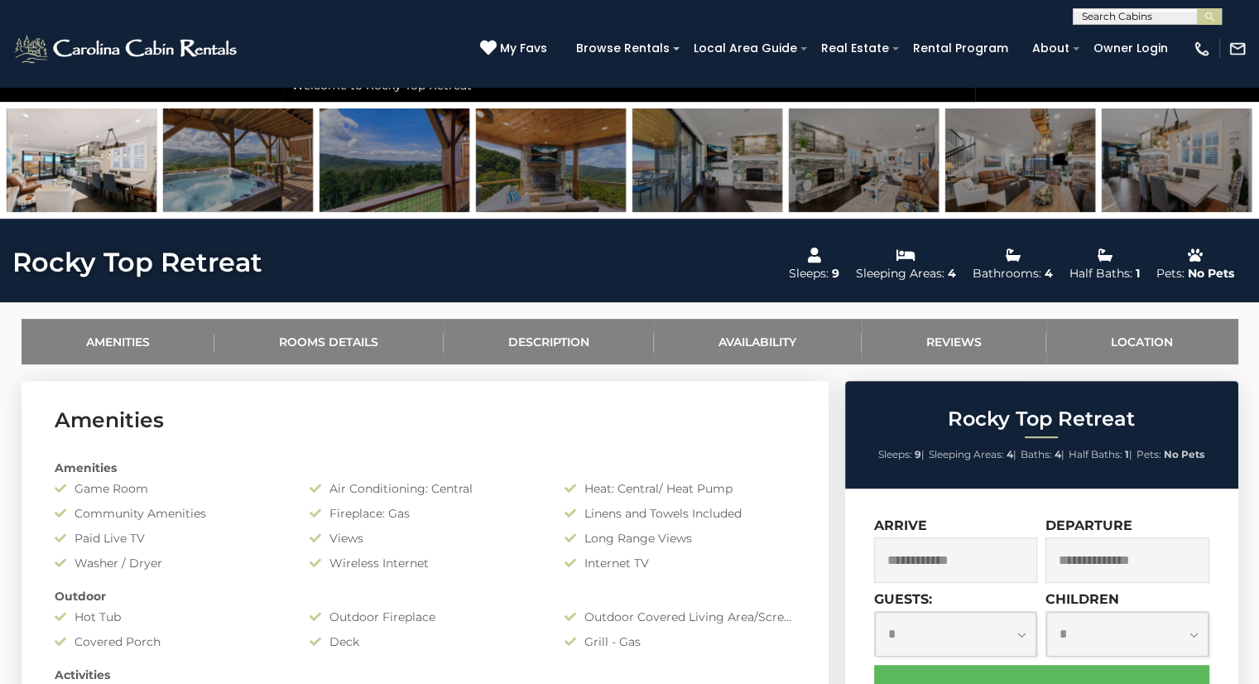
scroll to position [563, 0]
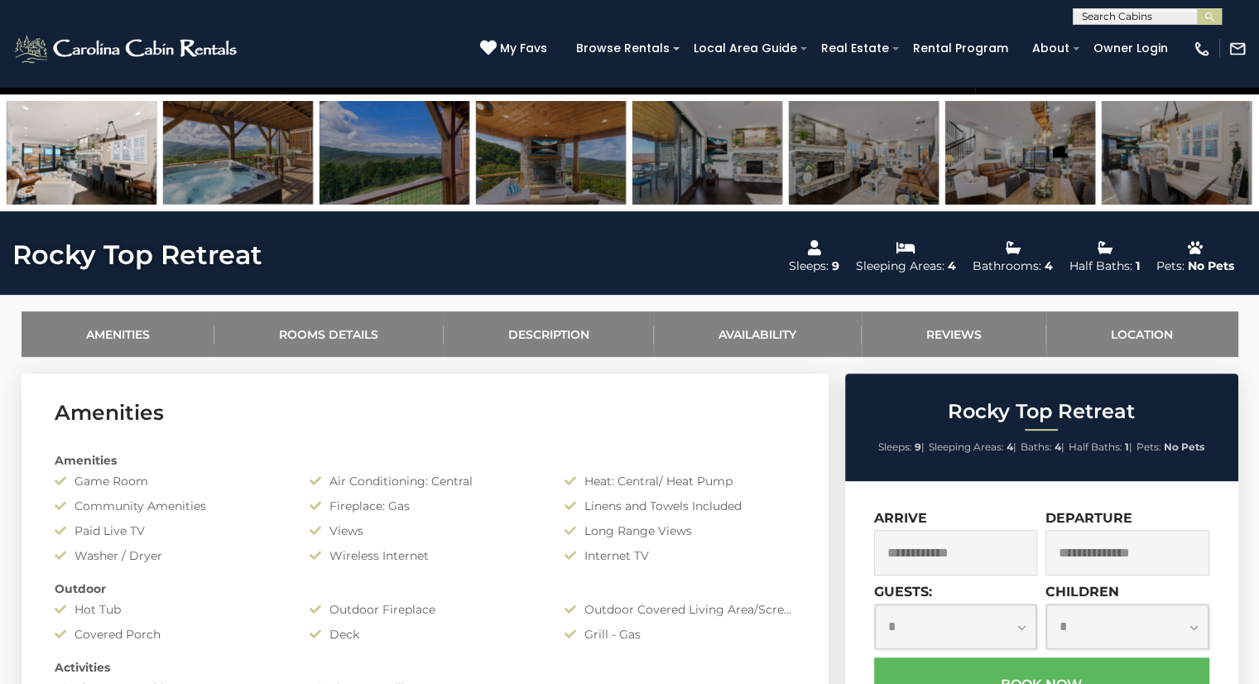
click at [948, 549] on input "text" at bounding box center [956, 553] width 164 height 46
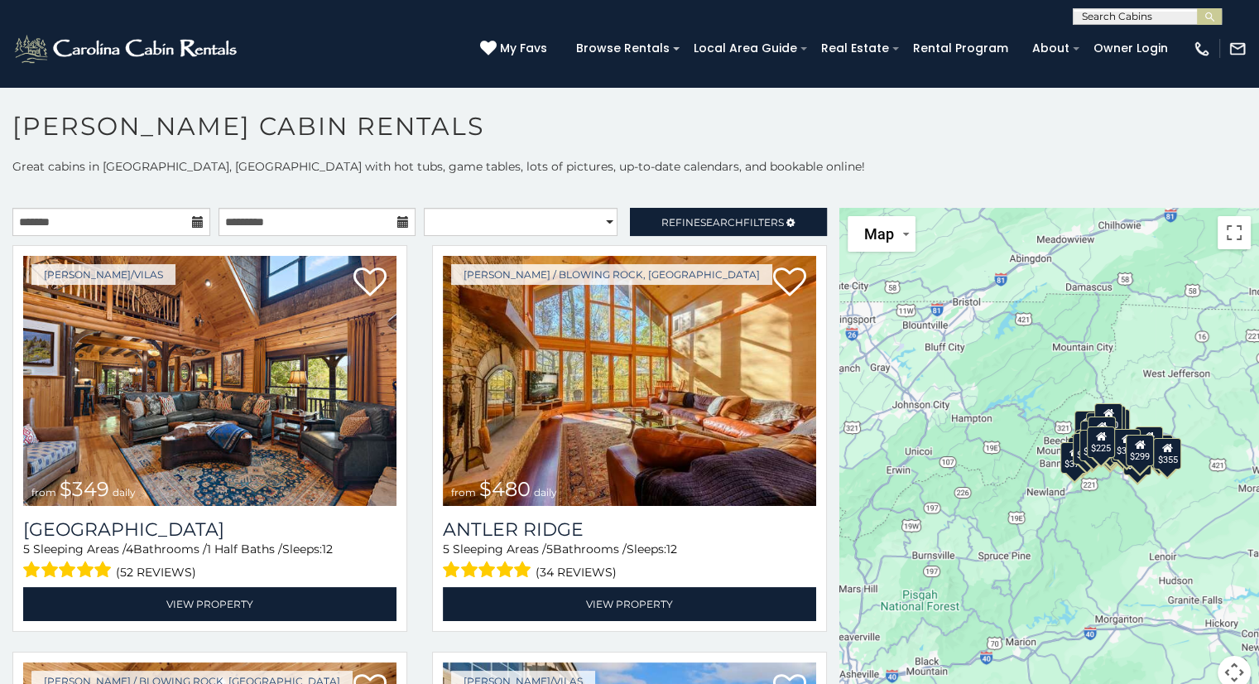
click at [628, 387] on img at bounding box center [629, 381] width 373 height 250
click at [609, 380] on img at bounding box center [629, 381] width 373 height 250
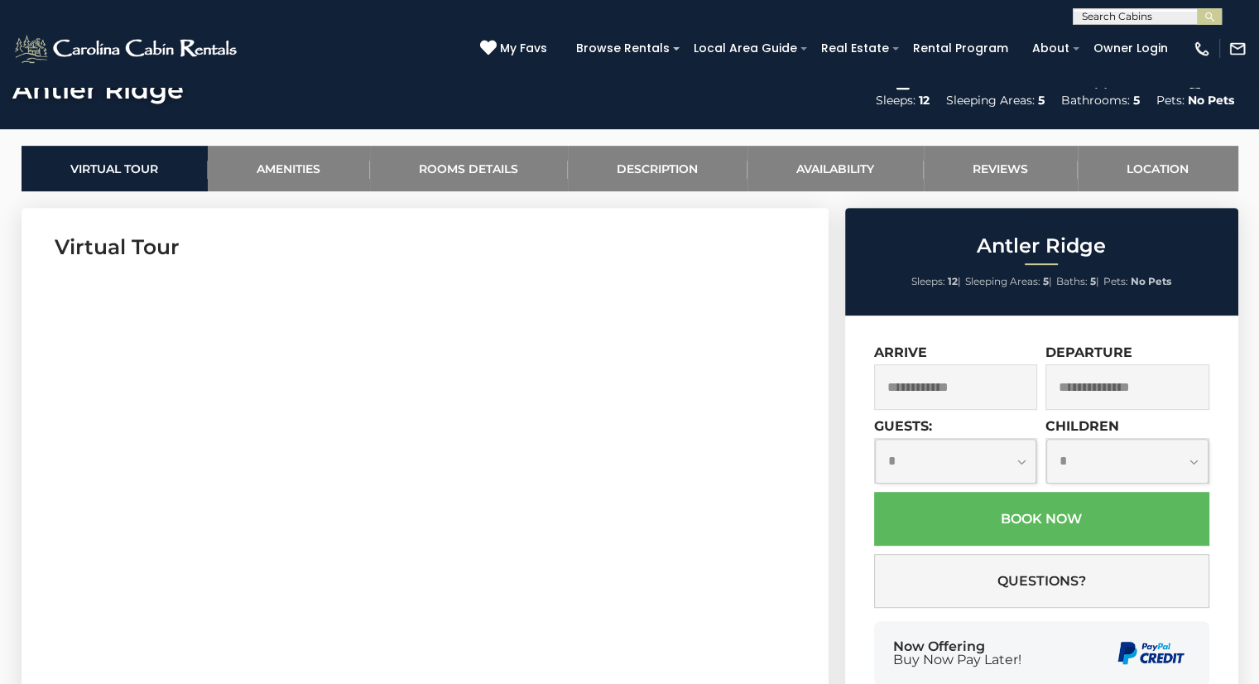
scroll to position [728, 0]
click at [941, 383] on input "text" at bounding box center [956, 387] width 164 height 46
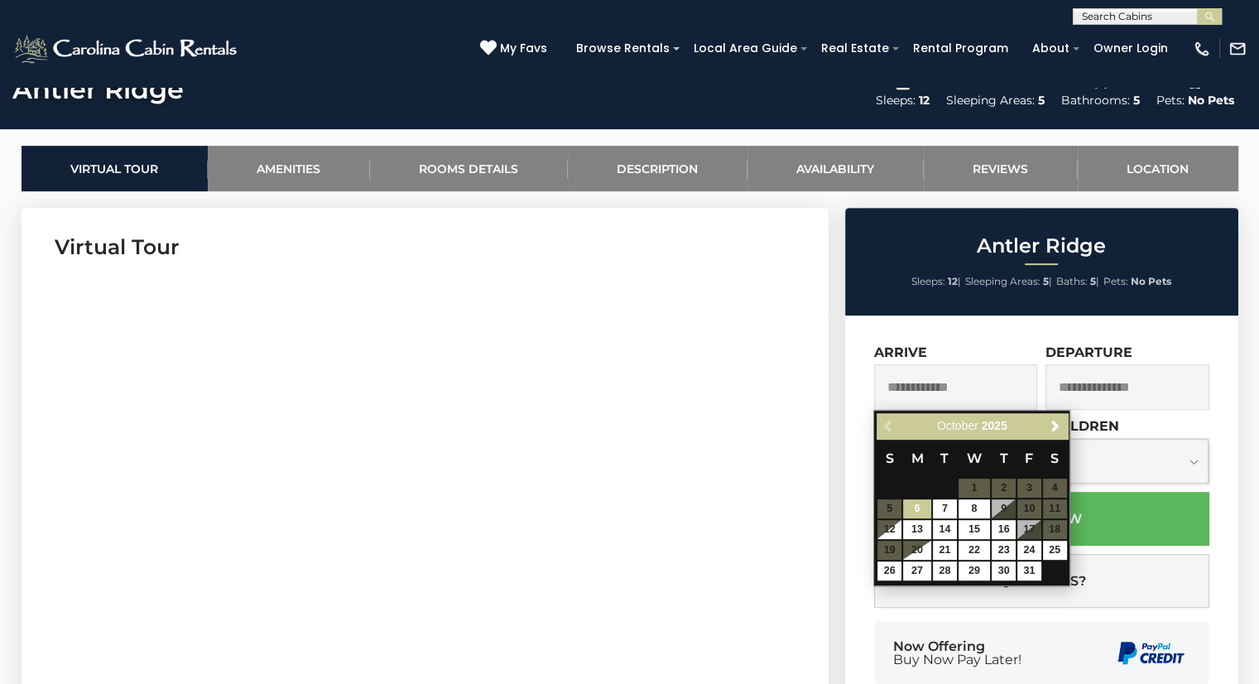
click at [1056, 424] on span "Next" at bounding box center [1055, 426] width 13 height 13
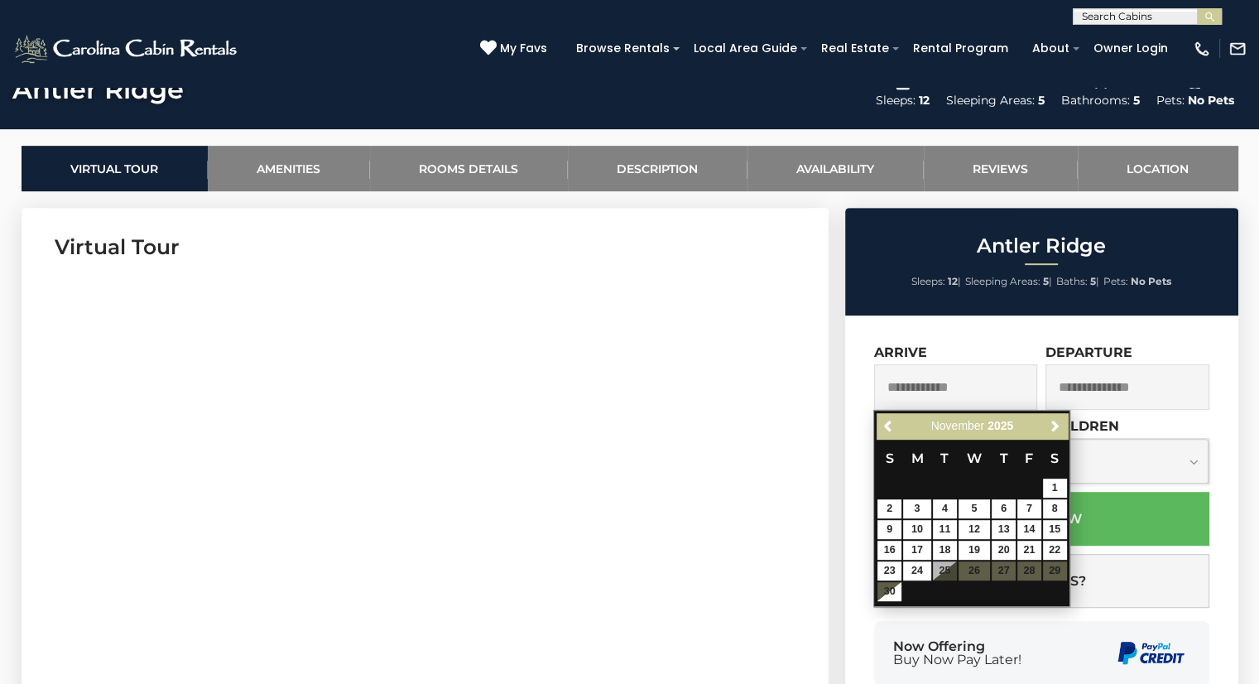
click at [1056, 425] on span "Next" at bounding box center [1055, 426] width 13 height 13
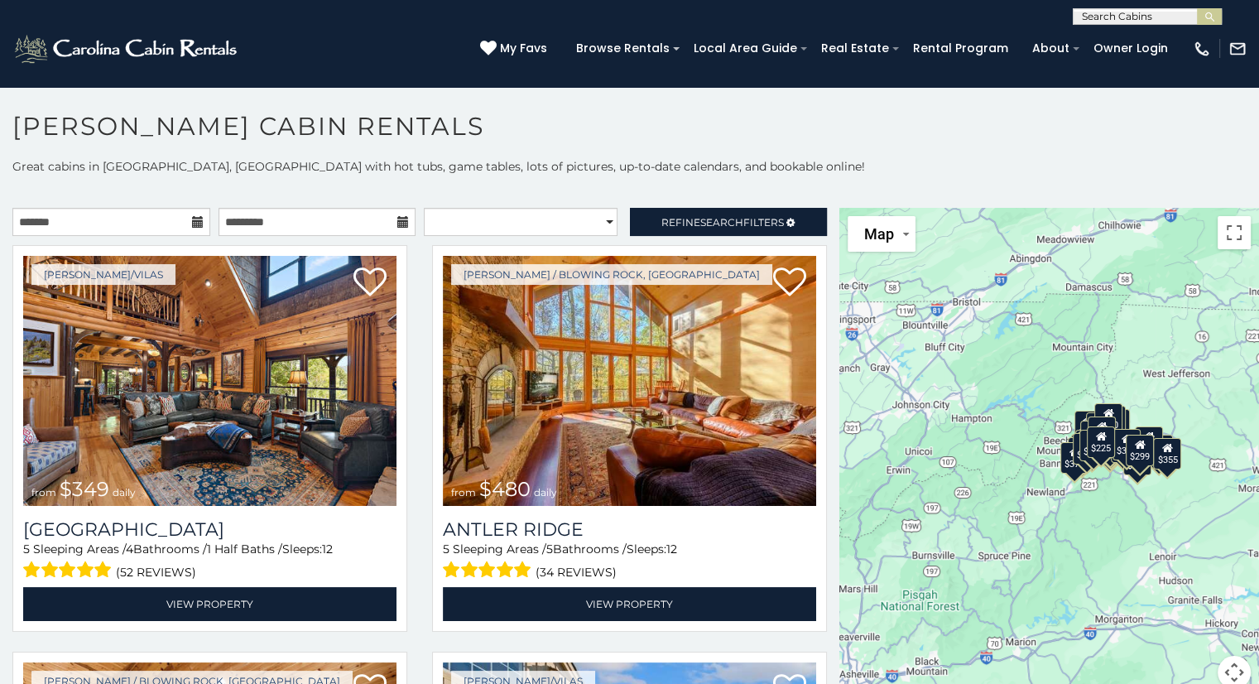
click at [248, 382] on img at bounding box center [209, 381] width 373 height 250
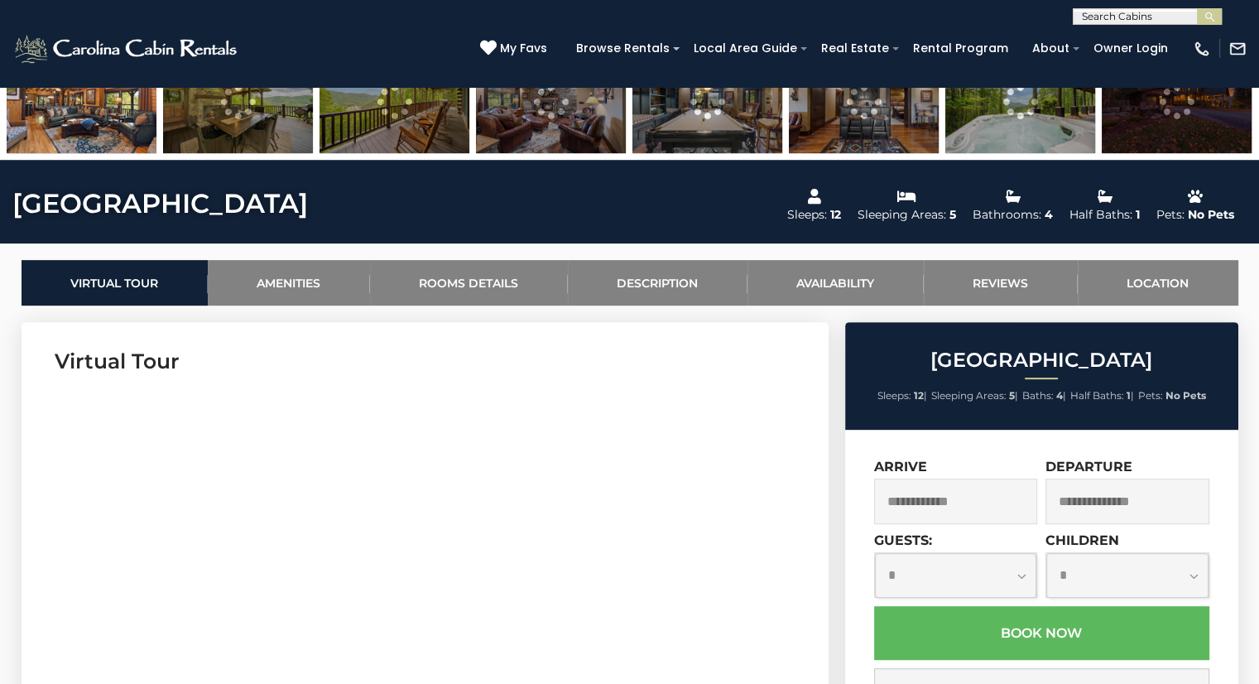
scroll to position [620, 0]
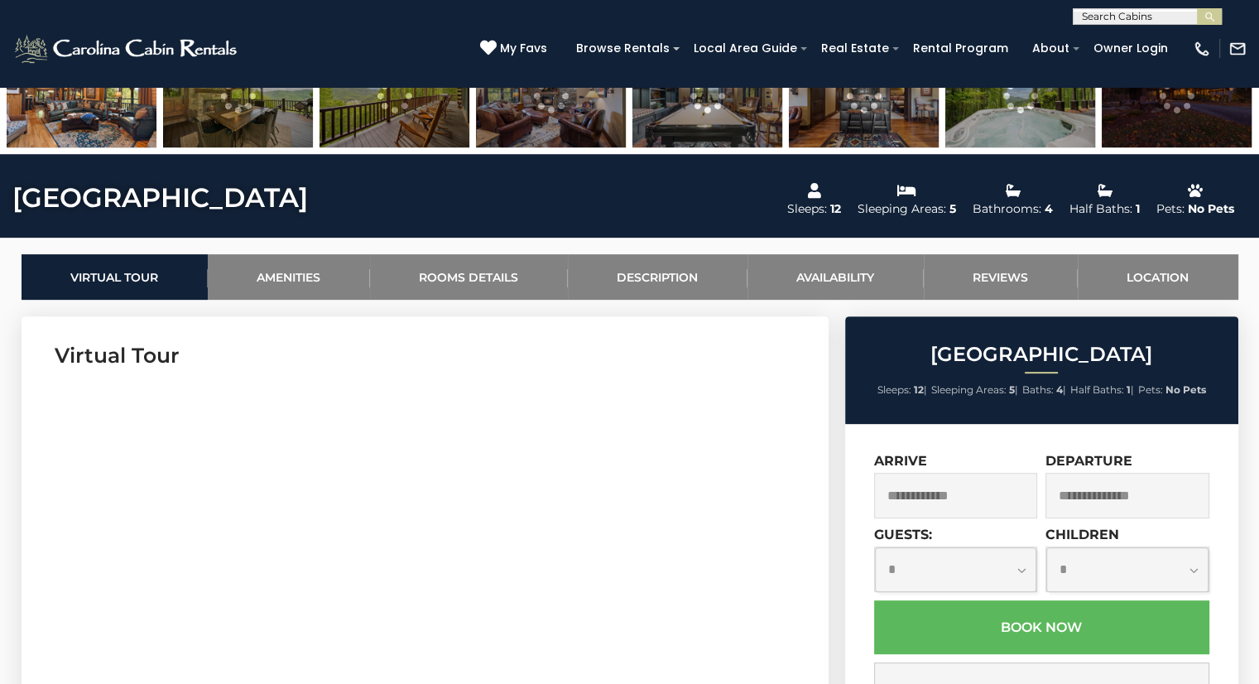
click at [925, 503] on input "text" at bounding box center [956, 496] width 164 height 46
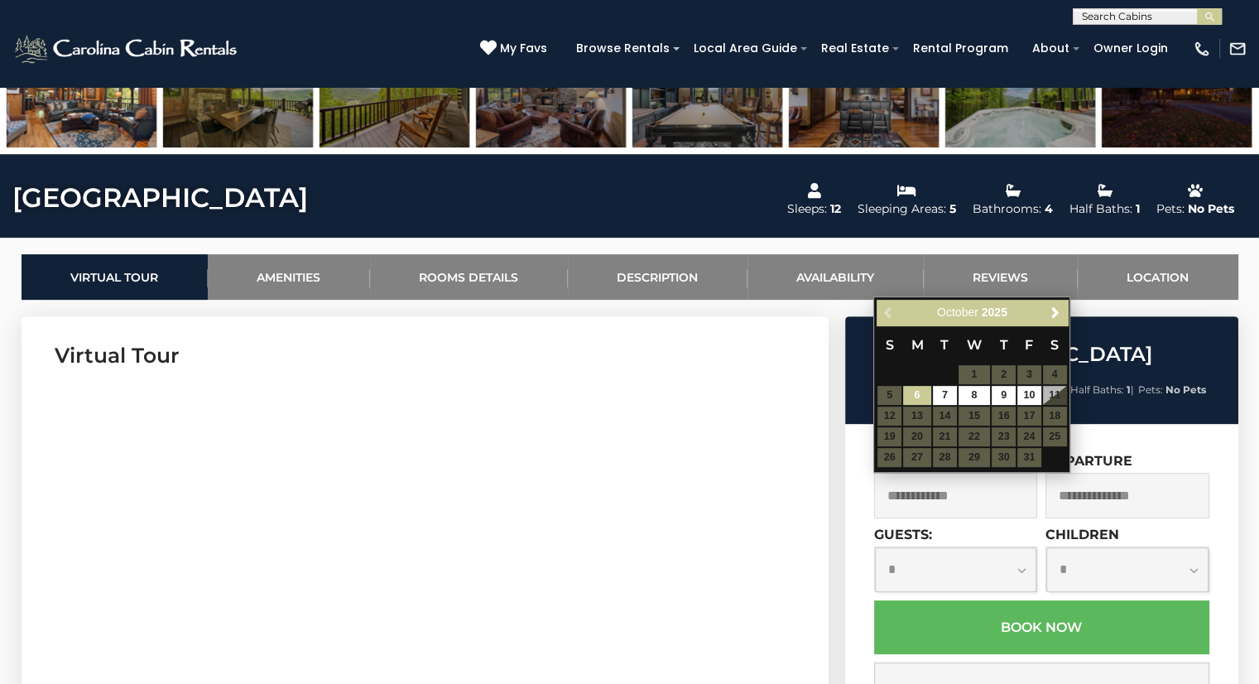
click at [1055, 311] on span "Next" at bounding box center [1055, 312] width 13 height 13
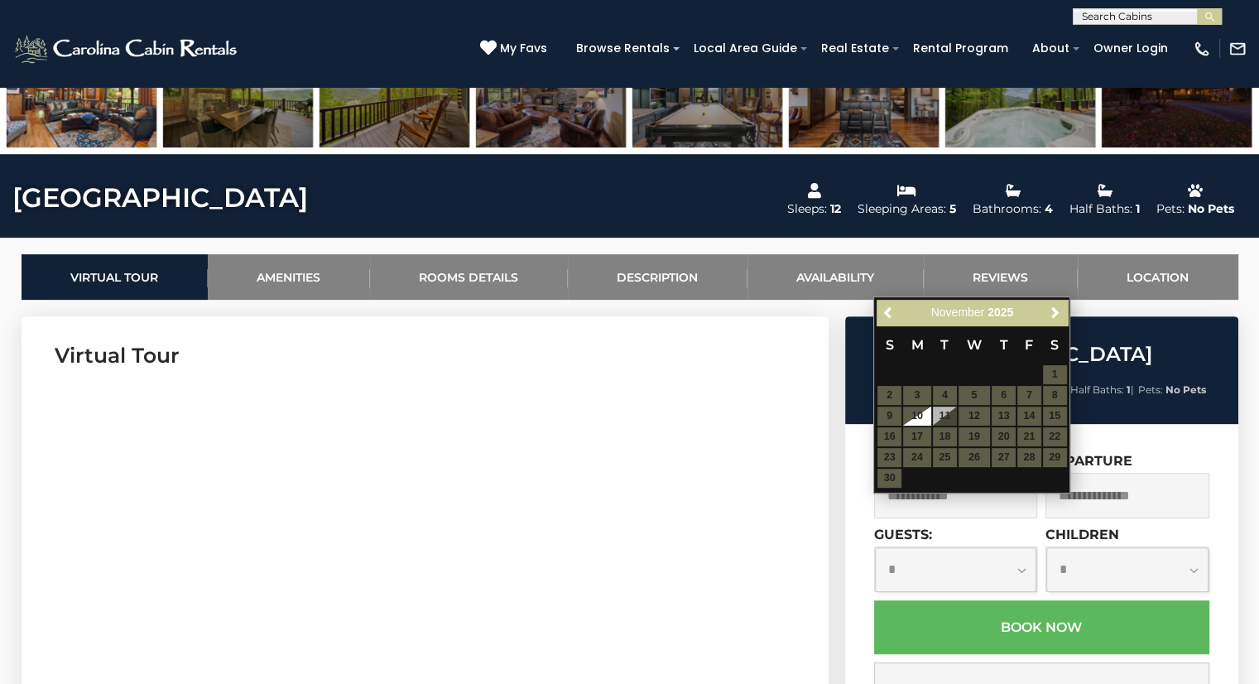
click at [1056, 315] on span "Next" at bounding box center [1055, 312] width 13 height 13
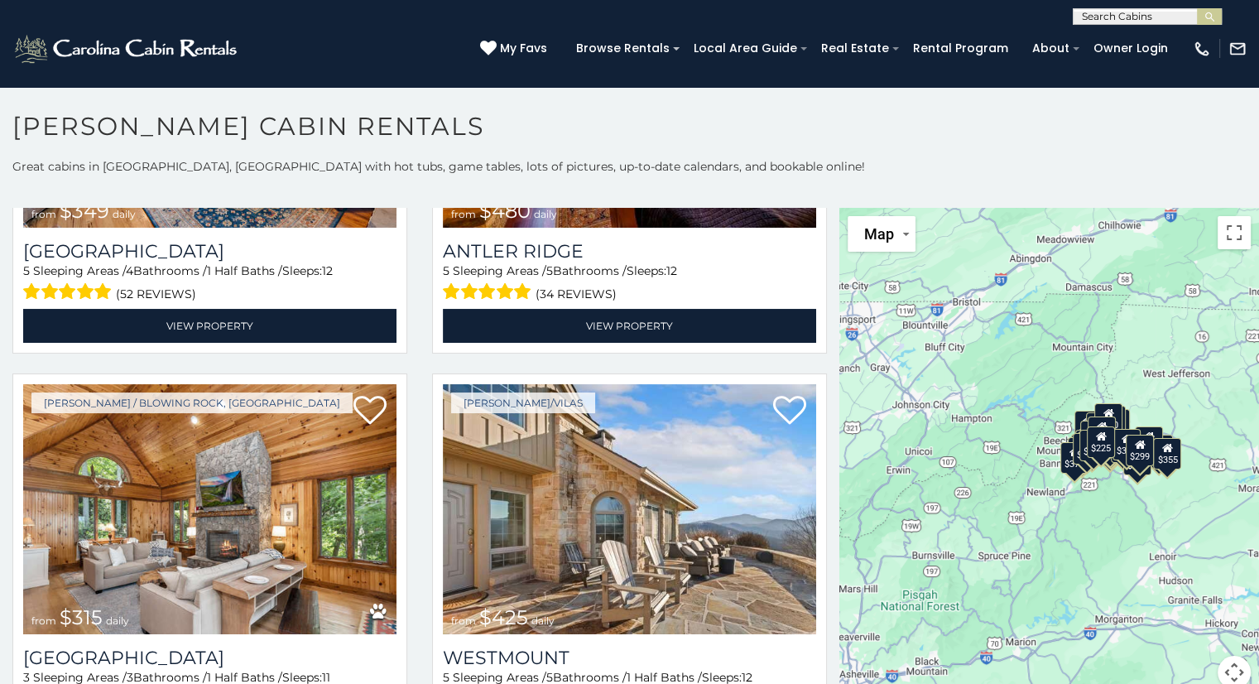
scroll to position [279, 0]
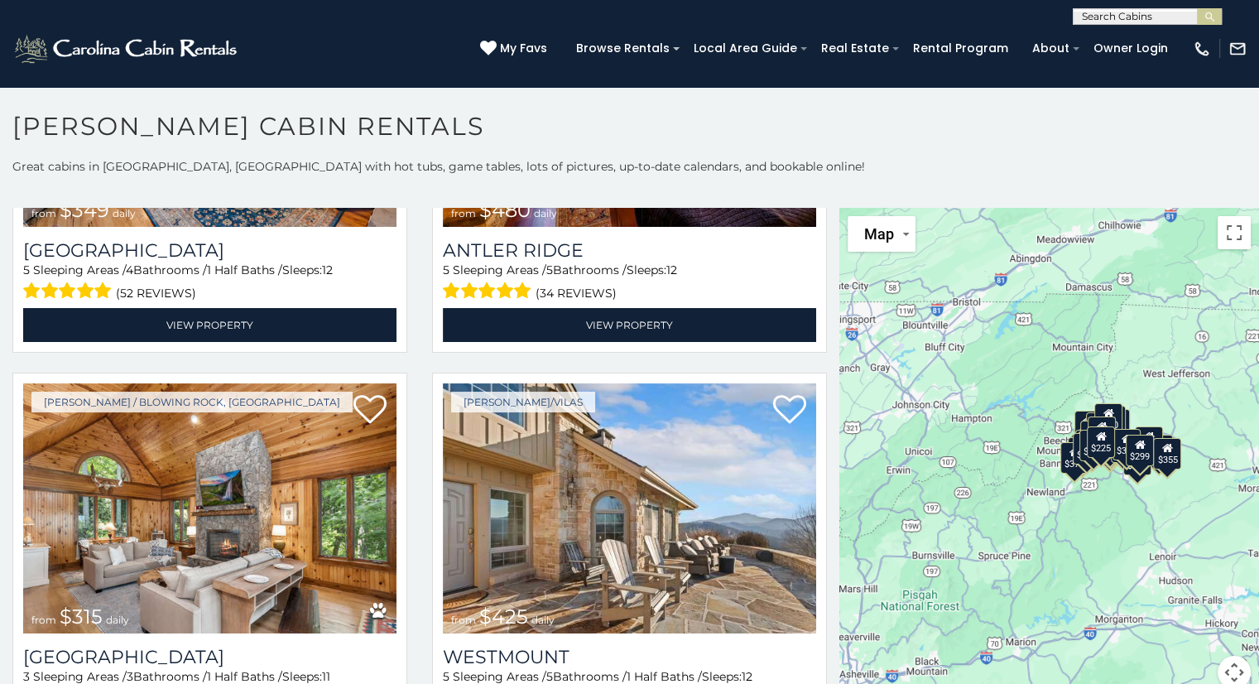
click at [246, 516] on img at bounding box center [209, 508] width 373 height 250
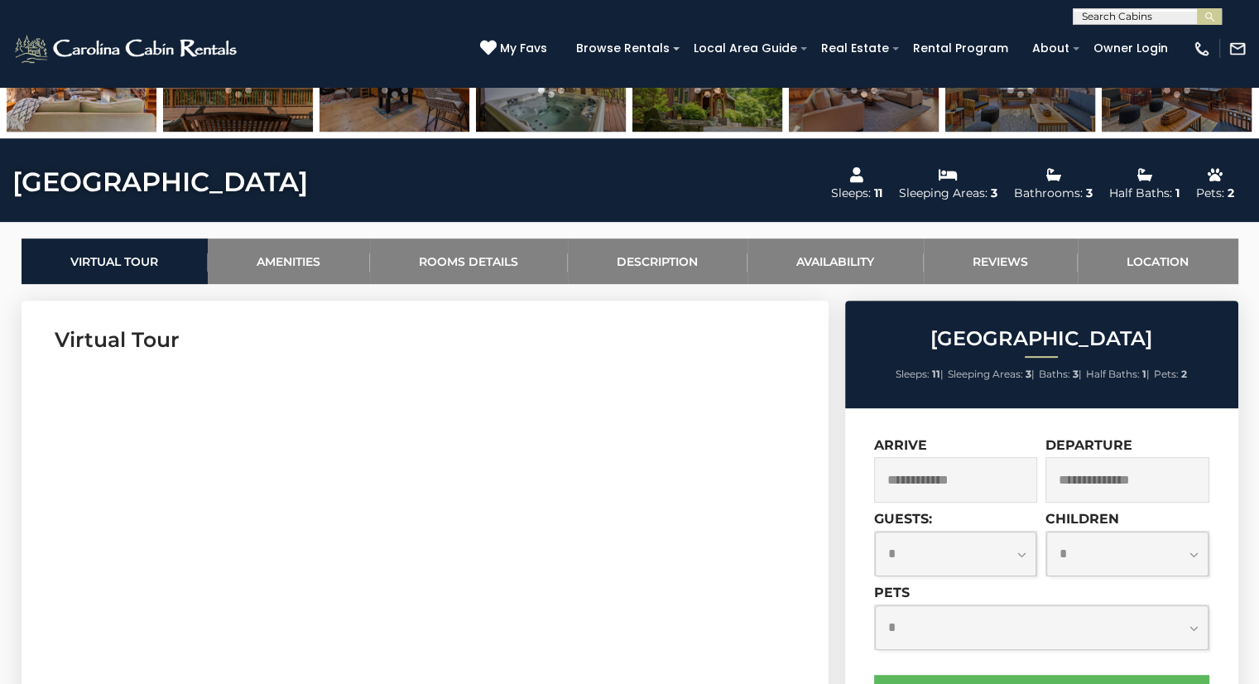
scroll to position [665, 0]
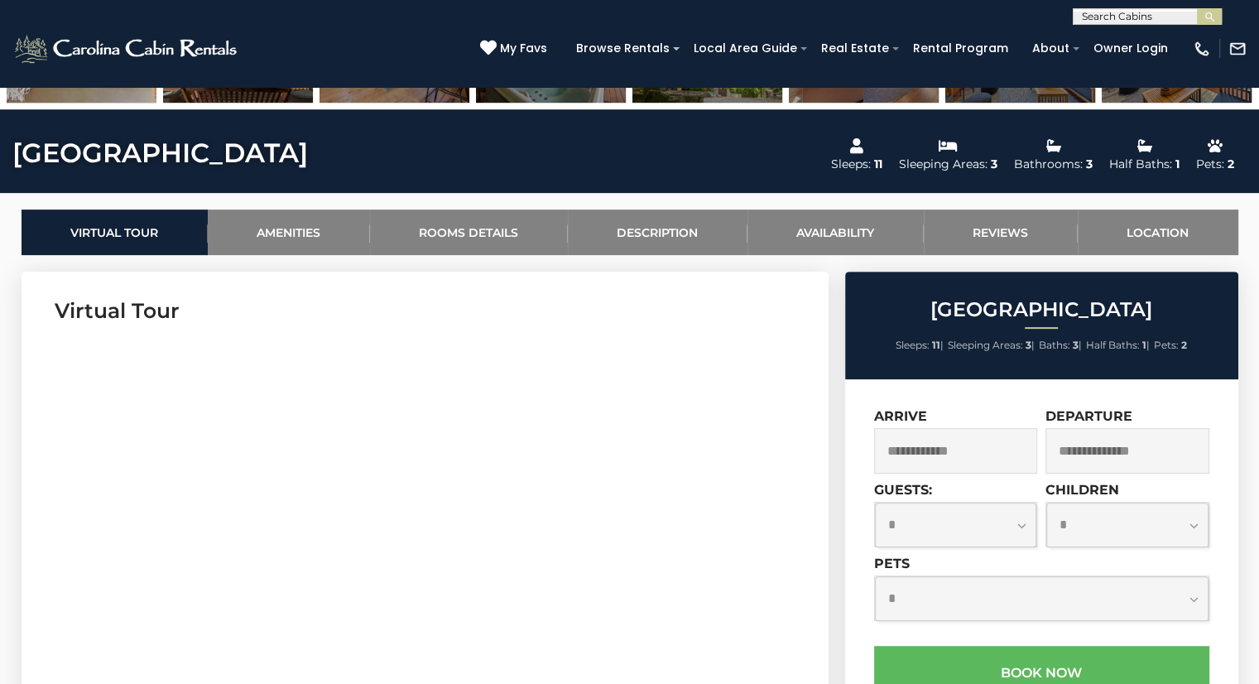
click at [970, 447] on input "text" at bounding box center [956, 451] width 164 height 46
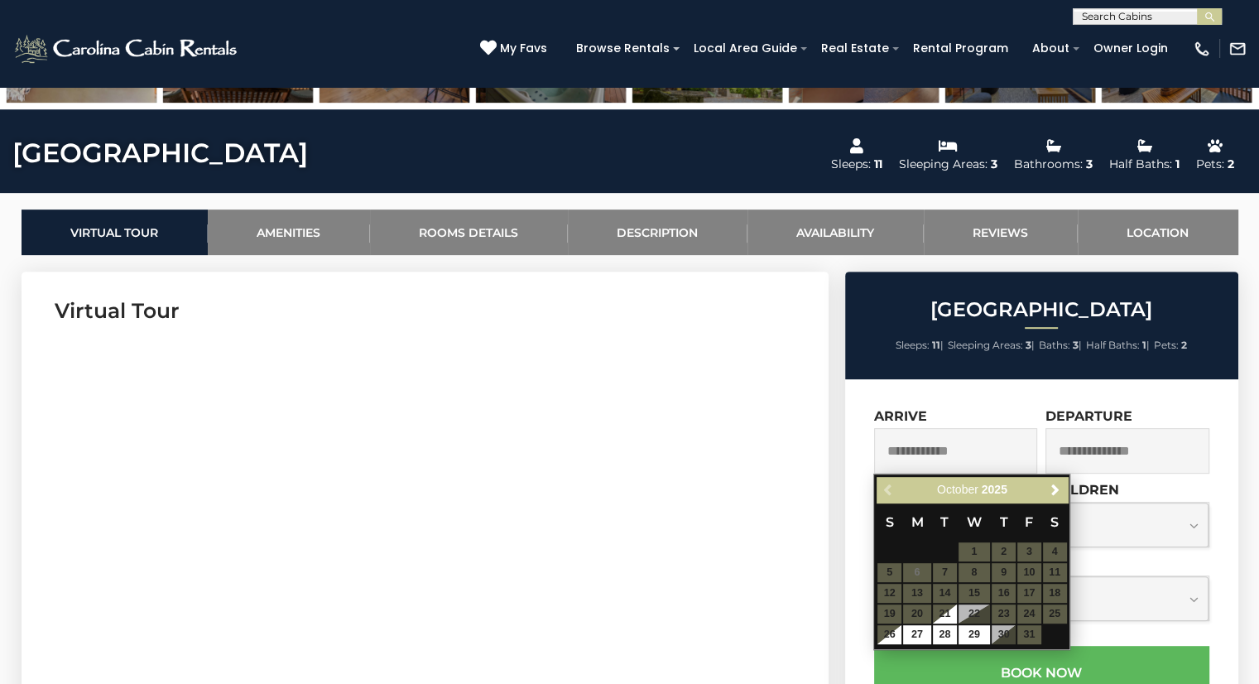
click at [1055, 488] on span "Next" at bounding box center [1055, 489] width 13 height 13
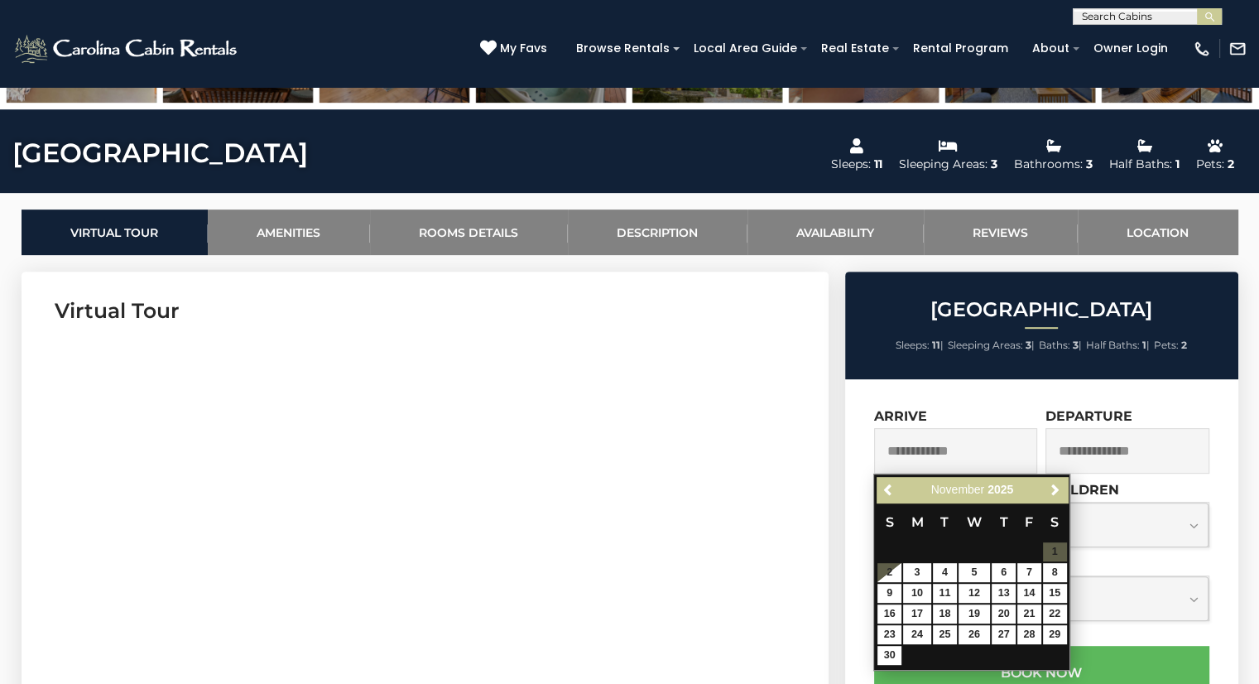
click at [1056, 489] on span "Next" at bounding box center [1055, 489] width 13 height 13
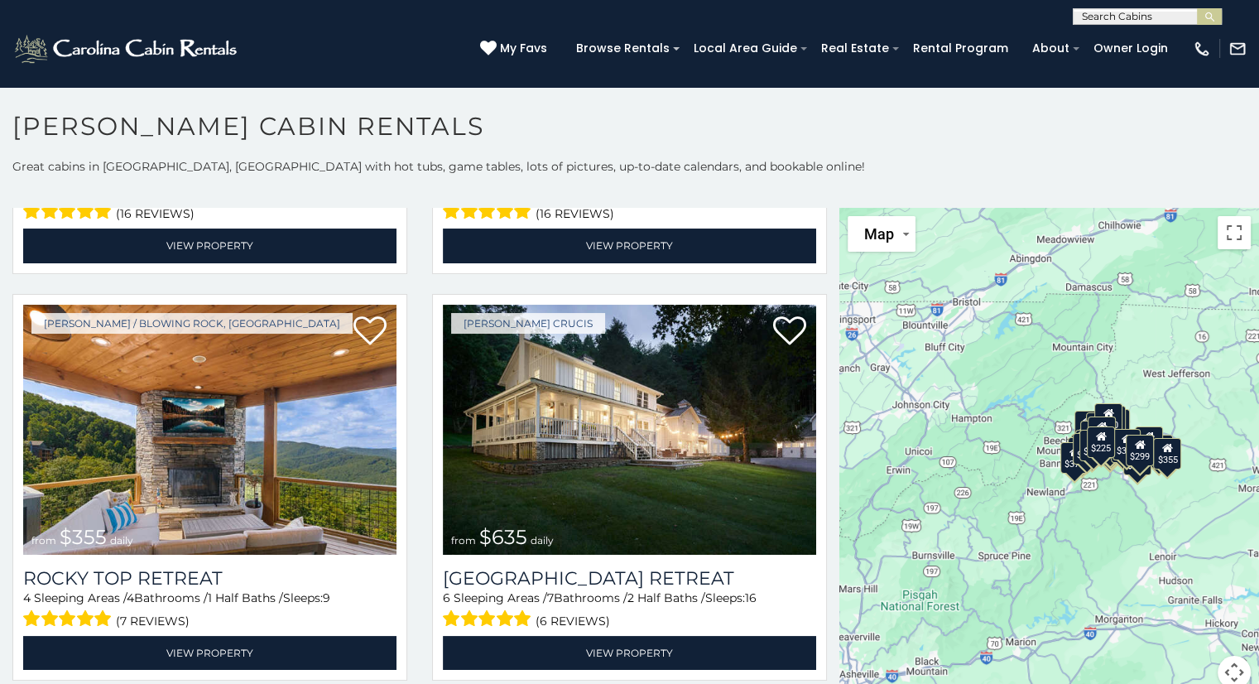
scroll to position [770, 0]
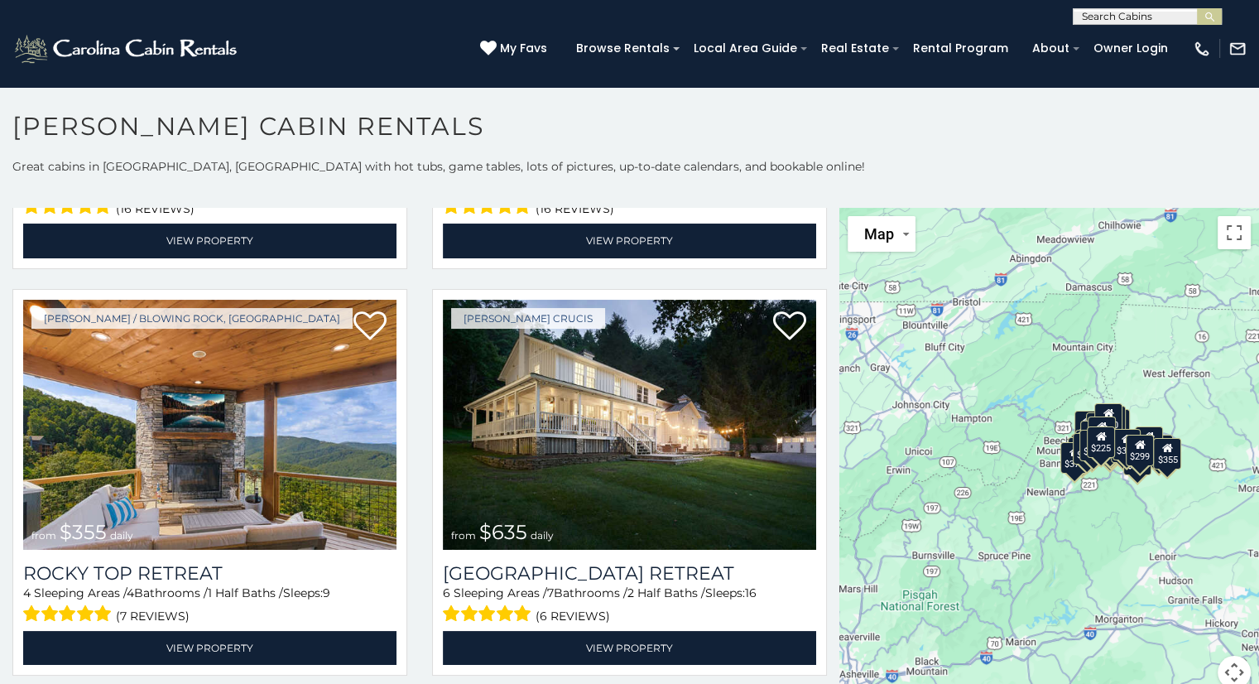
click at [193, 457] on img at bounding box center [209, 425] width 373 height 250
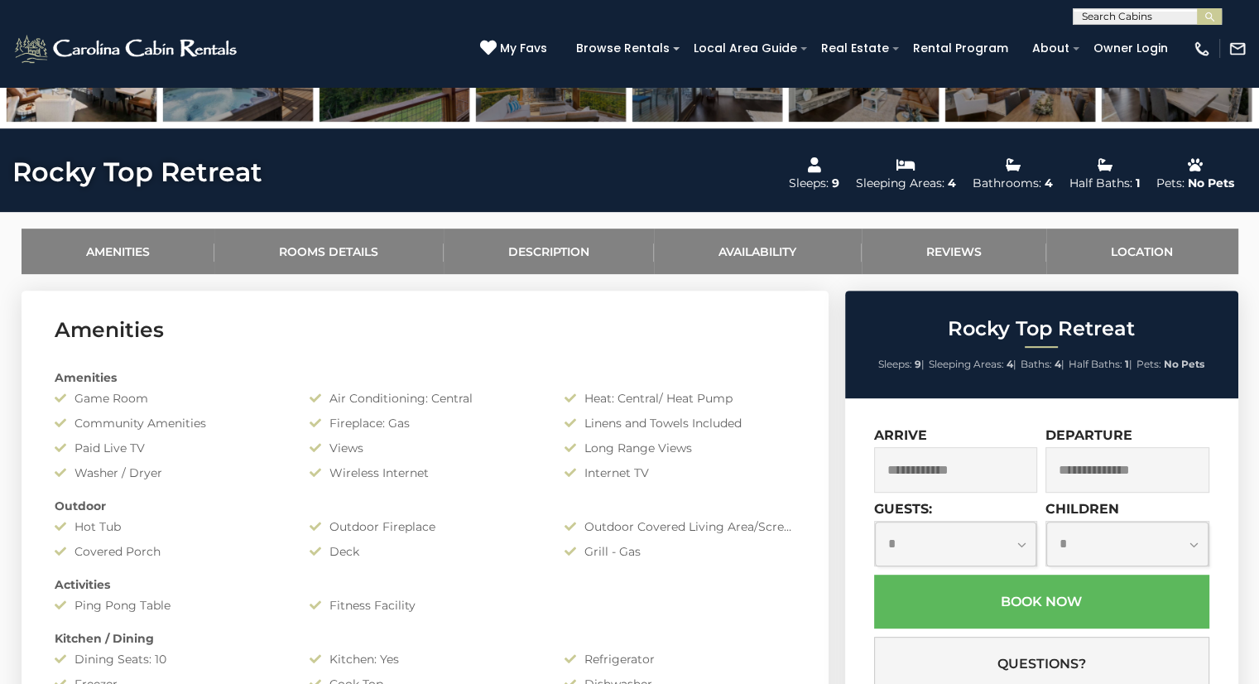
scroll to position [647, 0]
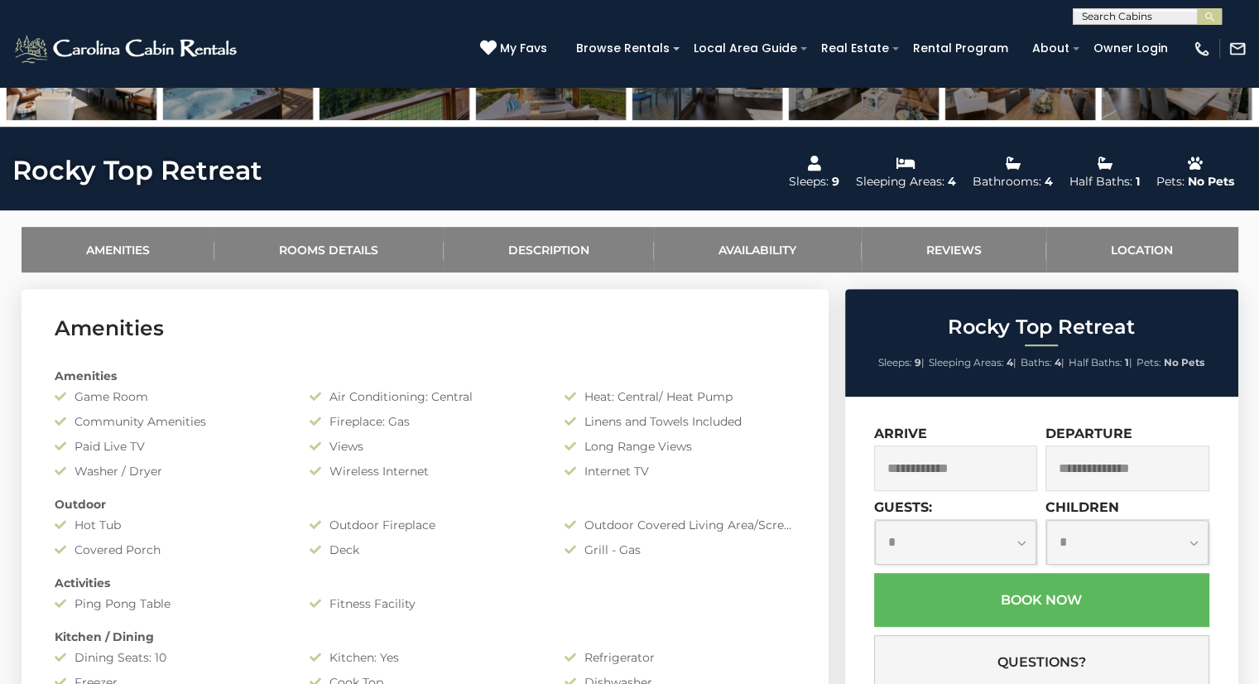
click at [964, 469] on input "text" at bounding box center [956, 468] width 164 height 46
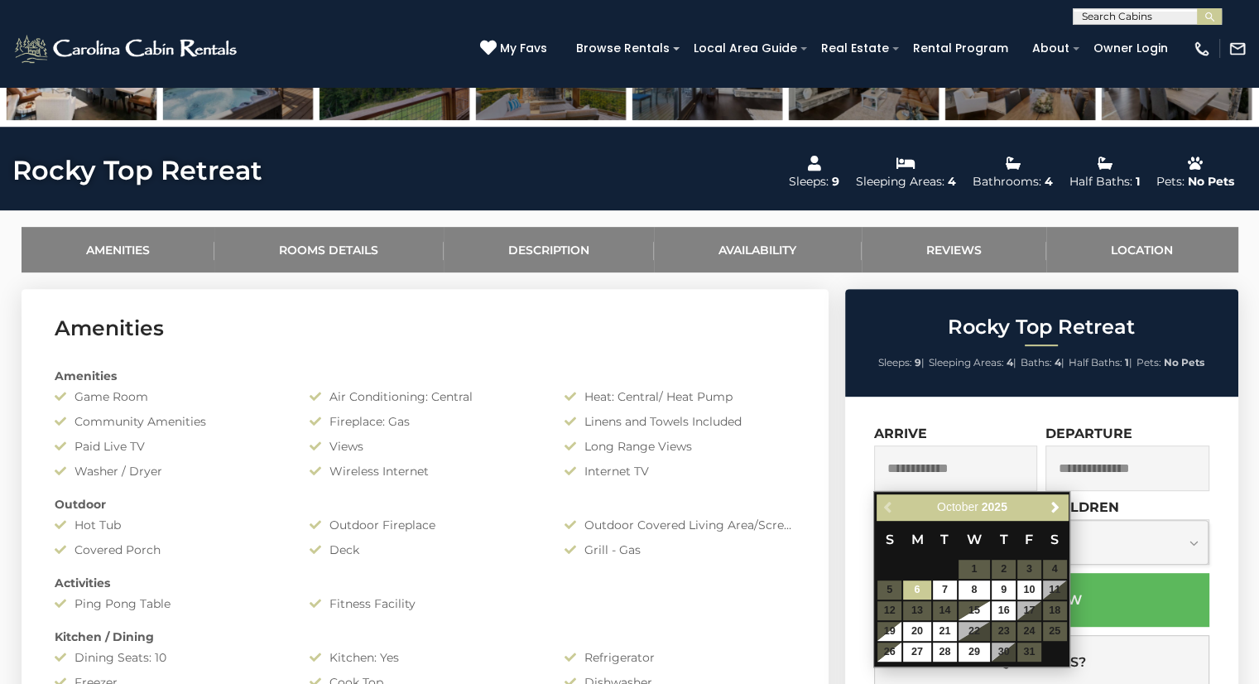
click at [1056, 507] on span "Next" at bounding box center [1055, 507] width 13 height 13
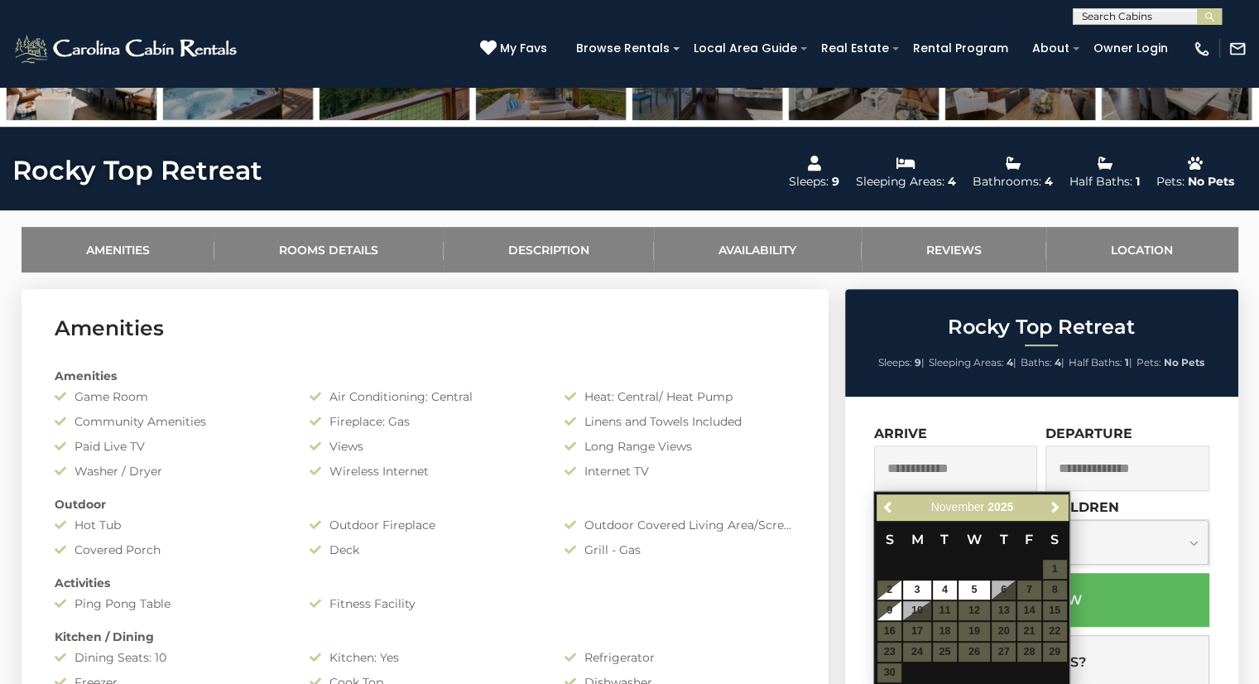
click at [1055, 507] on span "Next" at bounding box center [1055, 507] width 13 height 13
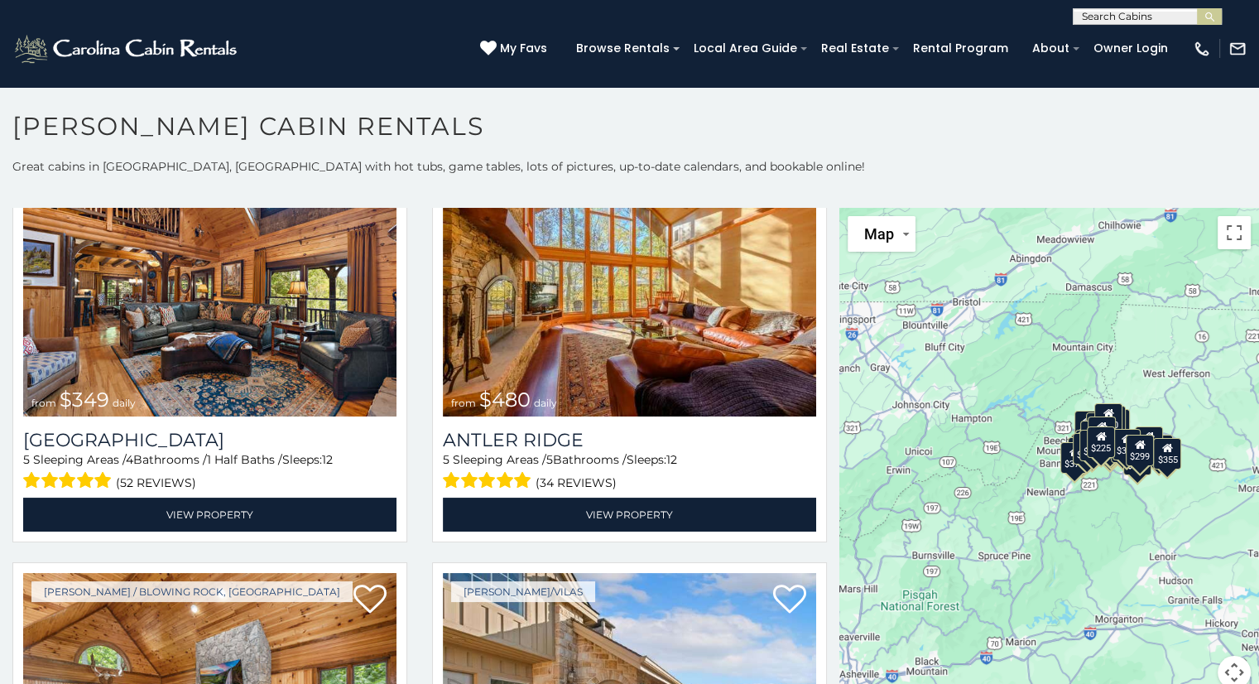
scroll to position [80, 0]
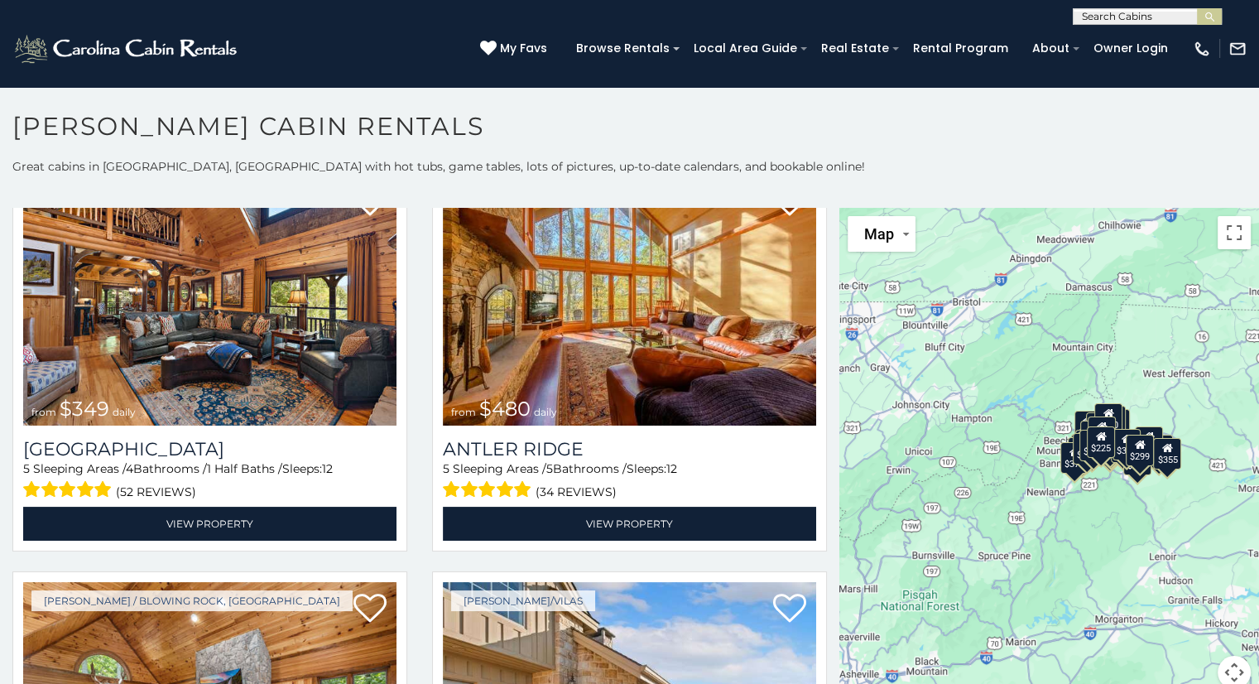
click at [606, 334] on img at bounding box center [629, 300] width 373 height 250
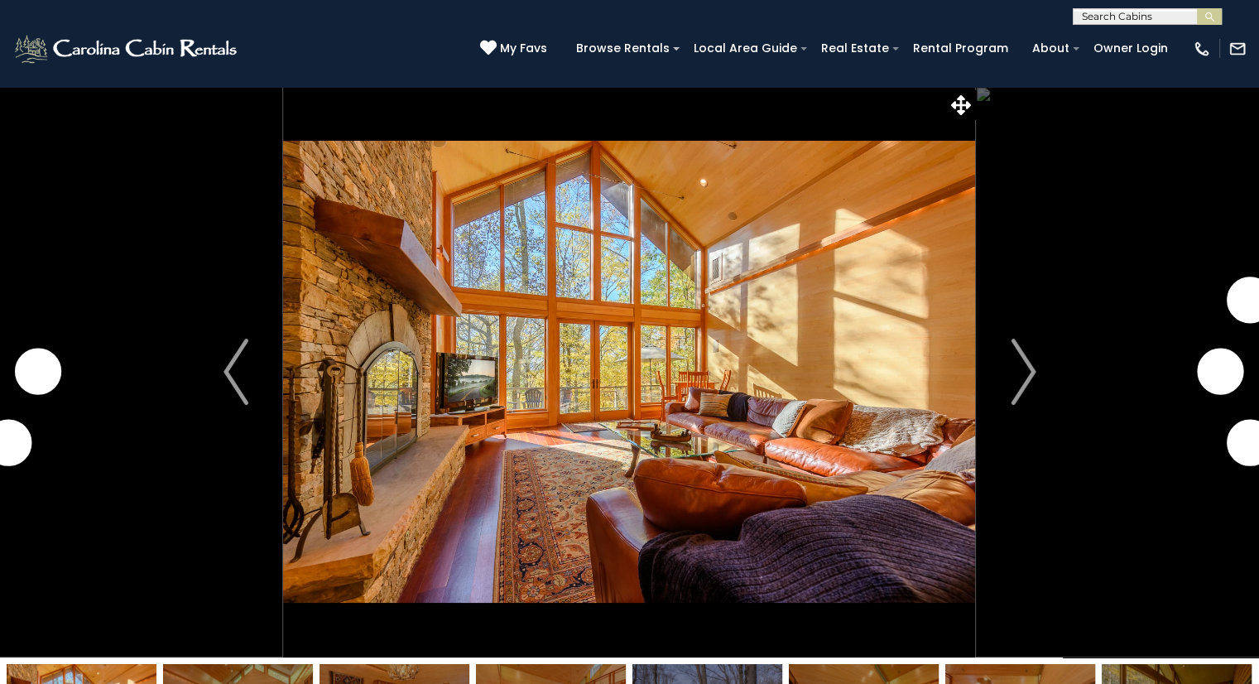
click at [1032, 371] on img "Next" at bounding box center [1023, 372] width 25 height 66
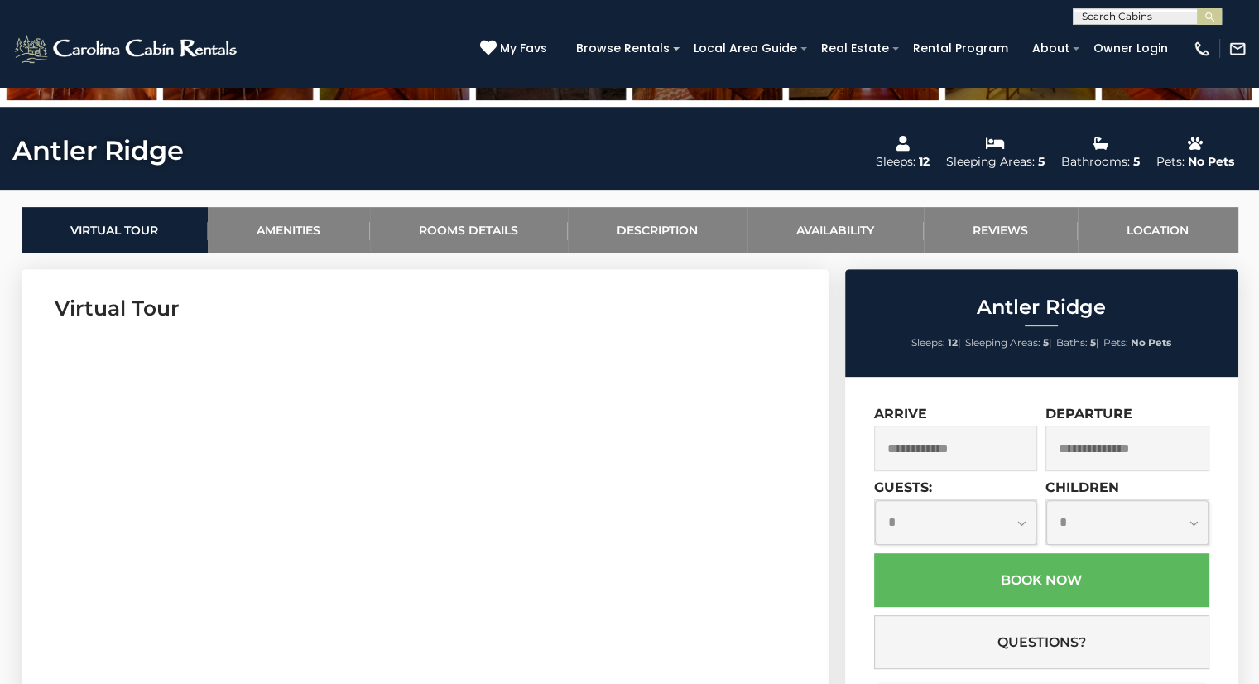
scroll to position [669, 0]
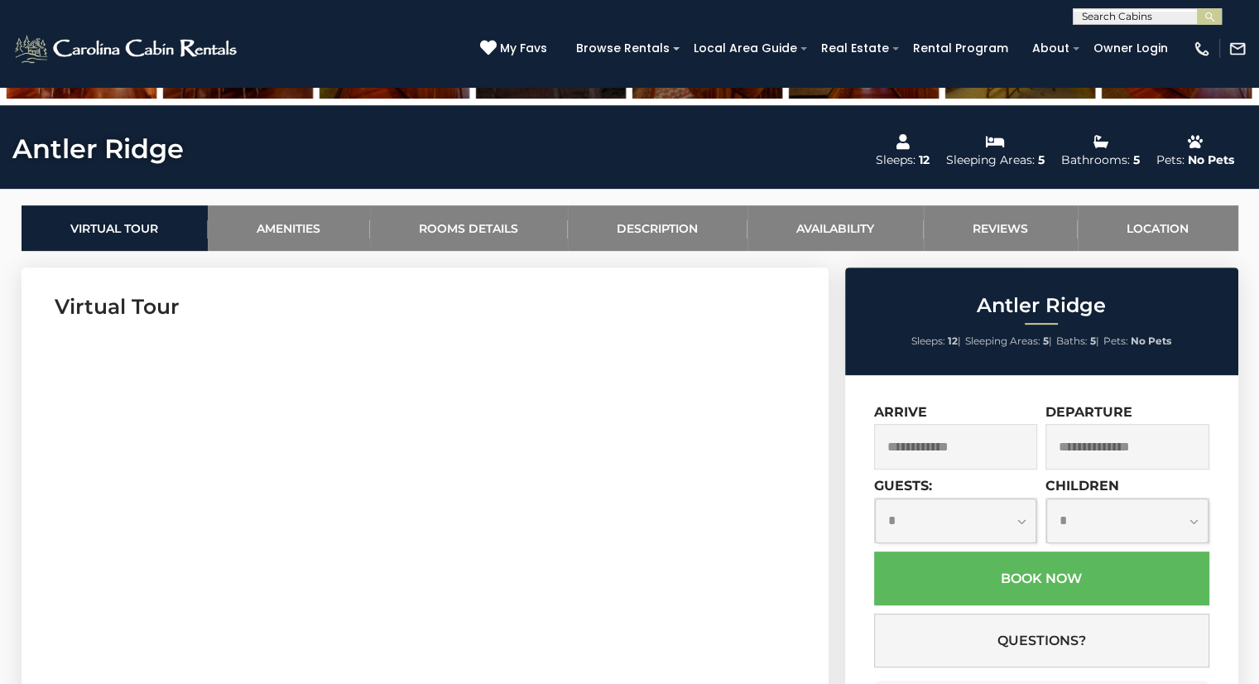
click at [927, 450] on input "text" at bounding box center [956, 447] width 164 height 46
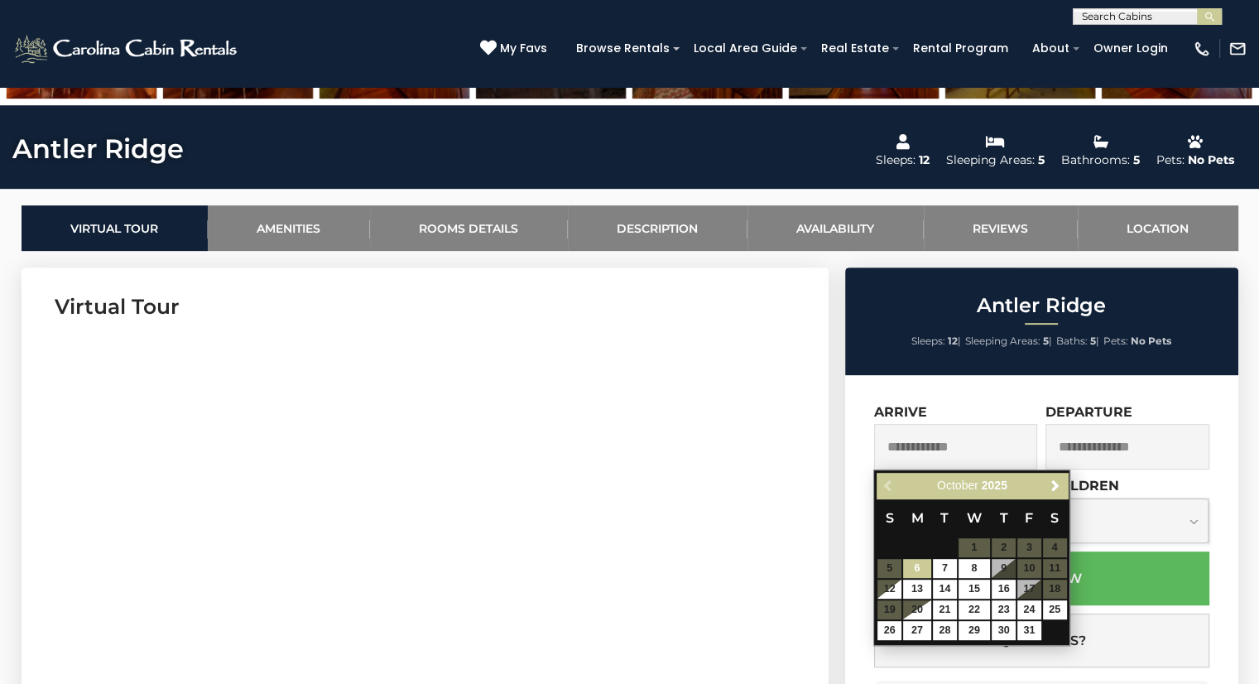
click at [1058, 486] on span "Next" at bounding box center [1055, 485] width 13 height 13
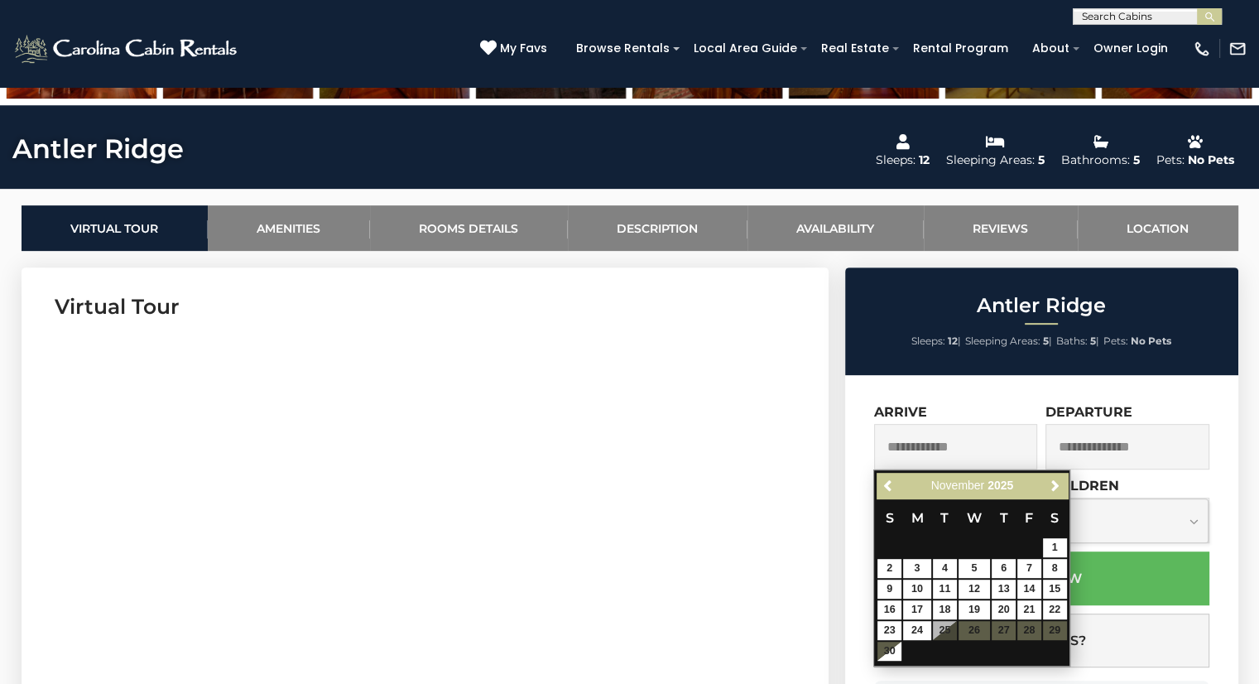
click at [1059, 477] on link "Next" at bounding box center [1055, 485] width 21 height 21
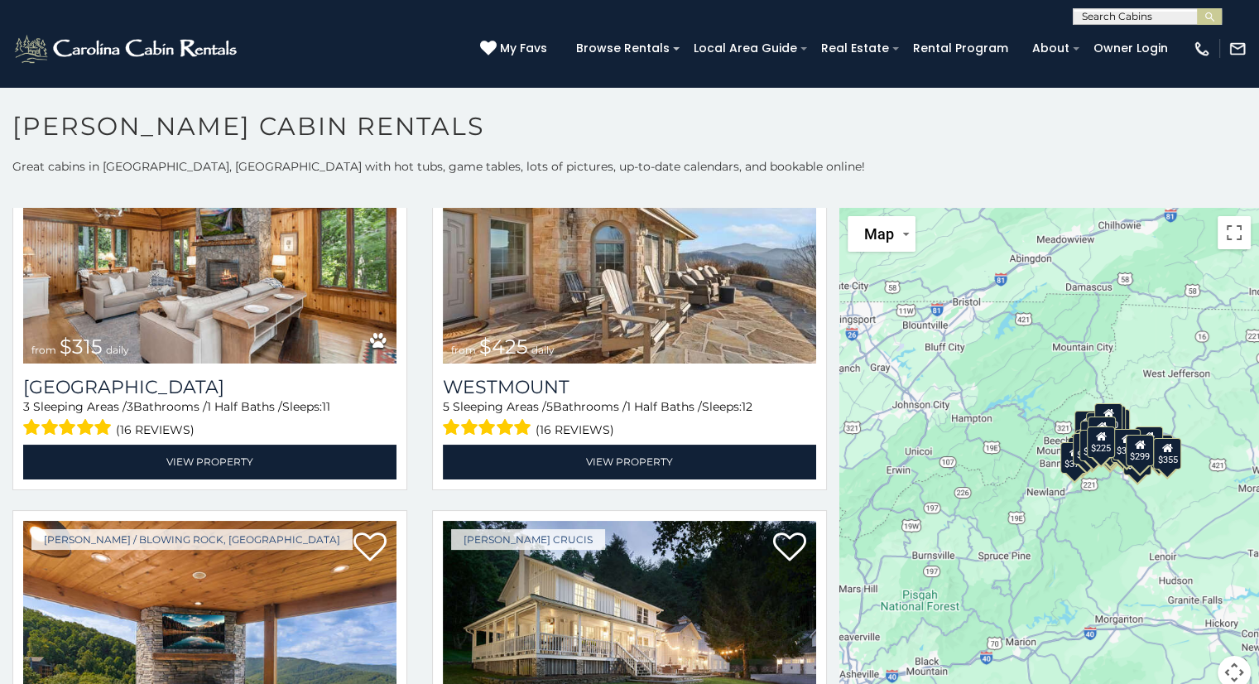
scroll to position [550, 0]
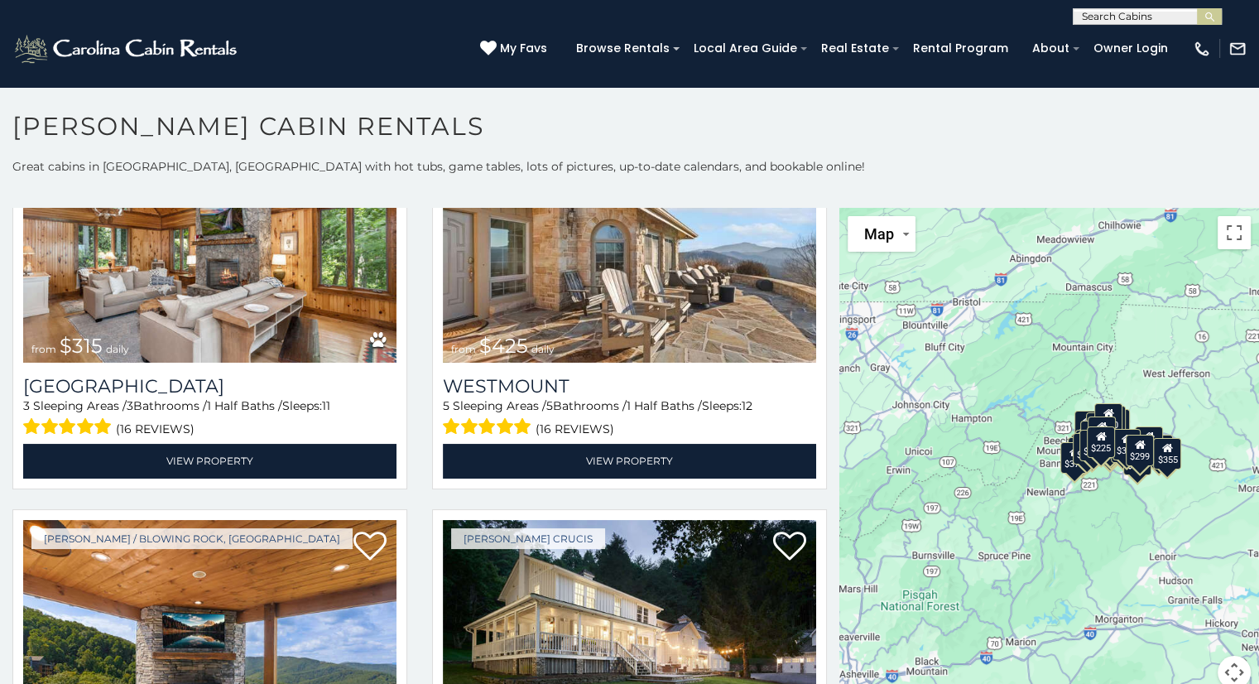
click at [636, 286] on img at bounding box center [629, 238] width 373 height 250
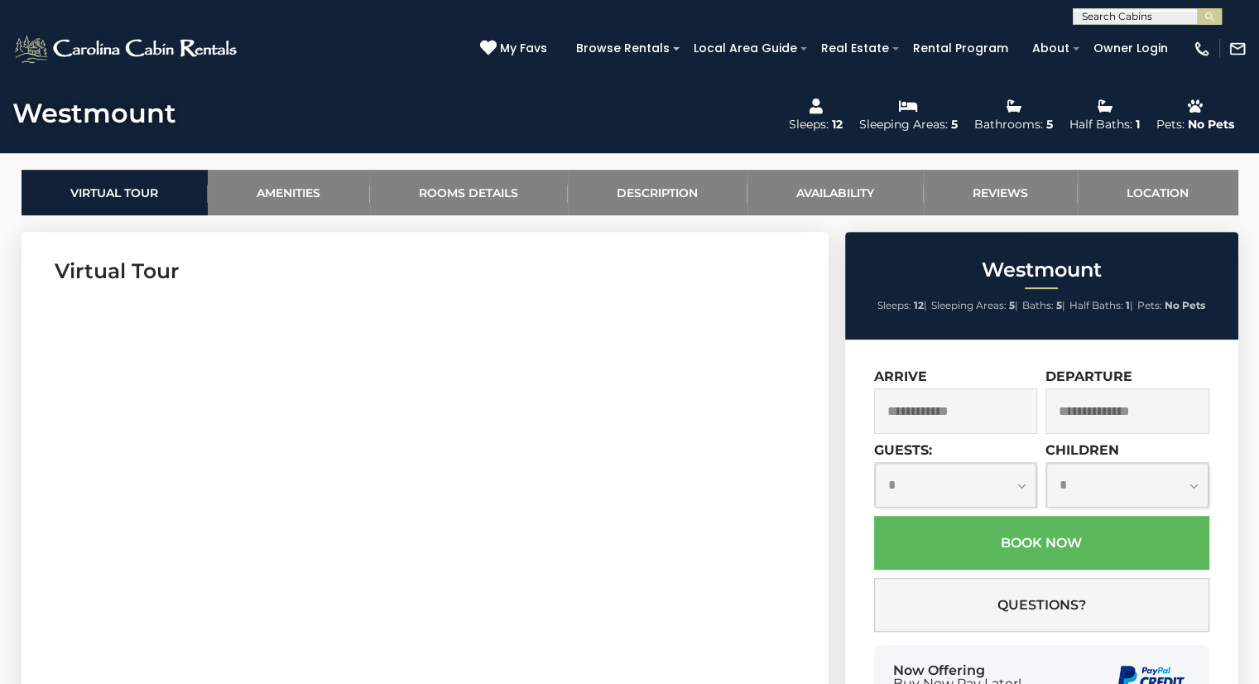
scroll to position [712, 0]
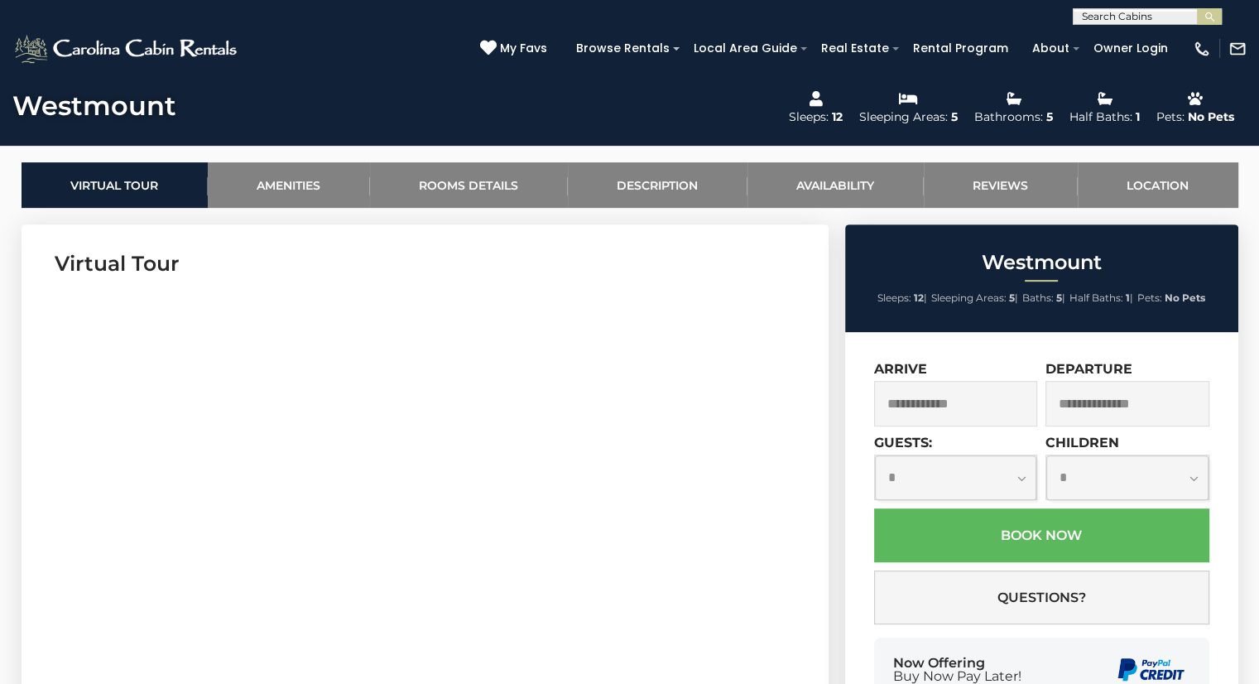
click at [920, 401] on input "text" at bounding box center [956, 404] width 164 height 46
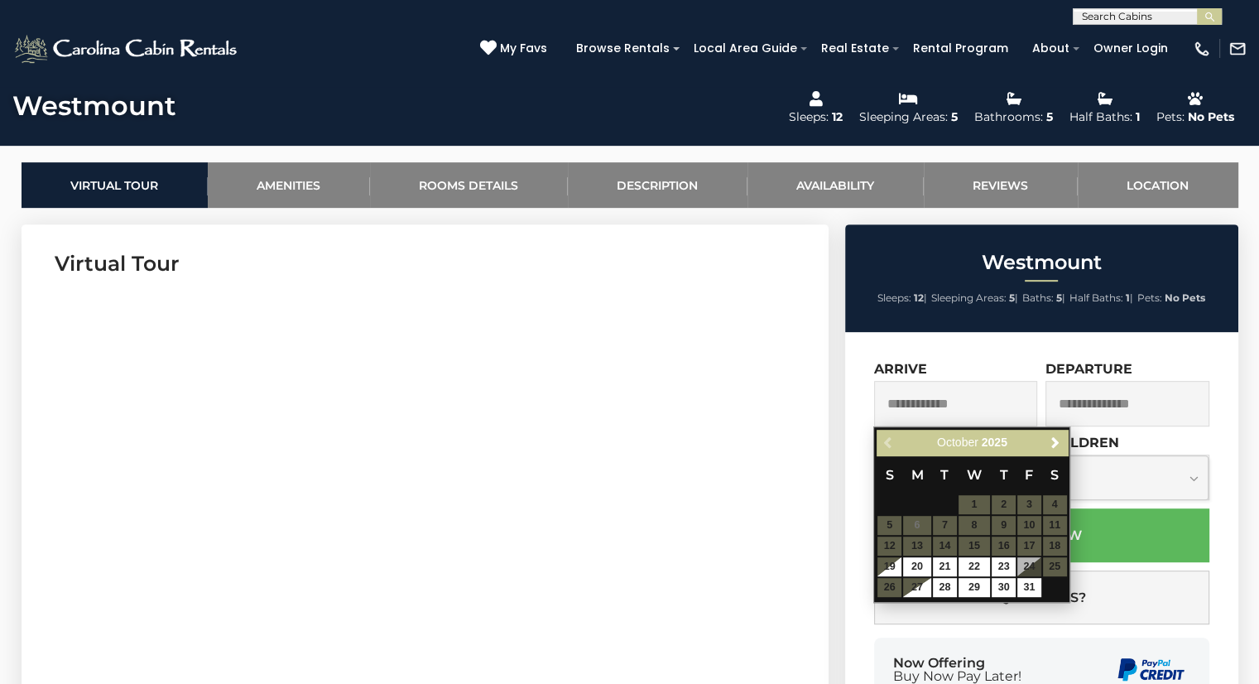
click at [1056, 442] on span "Next" at bounding box center [1055, 442] width 13 height 13
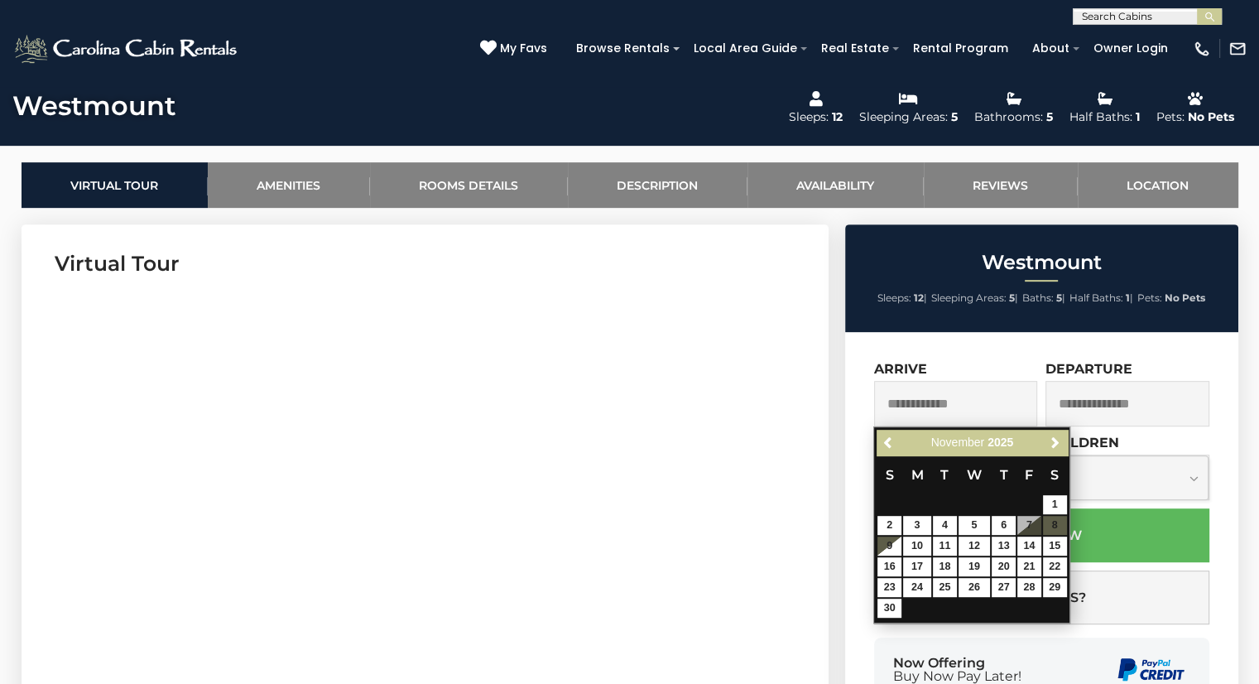
click at [1055, 442] on span "Next" at bounding box center [1055, 442] width 13 height 13
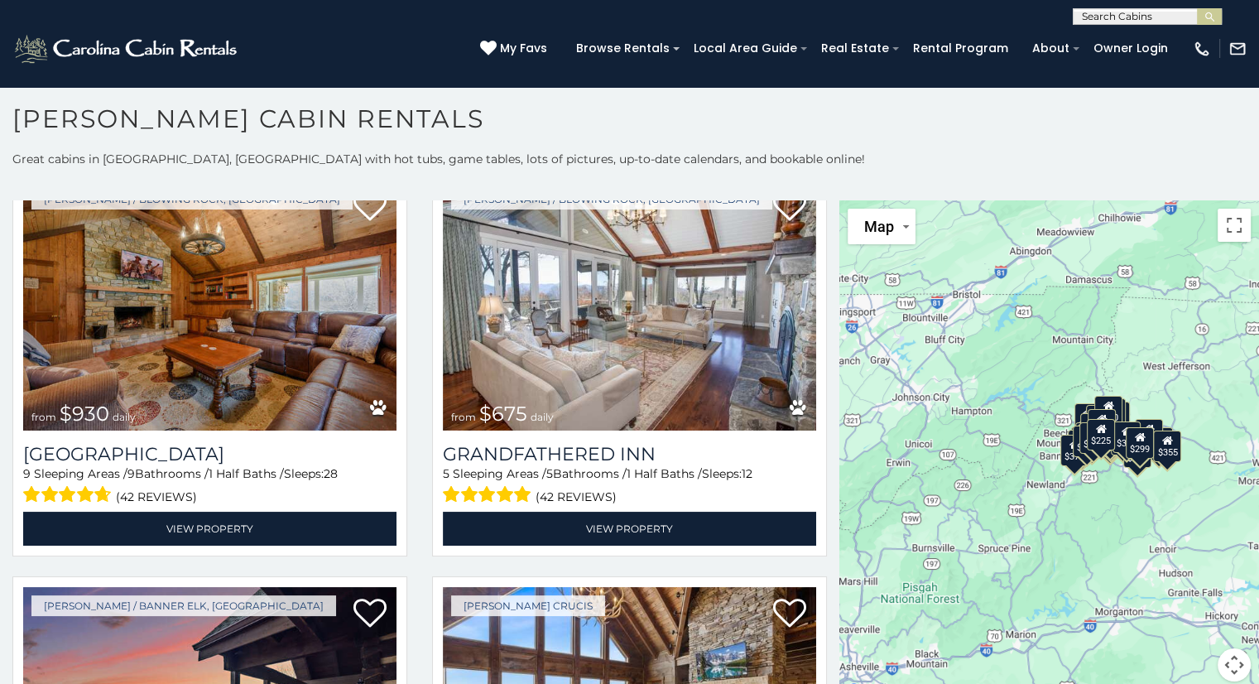
scroll to position [1290, 0]
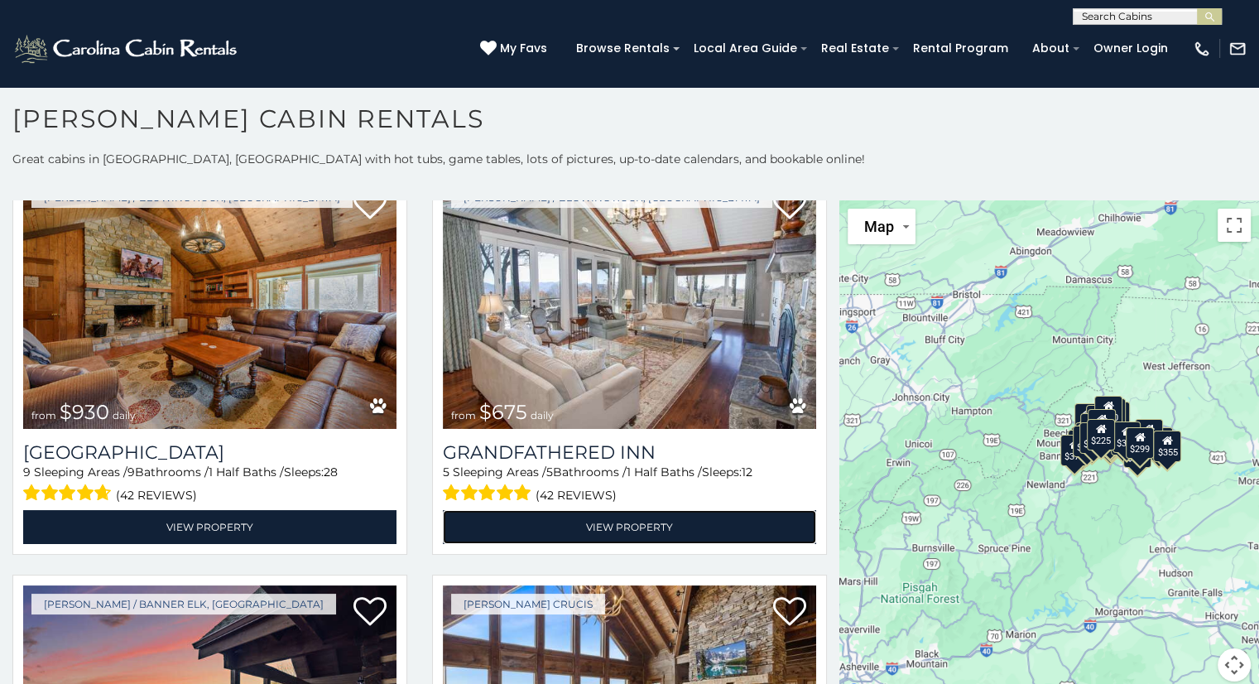
click at [767, 510] on link "View Property" at bounding box center [629, 527] width 373 height 34
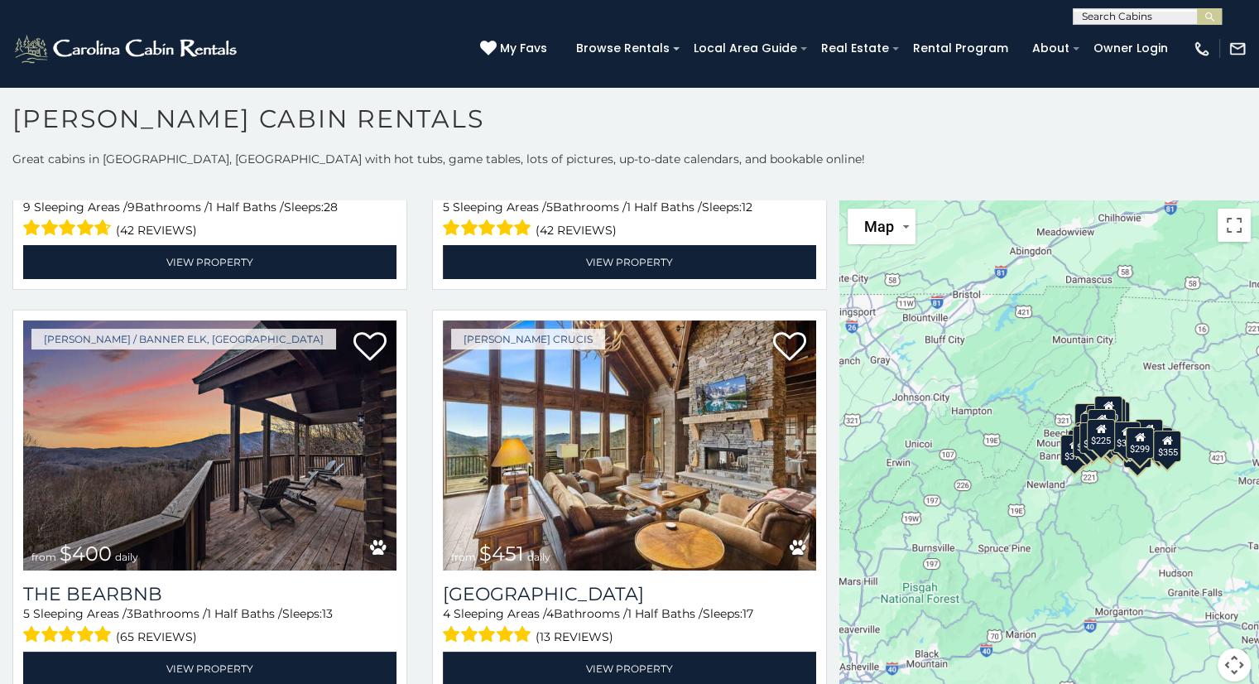
scroll to position [1557, 0]
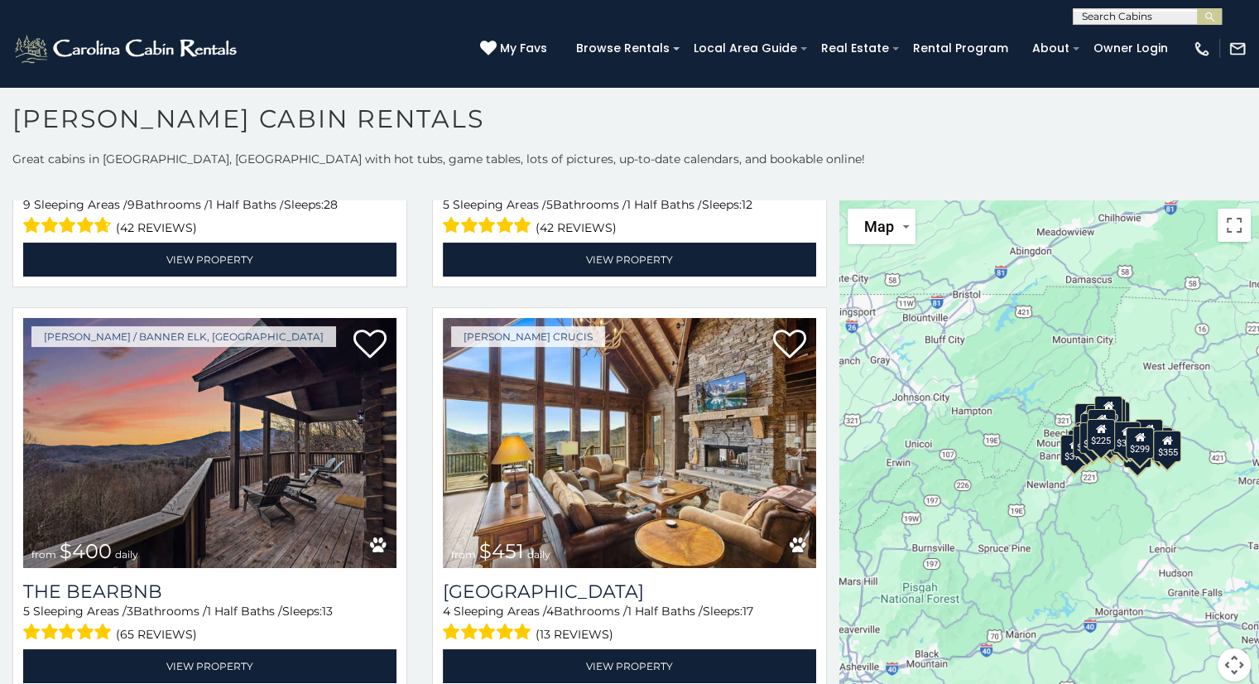
click at [242, 414] on img at bounding box center [209, 443] width 373 height 250
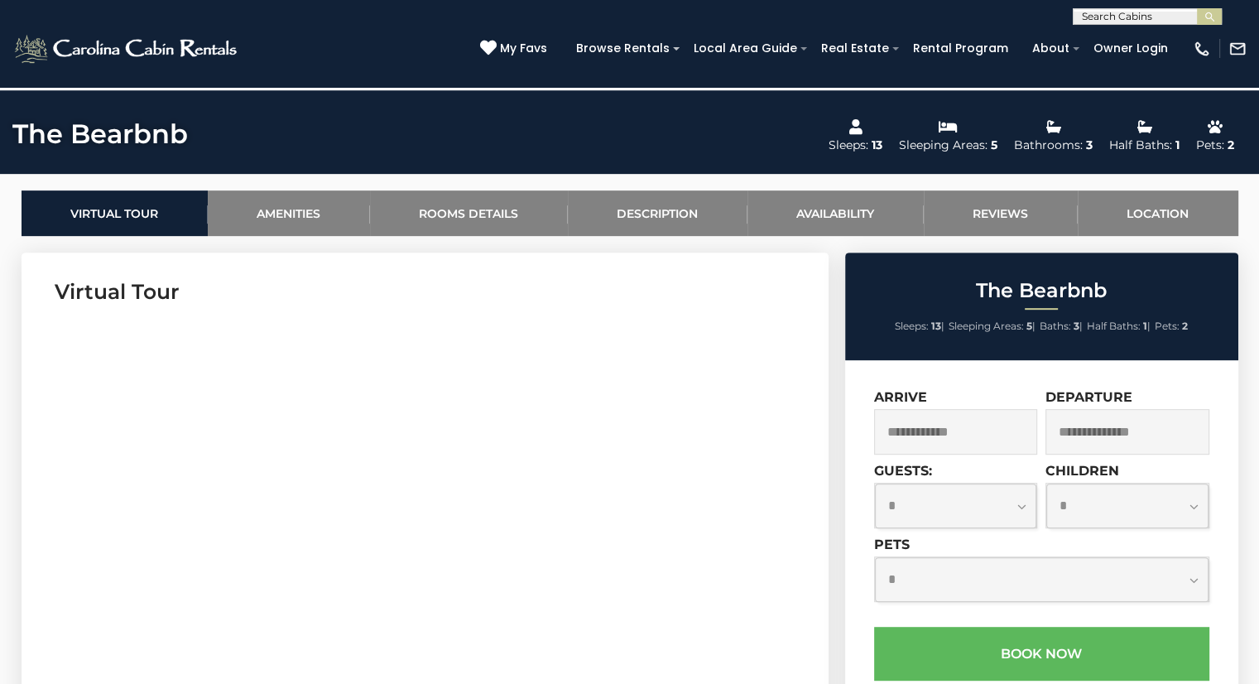
scroll to position [685, 0]
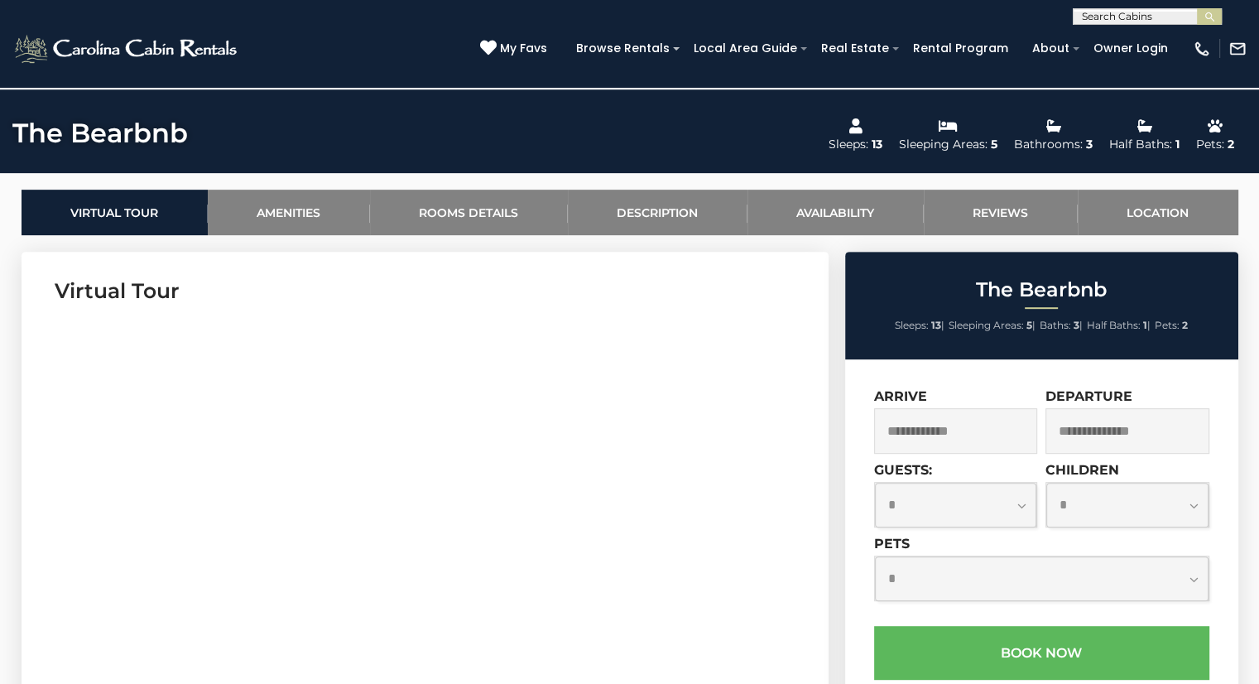
click at [959, 430] on input "text" at bounding box center [956, 431] width 164 height 46
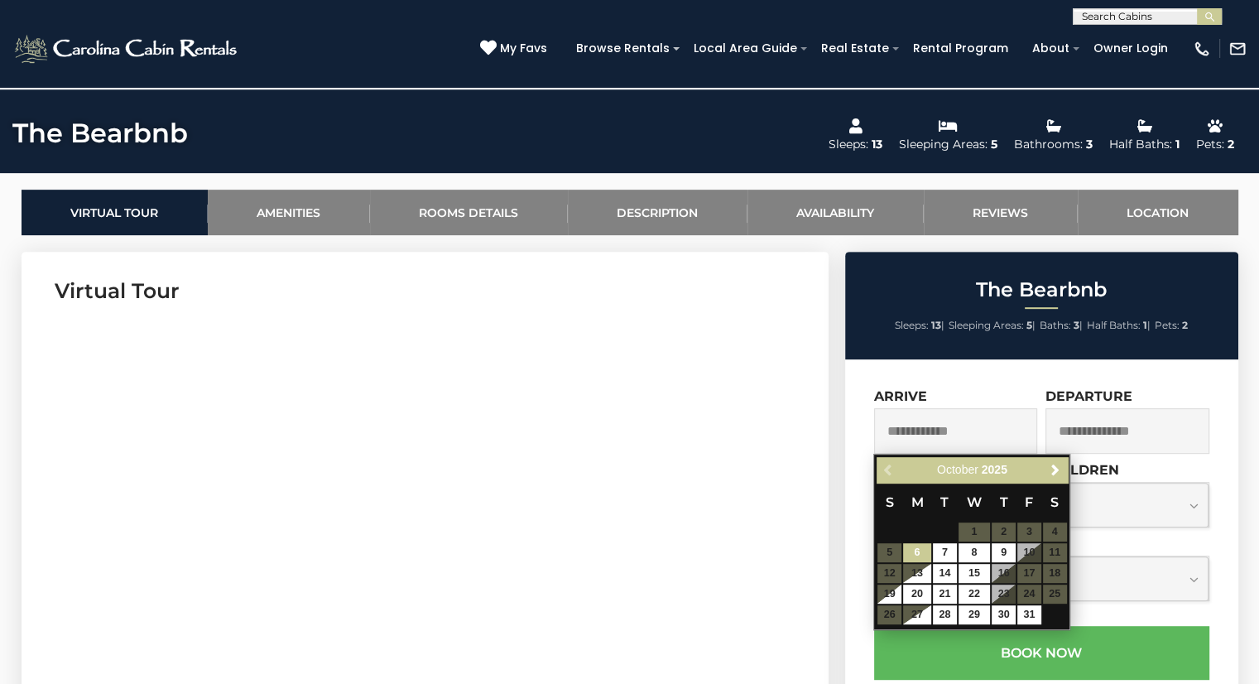
click at [1057, 469] on span "Next" at bounding box center [1055, 470] width 13 height 13
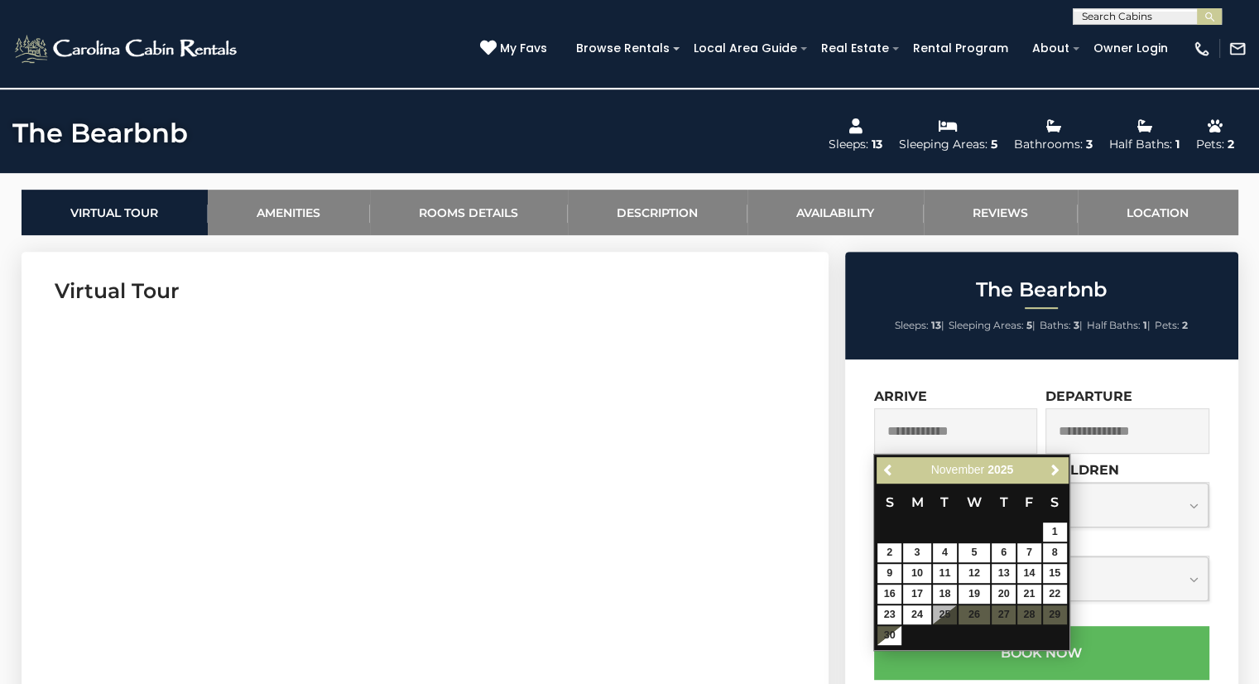
click at [1055, 469] on span "Next" at bounding box center [1055, 470] width 13 height 13
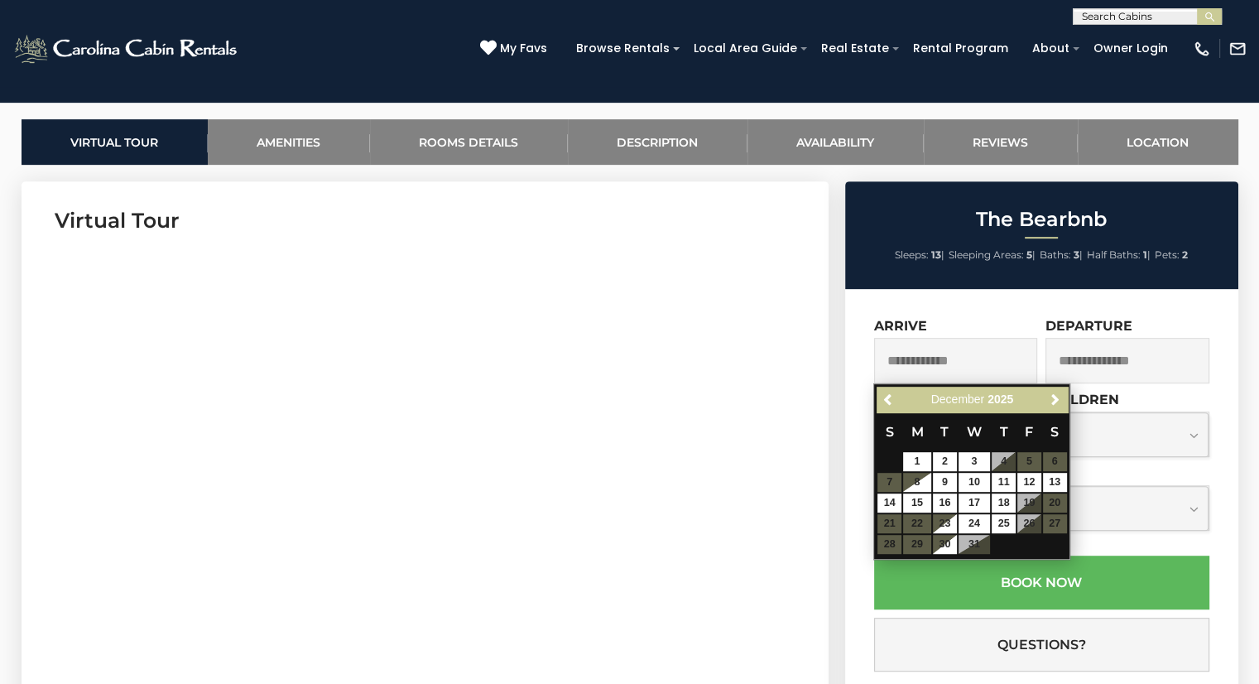
scroll to position [762, 0]
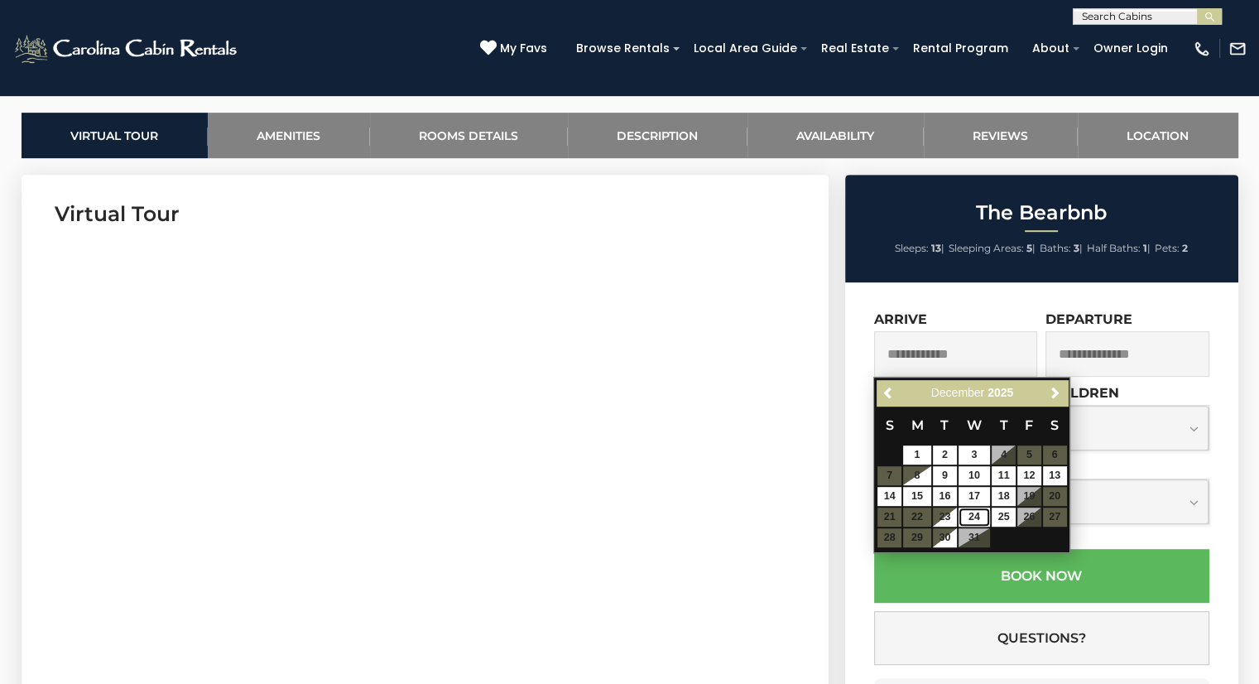
click at [976, 518] on link "24" at bounding box center [974, 516] width 31 height 19
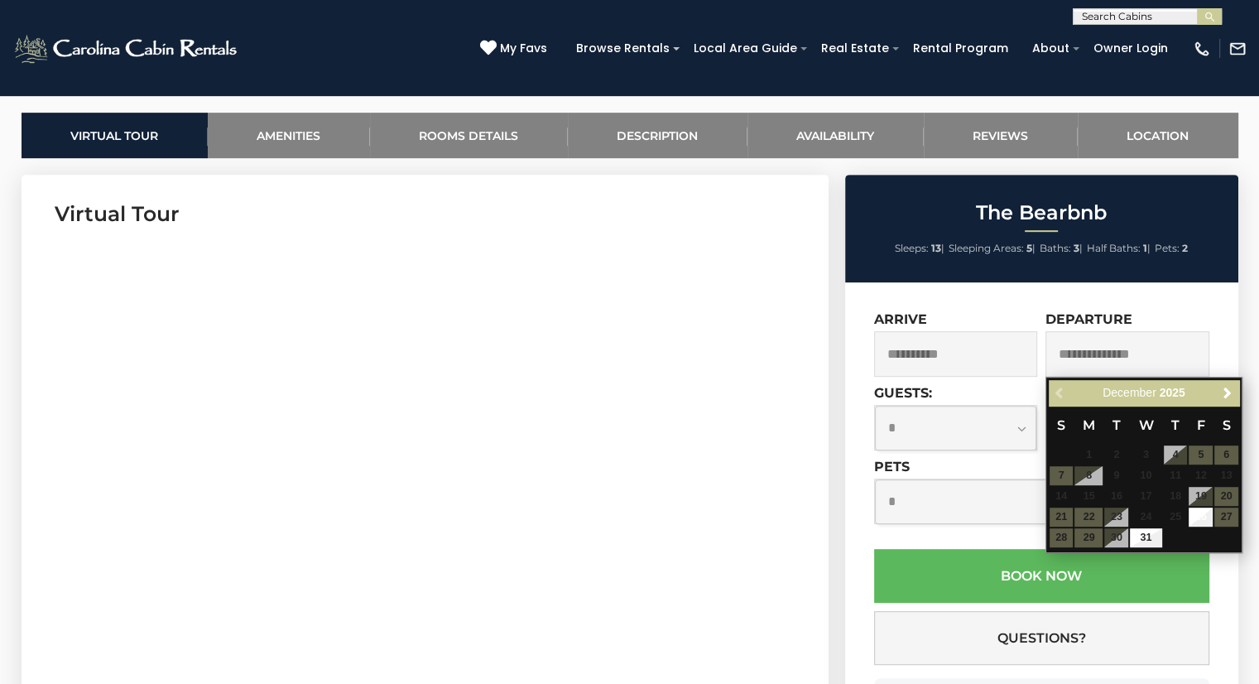
click at [1094, 351] on input "text" at bounding box center [1127, 354] width 164 height 46
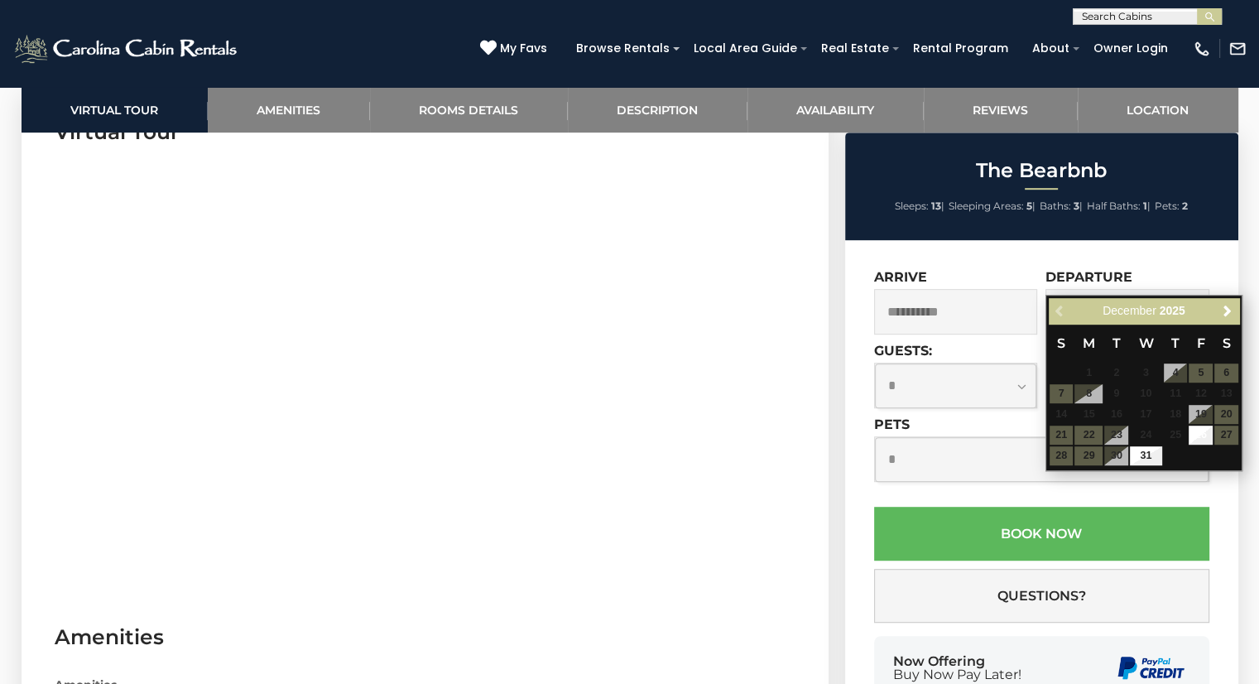
scroll to position [844, 0]
click at [933, 311] on input "**********" at bounding box center [956, 312] width 164 height 46
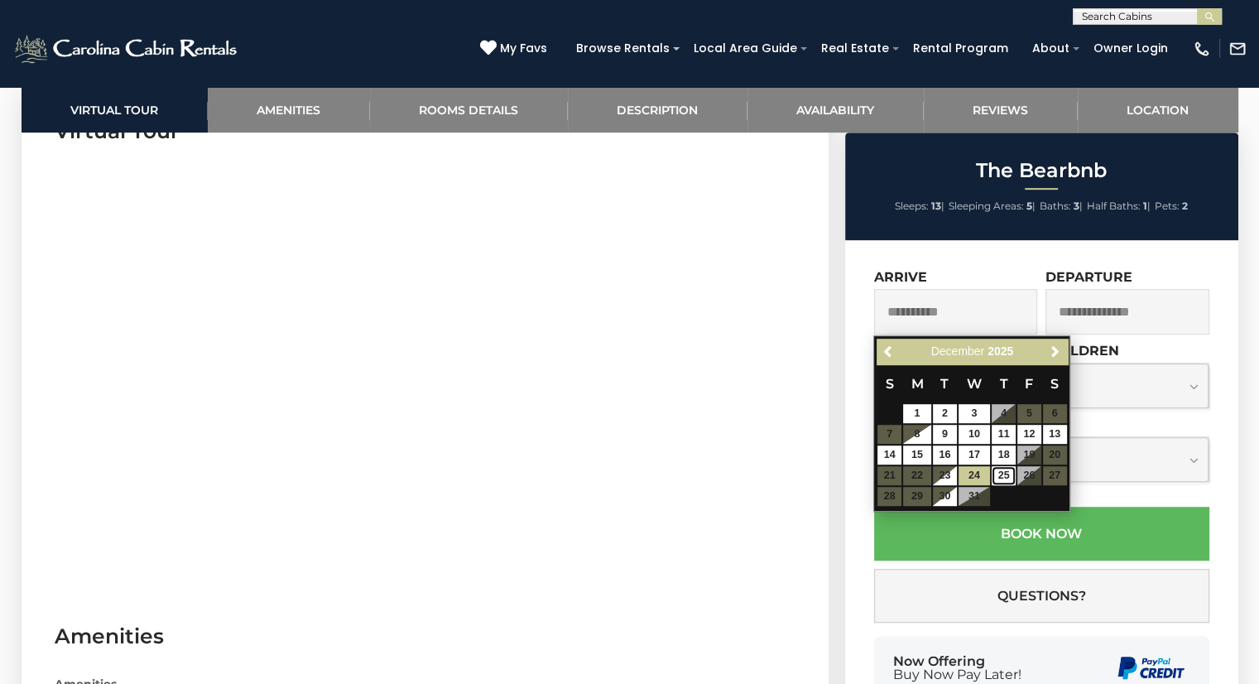
click at [1003, 474] on link "25" at bounding box center [1004, 475] width 24 height 19
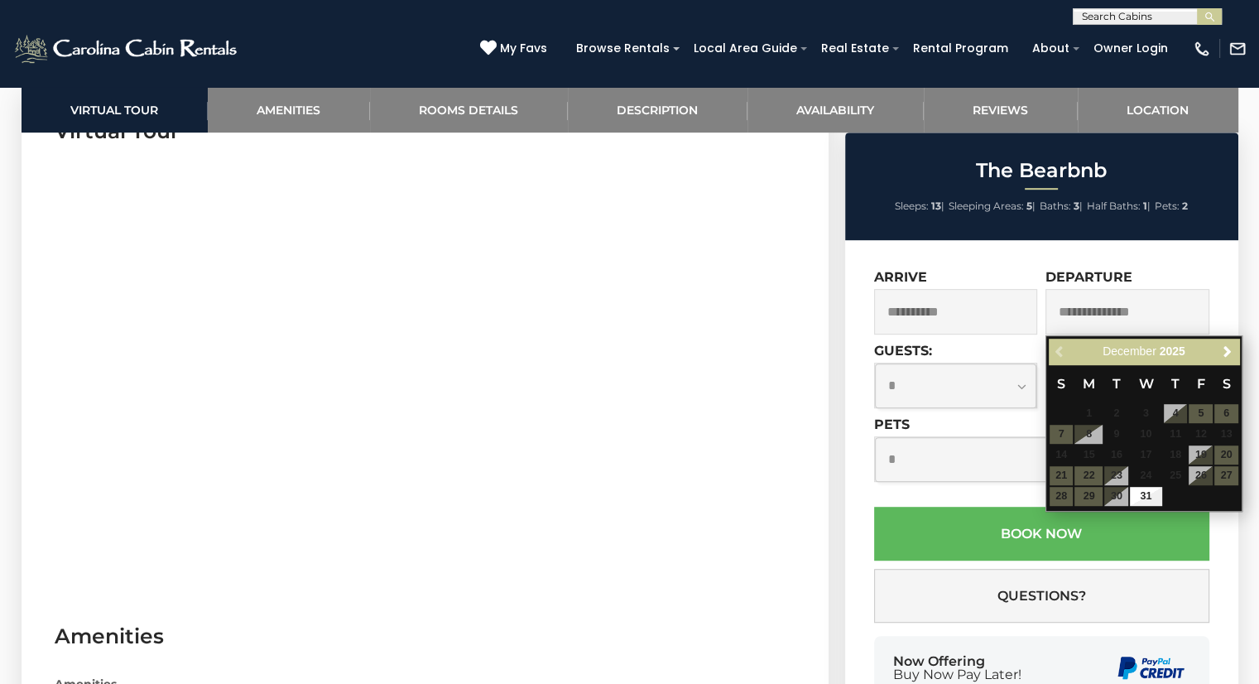
click at [942, 314] on input "**********" at bounding box center [956, 312] width 164 height 46
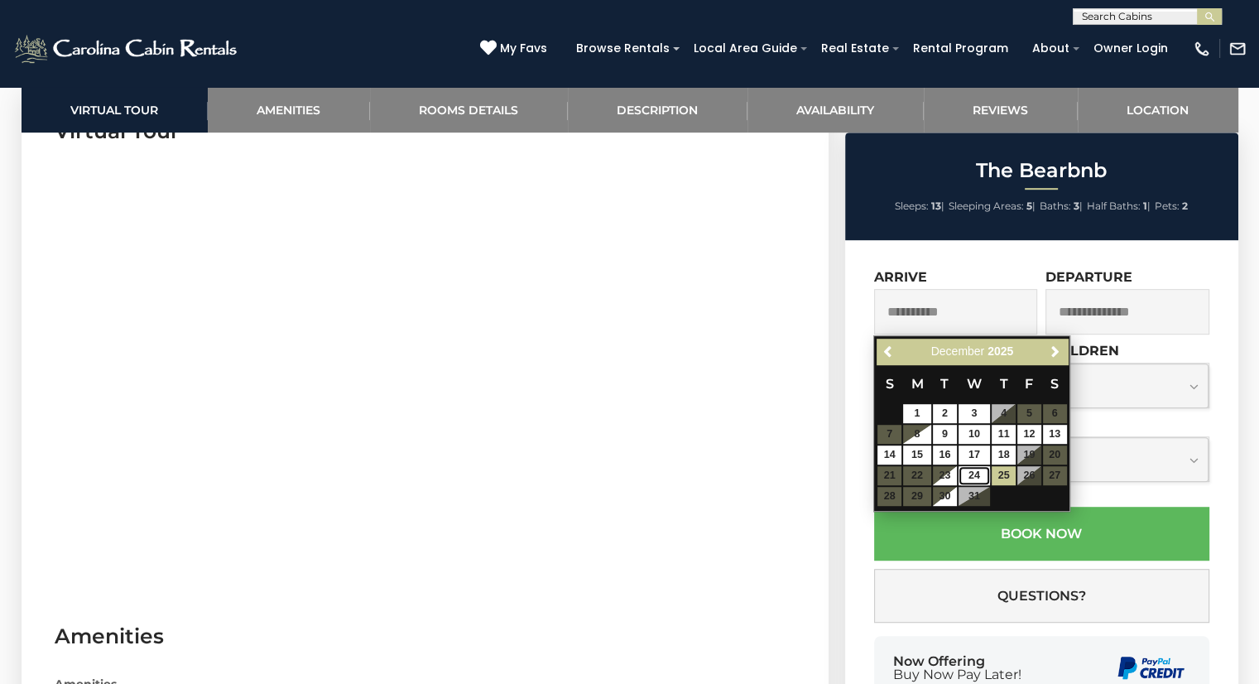
click at [977, 477] on link "24" at bounding box center [974, 475] width 31 height 19
type input "**********"
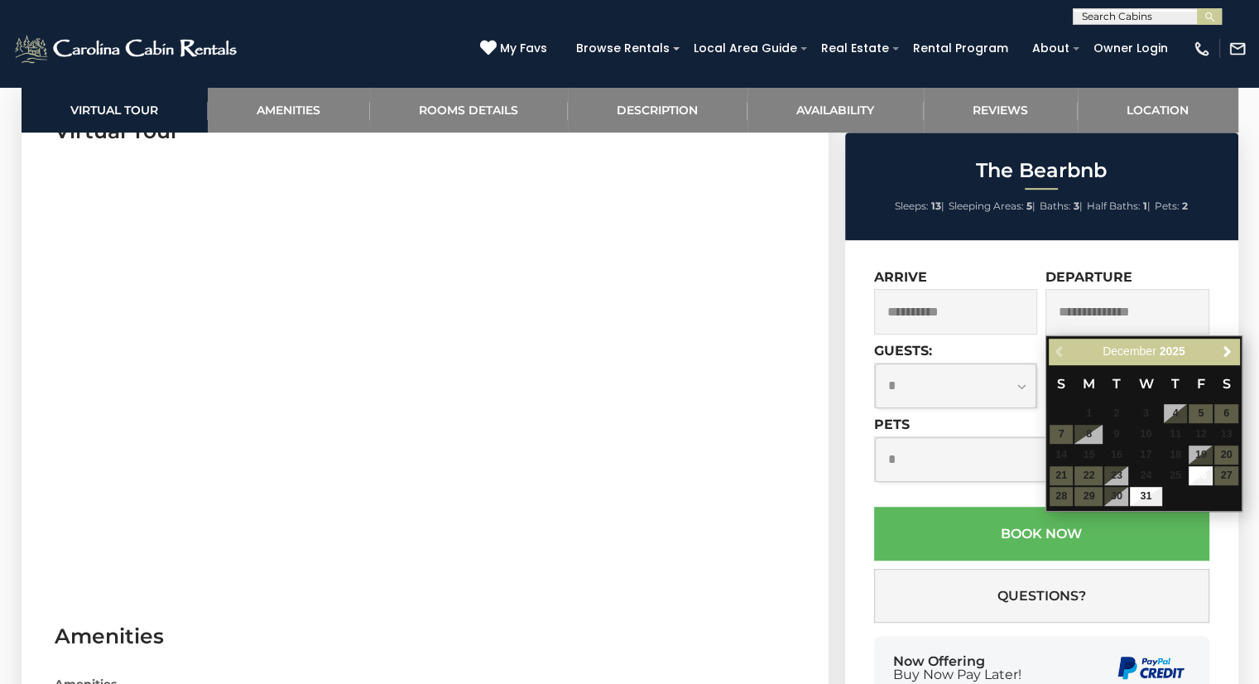
click at [1092, 315] on input "text" at bounding box center [1127, 312] width 164 height 46
click at [1126, 305] on input "text" at bounding box center [1127, 312] width 164 height 46
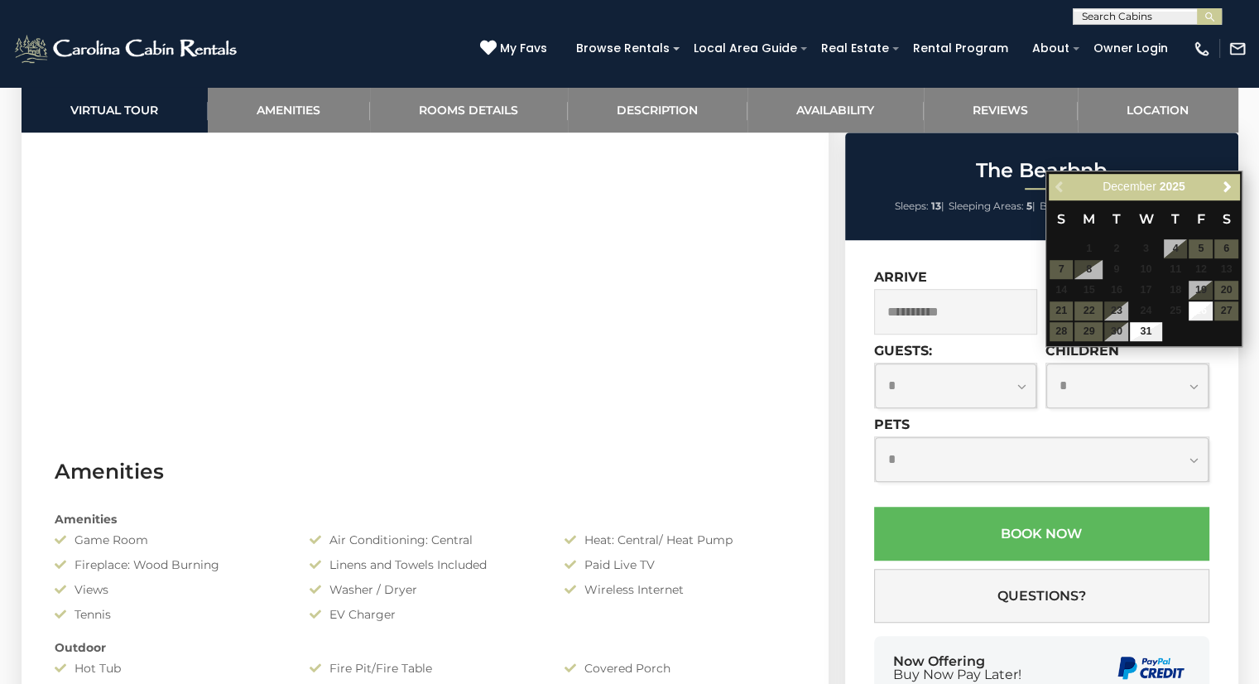
scroll to position [1023, 0]
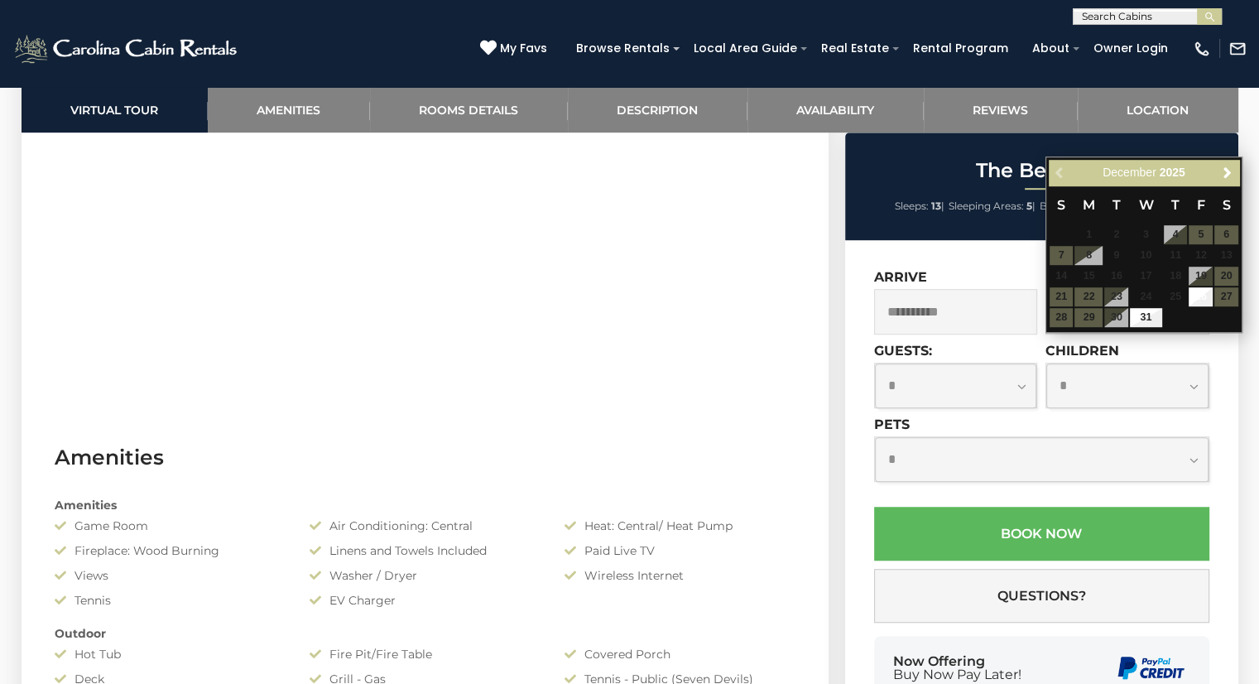
click at [1019, 382] on select "**********" at bounding box center [956, 385] width 162 height 44
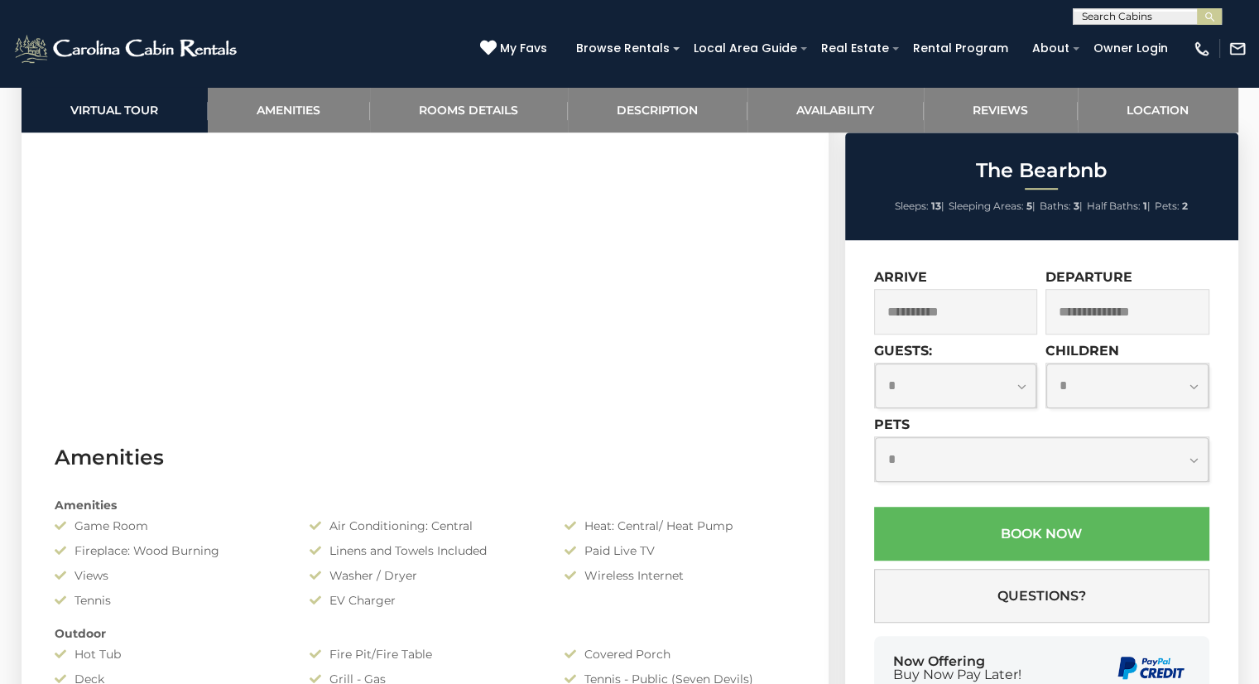
select select "*"
click at [875, 364] on select "**********" at bounding box center [956, 385] width 162 height 44
click at [1189, 384] on select "**********" at bounding box center [1127, 385] width 162 height 44
select select "*"
click at [1046, 364] on select "**********" at bounding box center [1127, 385] width 162 height 44
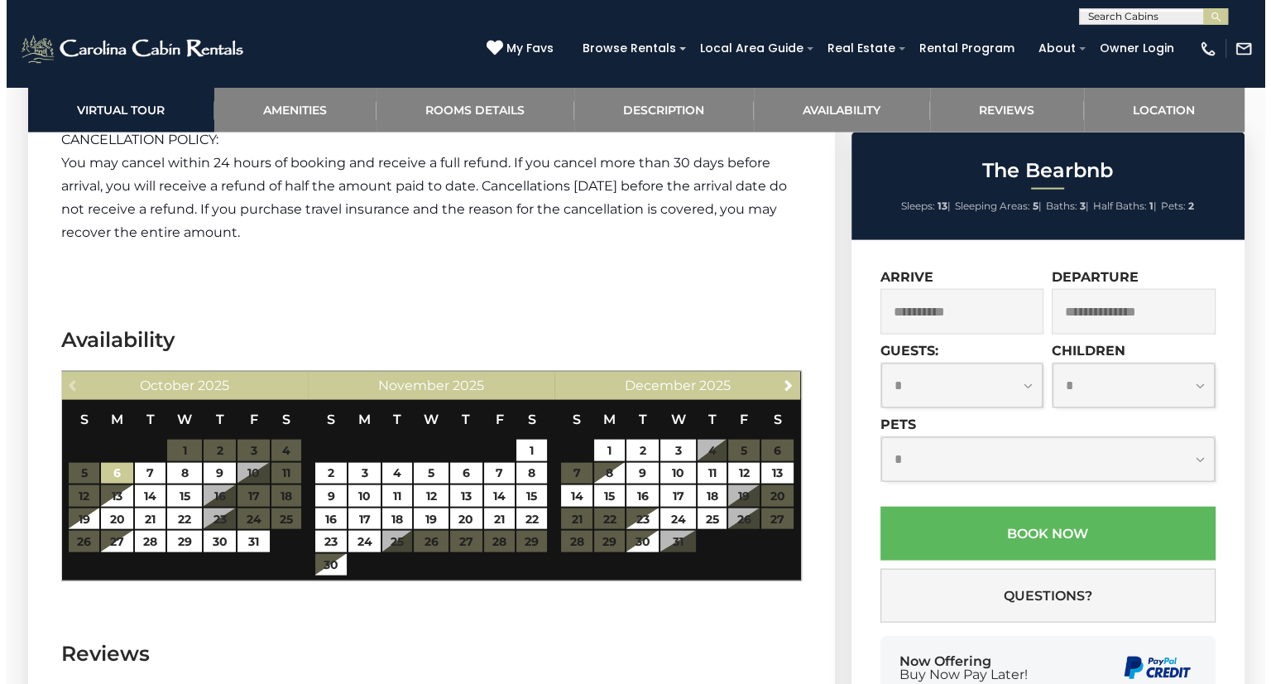
scroll to position [3520, 0]
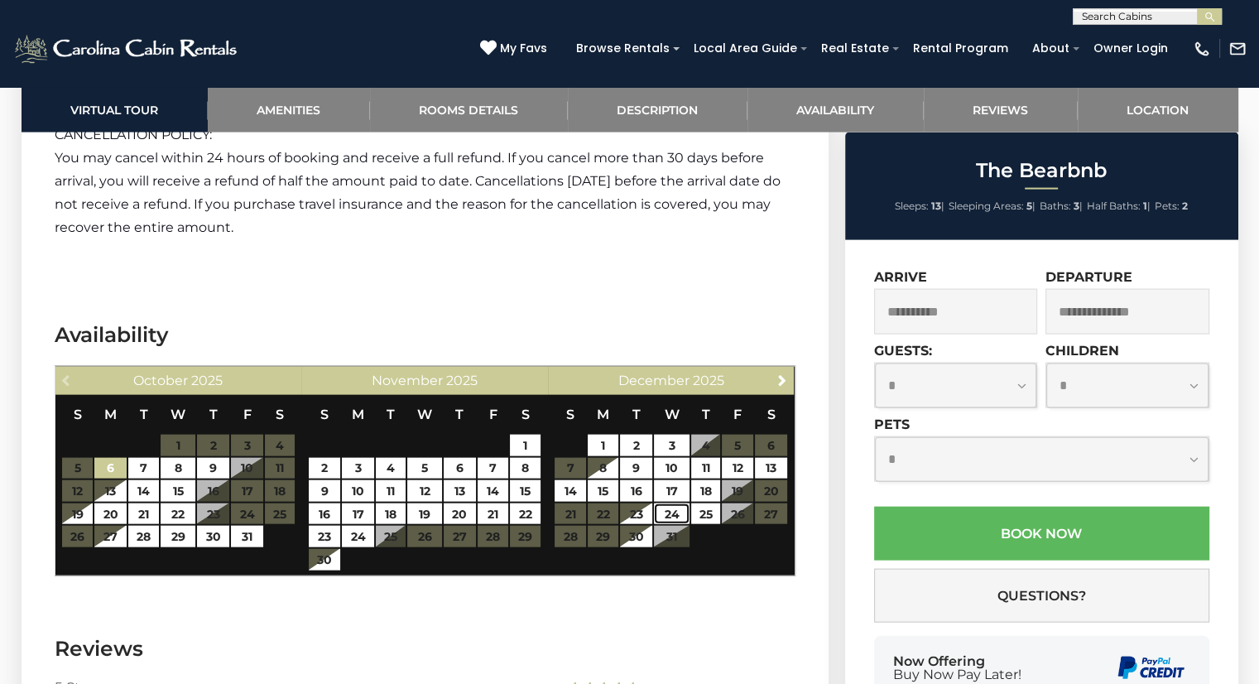
click at [675, 512] on link "24" at bounding box center [671, 514] width 35 height 22
type input "**********"
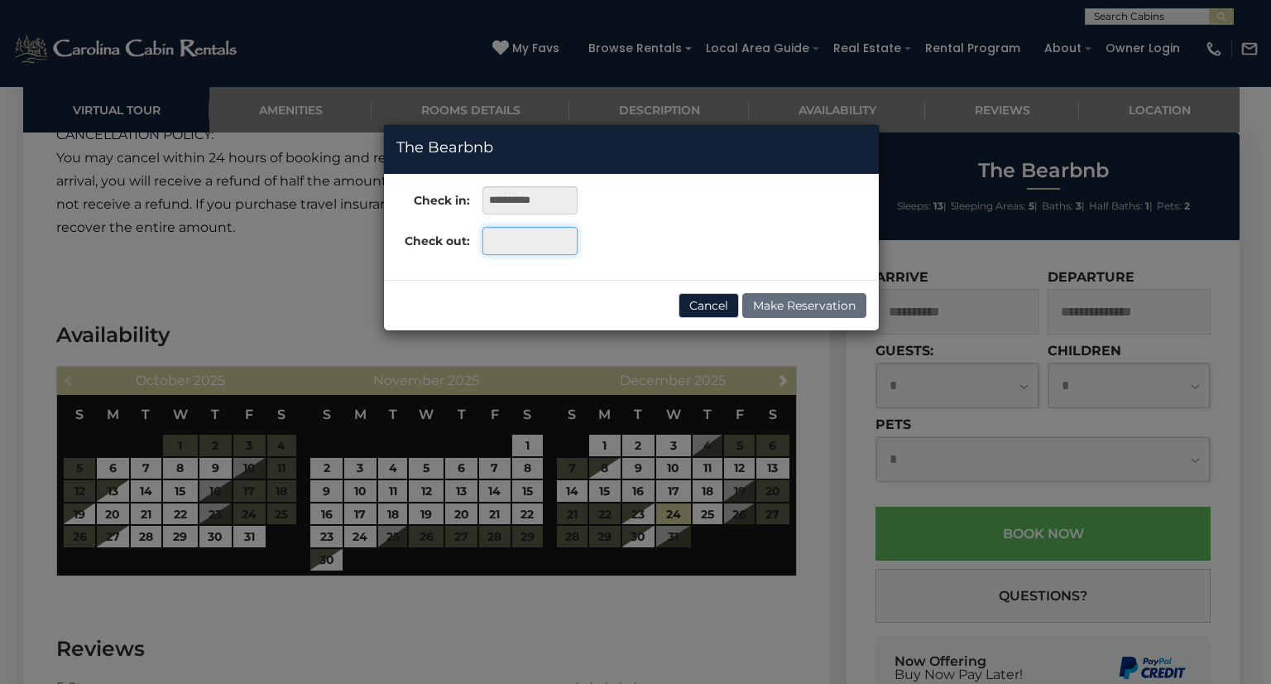
click at [512, 240] on input "text" at bounding box center [530, 241] width 95 height 28
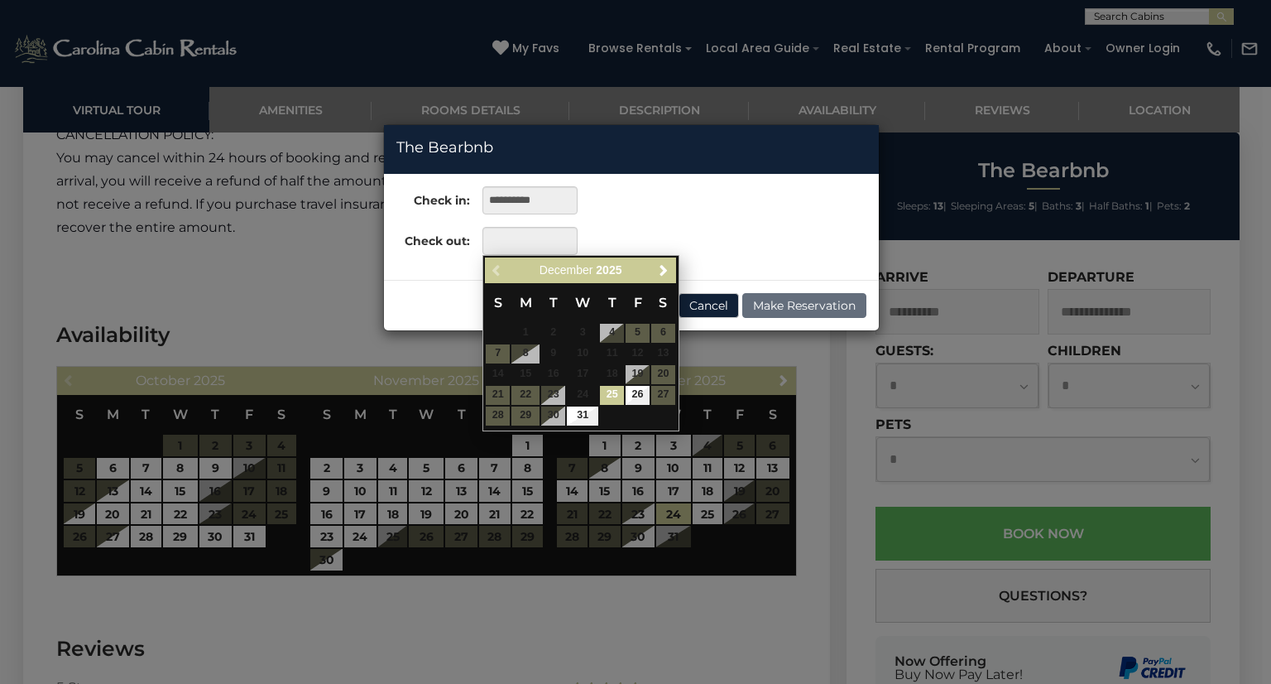
click at [613, 394] on link "25" at bounding box center [612, 395] width 24 height 19
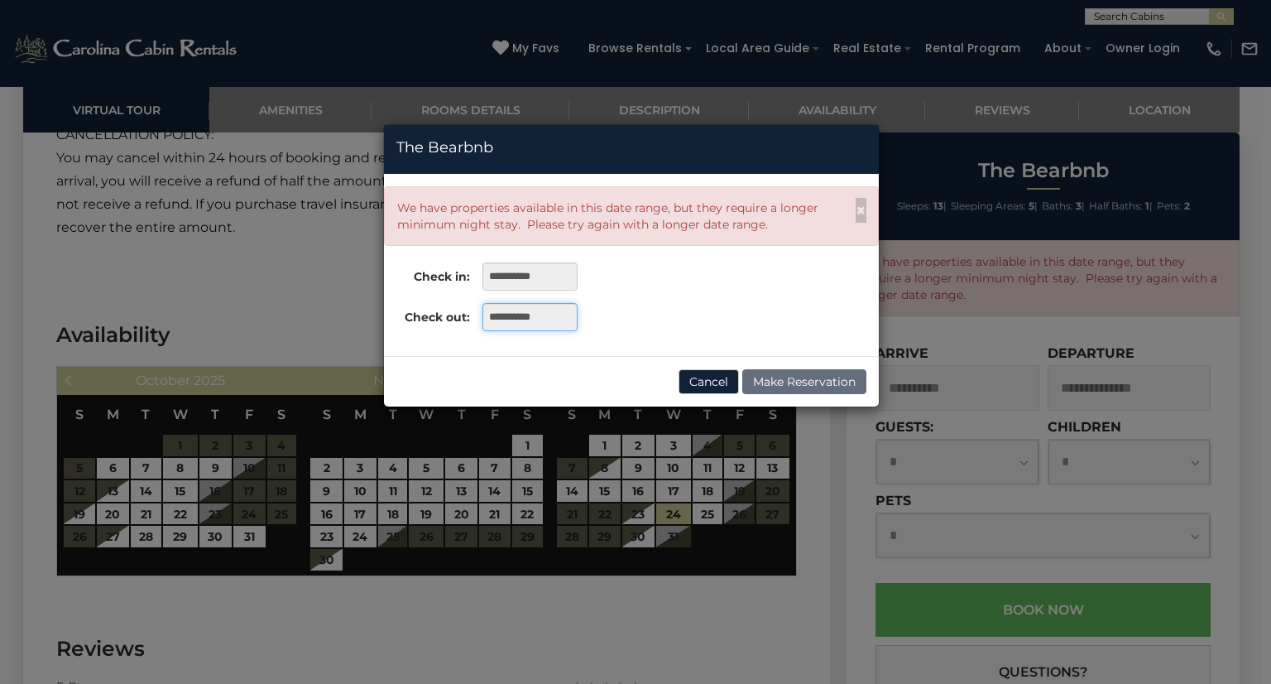
click at [522, 311] on input "**********" at bounding box center [530, 317] width 95 height 28
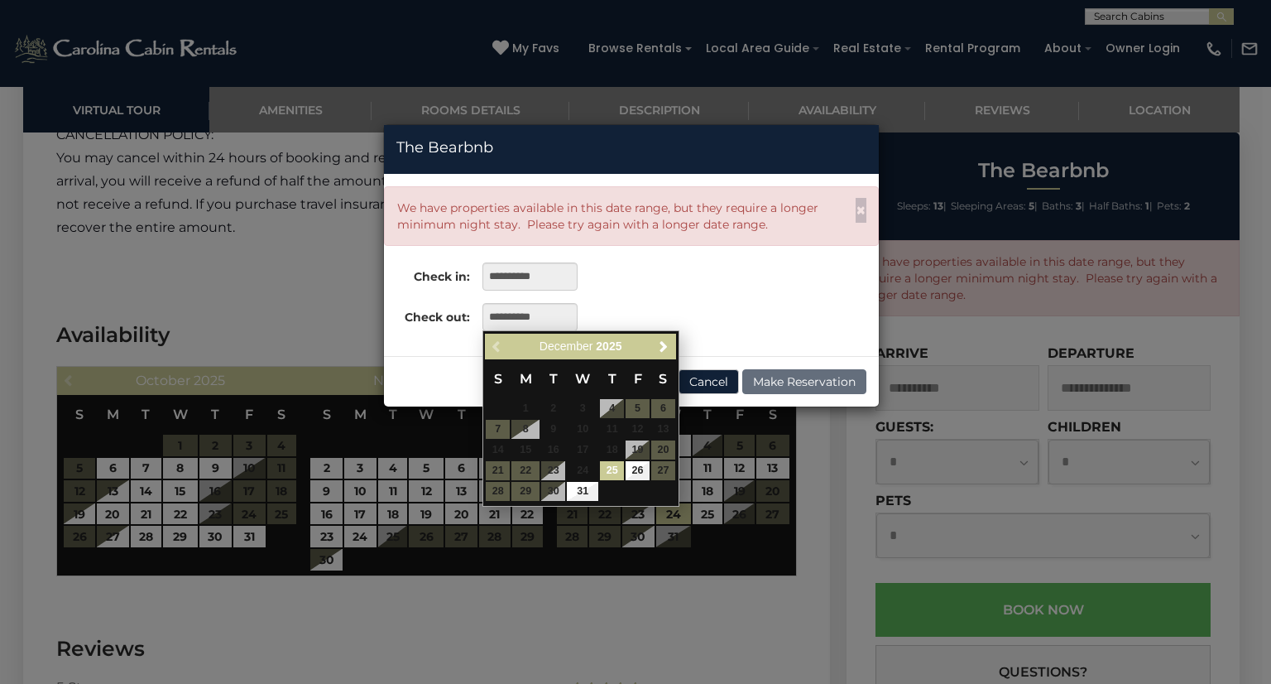
click at [638, 470] on link "26" at bounding box center [638, 470] width 24 height 19
type input "**********"
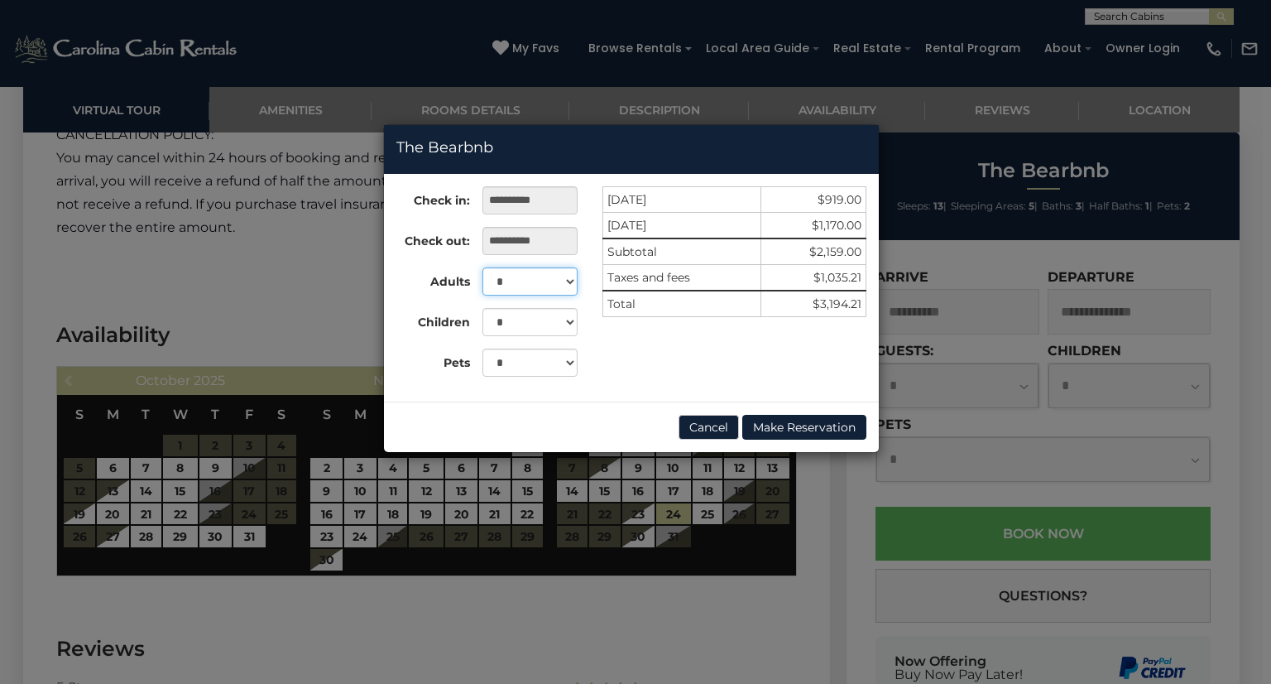
click at [576, 286] on select "* * * * * * * * * ** ** ** **" at bounding box center [530, 281] width 95 height 28
select select "*"
click at [483, 267] on select "* * * * * * * * * ** ** ** **" at bounding box center [530, 281] width 95 height 28
click at [571, 322] on select "* * * * * * * * * * ** ** ** **" at bounding box center [530, 322] width 95 height 28
select select "*"
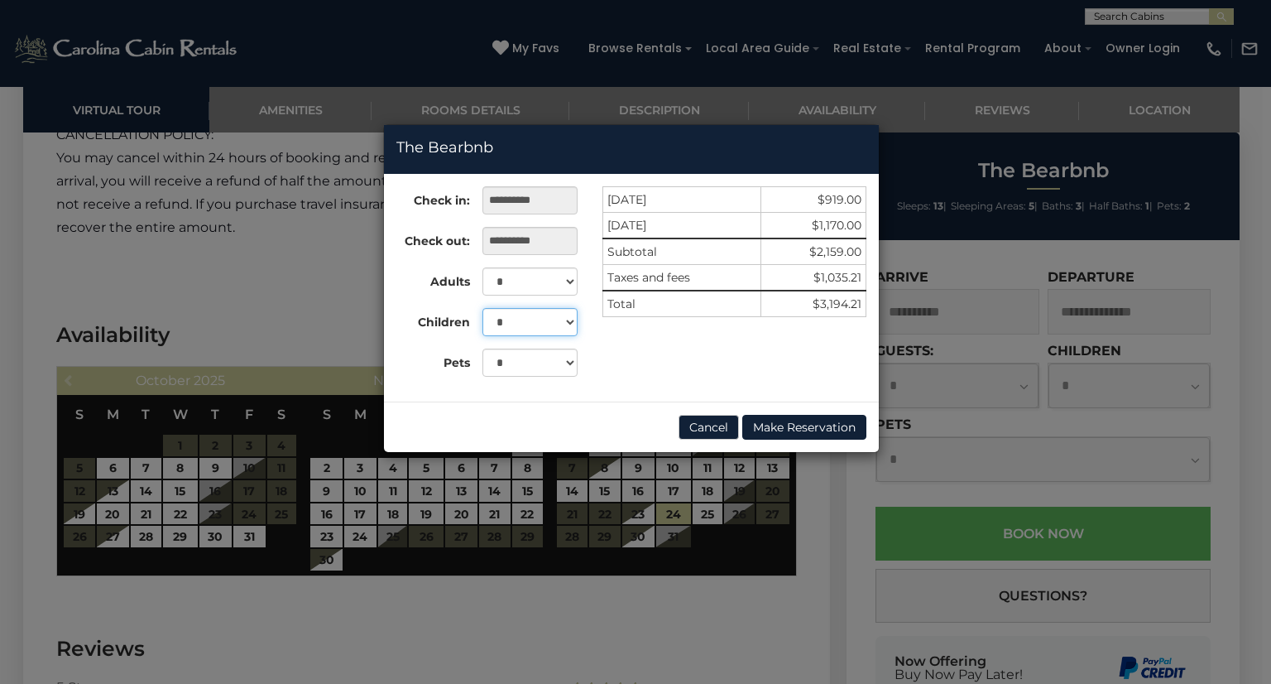
click at [483, 308] on select "* * * * * * * * * * ** ** ** **" at bounding box center [530, 322] width 95 height 28
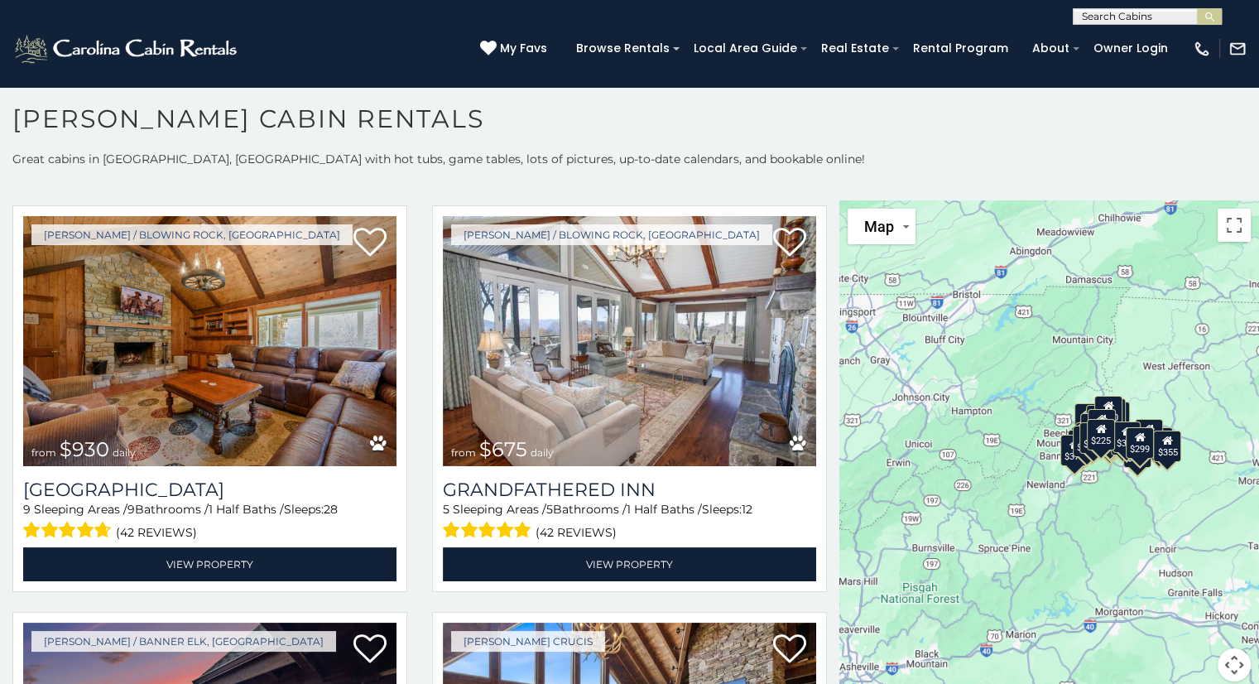
scroll to position [1260, 0]
